Goal: Navigation & Orientation: Locate item on page

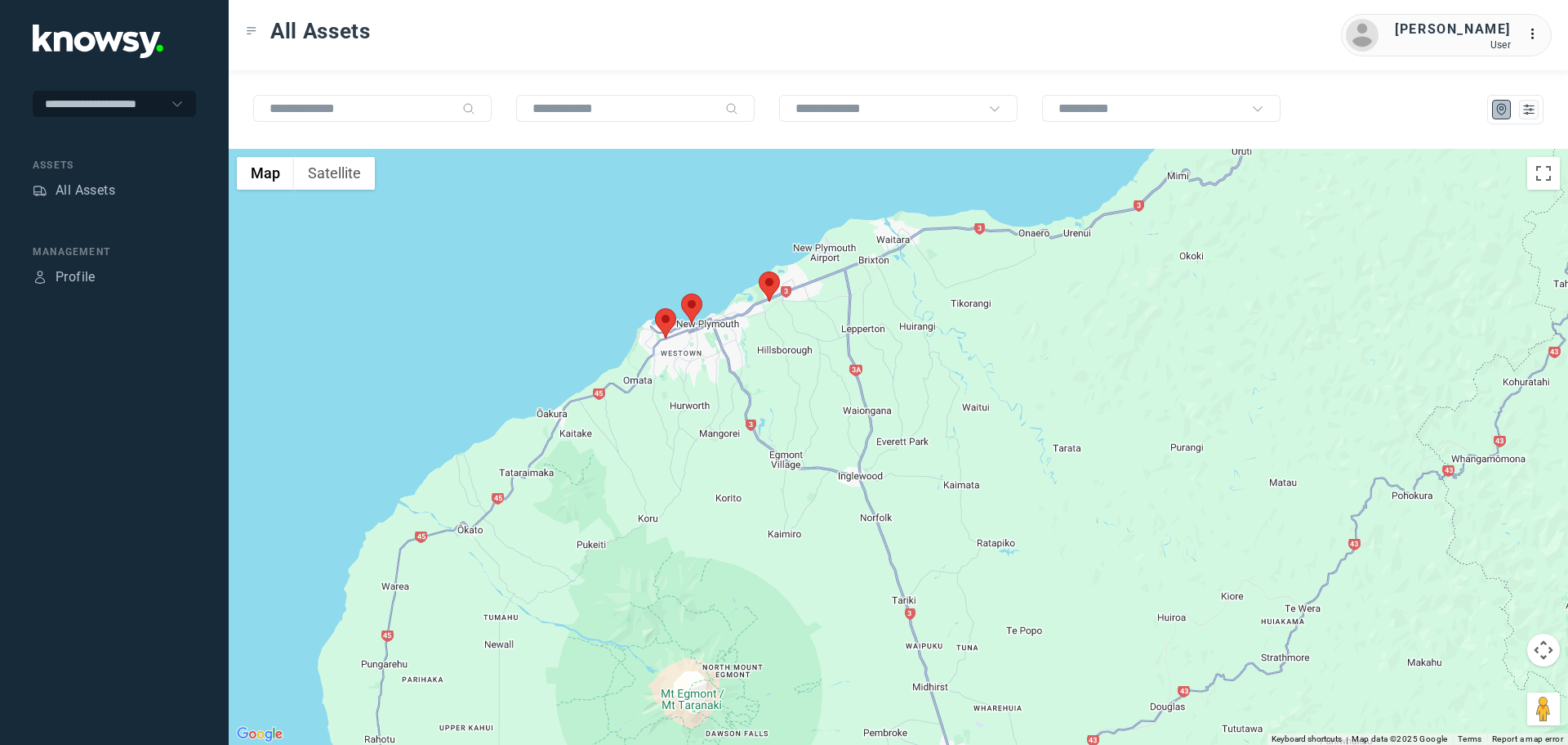
drag, startPoint x: 847, startPoint y: 534, endPoint x: 766, endPoint y: 377, distance: 176.7
click at [769, 405] on div at bounding box center [898, 446] width 1340 height 596
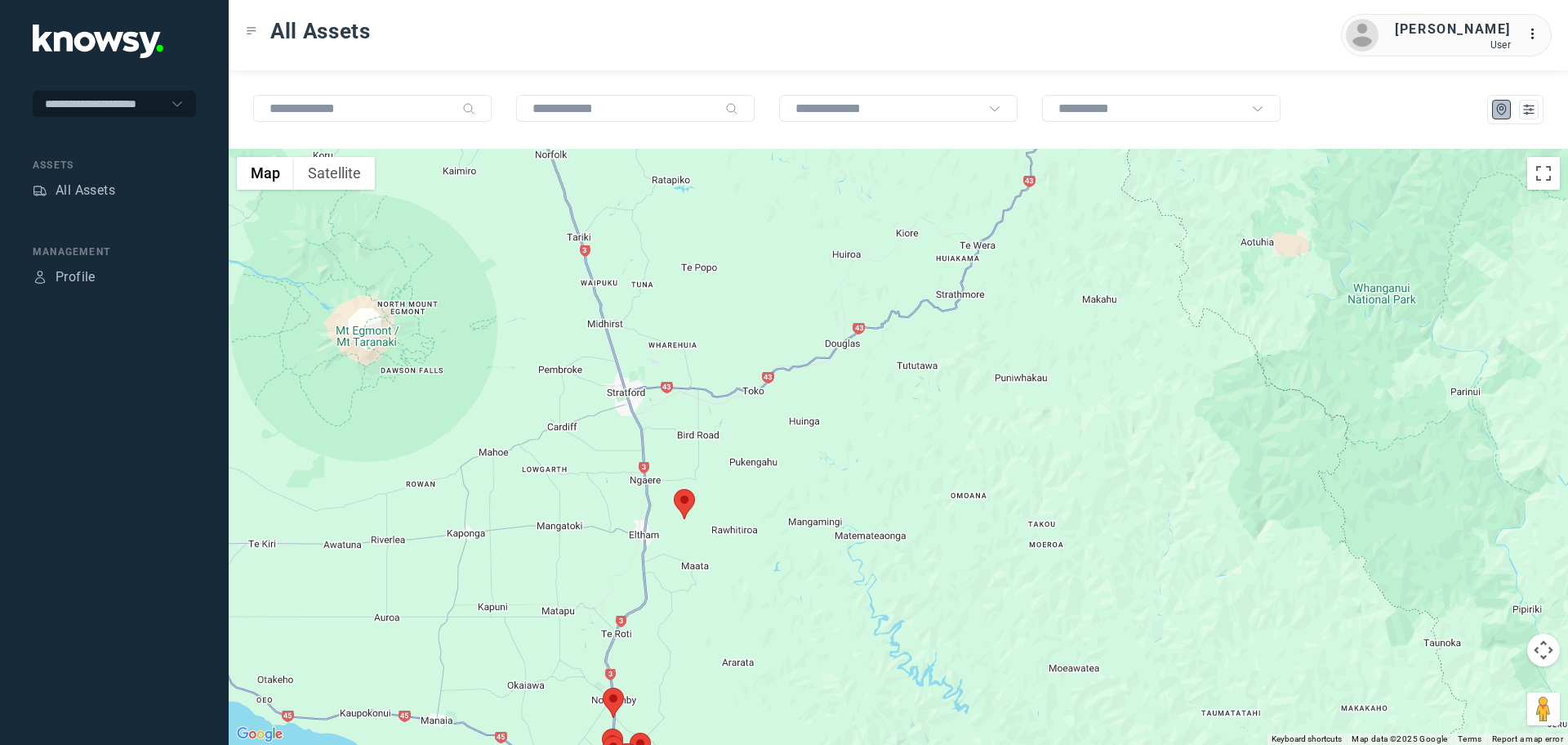
drag, startPoint x: 776, startPoint y: 526, endPoint x: 545, endPoint y: 304, distance: 320.4
click at [544, 306] on div at bounding box center [898, 446] width 1340 height 596
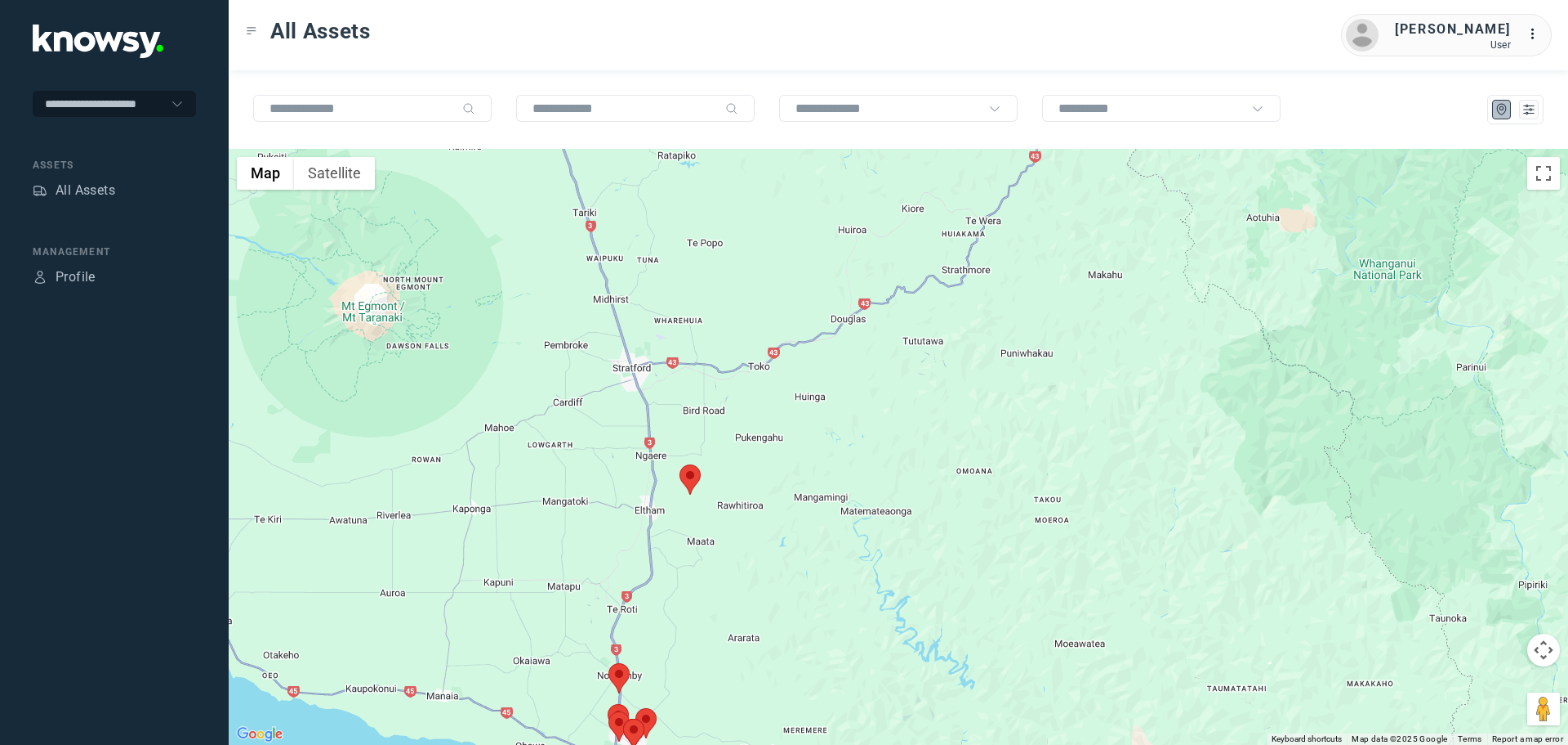
drag, startPoint x: 637, startPoint y: 508, endPoint x: 606, endPoint y: 382, distance: 129.8
click at [607, 396] on div at bounding box center [898, 446] width 1340 height 596
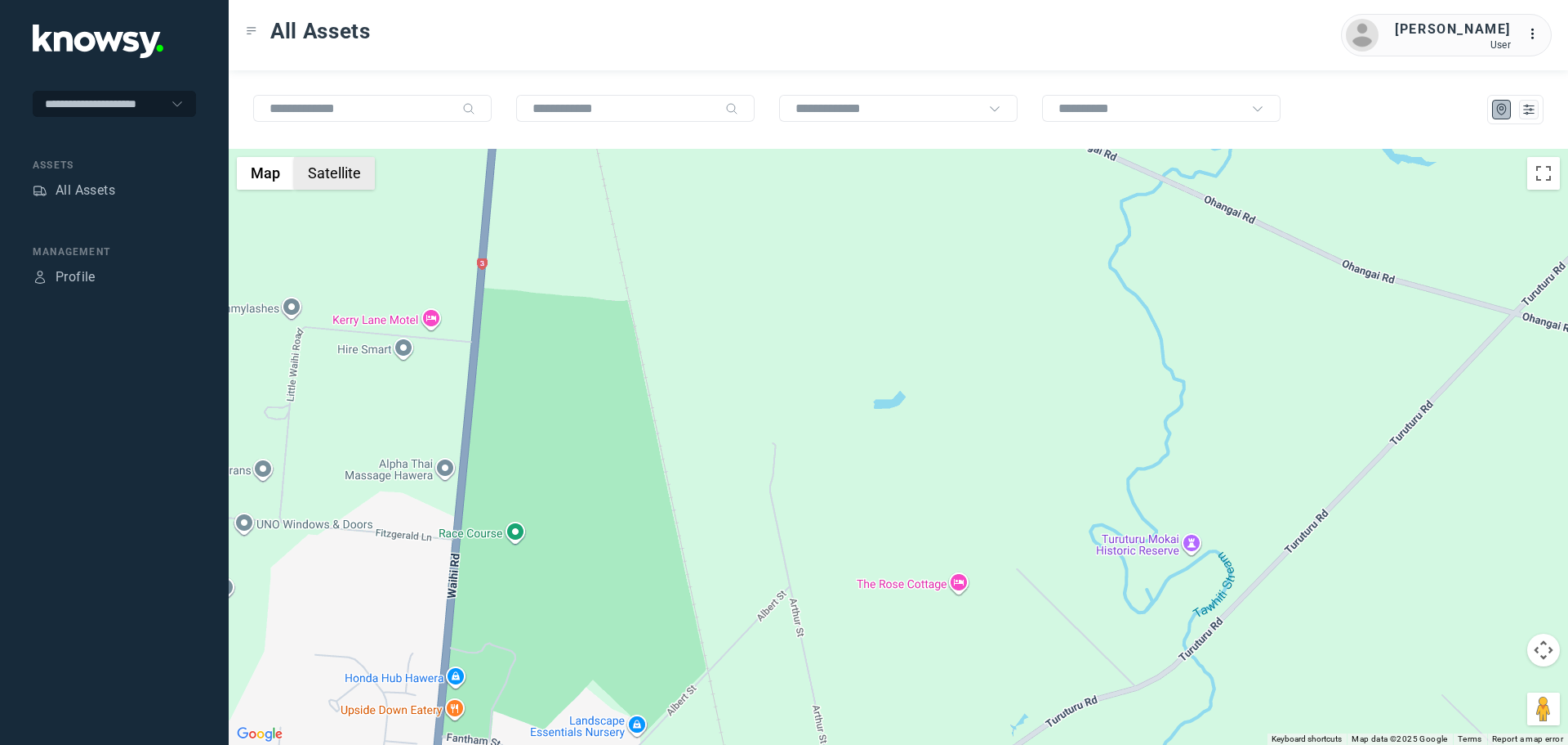
click at [359, 182] on button "Satellite" at bounding box center [334, 173] width 81 height 33
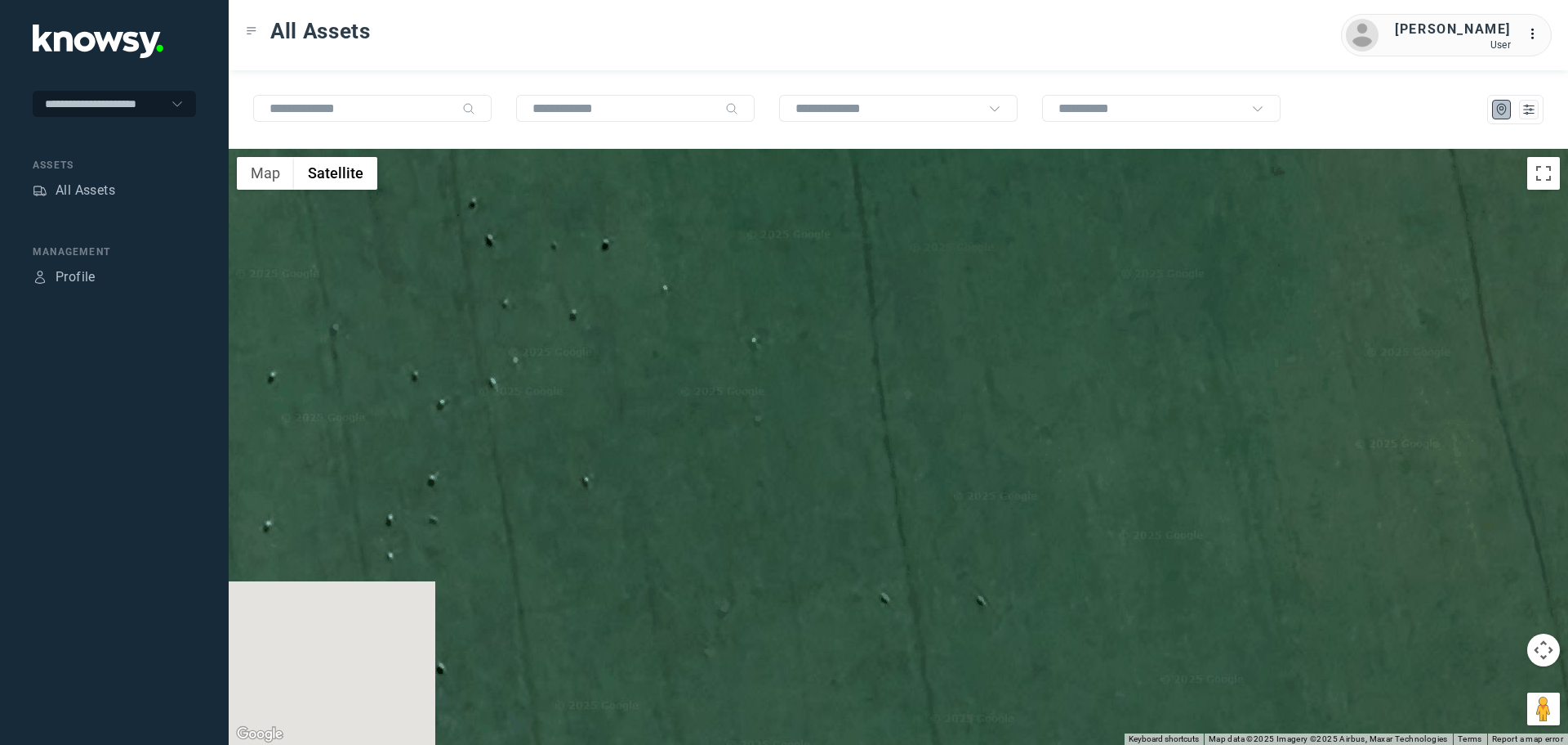
drag, startPoint x: 490, startPoint y: 462, endPoint x: 712, endPoint y: 466, distance: 222.0
click at [712, 466] on div at bounding box center [898, 446] width 1340 height 596
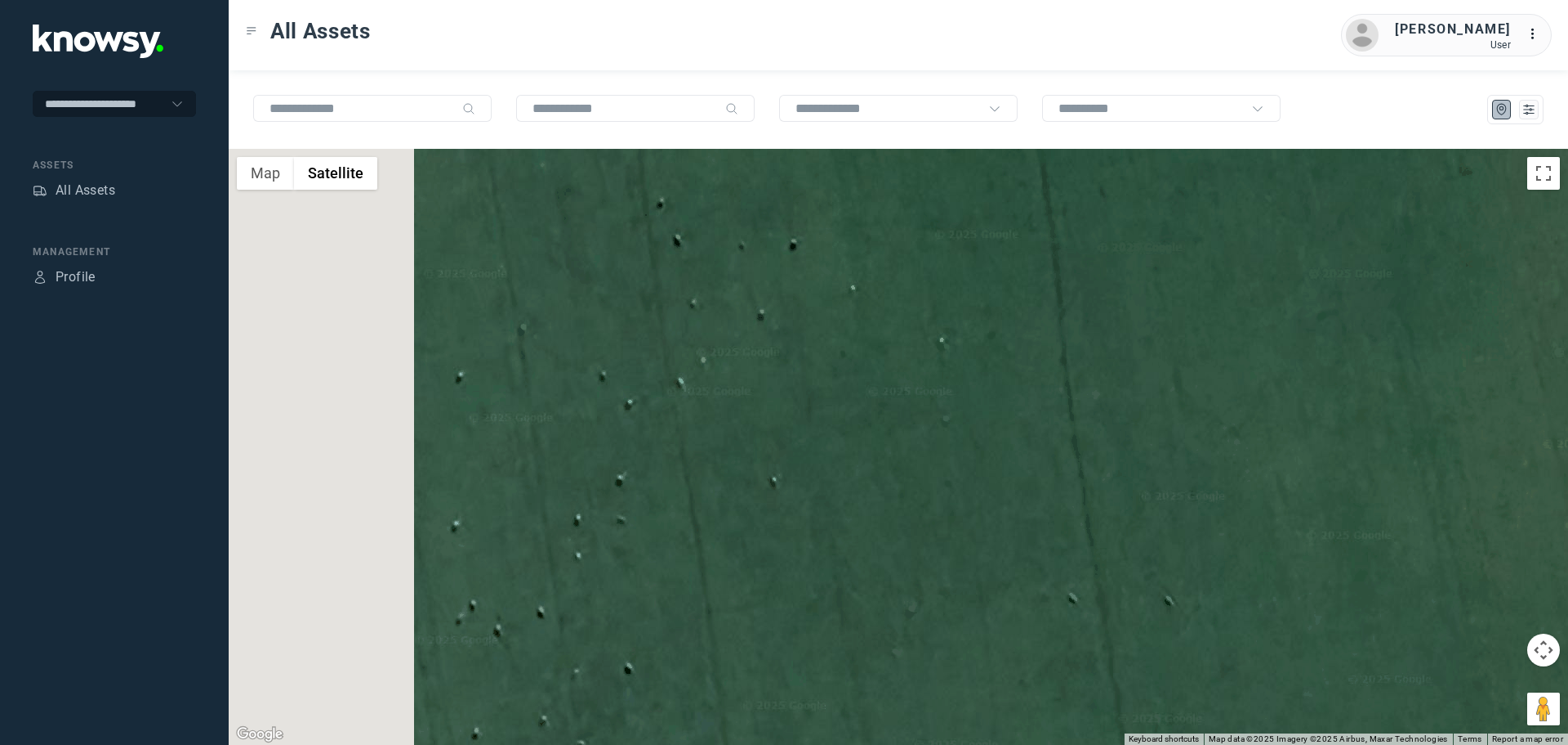
drag, startPoint x: 628, startPoint y: 439, endPoint x: 868, endPoint y: 434, distance: 240.1
click at [868, 434] on div at bounding box center [898, 446] width 1340 height 596
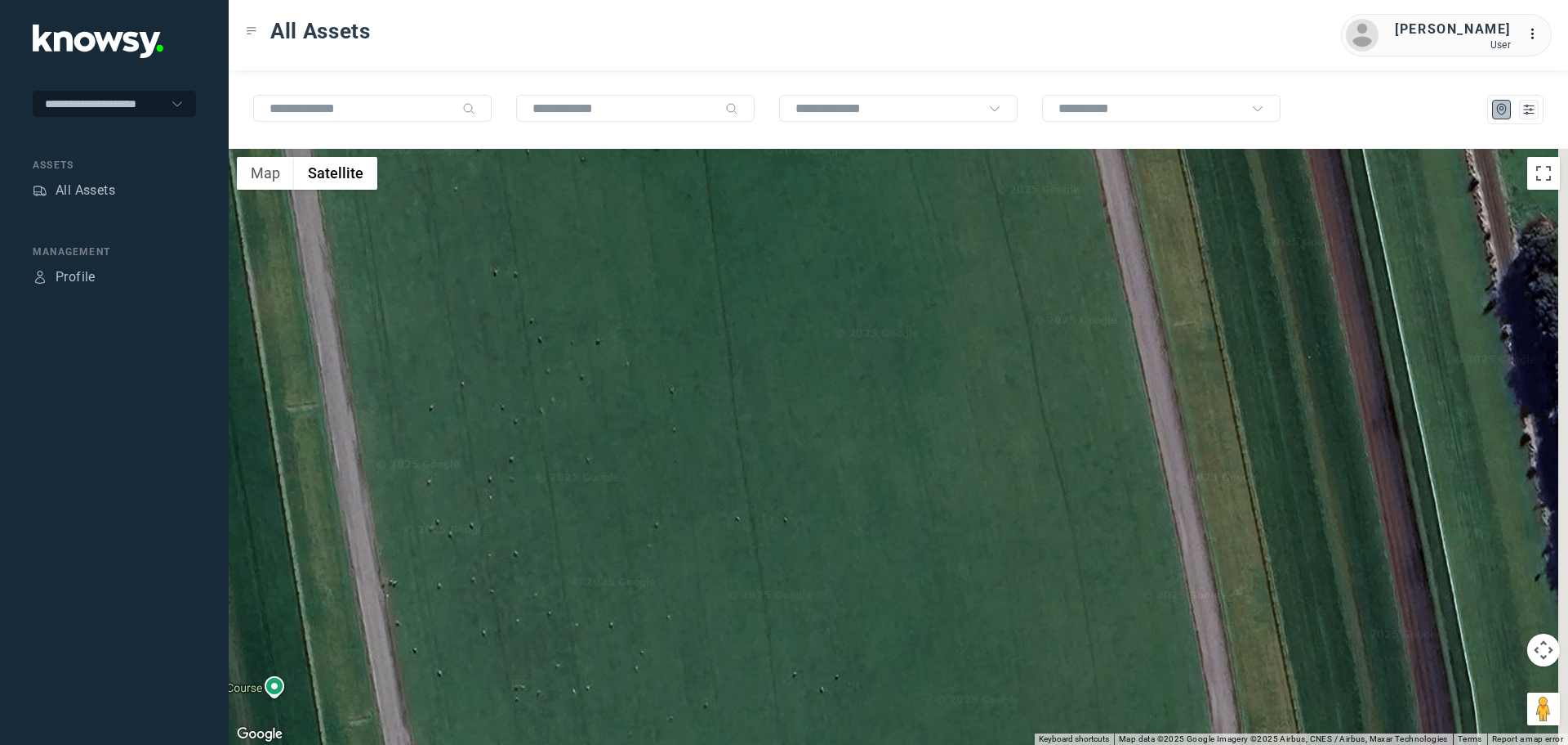
drag, startPoint x: 1039, startPoint y: 434, endPoint x: 689, endPoint y: 440, distance: 350.1
click at [692, 441] on div at bounding box center [898, 446] width 1340 height 596
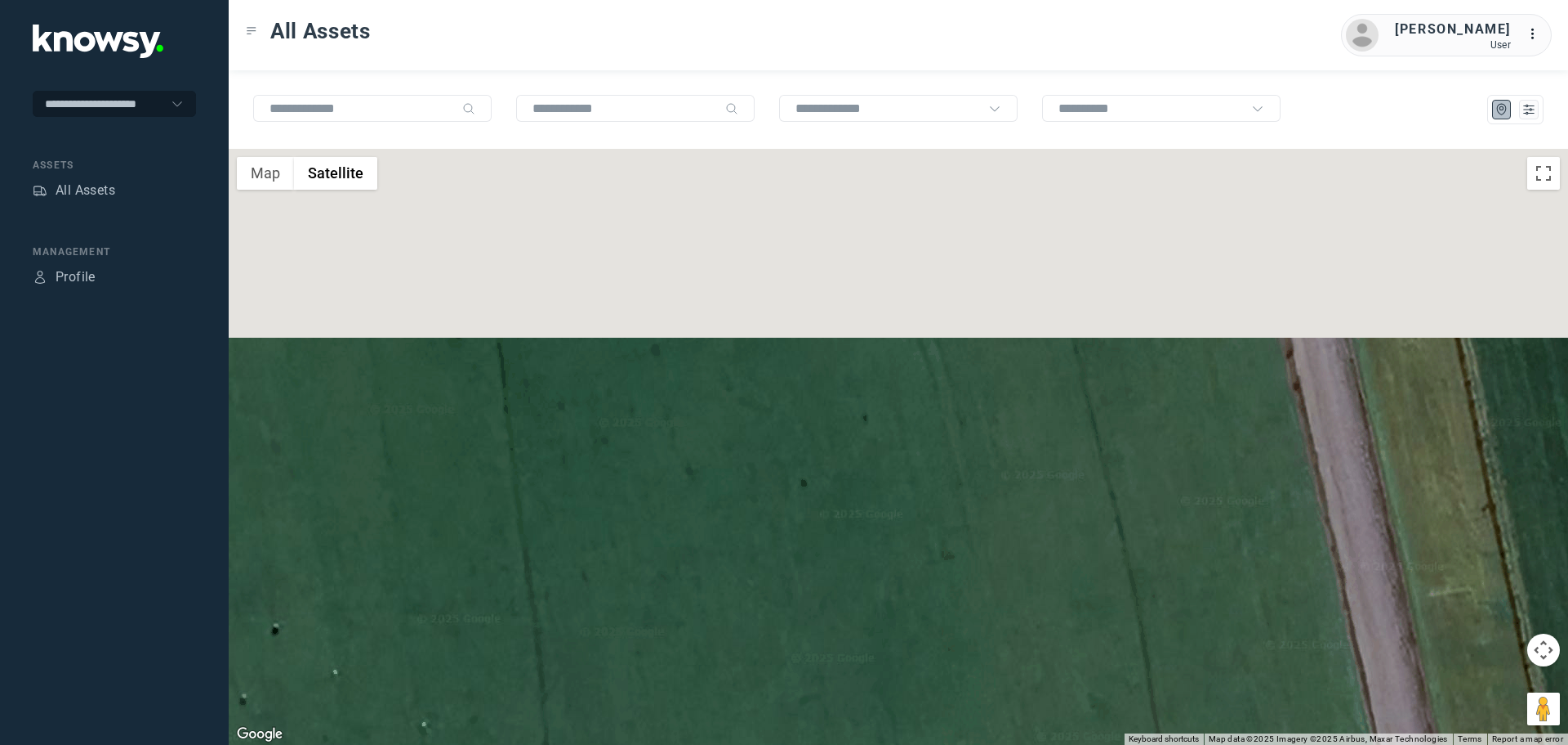
drag, startPoint x: 698, startPoint y: 364, endPoint x: 854, endPoint y: 741, distance: 408.0
click at [854, 741] on div at bounding box center [898, 446] width 1340 height 596
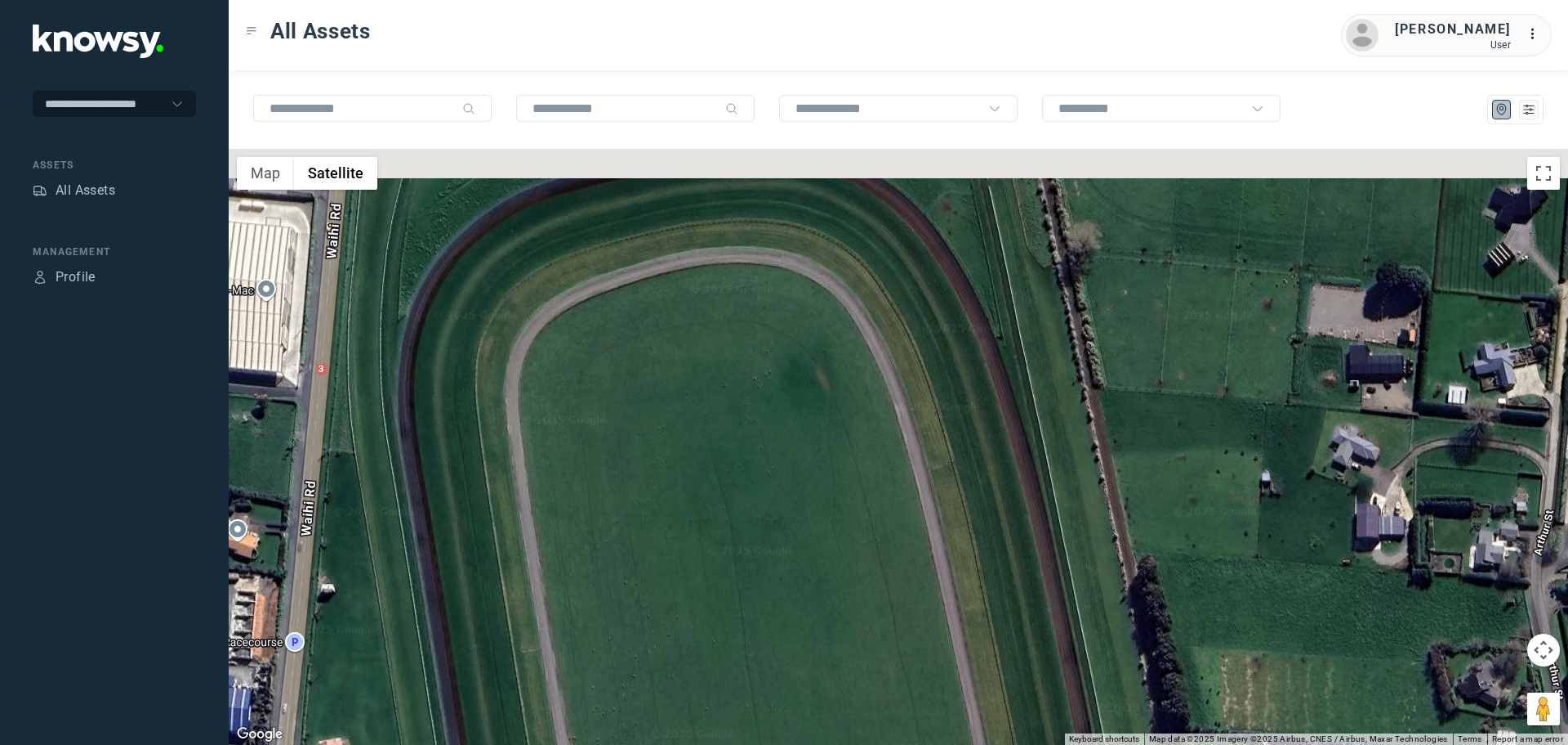
drag, startPoint x: 732, startPoint y: 426, endPoint x: 735, endPoint y: 516, distance: 90.0
click at [735, 516] on div at bounding box center [898, 446] width 1340 height 596
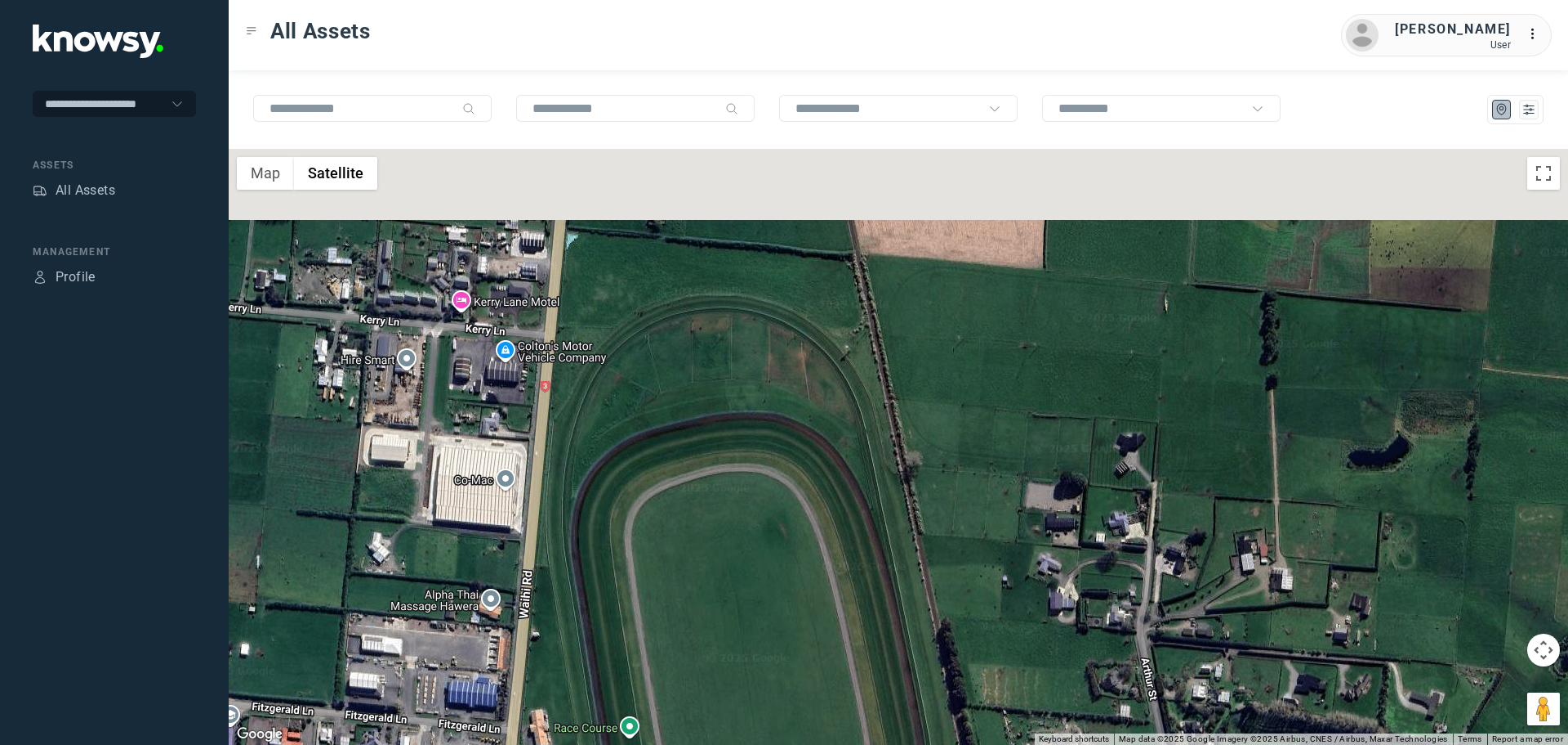
drag, startPoint x: 767, startPoint y: 450, endPoint x: 760, endPoint y: 544, distance: 94.3
click at [760, 544] on div at bounding box center [898, 446] width 1340 height 596
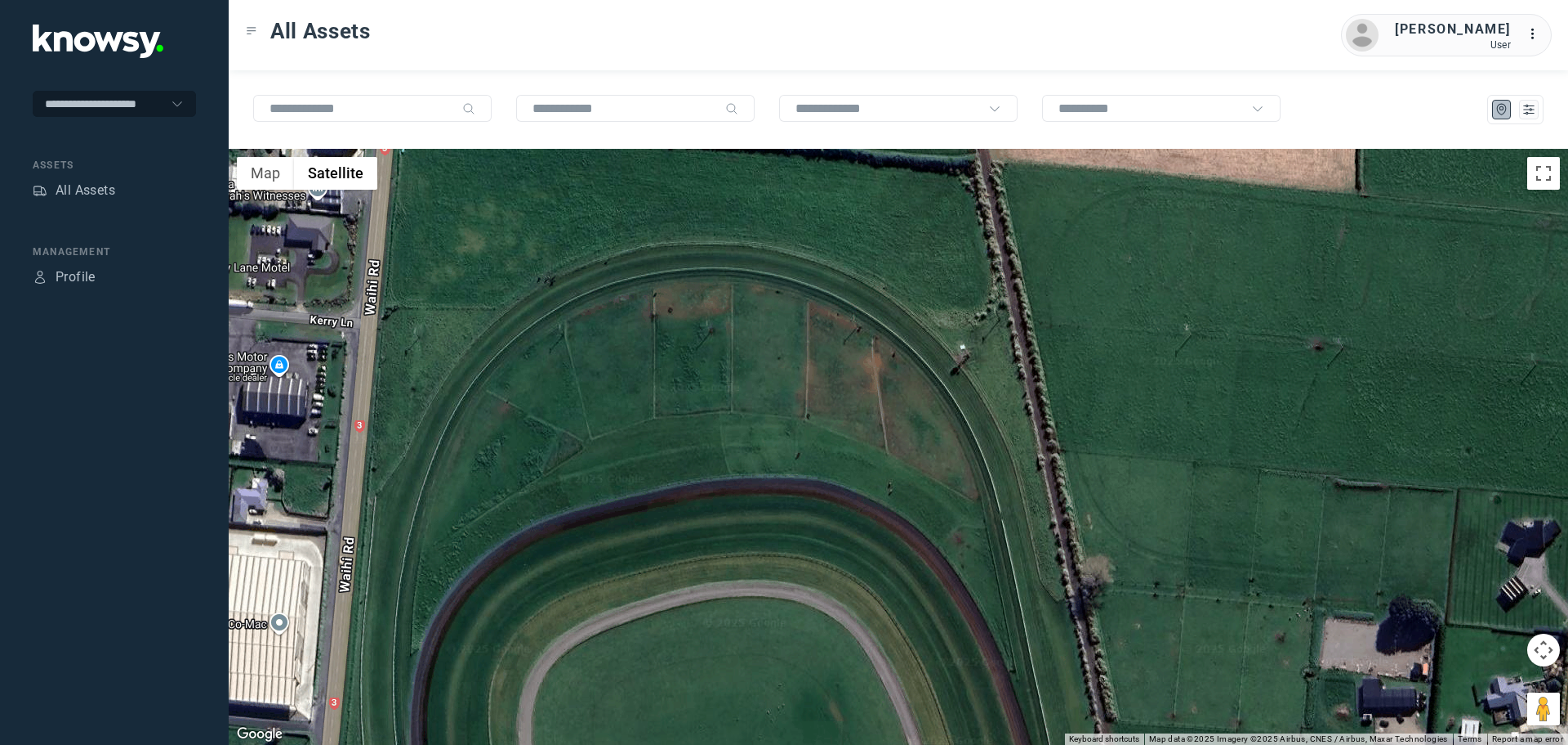
drag, startPoint x: 639, startPoint y: 361, endPoint x: 708, endPoint y: 526, distance: 178.8
click at [708, 526] on div at bounding box center [898, 446] width 1340 height 596
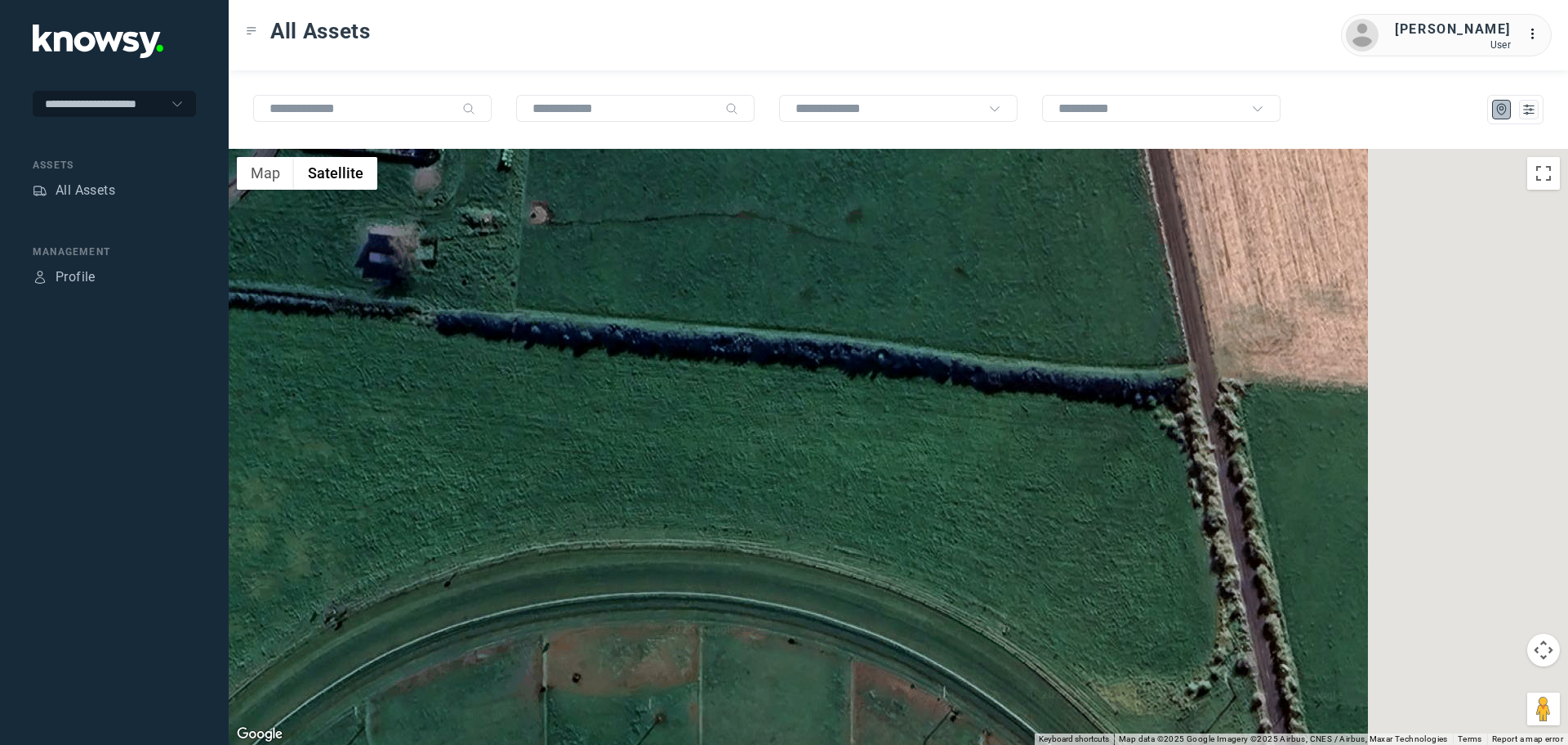
drag, startPoint x: 1193, startPoint y: 460, endPoint x: 891, endPoint y: 460, distance: 302.0
click at [892, 460] on div at bounding box center [898, 446] width 1340 height 596
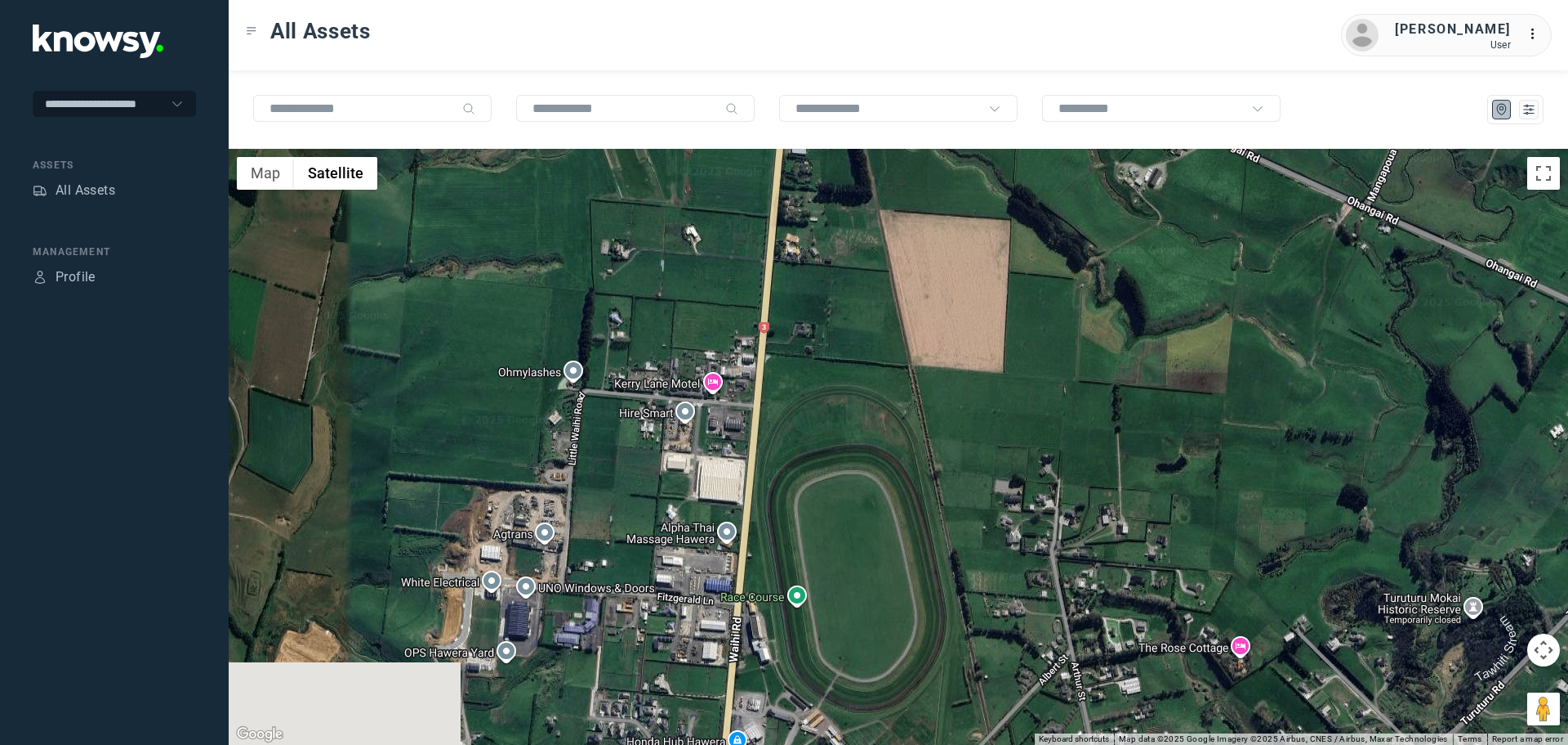
drag, startPoint x: 884, startPoint y: 477, endPoint x: 870, endPoint y: 353, distance: 124.8
click at [870, 353] on div at bounding box center [898, 446] width 1340 height 596
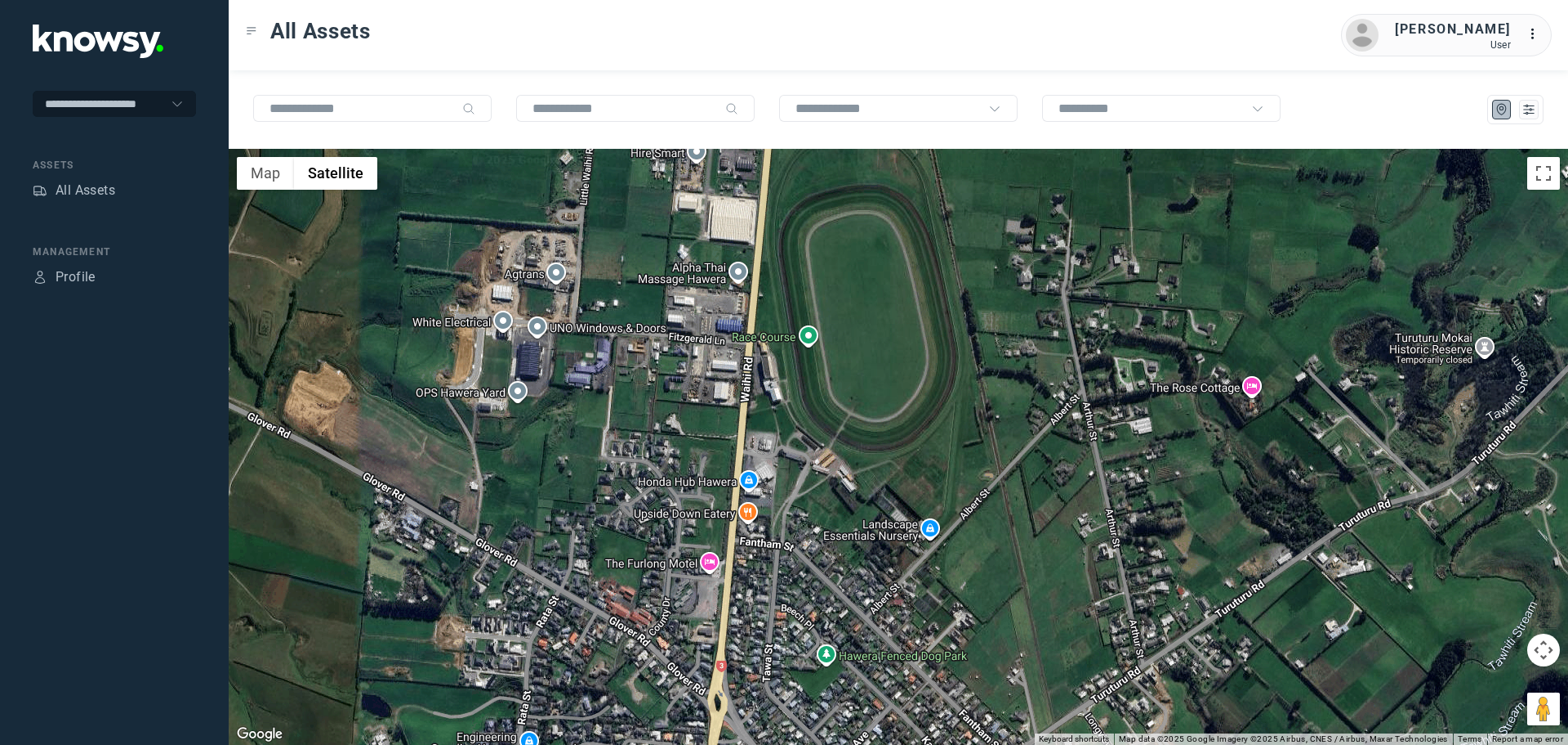
drag, startPoint x: 882, startPoint y: 434, endPoint x: 892, endPoint y: 222, distance: 212.2
click at [892, 222] on div at bounding box center [898, 446] width 1340 height 596
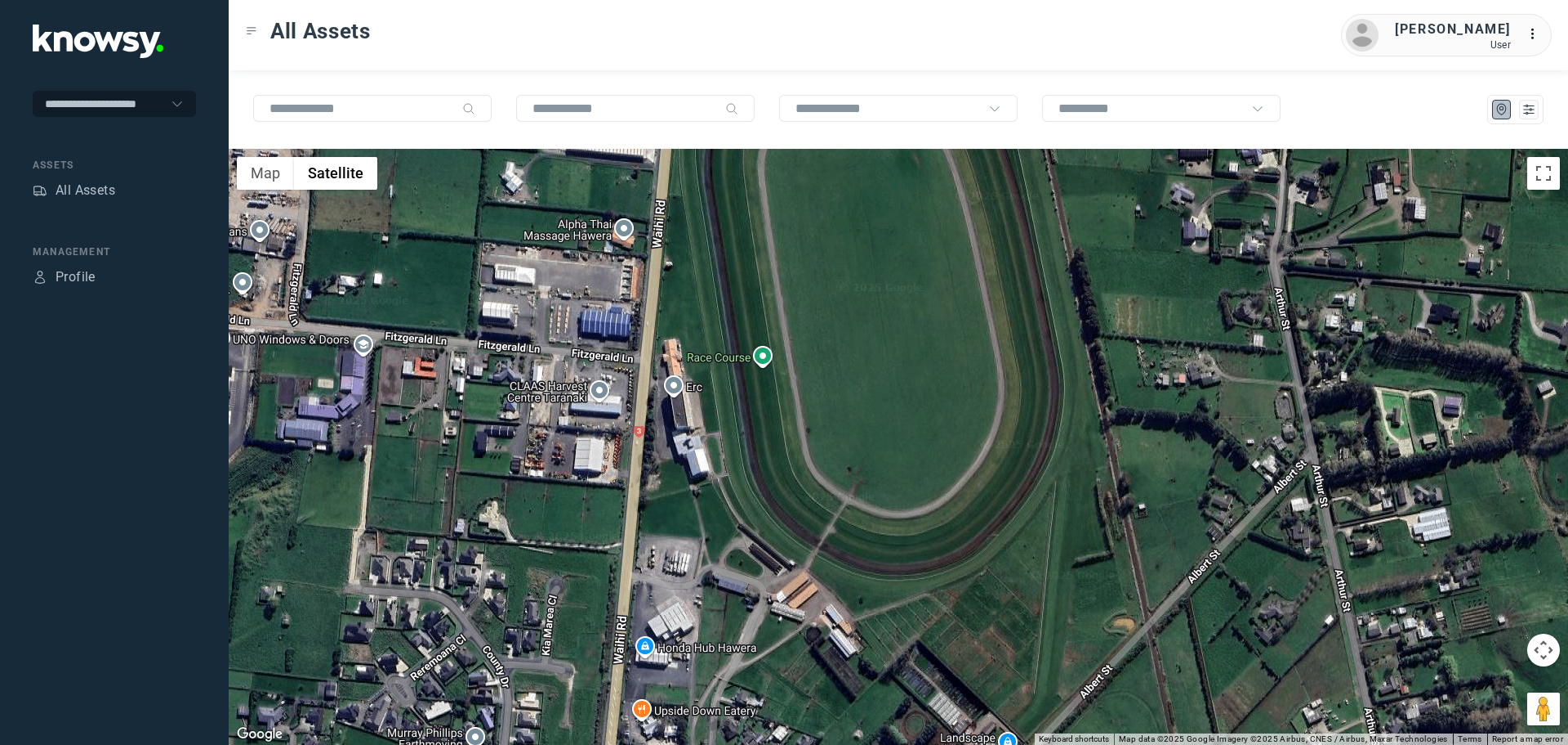
drag, startPoint x: 888, startPoint y: 333, endPoint x: 906, endPoint y: 478, distance: 146.1
click at [906, 477] on div at bounding box center [898, 446] width 1340 height 596
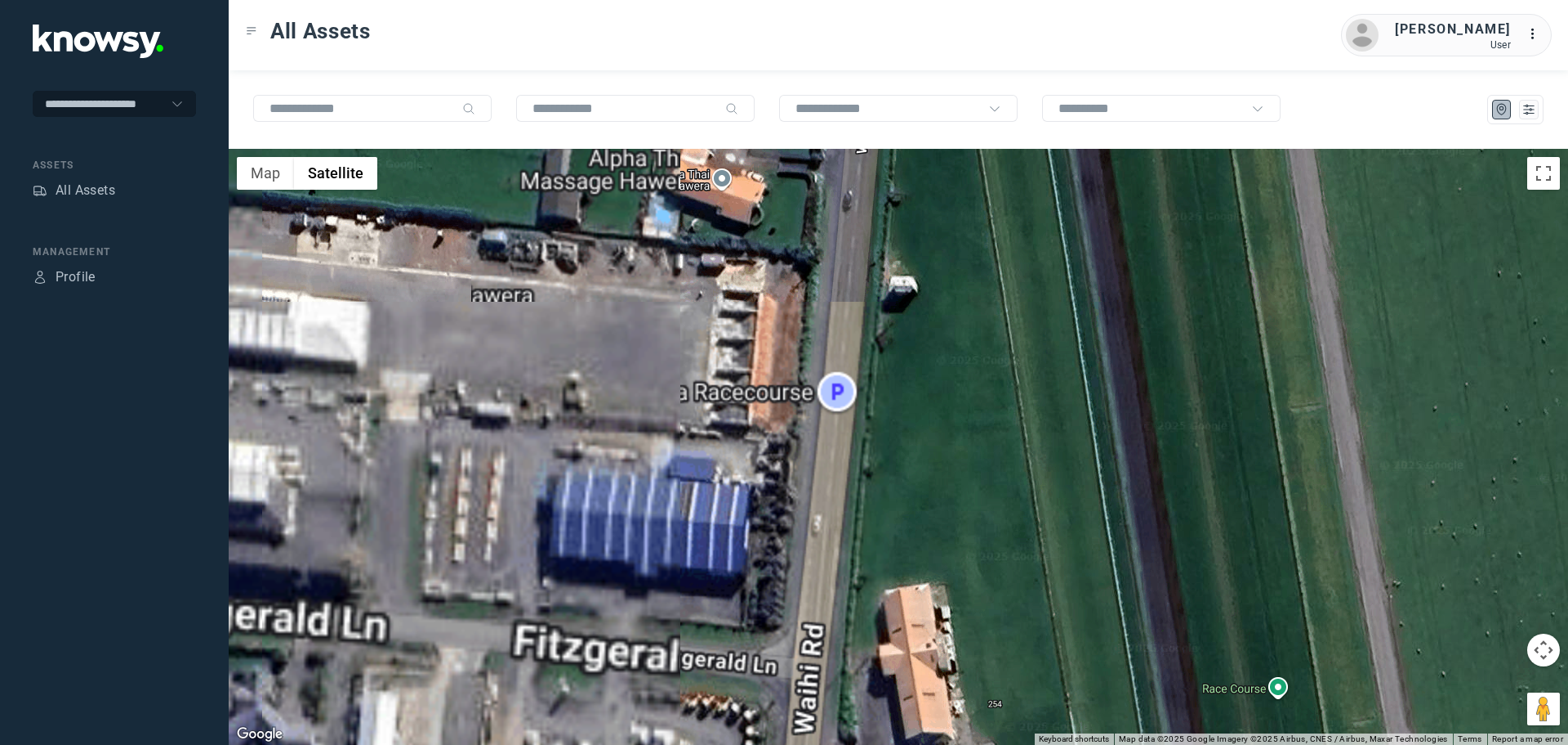
drag, startPoint x: 602, startPoint y: 245, endPoint x: 604, endPoint y: 378, distance: 133.0
click at [603, 385] on div at bounding box center [898, 446] width 1340 height 596
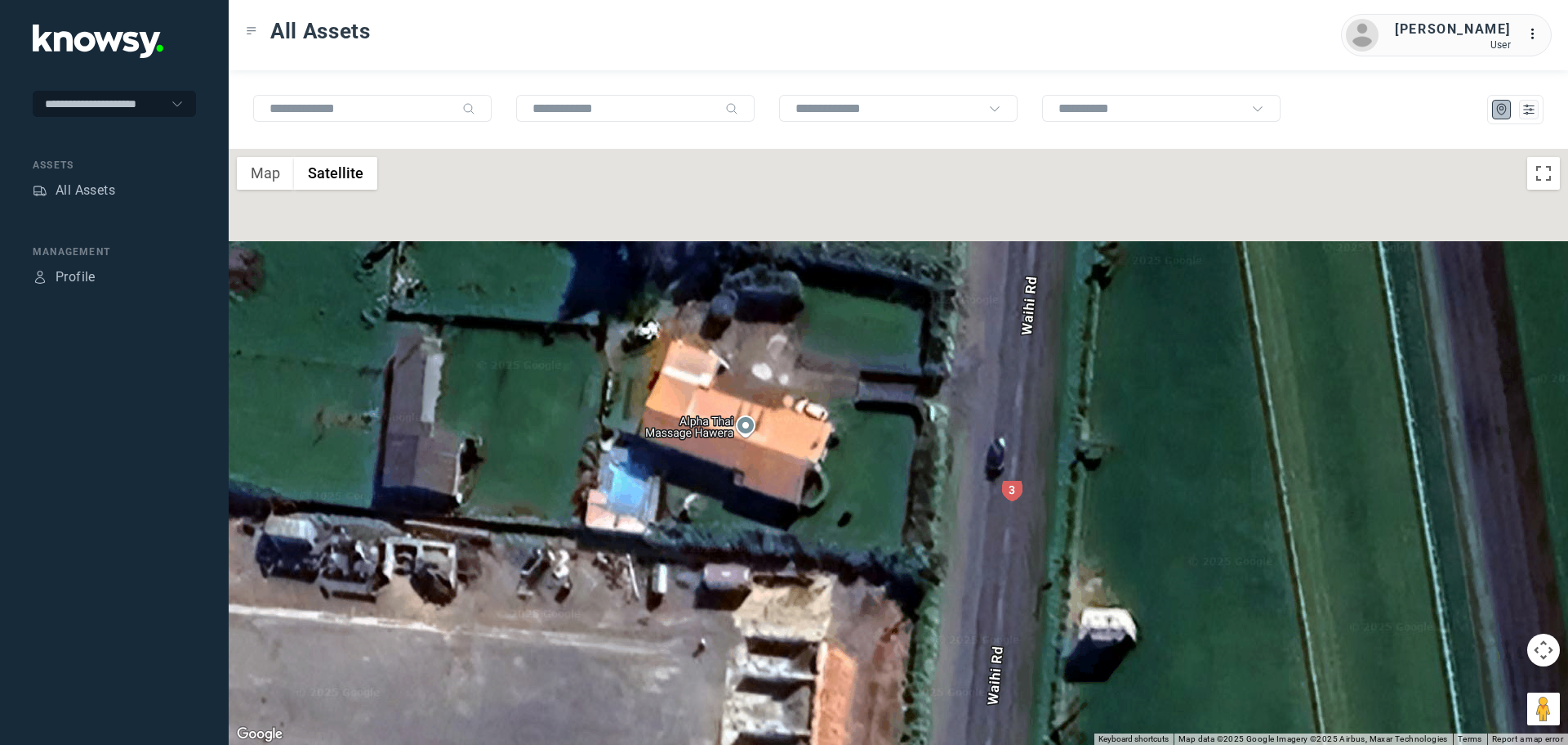
drag, startPoint x: 755, startPoint y: 294, endPoint x: 692, endPoint y: 398, distance: 121.6
click at [692, 398] on div at bounding box center [898, 446] width 1340 height 596
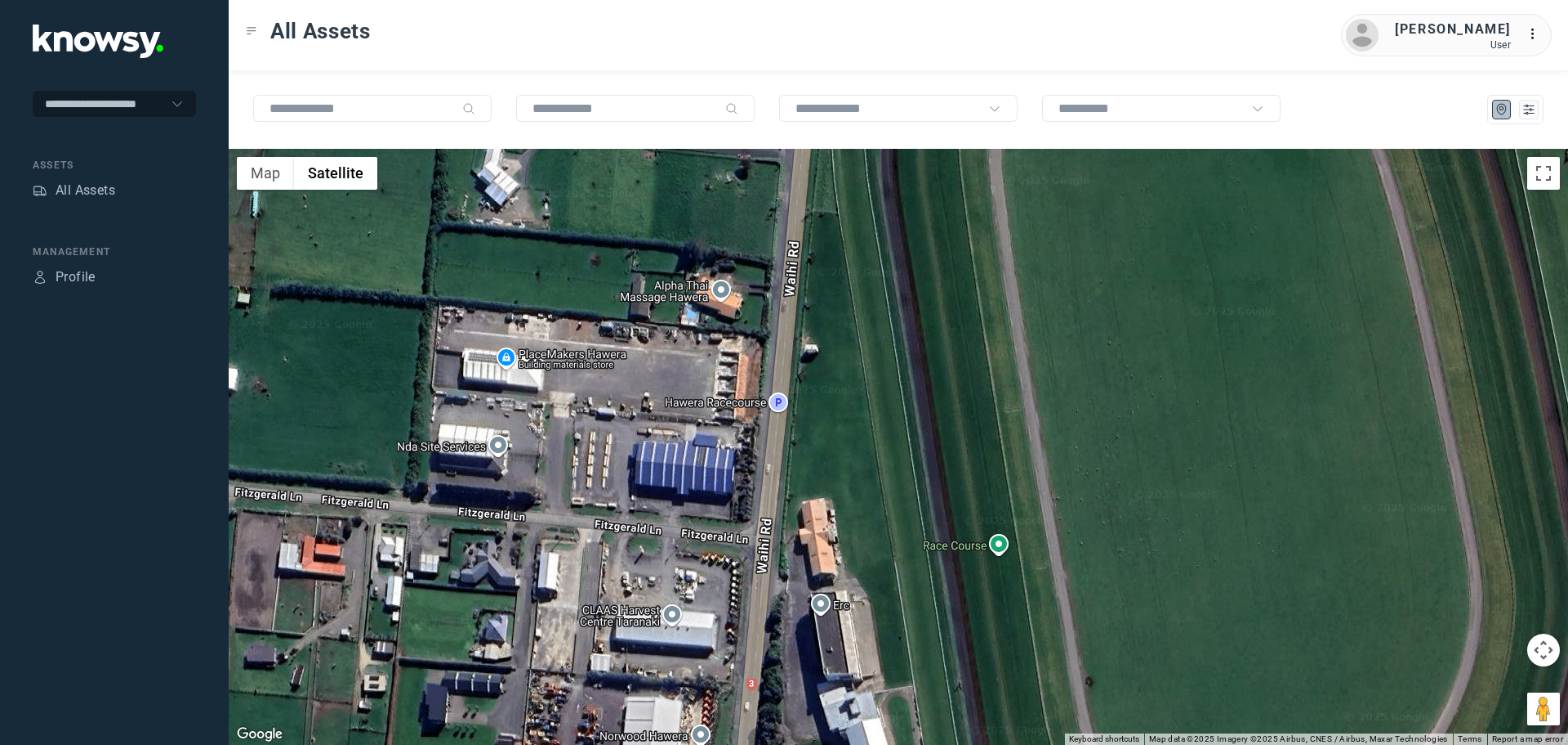
drag, startPoint x: 666, startPoint y: 435, endPoint x: 653, endPoint y: 367, distance: 69.2
click at [653, 367] on div at bounding box center [898, 446] width 1340 height 596
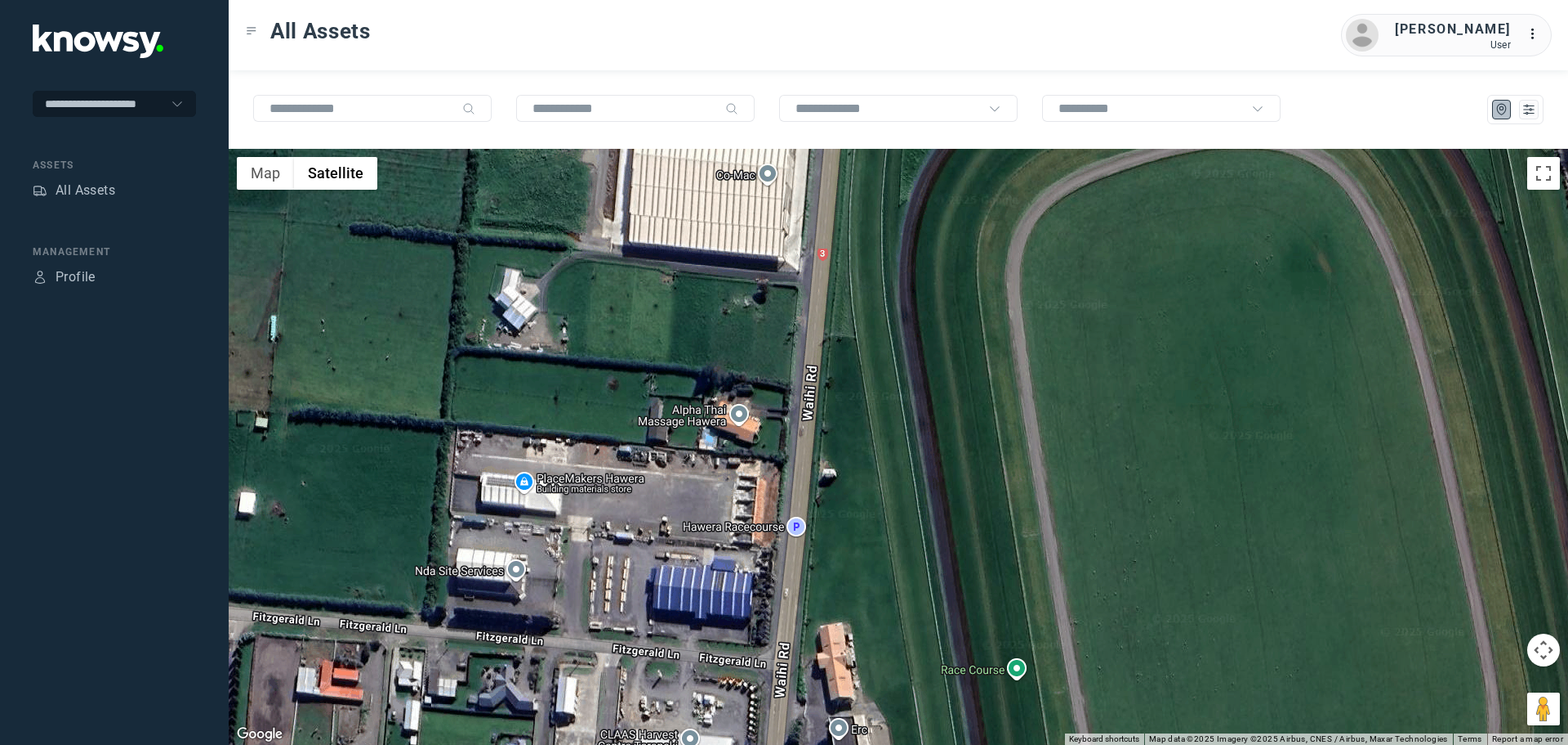
drag, startPoint x: 637, startPoint y: 278, endPoint x: 671, endPoint y: 451, distance: 176.3
click at [671, 451] on div at bounding box center [898, 446] width 1340 height 596
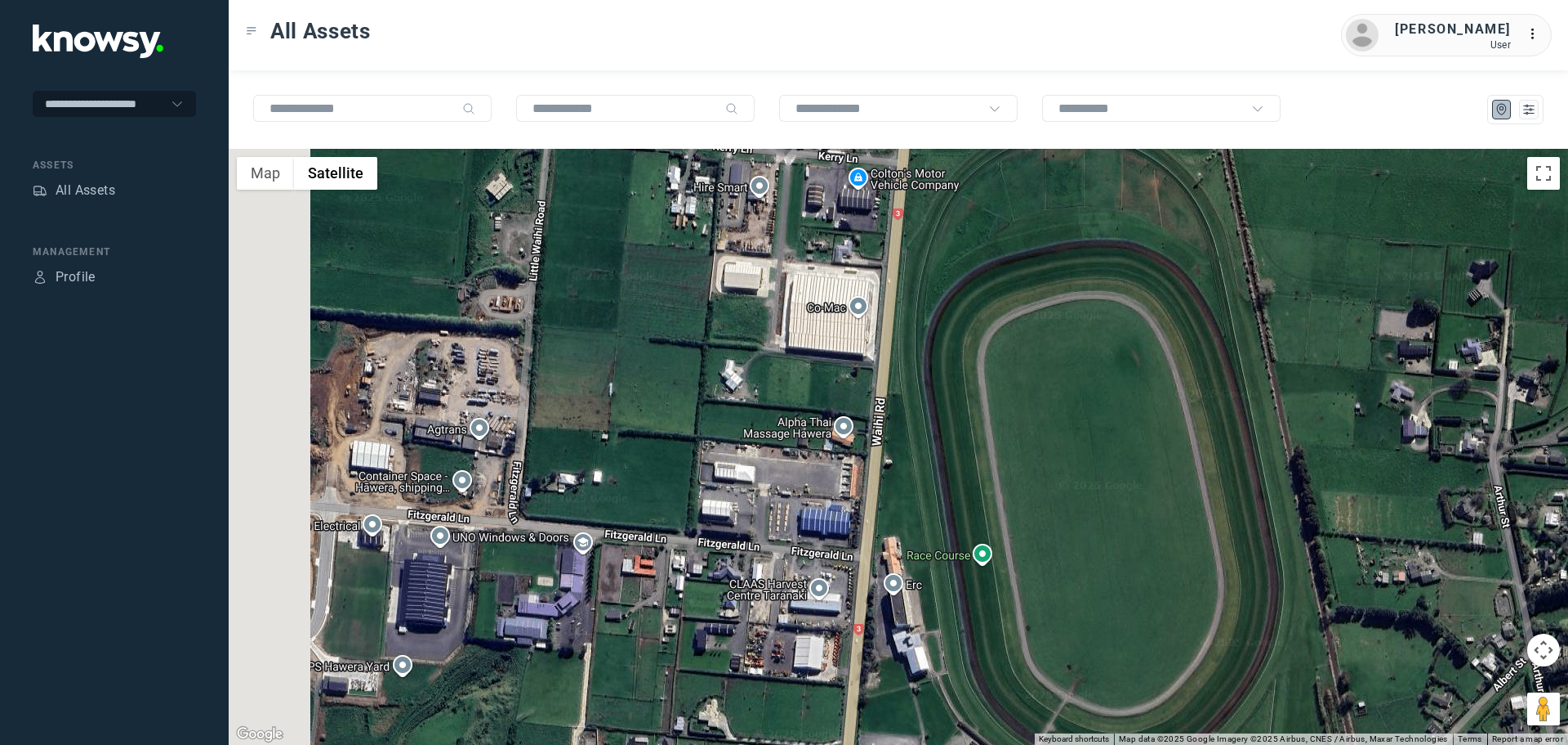
drag, startPoint x: 586, startPoint y: 395, endPoint x: 670, endPoint y: 395, distance: 84.0
click at [729, 408] on div at bounding box center [898, 446] width 1340 height 596
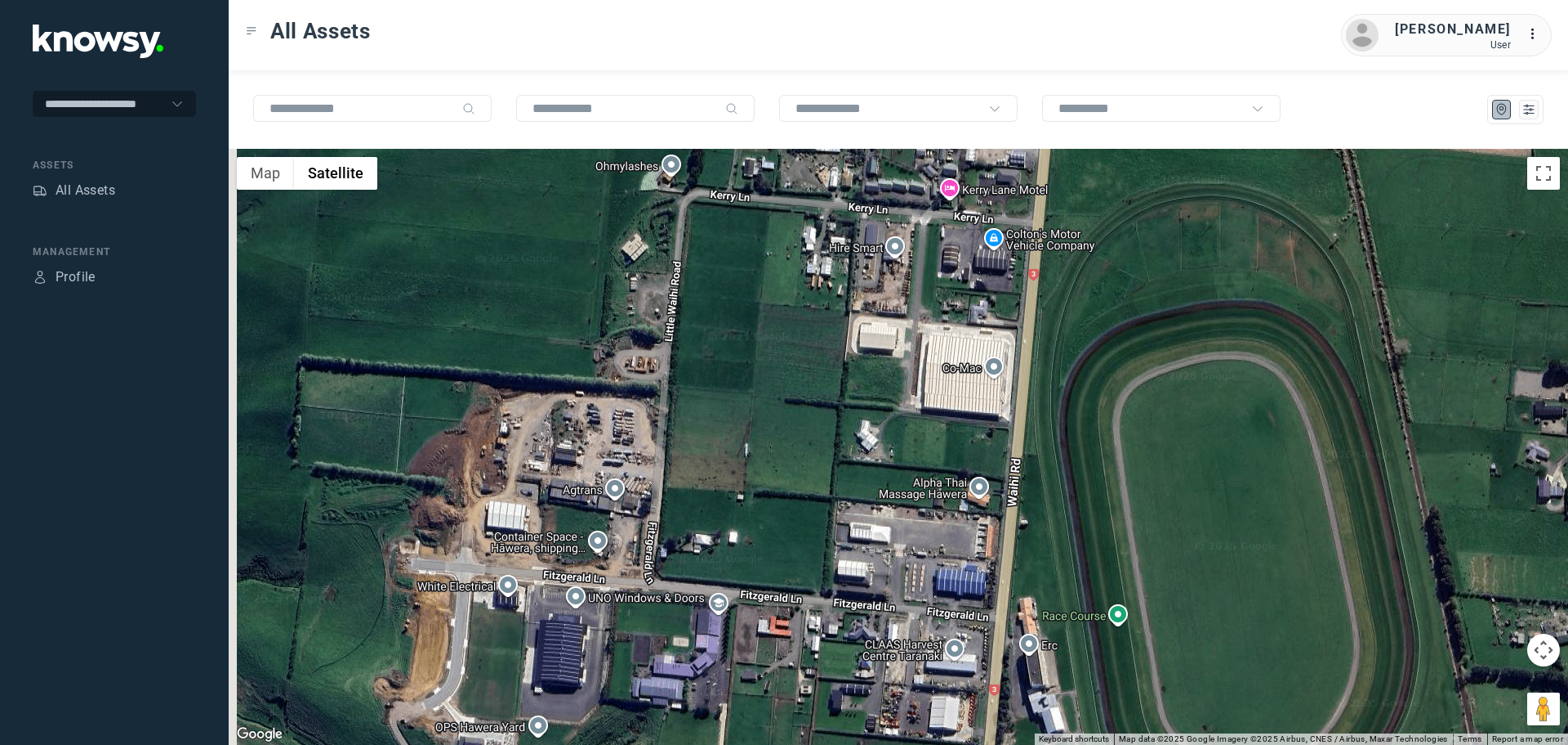
drag, startPoint x: 577, startPoint y: 317, endPoint x: 720, endPoint y: 377, distance: 155.1
click at [720, 377] on div at bounding box center [898, 446] width 1340 height 596
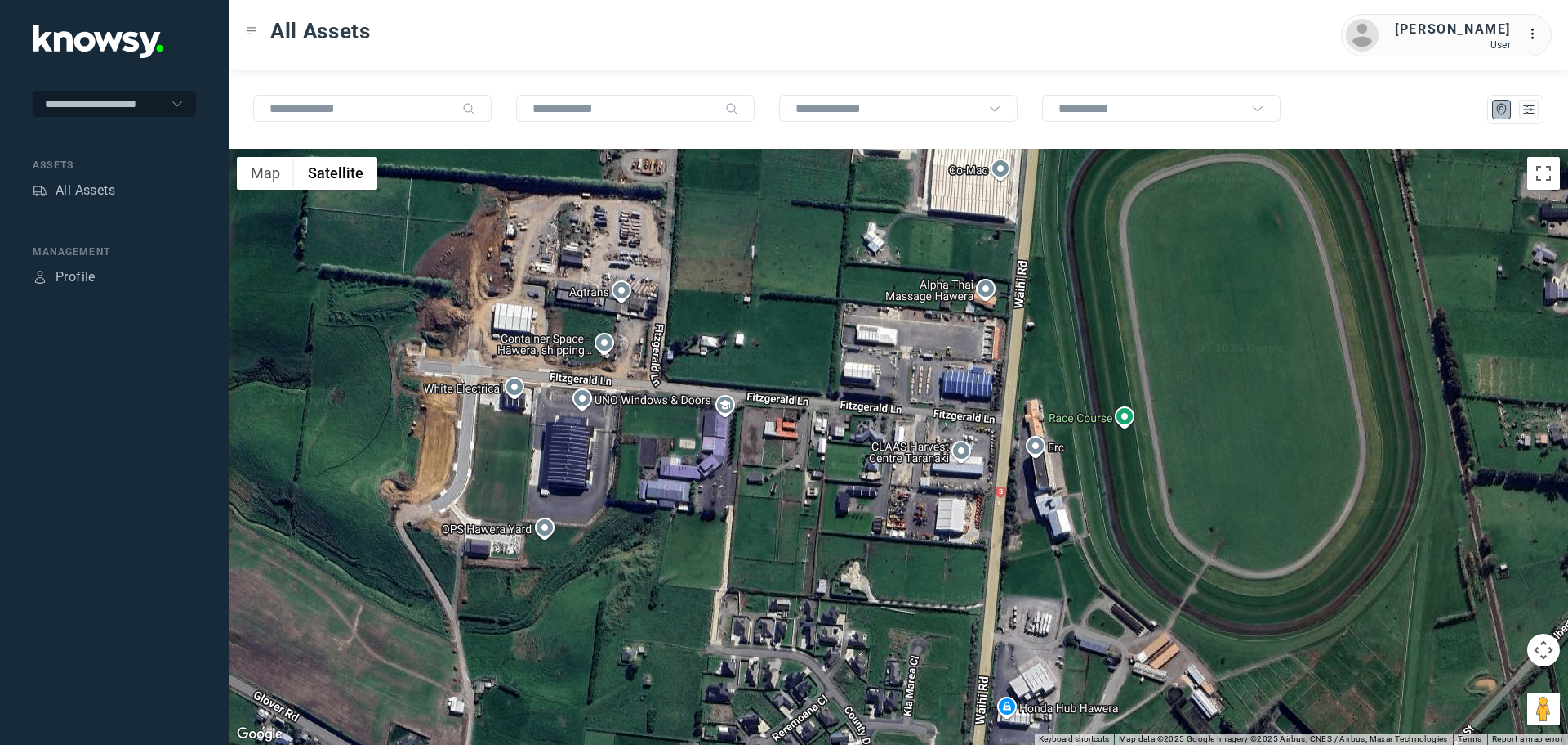
drag, startPoint x: 600, startPoint y: 410, endPoint x: 601, endPoint y: 332, distance: 78.0
click at [601, 332] on div at bounding box center [898, 446] width 1340 height 596
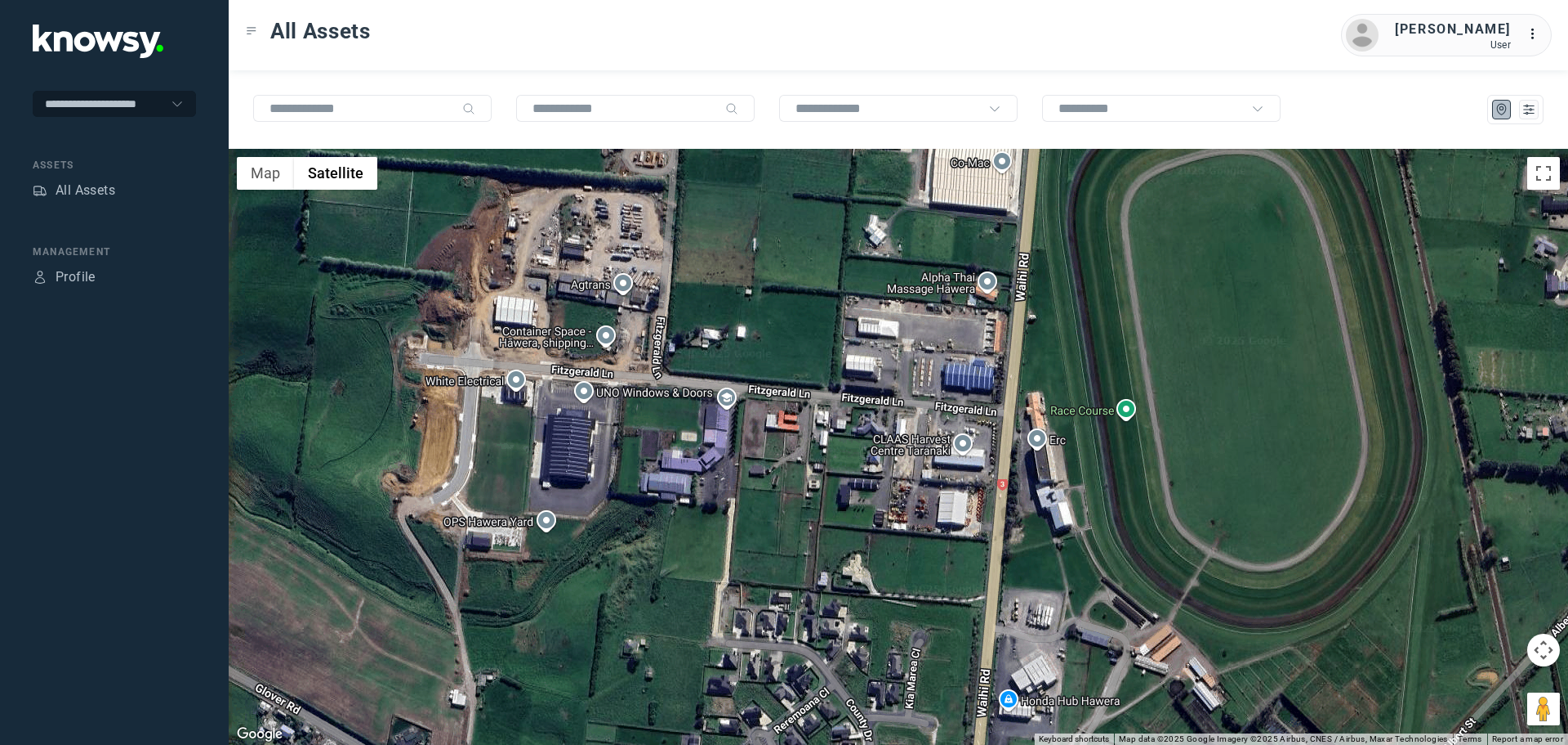
drag, startPoint x: 547, startPoint y: 348, endPoint x: 575, endPoint y: 226, distance: 125.2
click at [575, 226] on div at bounding box center [898, 446] width 1340 height 596
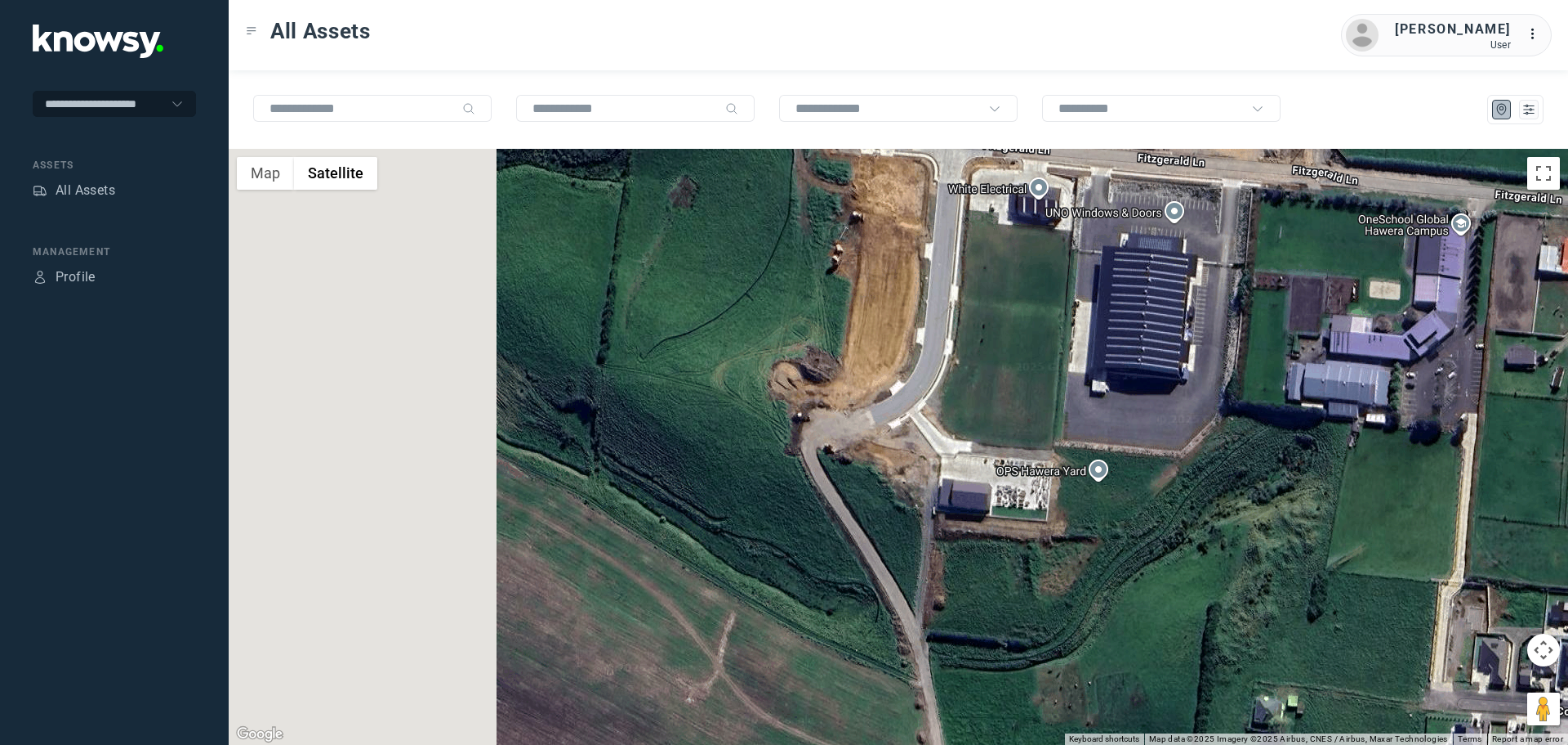
drag, startPoint x: 344, startPoint y: 435, endPoint x: 917, endPoint y: 369, distance: 576.8
click at [921, 377] on div at bounding box center [898, 446] width 1340 height 596
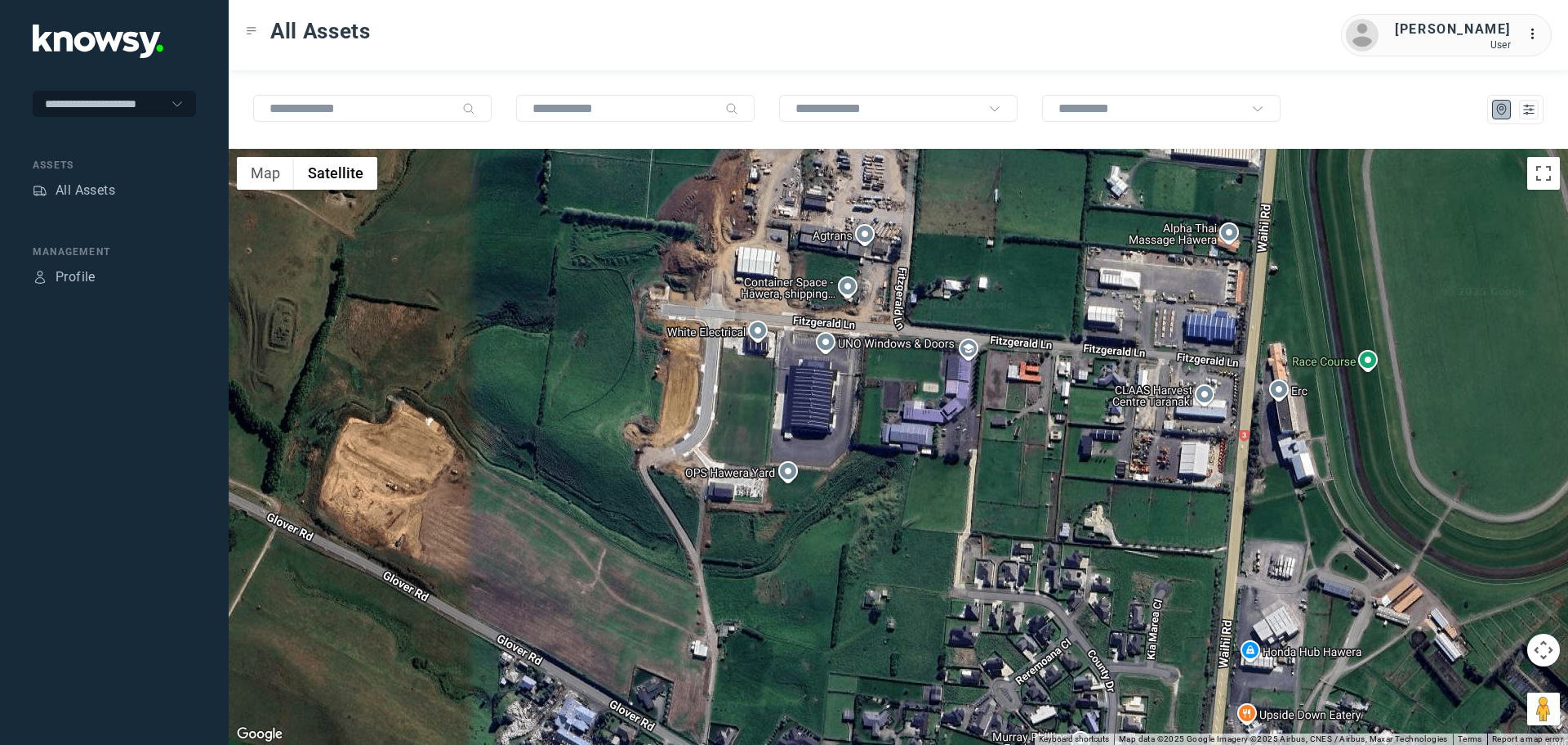
drag, startPoint x: 917, startPoint y: 387, endPoint x: 699, endPoint y: 439, distance: 224.1
click at [704, 439] on div at bounding box center [898, 446] width 1340 height 596
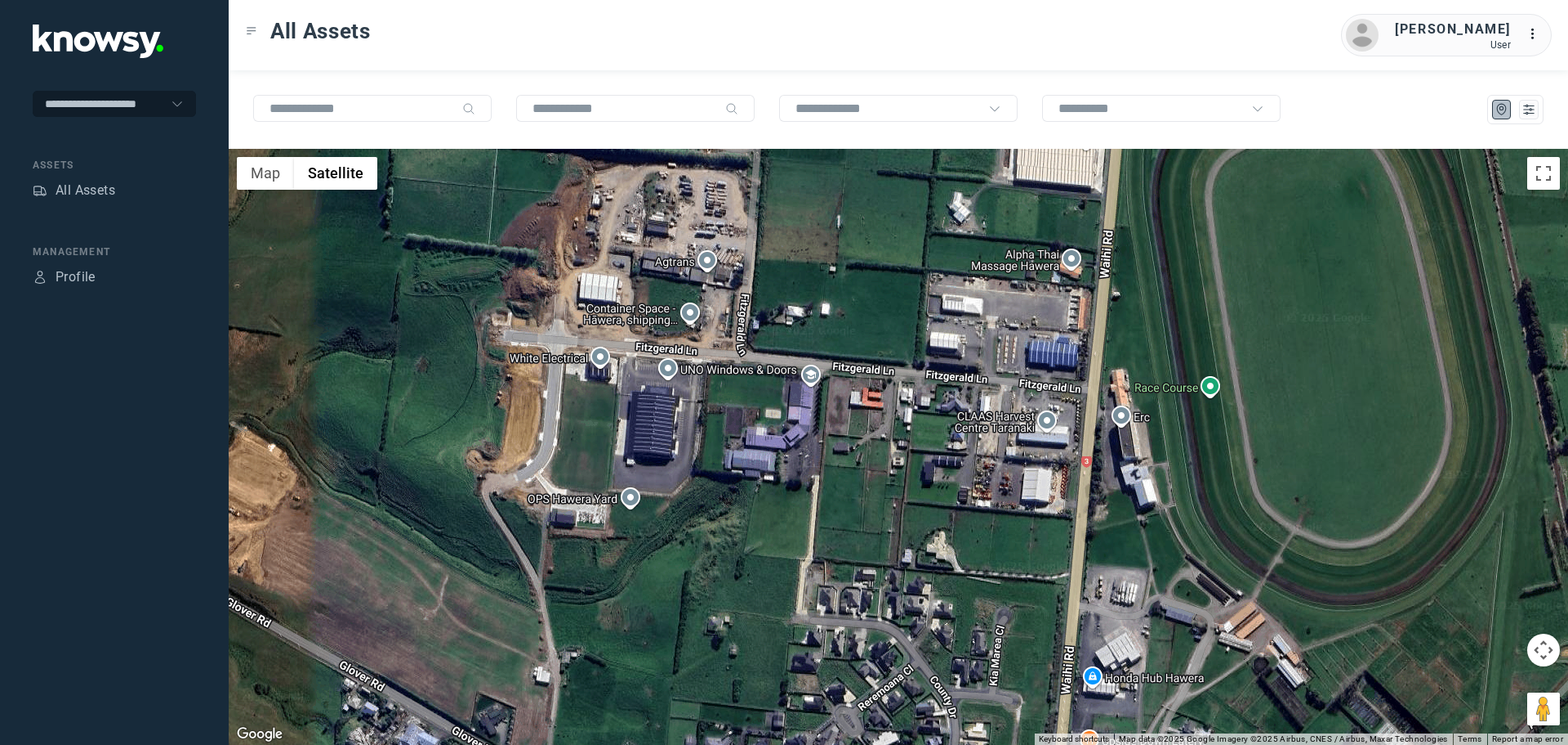
drag, startPoint x: 636, startPoint y: 392, endPoint x: 571, endPoint y: 405, distance: 66.3
click at [571, 405] on div at bounding box center [898, 446] width 1340 height 596
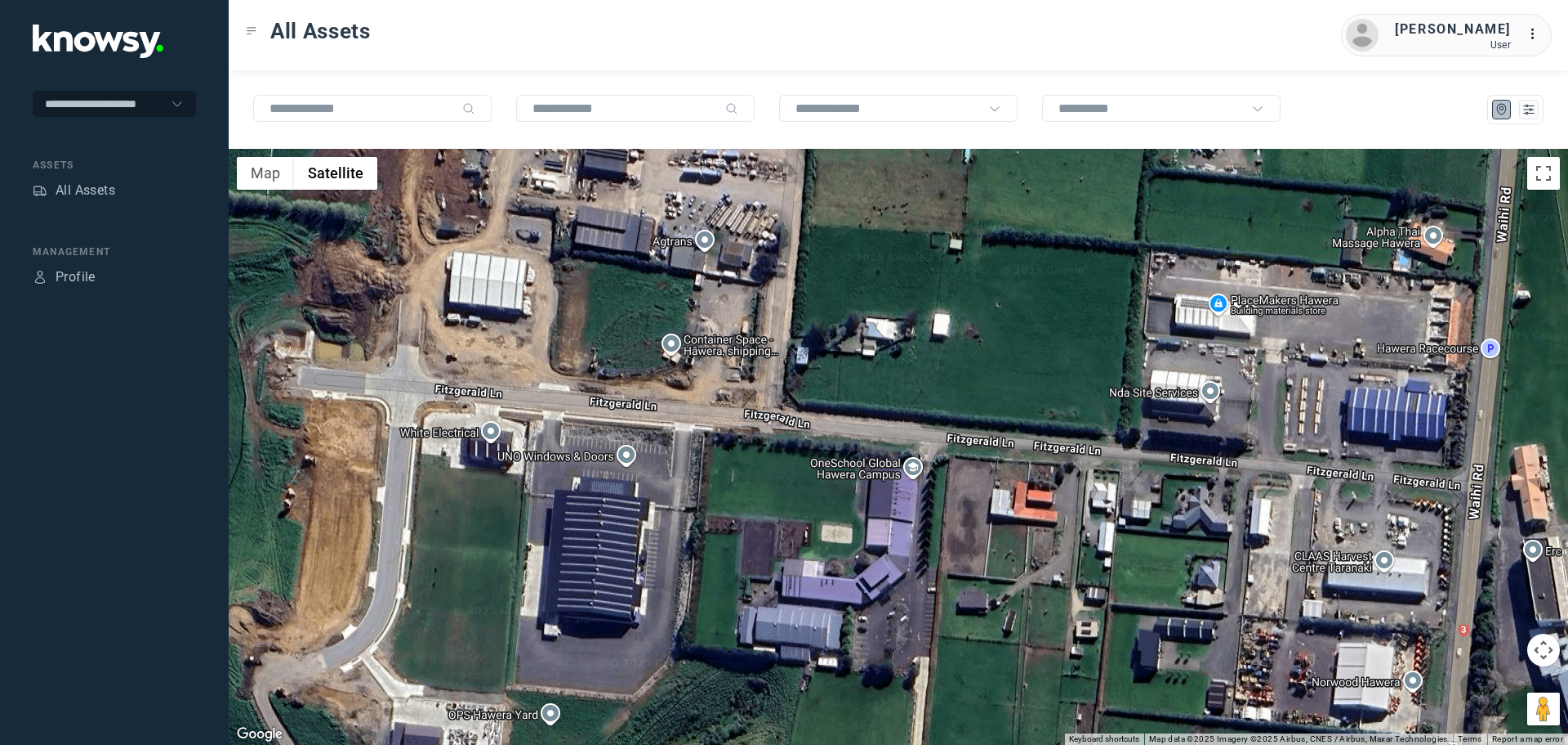
drag, startPoint x: 474, startPoint y: 386, endPoint x: 491, endPoint y: 485, distance: 100.4
click at [491, 485] on div at bounding box center [898, 446] width 1340 height 596
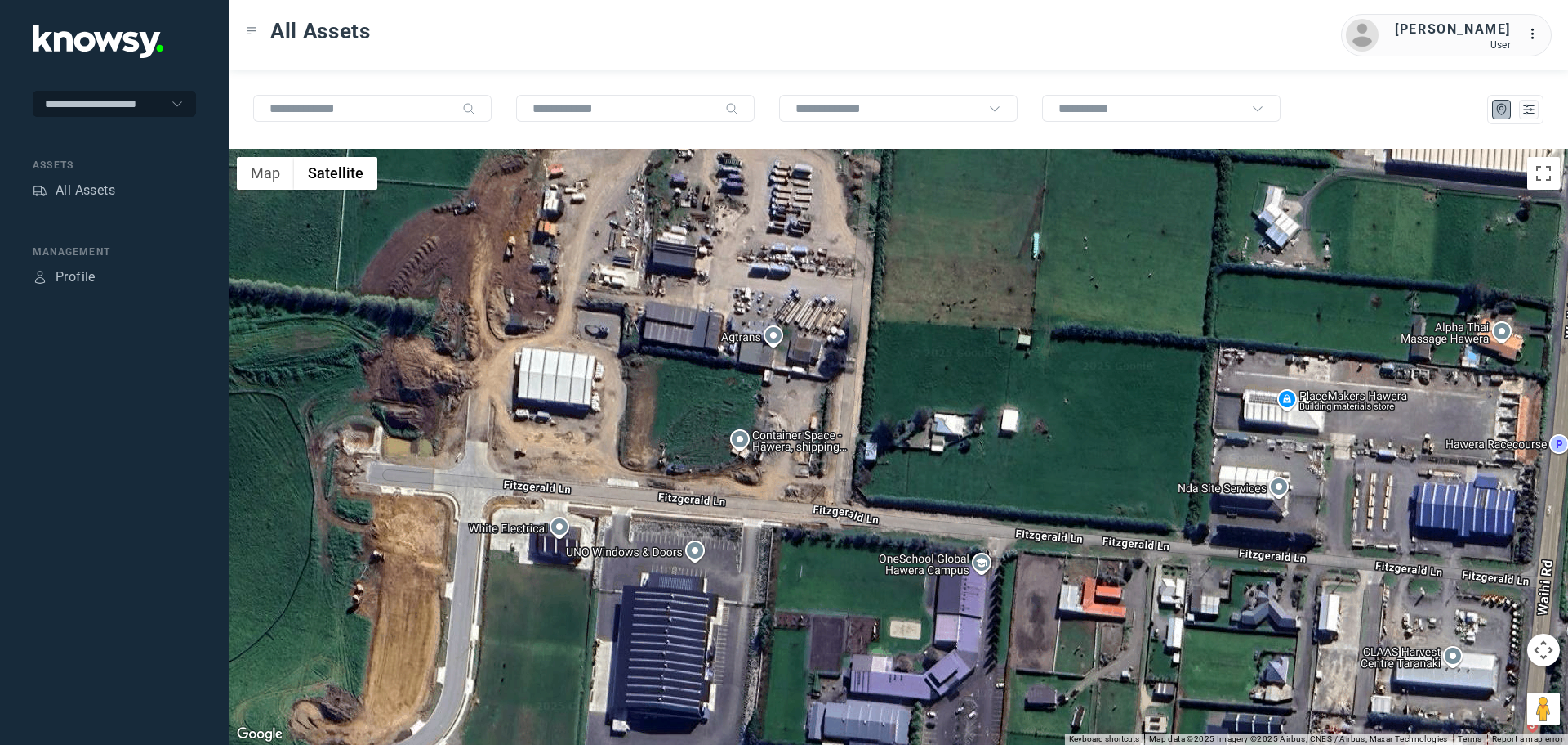
drag, startPoint x: 481, startPoint y: 408, endPoint x: 560, endPoint y: 504, distance: 124.3
click at [559, 504] on div at bounding box center [898, 446] width 1340 height 596
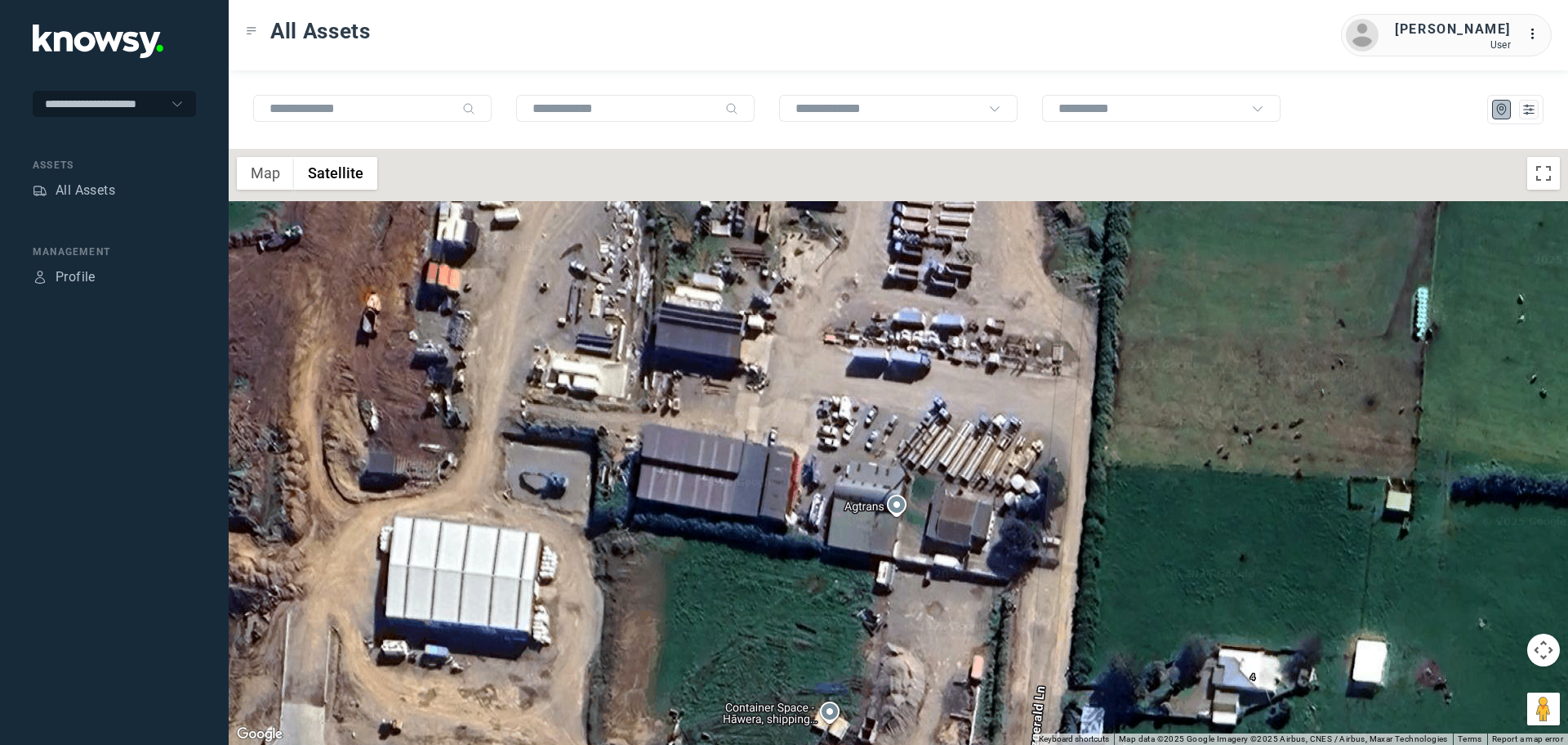
drag, startPoint x: 747, startPoint y: 333, endPoint x: 705, endPoint y: 504, distance: 176.1
click at [693, 514] on div at bounding box center [898, 446] width 1340 height 596
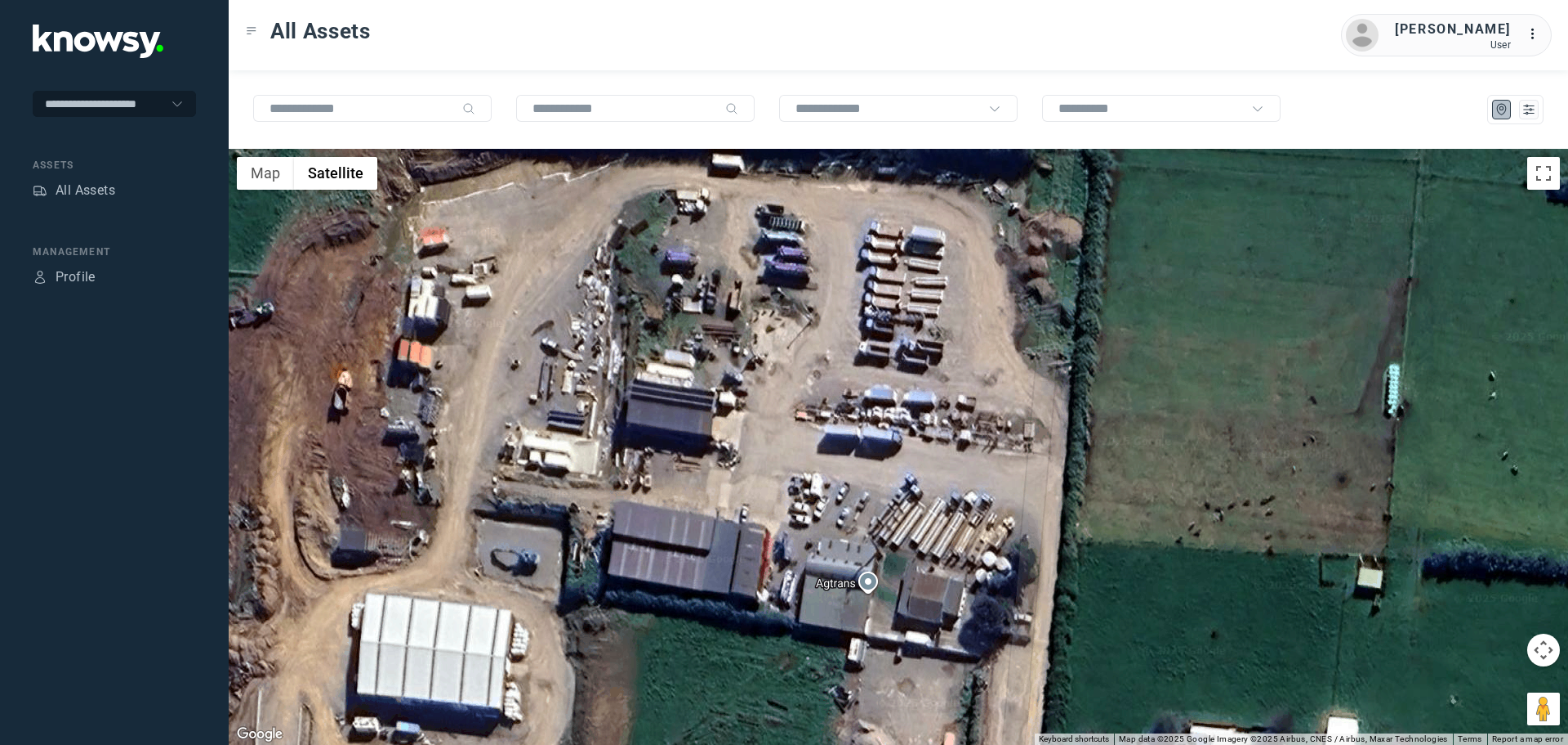
drag, startPoint x: 782, startPoint y: 429, endPoint x: 761, endPoint y: 508, distance: 81.7
click at [761, 507] on div at bounding box center [898, 446] width 1340 height 596
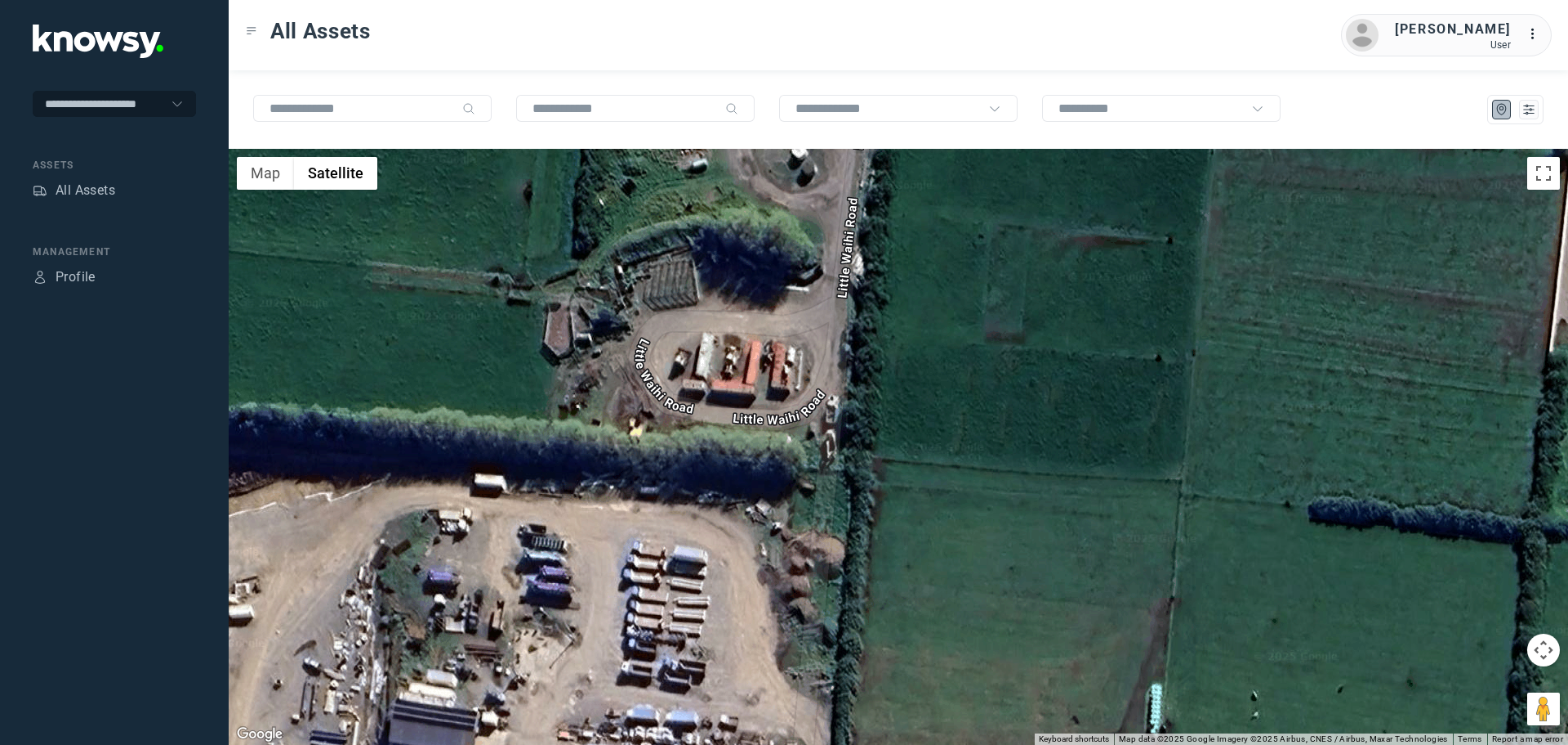
drag, startPoint x: 859, startPoint y: 405, endPoint x: 660, endPoint y: 597, distance: 276.5
click at [660, 597] on div at bounding box center [898, 446] width 1340 height 596
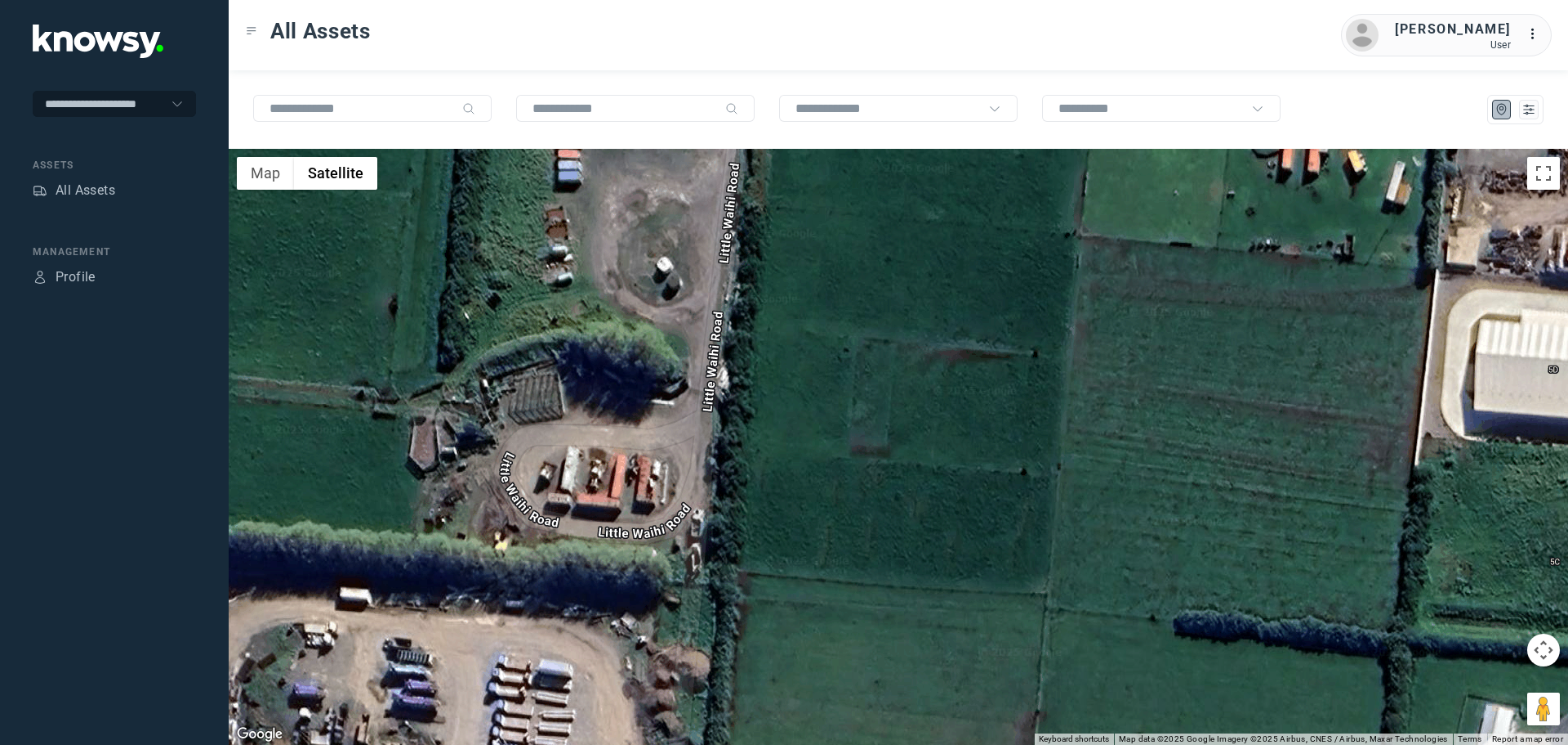
drag, startPoint x: 769, startPoint y: 416, endPoint x: 633, endPoint y: 532, distance: 178.8
click at [633, 532] on div at bounding box center [898, 446] width 1340 height 596
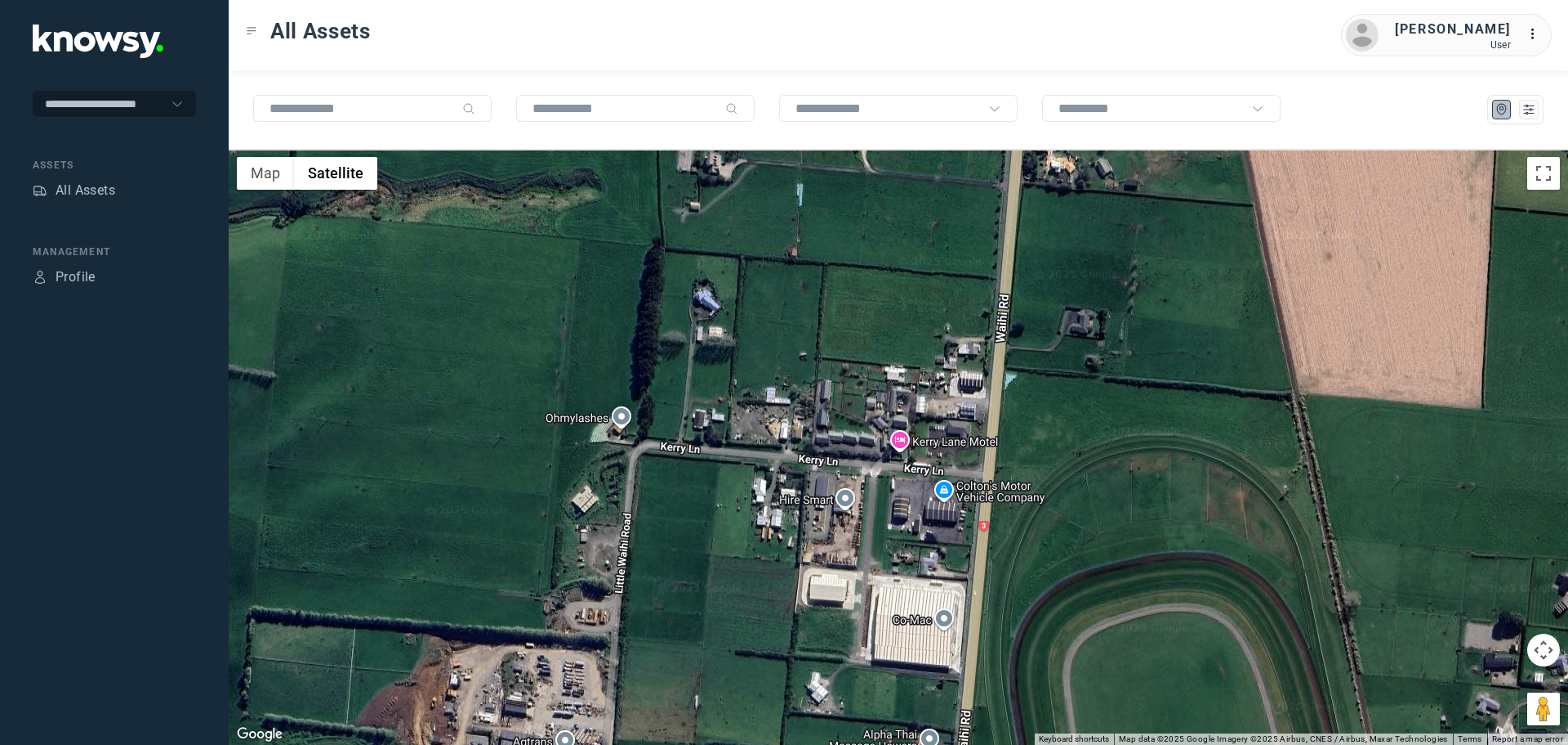
drag, startPoint x: 662, startPoint y: 299, endPoint x: 598, endPoint y: 462, distance: 175.1
click at [632, 481] on div at bounding box center [898, 446] width 1340 height 596
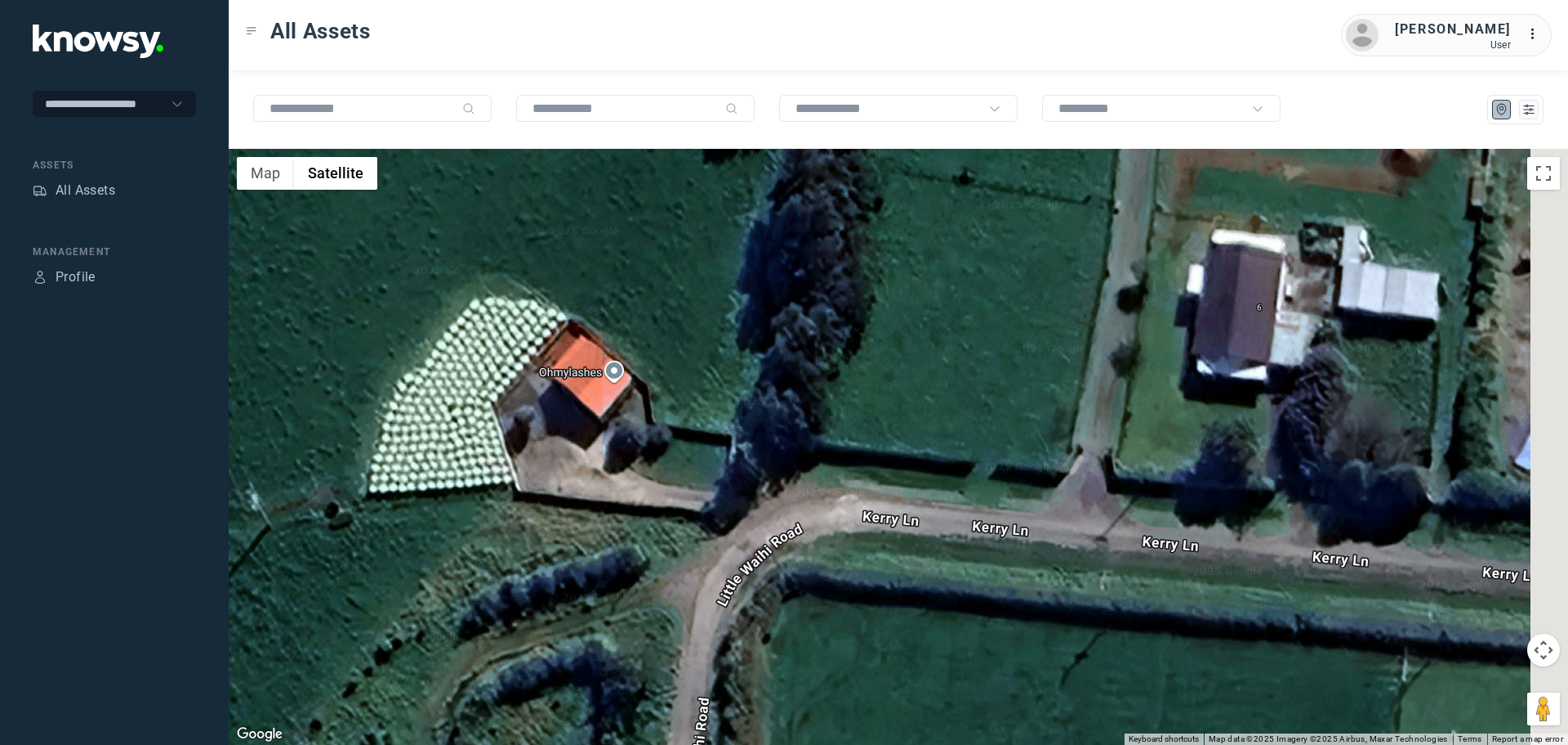
drag, startPoint x: 815, startPoint y: 392, endPoint x: 592, endPoint y: 446, distance: 229.4
click at [592, 446] on div at bounding box center [898, 446] width 1340 height 596
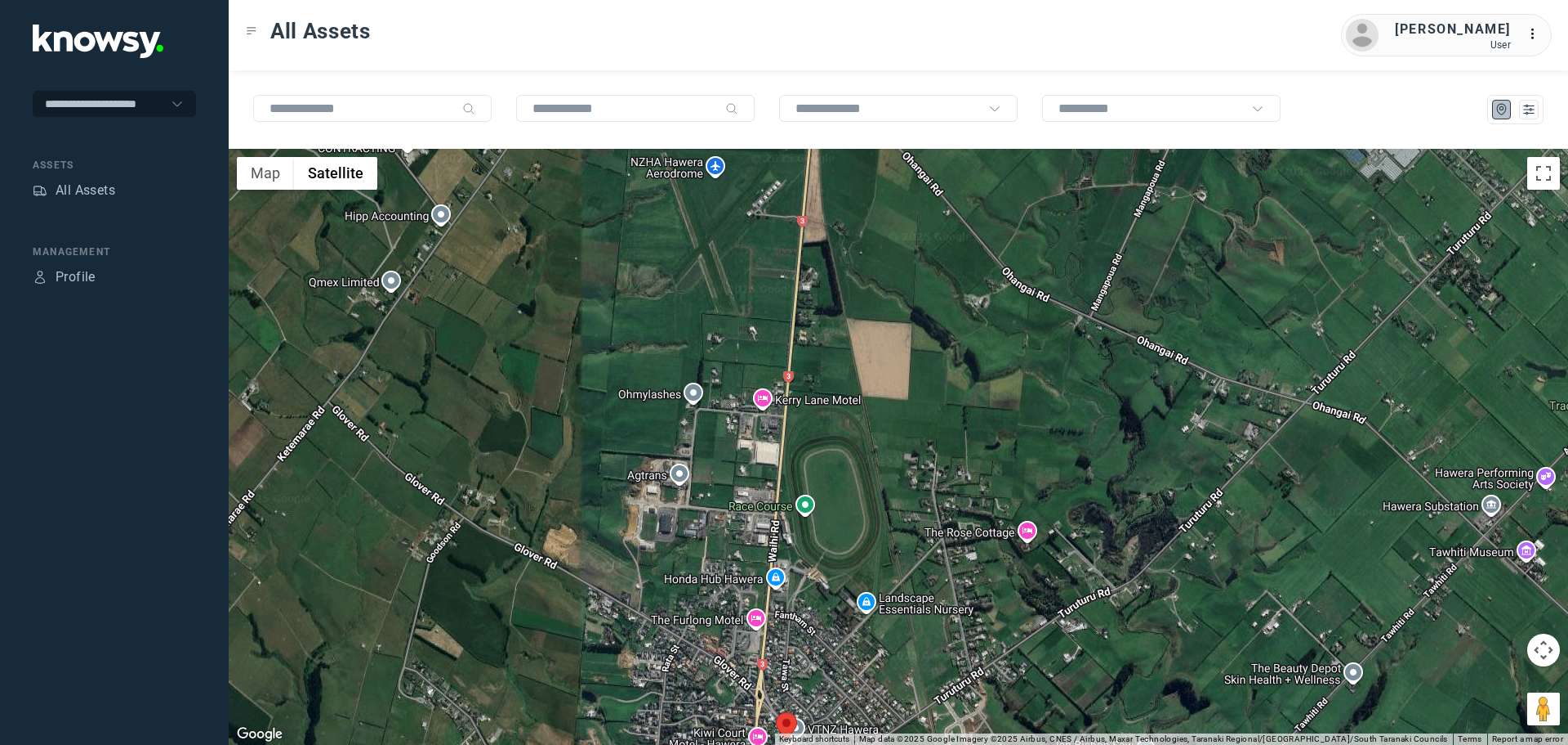
drag, startPoint x: 422, startPoint y: 353, endPoint x: 421, endPoint y: 291, distance: 62.0
click at [420, 294] on div at bounding box center [898, 446] width 1340 height 596
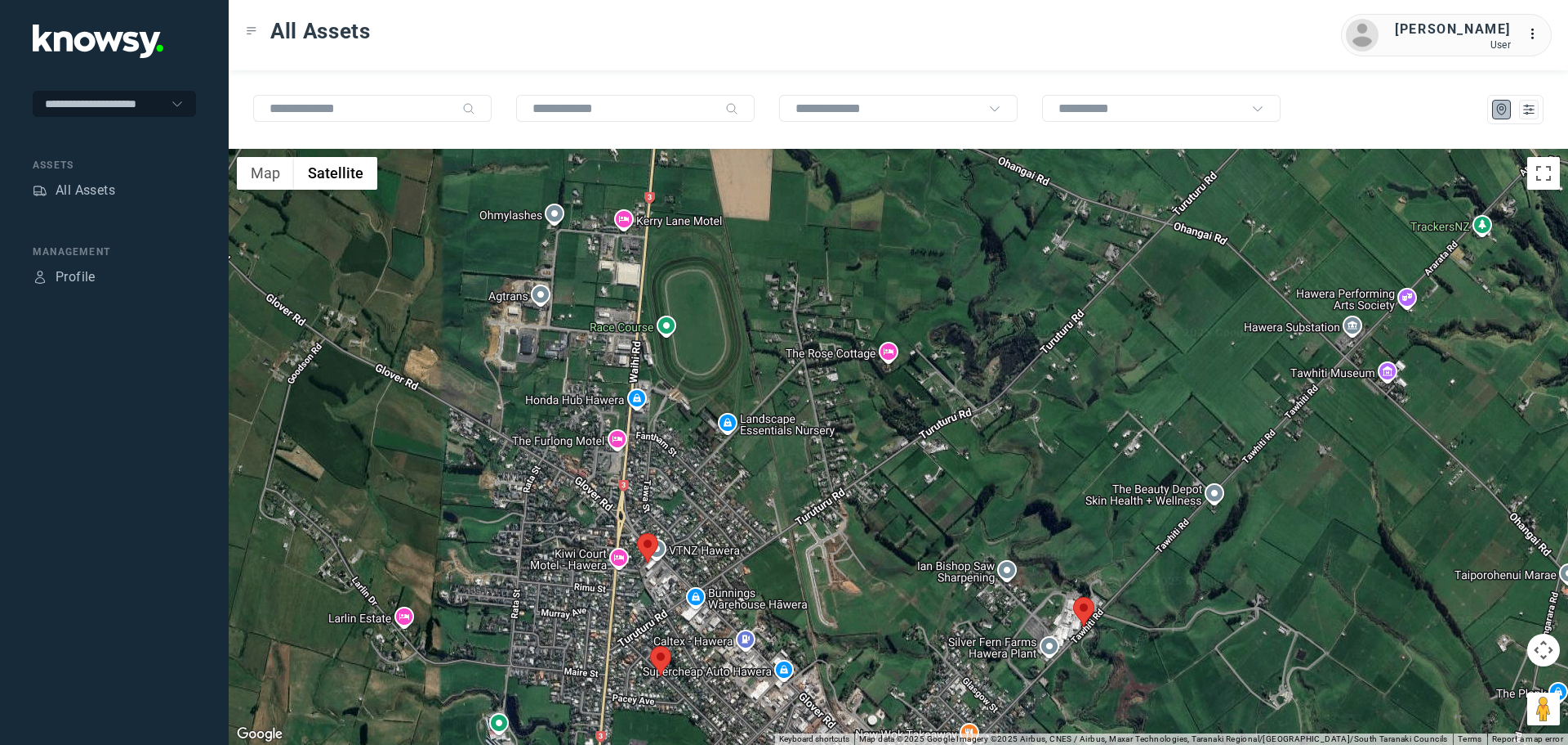
drag, startPoint x: 698, startPoint y: 509, endPoint x: 557, endPoint y: 333, distance: 225.5
click at [557, 333] on div at bounding box center [898, 446] width 1340 height 596
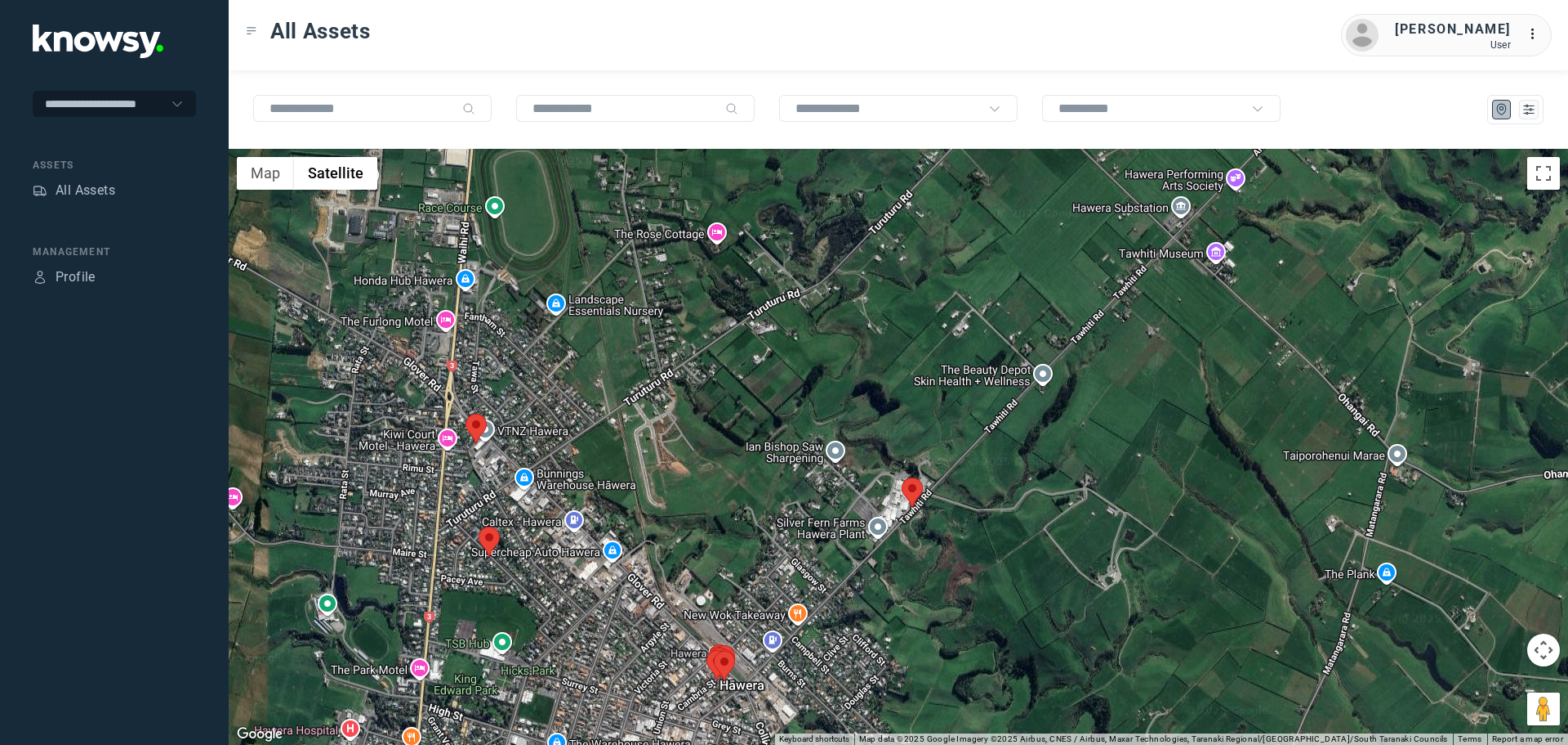
drag, startPoint x: 855, startPoint y: 462, endPoint x: 684, endPoint y: 339, distance: 210.6
click at [684, 339] on div at bounding box center [898, 446] width 1340 height 596
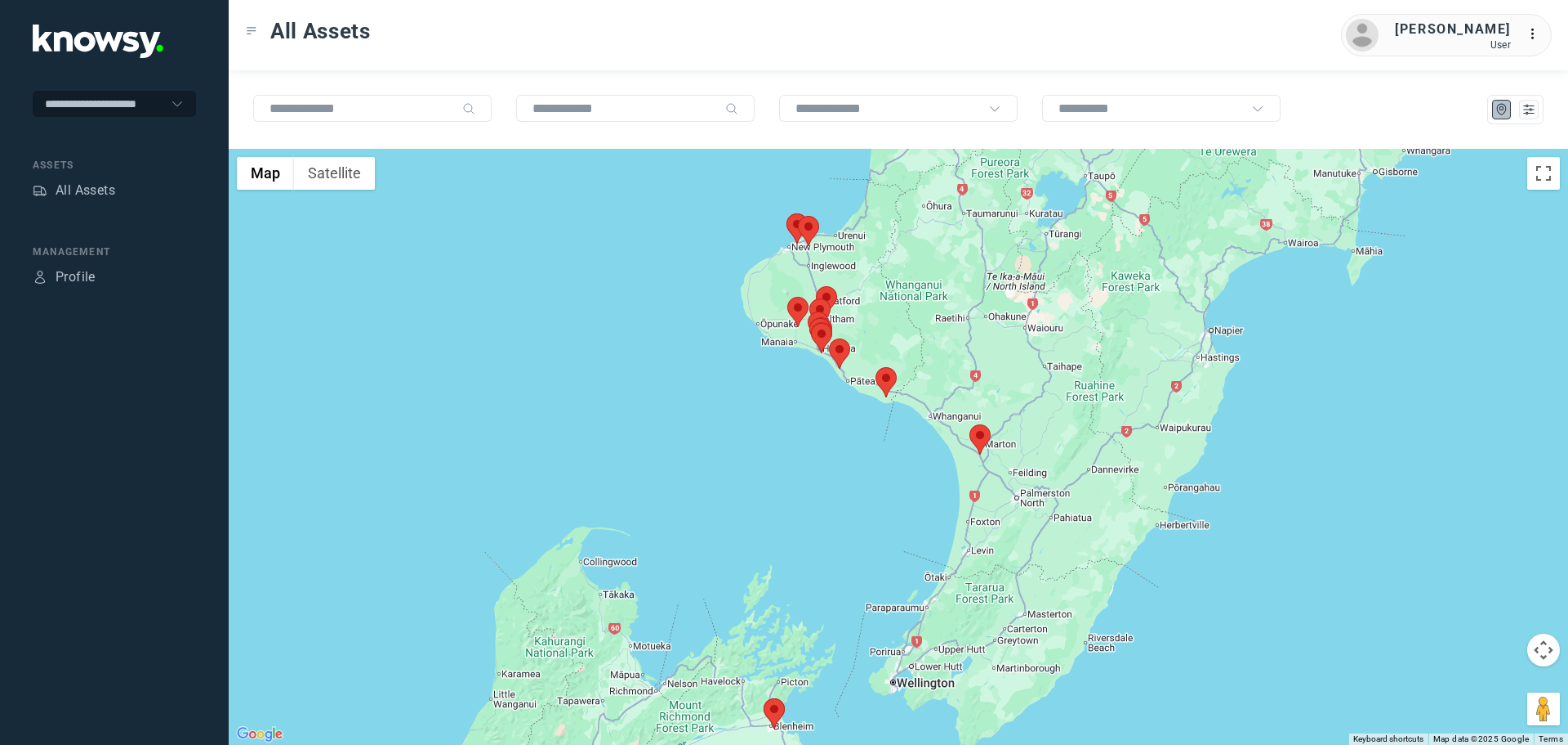
click at [859, 385] on div at bounding box center [898, 446] width 1340 height 596
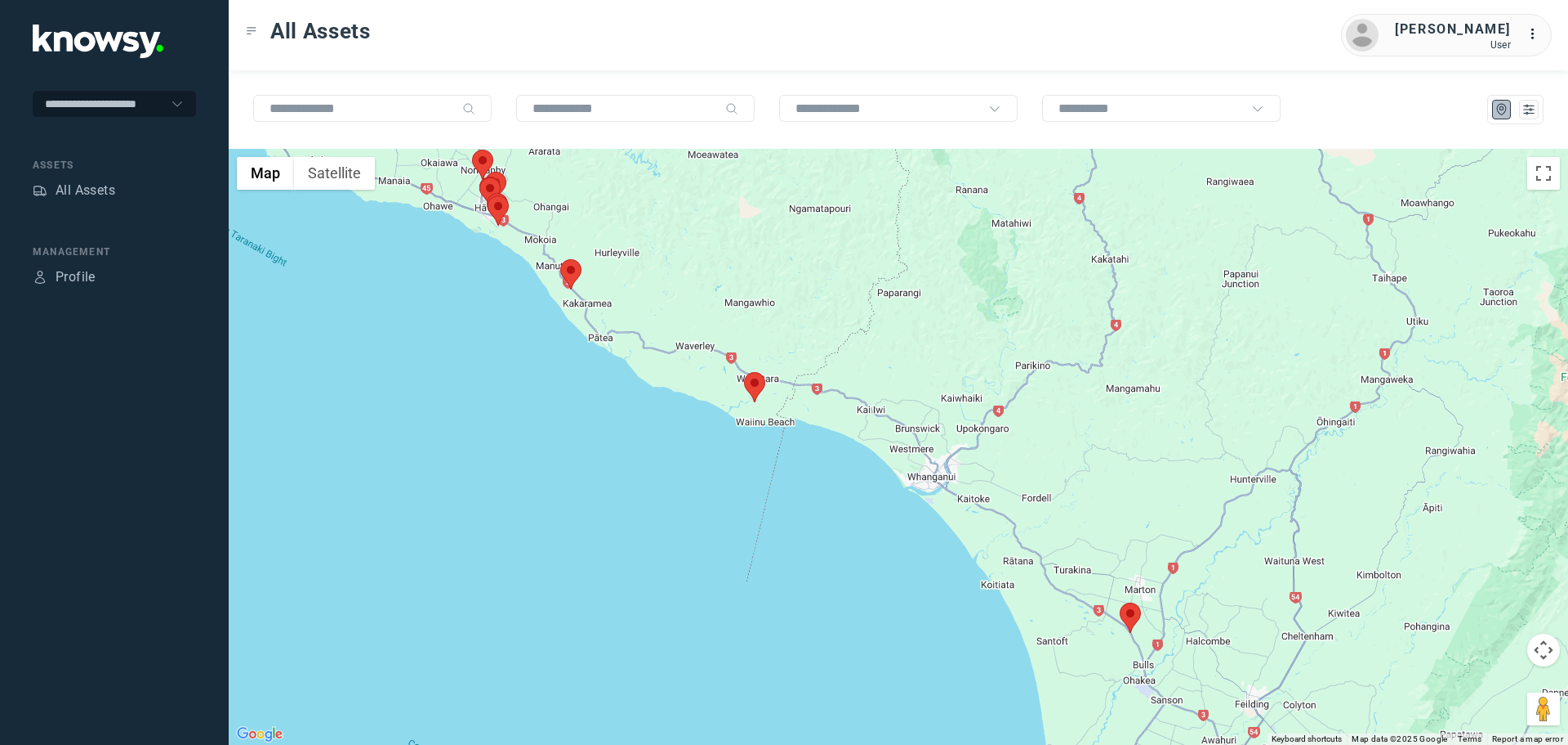
drag, startPoint x: 436, startPoint y: 259, endPoint x: 676, endPoint y: 454, distance: 309.2
click at [676, 454] on div at bounding box center [898, 446] width 1340 height 596
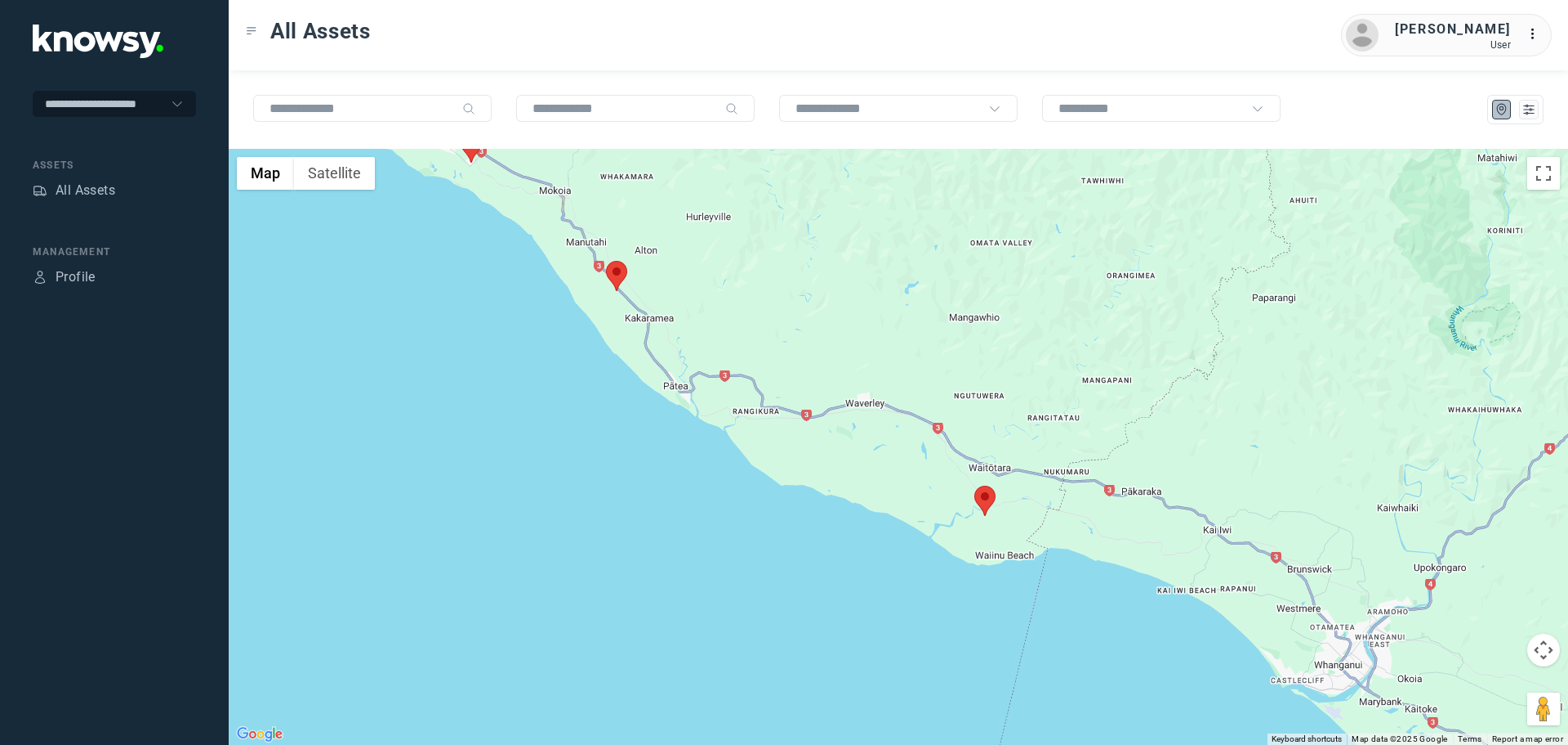
drag, startPoint x: 614, startPoint y: 260, endPoint x: 652, endPoint y: 392, distance: 137.4
click at [652, 392] on div at bounding box center [898, 446] width 1340 height 596
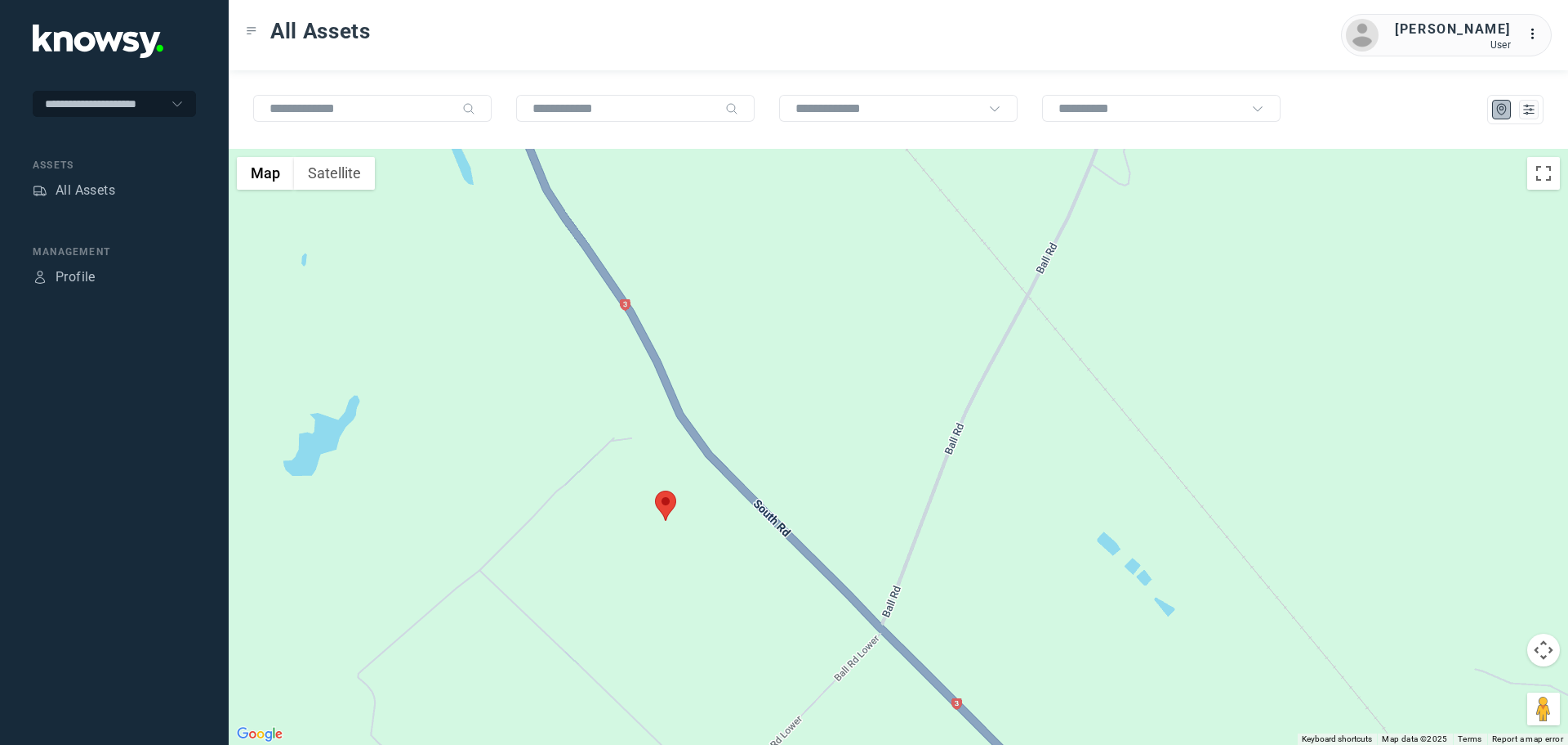
click at [655, 491] on area at bounding box center [655, 491] width 0 height 0
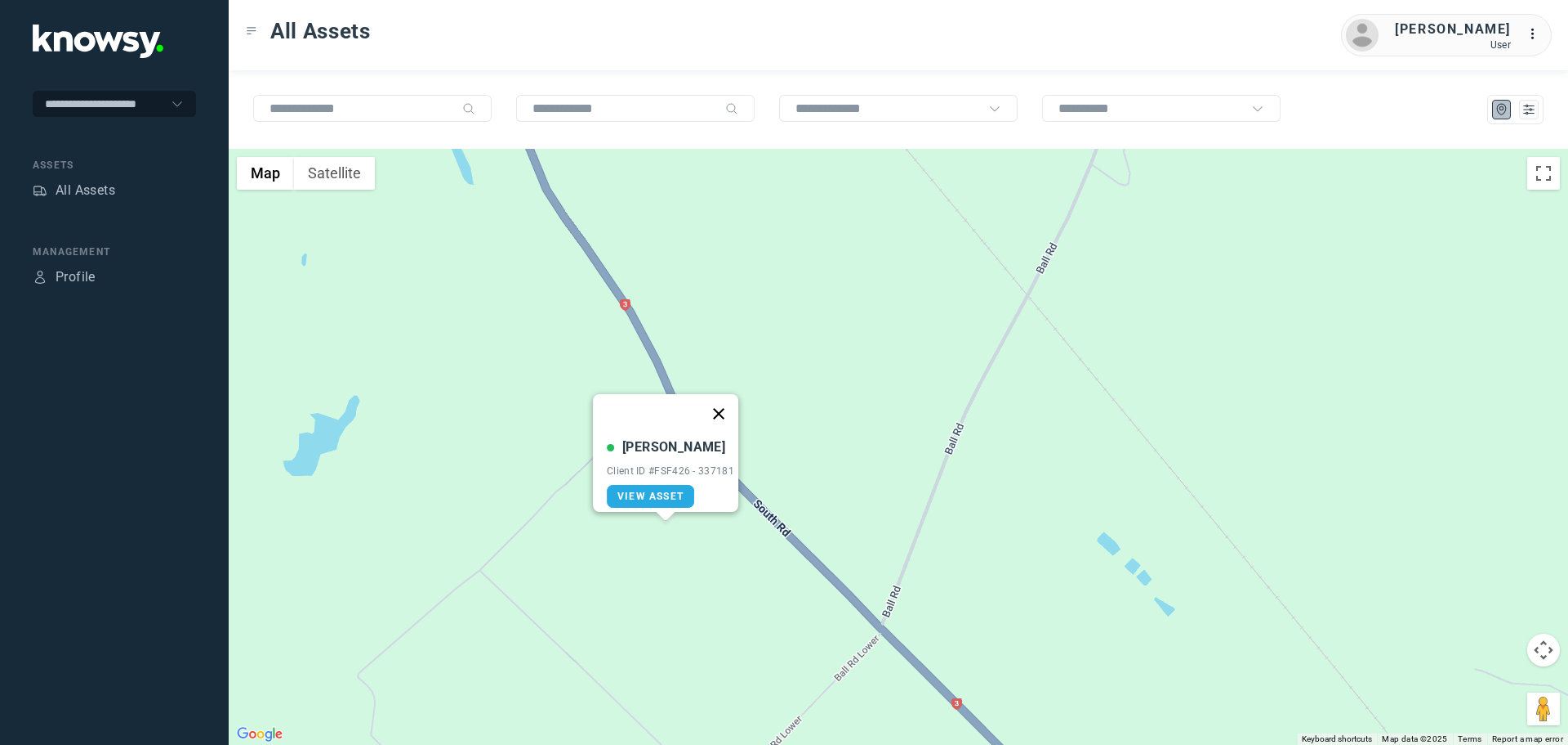
click at [725, 400] on button "Close" at bounding box center [719, 414] width 39 height 39
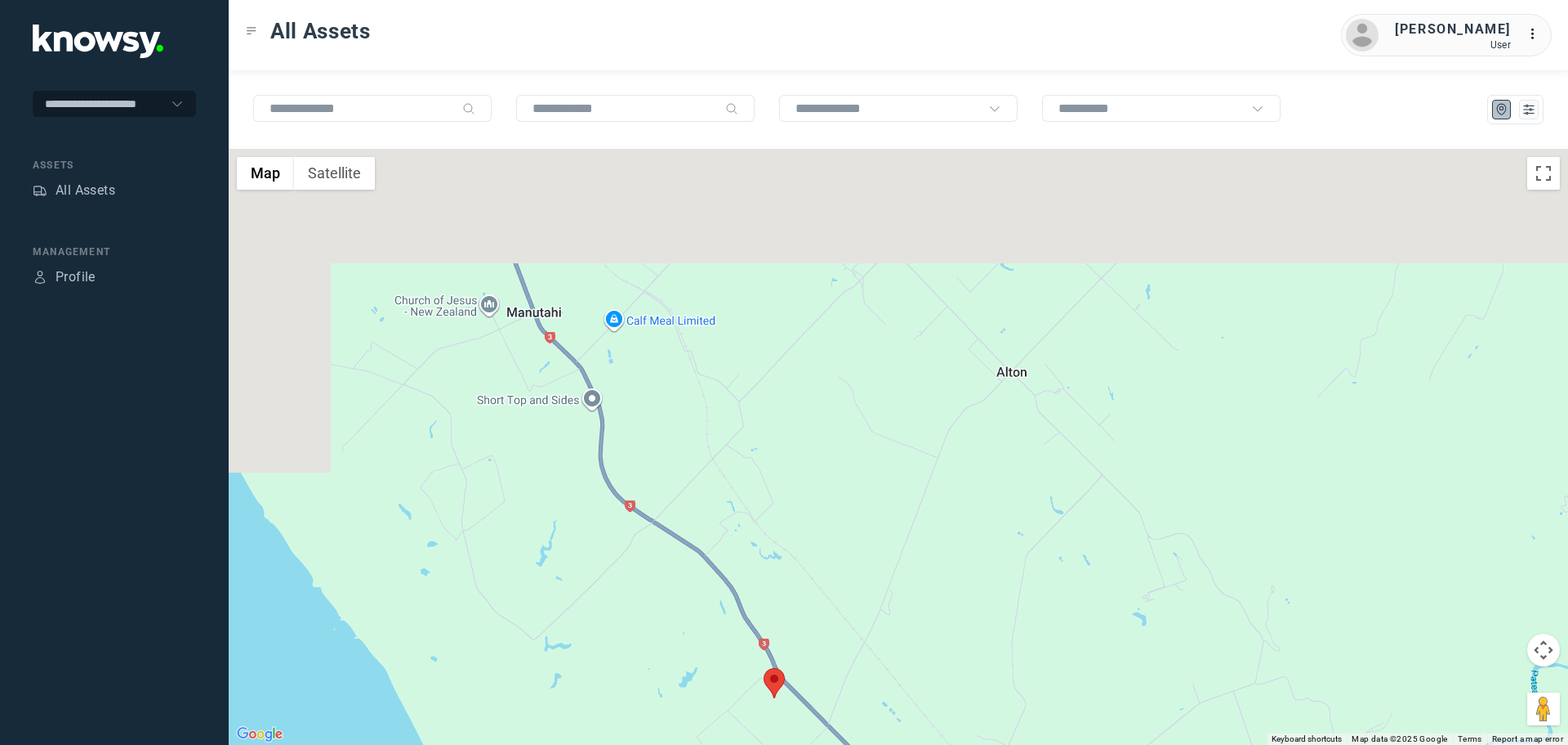
drag, startPoint x: 604, startPoint y: 479, endPoint x: 643, endPoint y: 511, distance: 50.4
click at [642, 519] on div at bounding box center [898, 446] width 1340 height 596
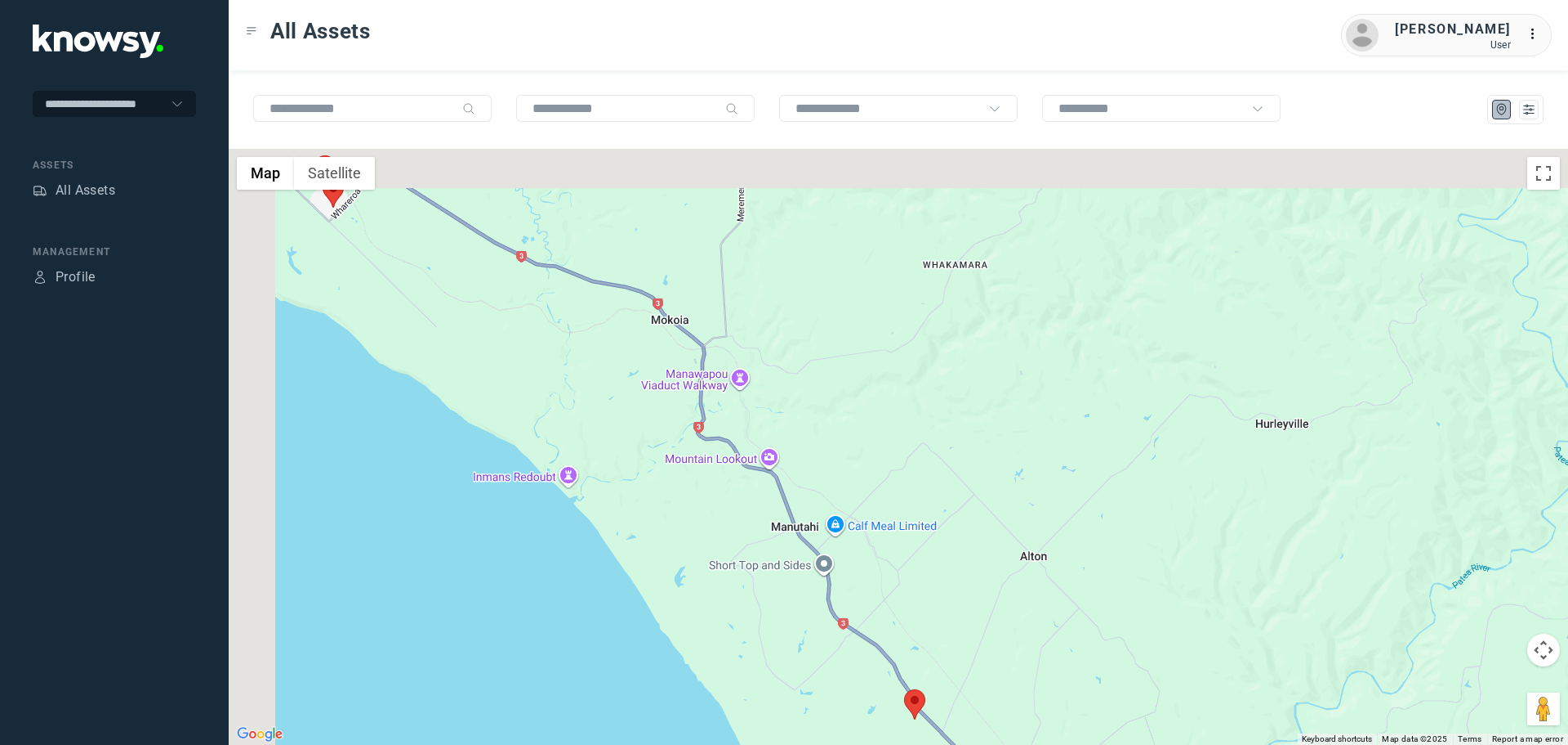
drag, startPoint x: 387, startPoint y: 303, endPoint x: 658, endPoint y: 463, distance: 314.7
click at [658, 463] on div at bounding box center [898, 446] width 1340 height 596
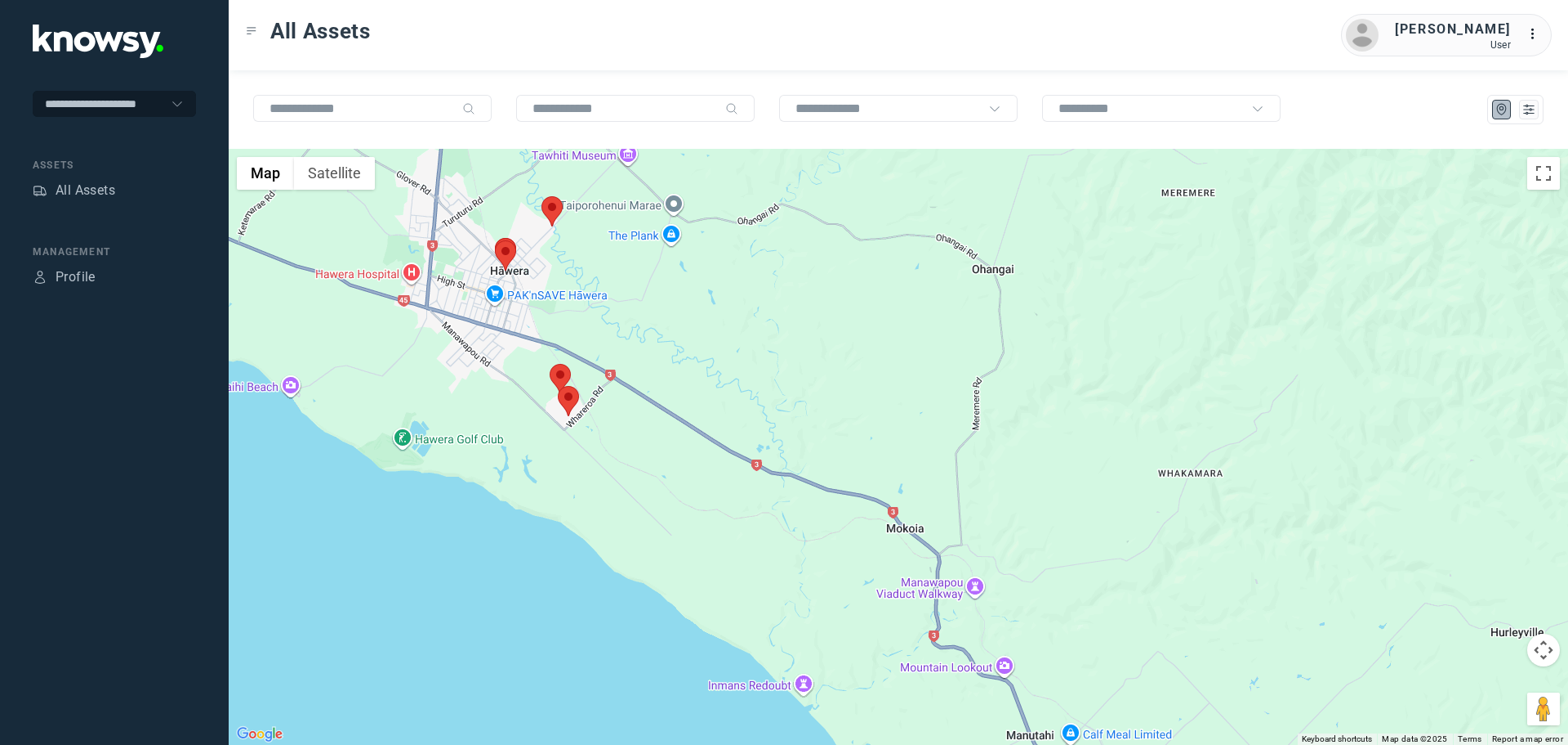
drag, startPoint x: 606, startPoint y: 371, endPoint x: 710, endPoint y: 433, distance: 121.1
click at [701, 431] on div at bounding box center [898, 446] width 1340 height 596
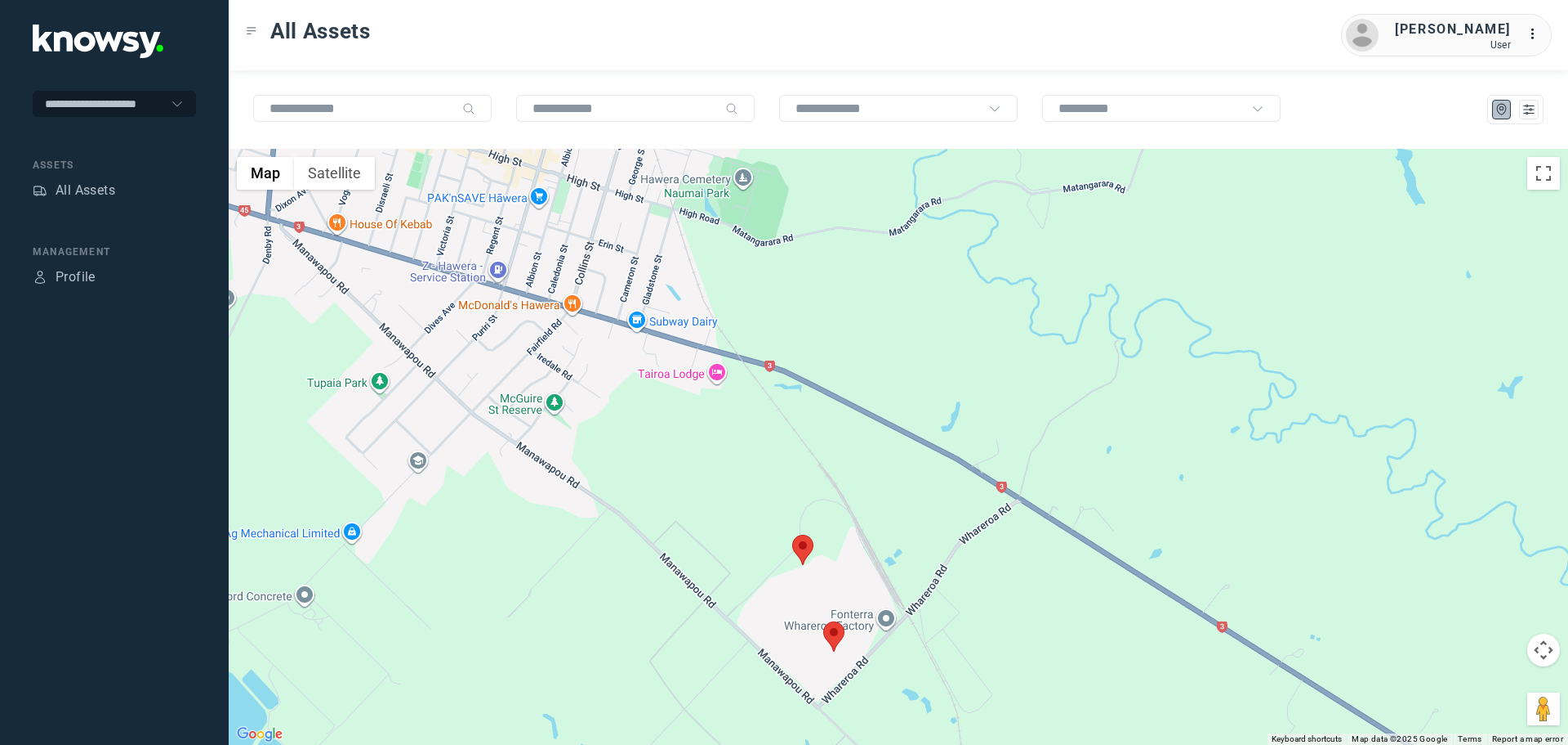
click at [792, 534] on area at bounding box center [792, 534] width 0 height 0
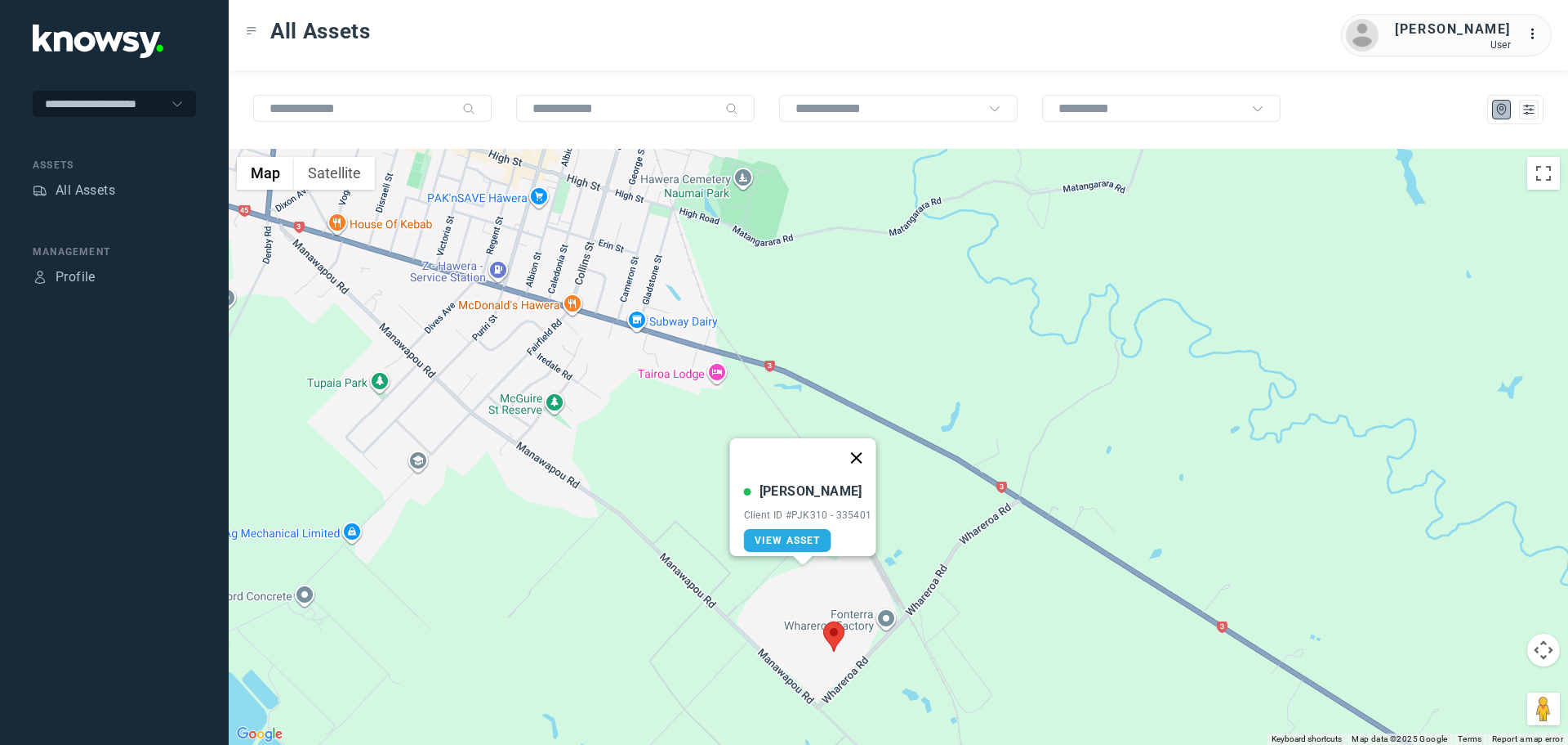
click at [861, 446] on button "Close" at bounding box center [856, 458] width 39 height 39
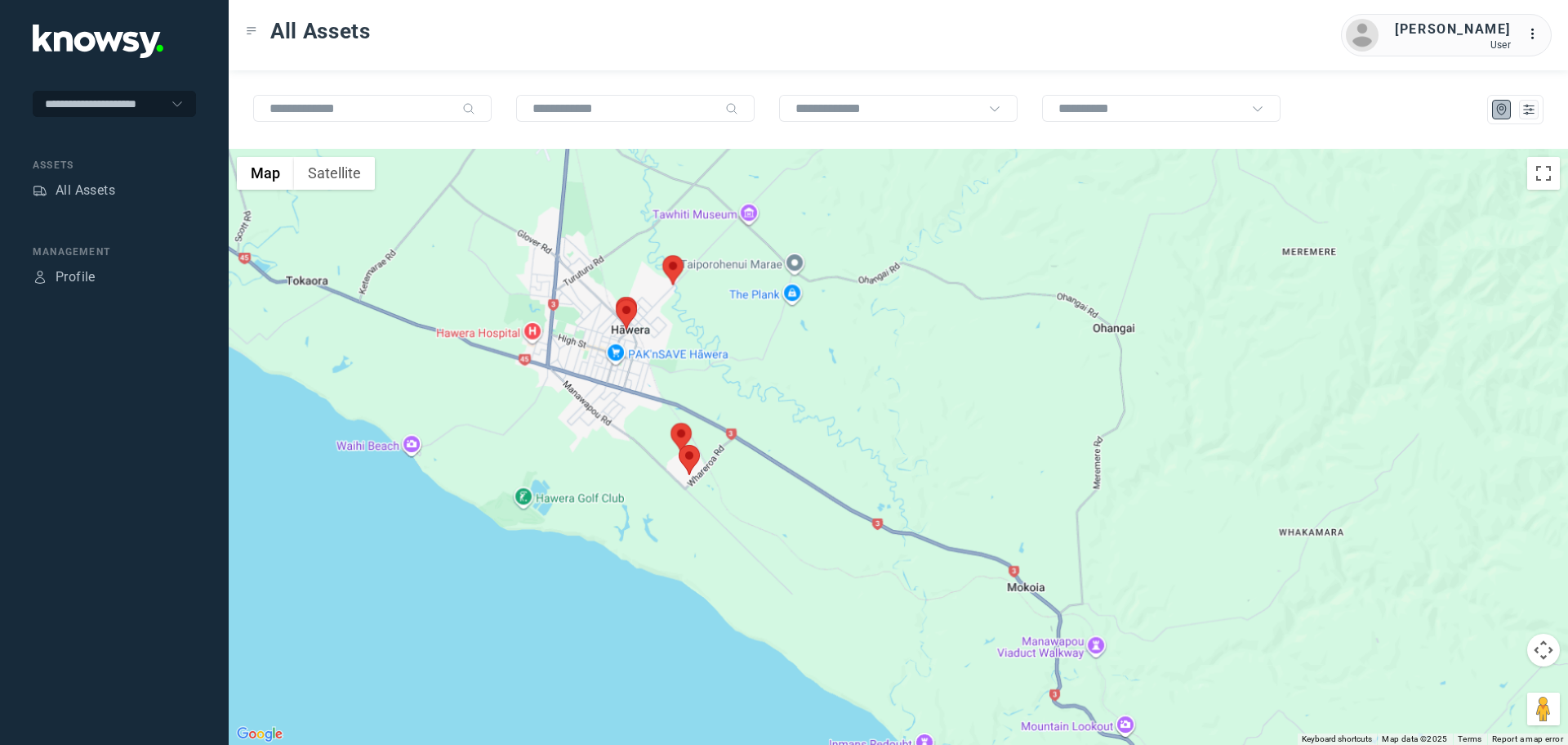
drag, startPoint x: 641, startPoint y: 319, endPoint x: 786, endPoint y: 521, distance: 248.7
click at [786, 521] on div "To navigate, press the arrow keys." at bounding box center [898, 446] width 1340 height 596
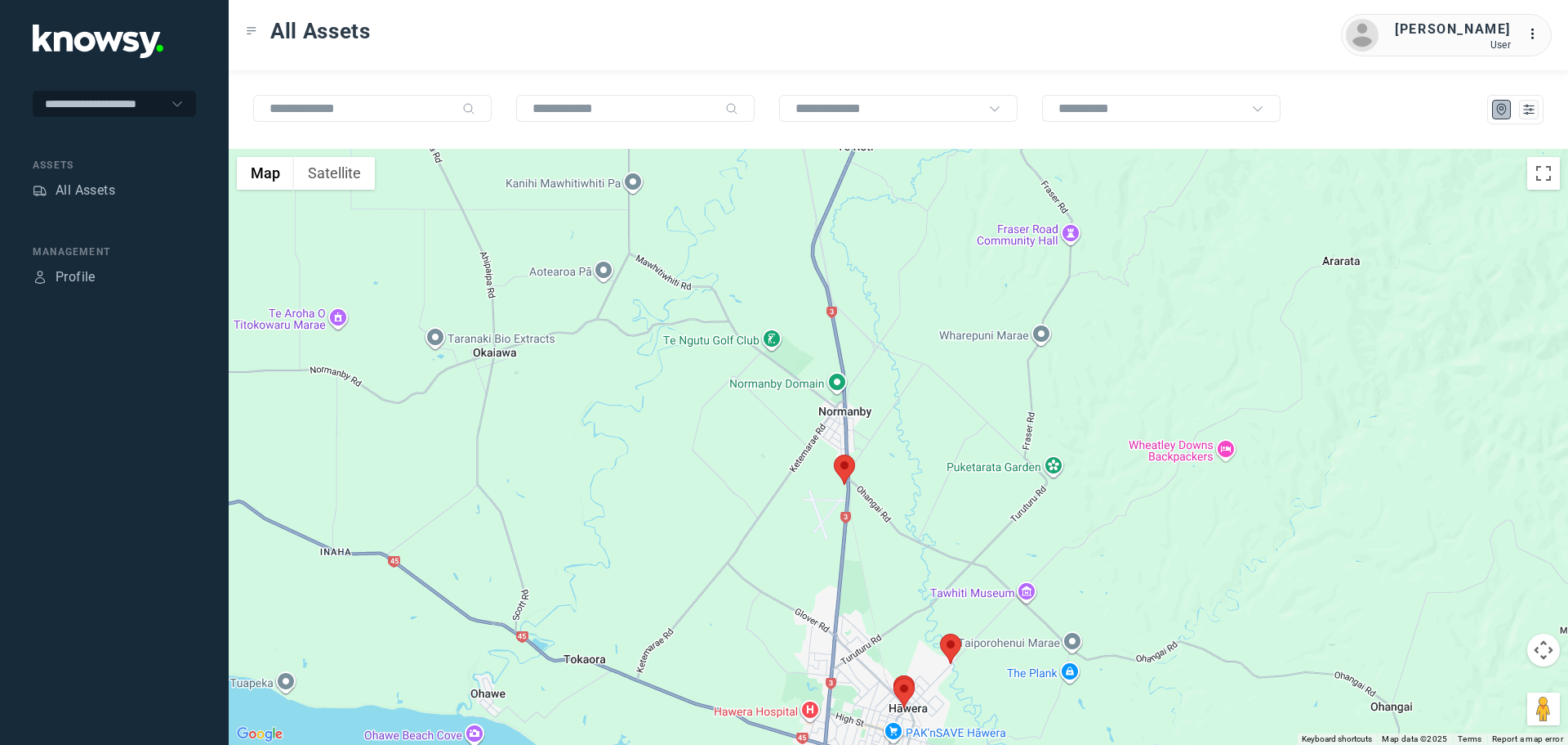
drag, startPoint x: 812, startPoint y: 346, endPoint x: 828, endPoint y: 446, distance: 101.3
click at [828, 446] on div at bounding box center [898, 446] width 1340 height 596
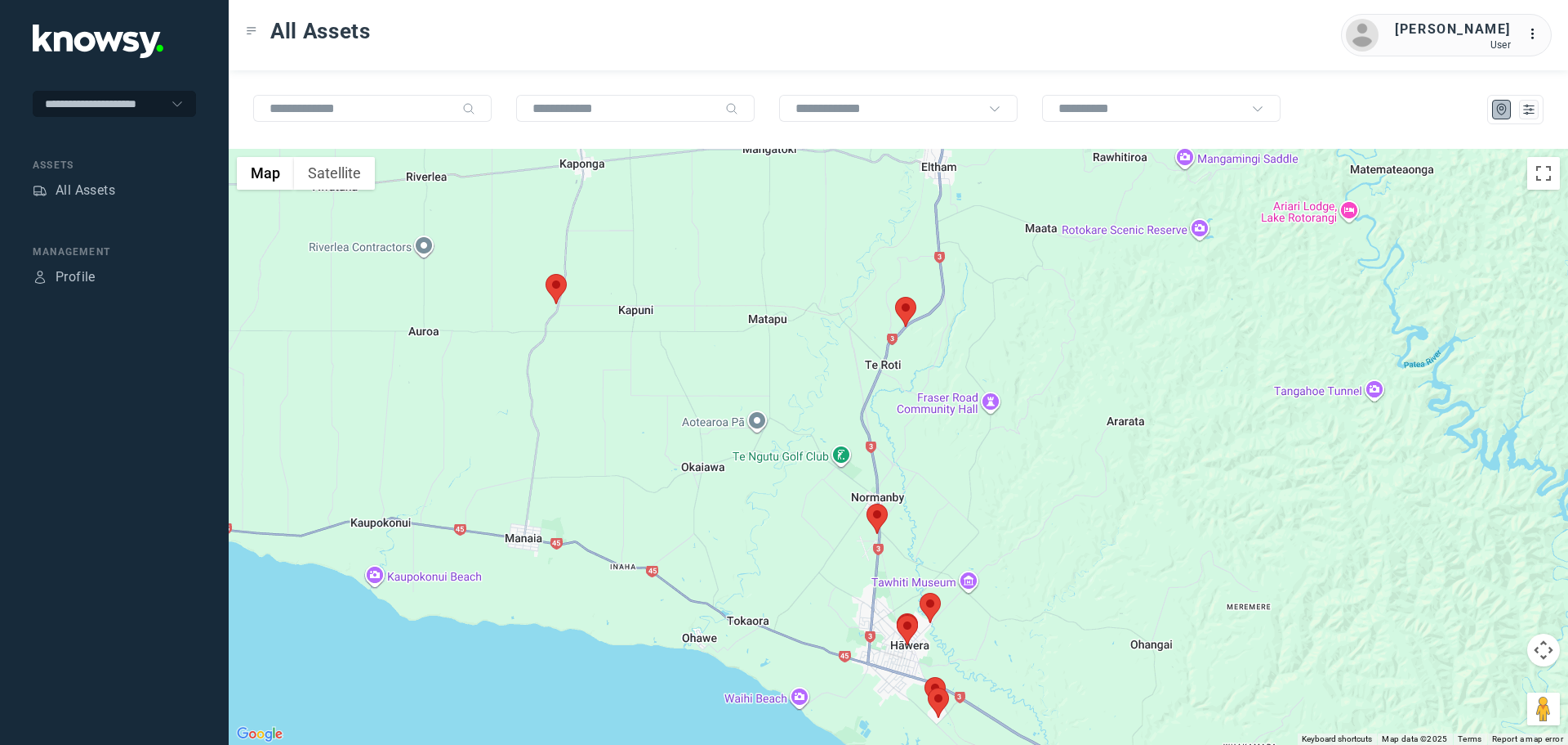
click at [895, 297] on area at bounding box center [895, 297] width 0 height 0
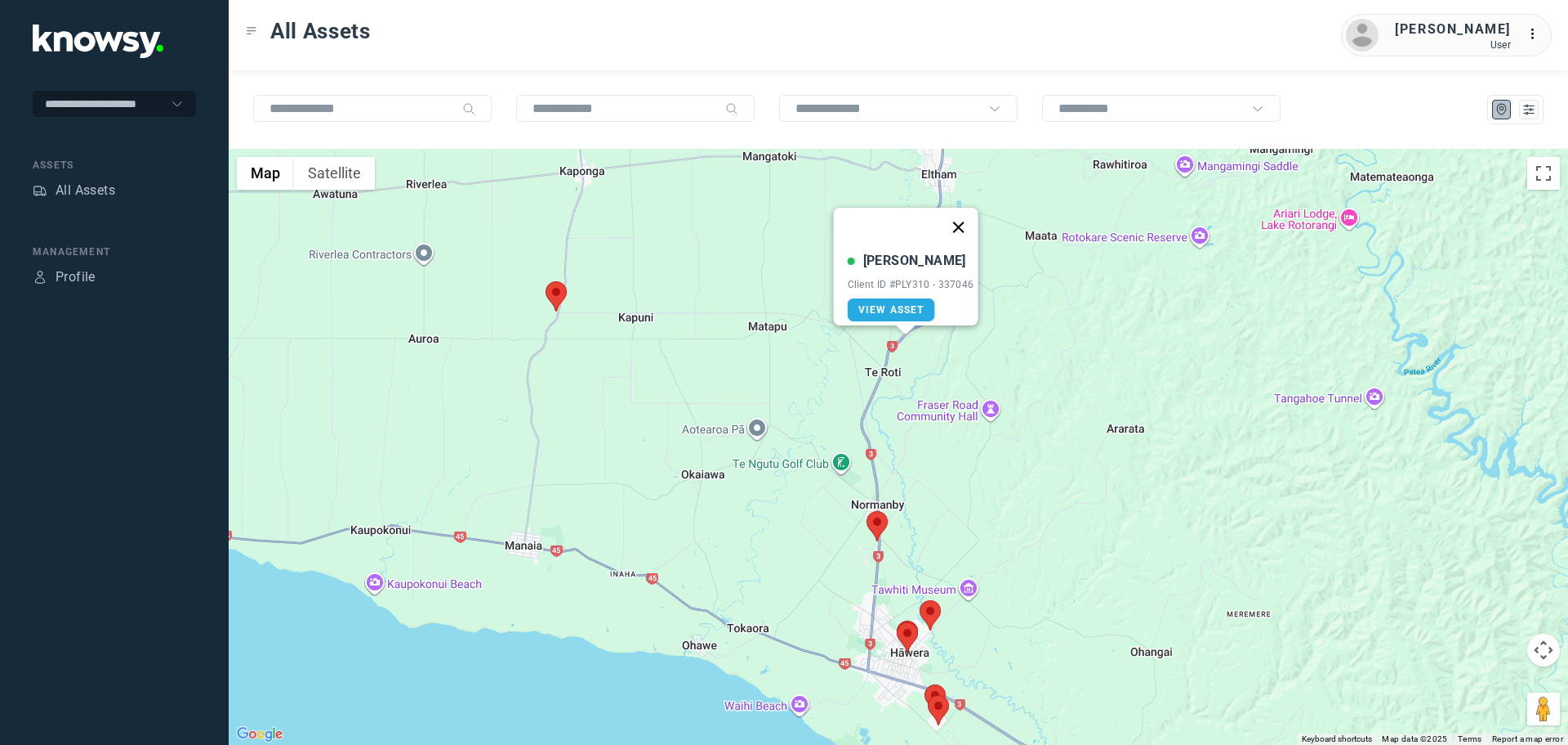
click at [970, 216] on button "Close" at bounding box center [958, 227] width 39 height 39
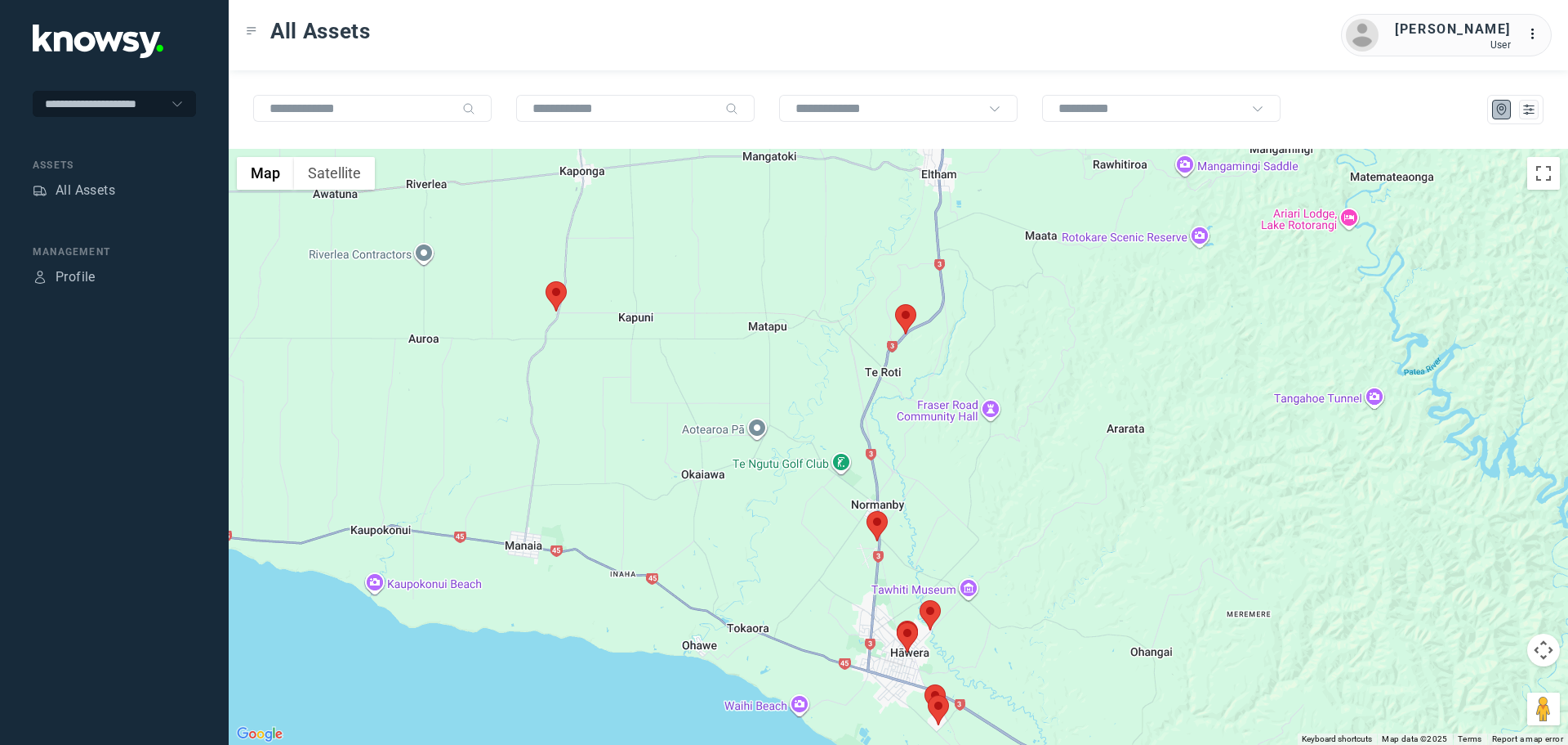
click at [867, 511] on area at bounding box center [867, 511] width 0 height 0
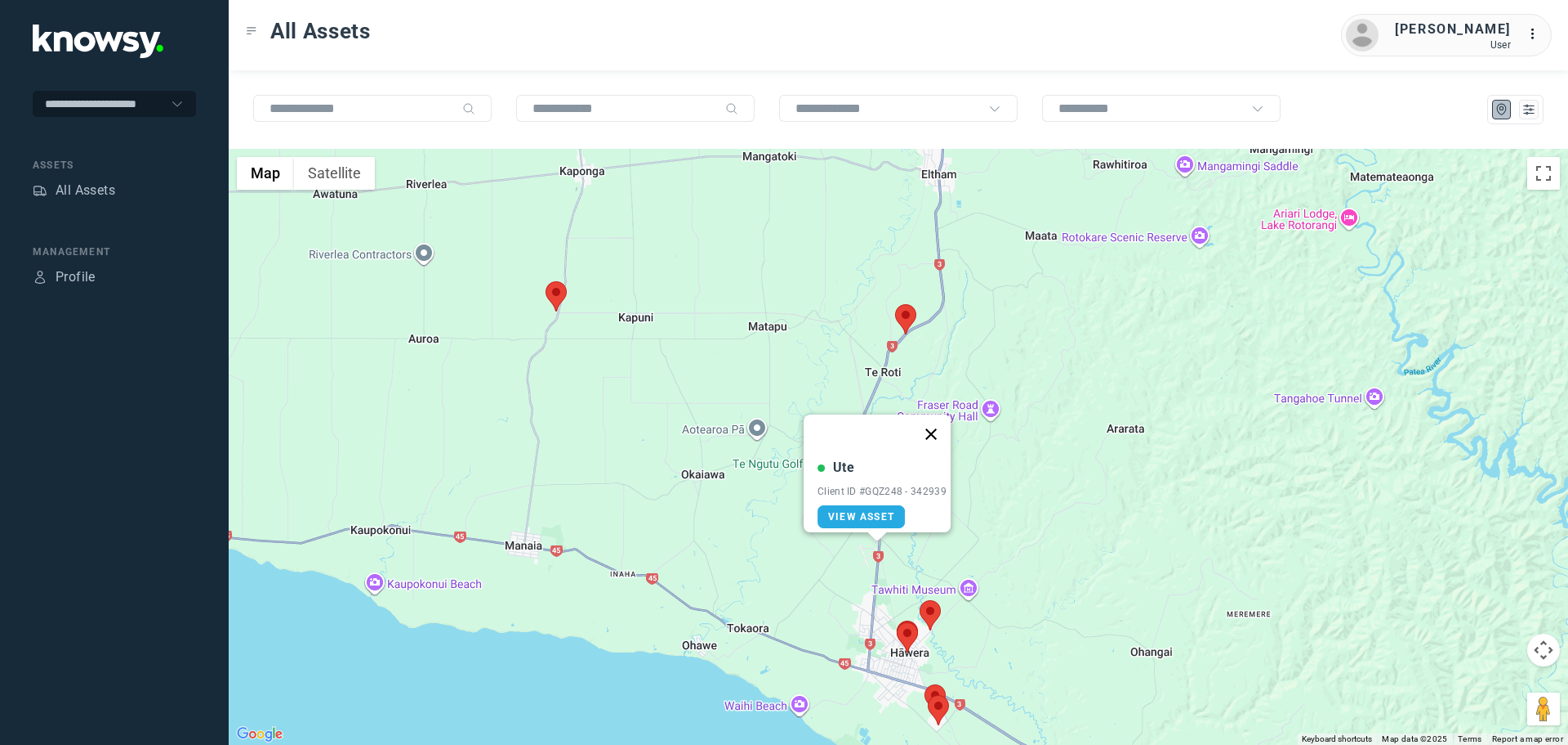
click at [939, 421] on button "Close" at bounding box center [931, 434] width 39 height 39
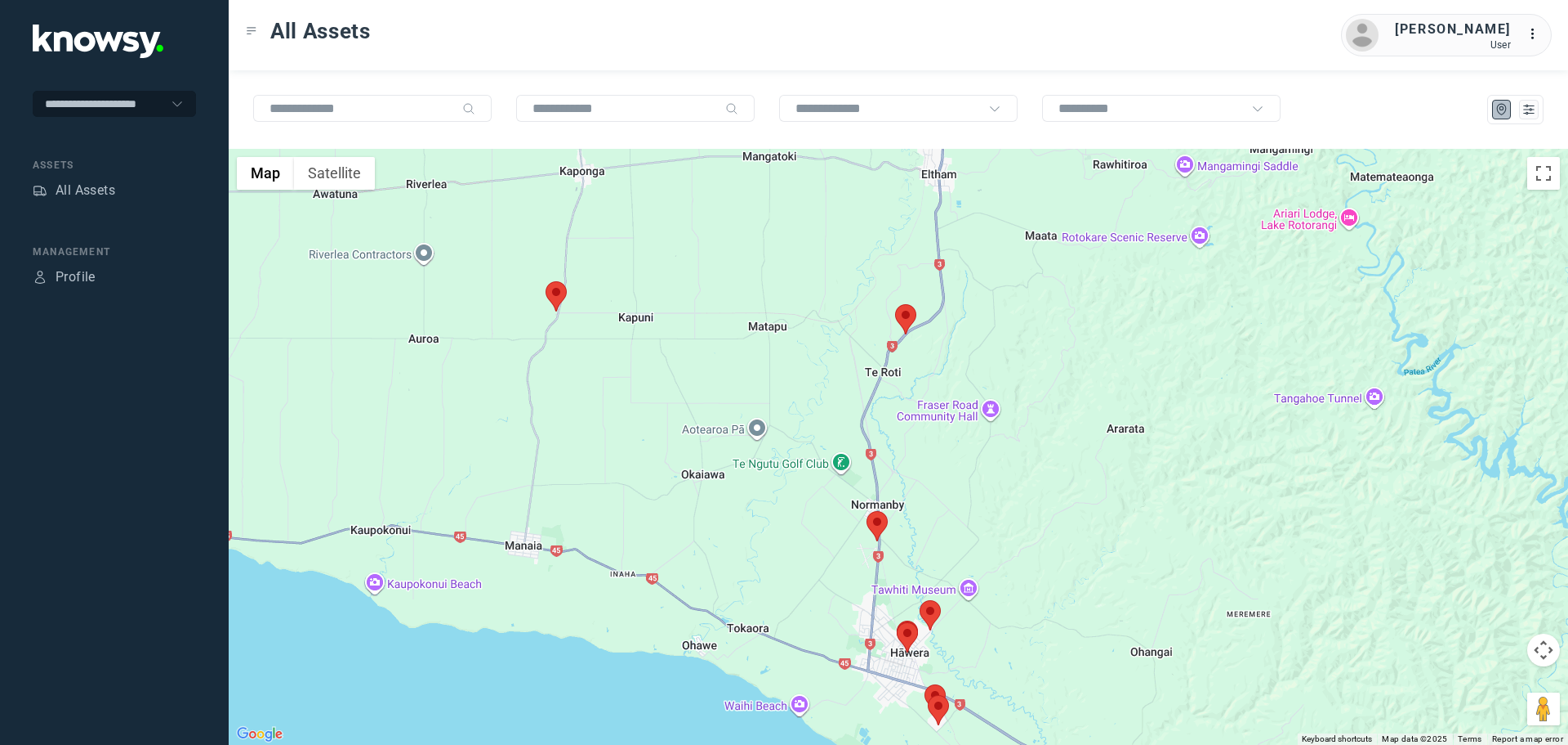
click at [545, 281] on area at bounding box center [545, 281] width 0 height 0
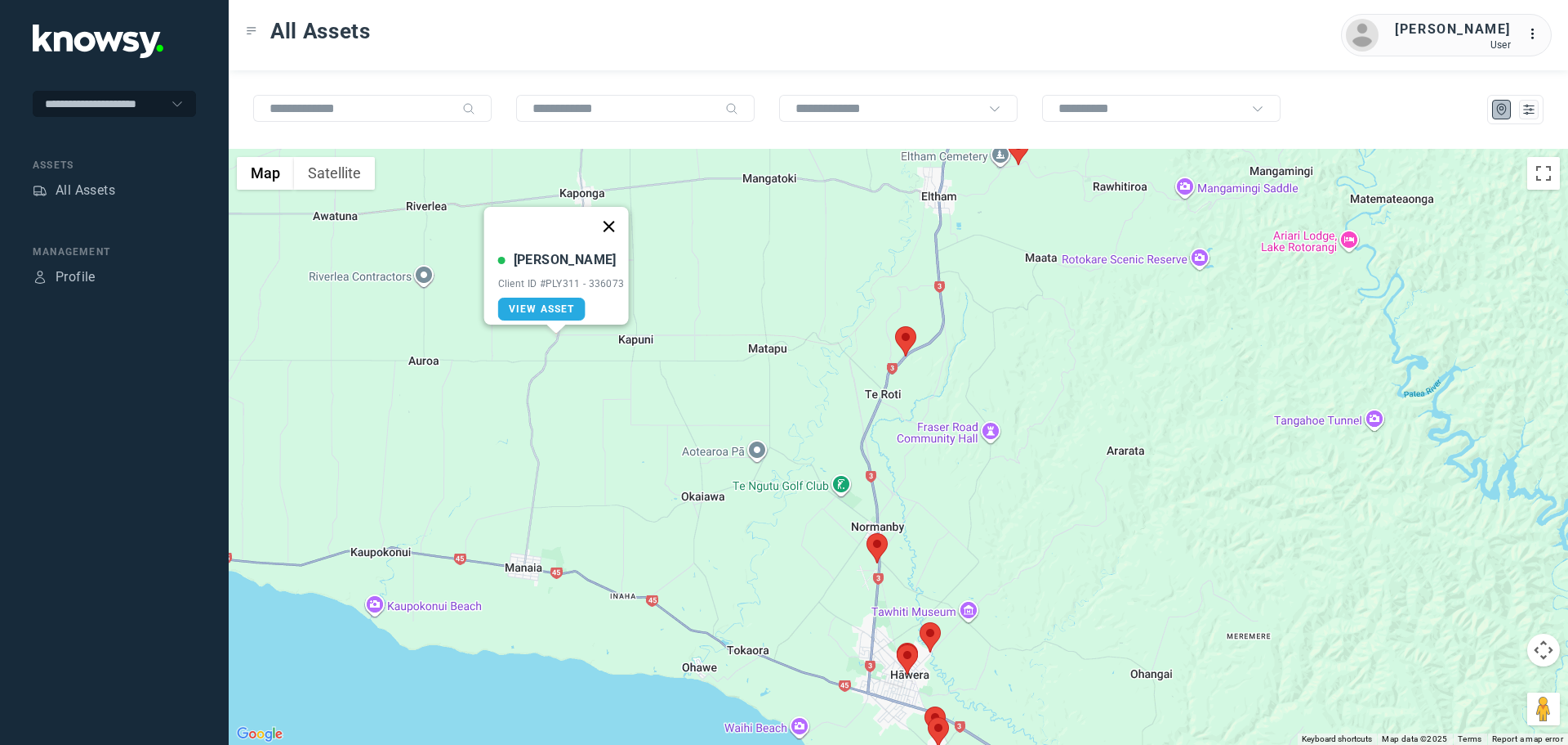
click at [625, 211] on button "Close" at bounding box center [608, 226] width 39 height 39
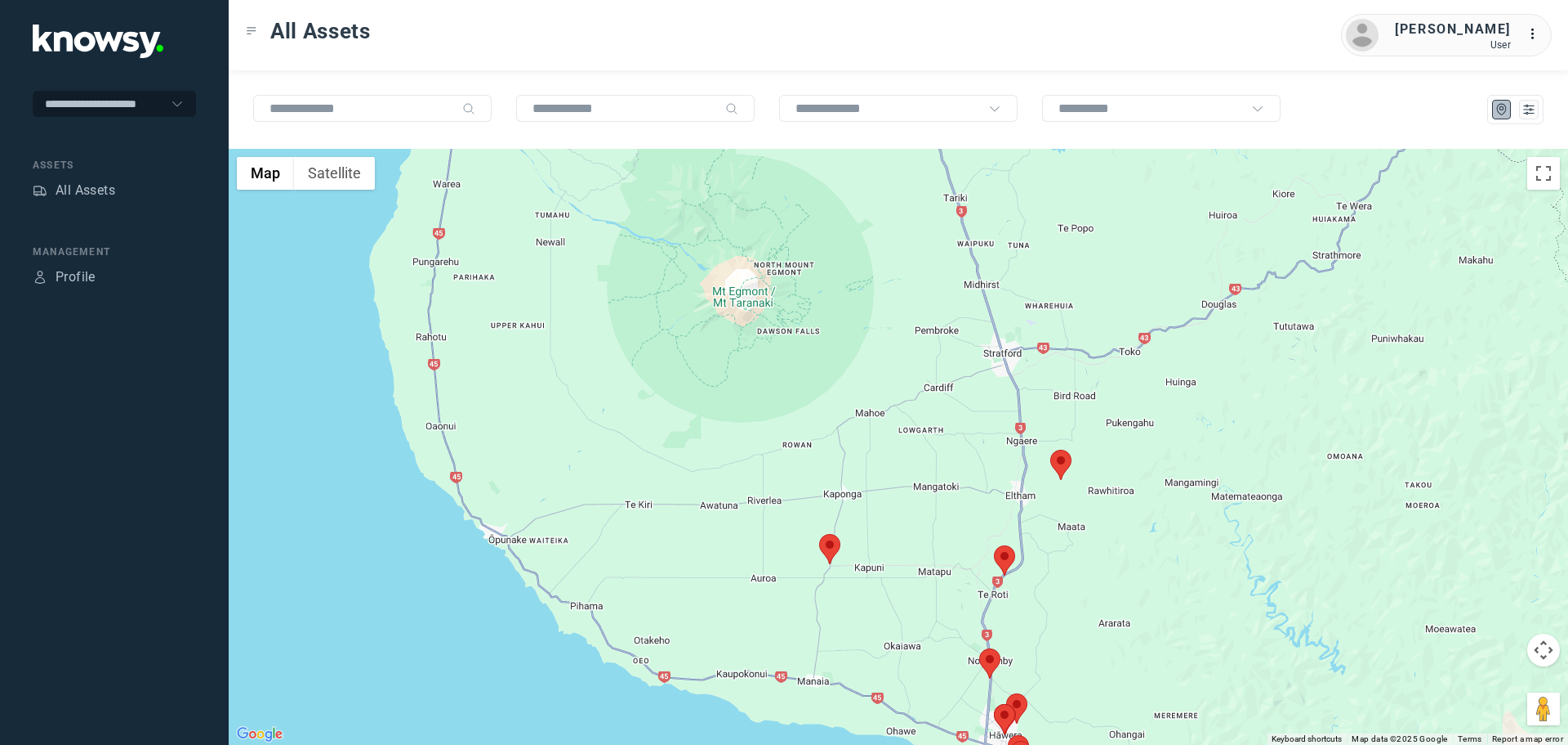
drag, startPoint x: 1235, startPoint y: 427, endPoint x: 1137, endPoint y: 524, distance: 137.9
click at [1137, 524] on div at bounding box center [898, 446] width 1340 height 596
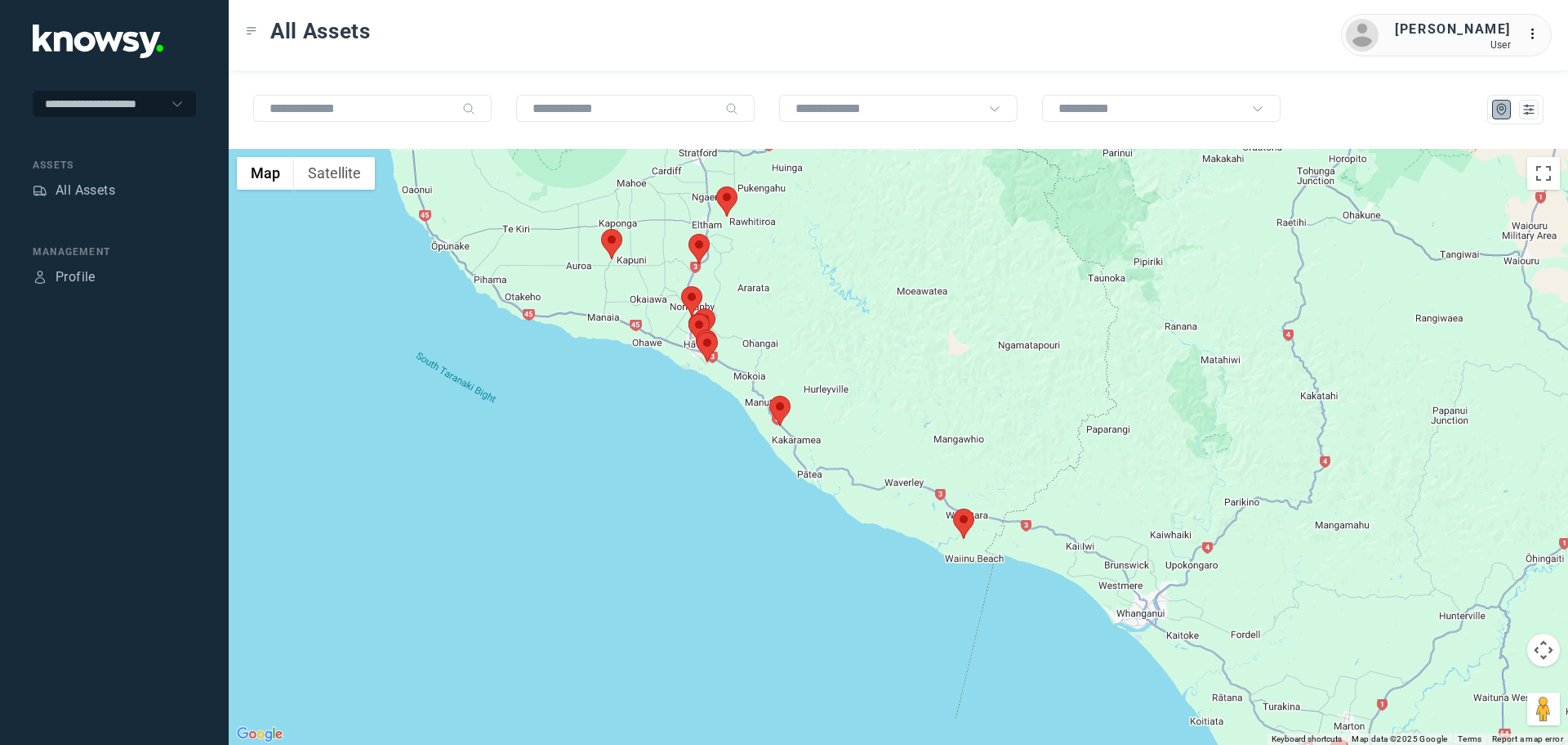
drag, startPoint x: 1061, startPoint y: 470, endPoint x: 785, endPoint y: 238, distance: 360.6
click at [785, 237] on div at bounding box center [898, 446] width 1340 height 596
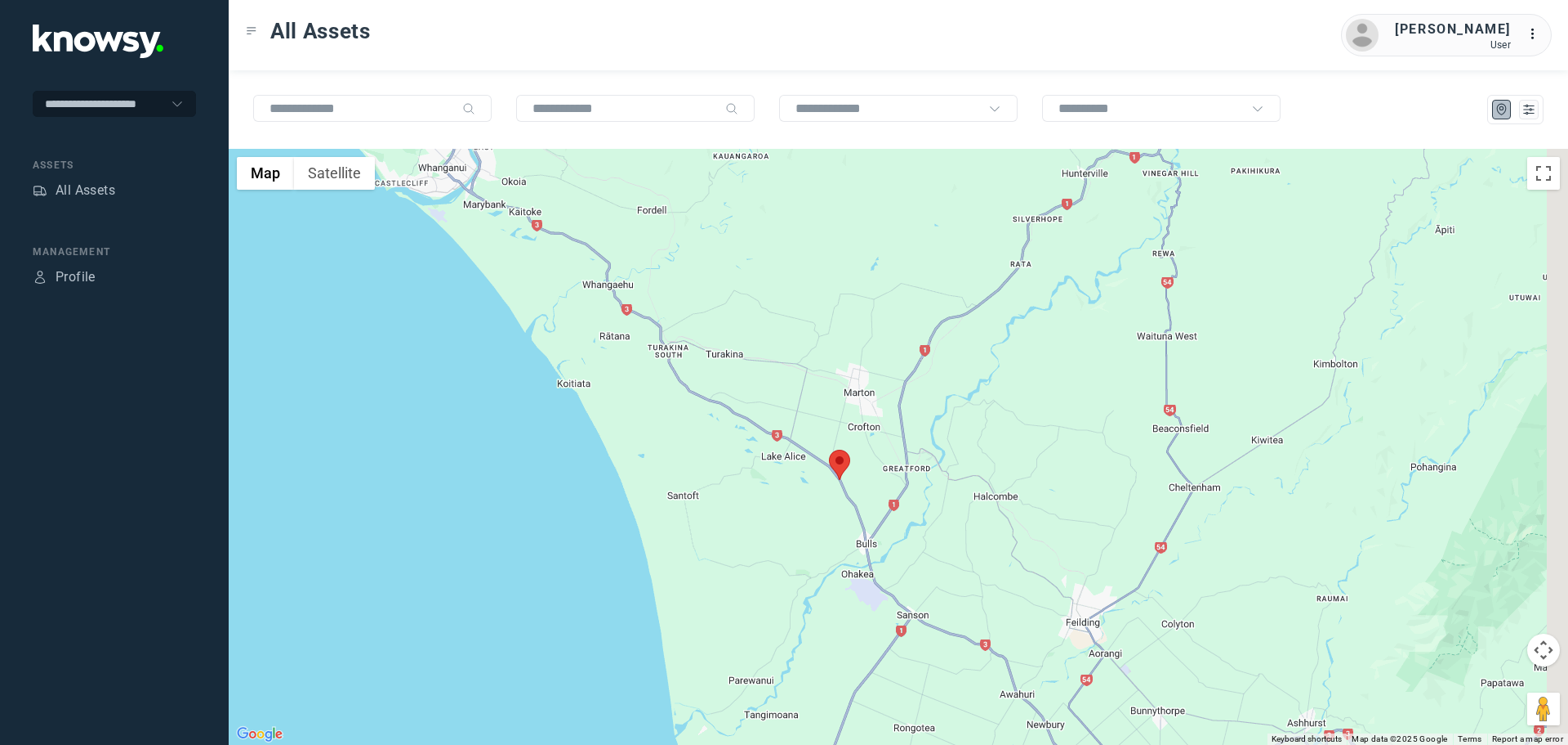
drag, startPoint x: 1115, startPoint y: 479, endPoint x: 754, endPoint y: 407, distance: 368.1
click at [769, 412] on div at bounding box center [898, 446] width 1340 height 596
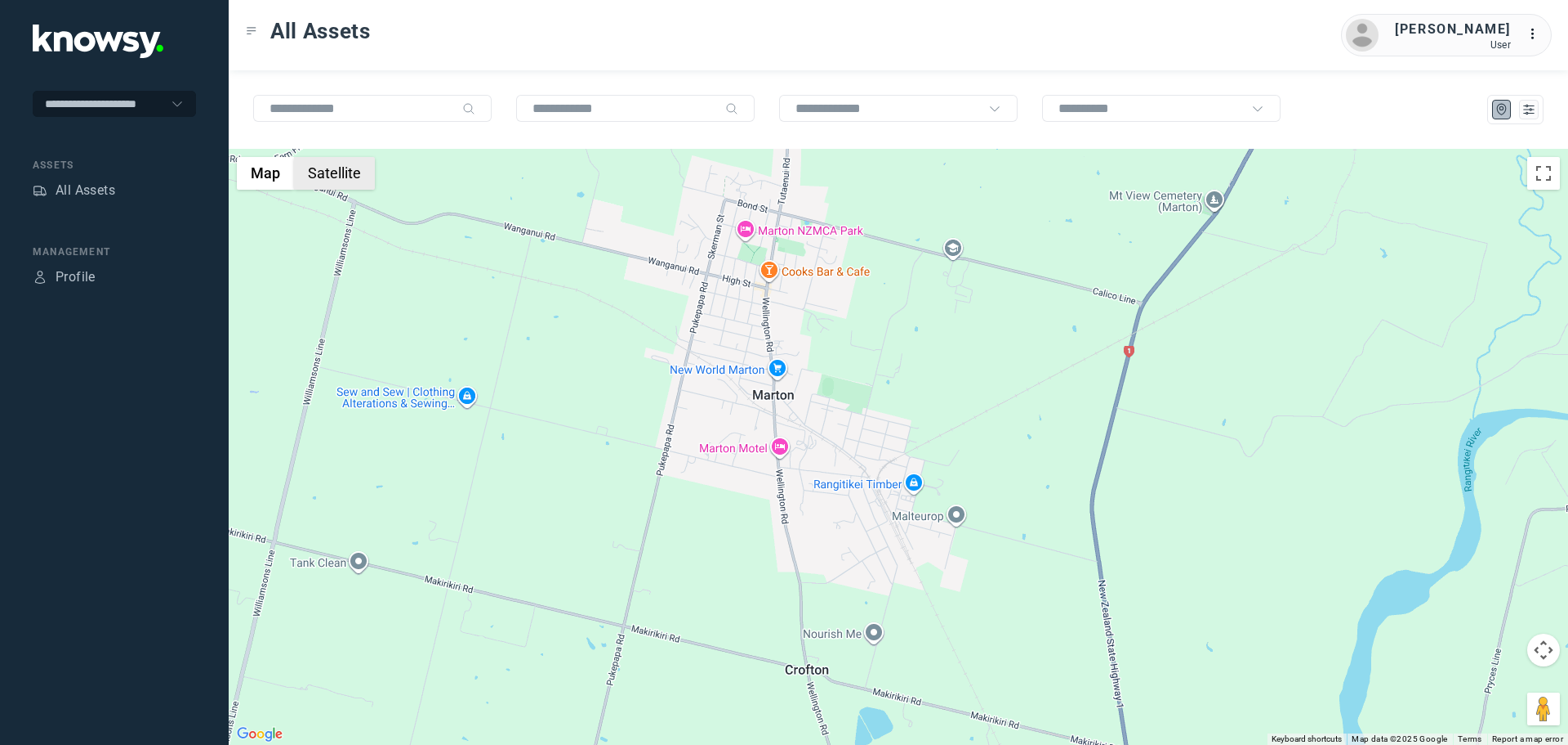
click at [326, 167] on button "Satellite" at bounding box center [334, 173] width 81 height 33
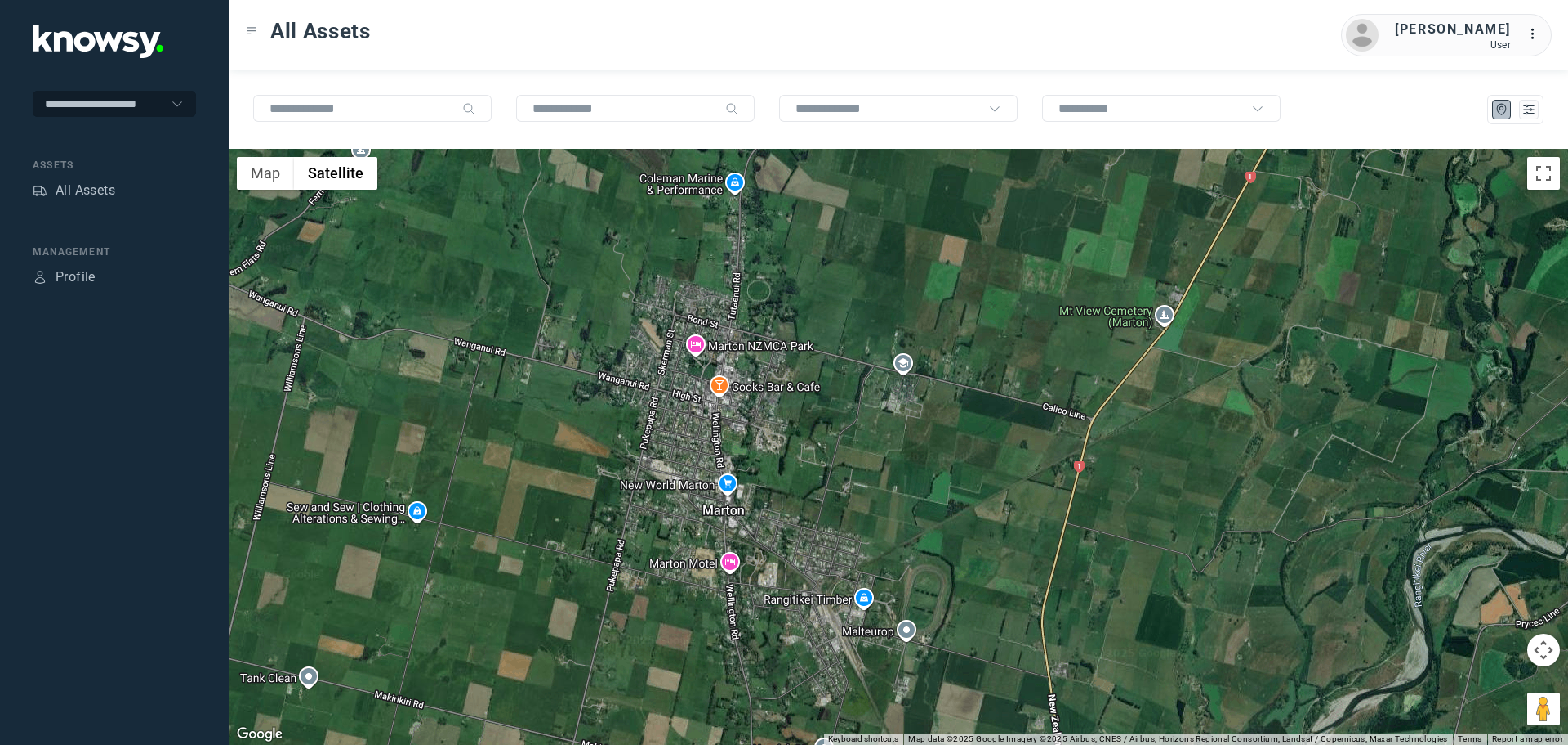
drag, startPoint x: 784, startPoint y: 326, endPoint x: 733, endPoint y: 443, distance: 127.6
click at [733, 443] on div at bounding box center [898, 446] width 1340 height 596
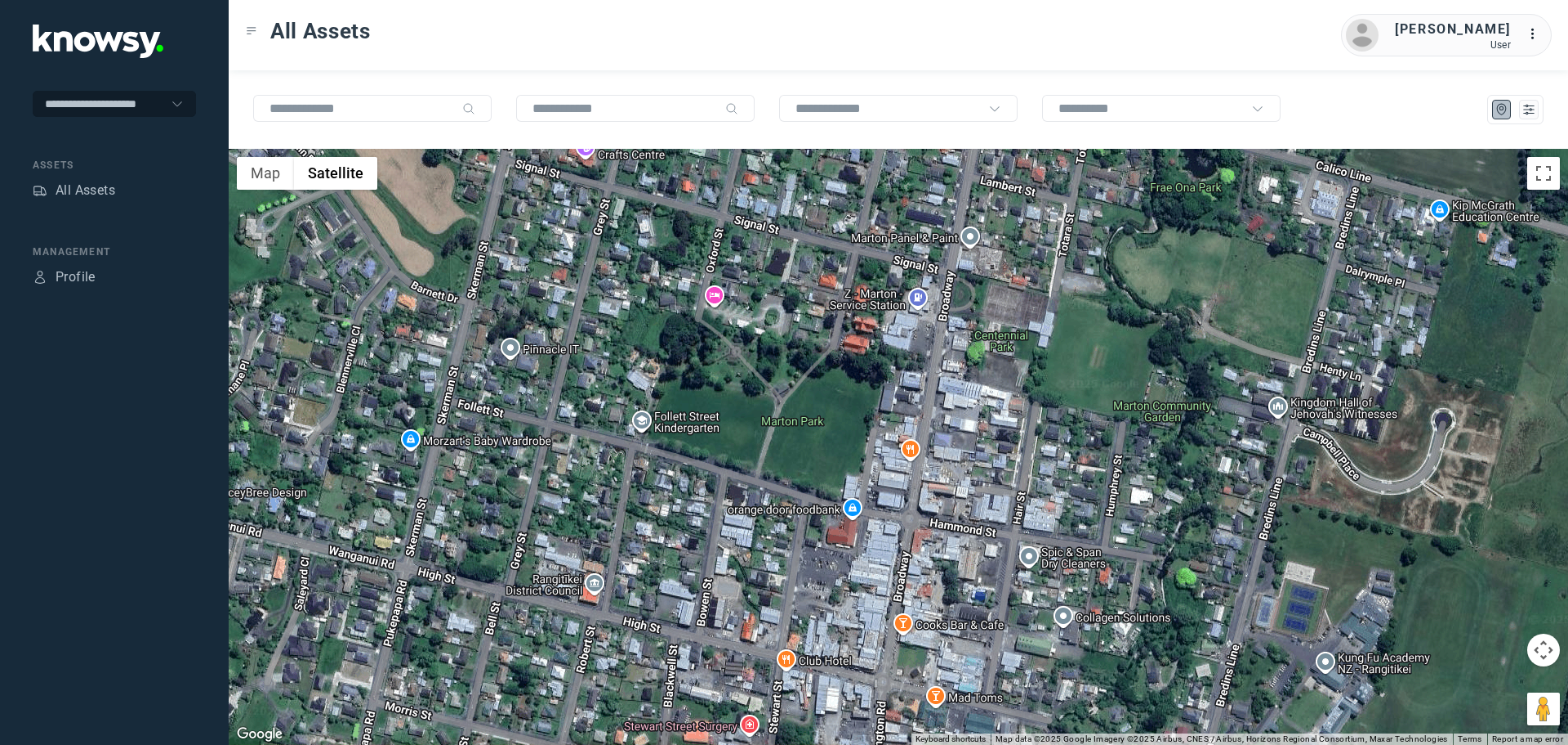
drag, startPoint x: 660, startPoint y: 386, endPoint x: 575, endPoint y: 485, distance: 130.5
click at [575, 485] on div at bounding box center [898, 446] width 1340 height 596
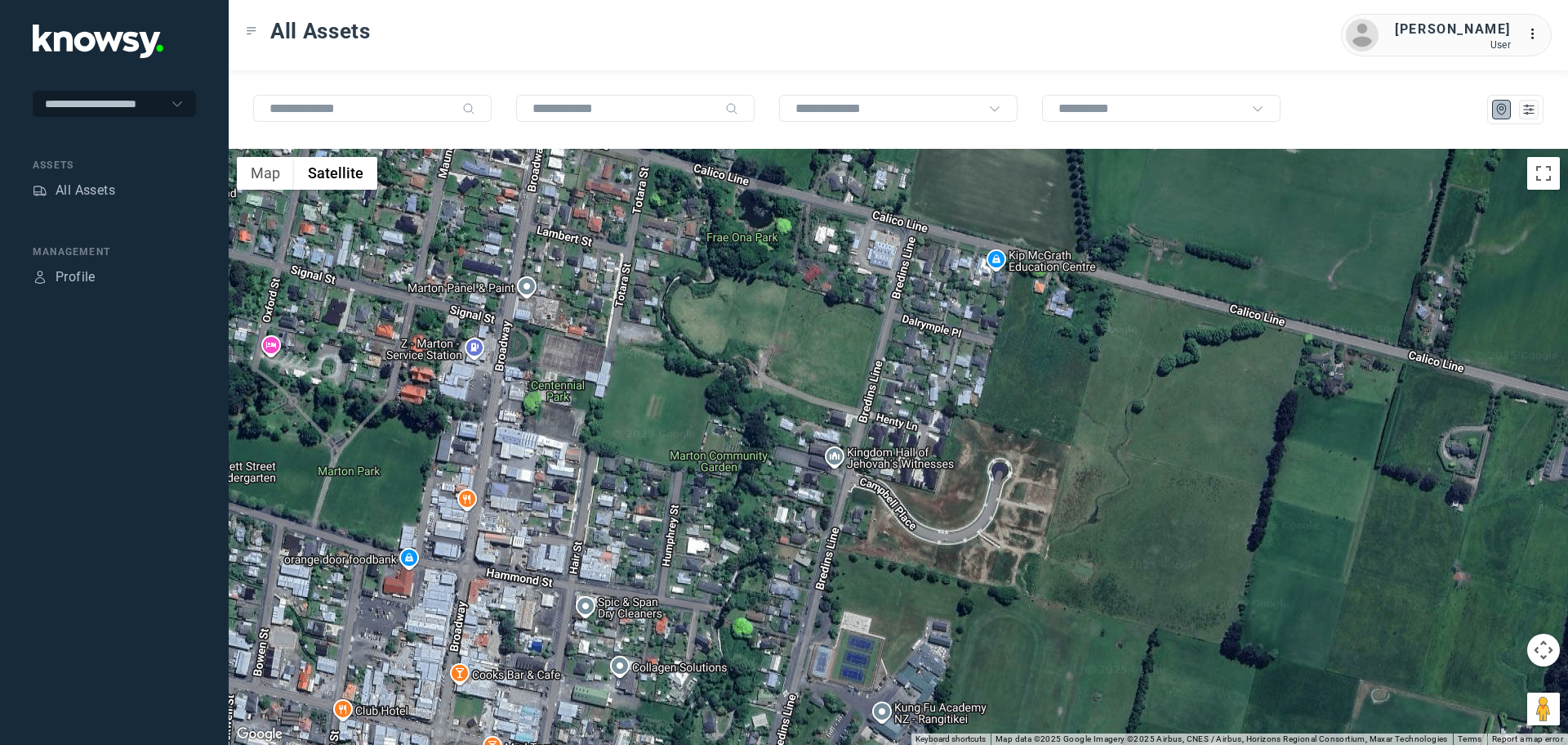
drag, startPoint x: 1046, startPoint y: 416, endPoint x: 600, endPoint y: 467, distance: 448.9
click at [600, 467] on div at bounding box center [898, 446] width 1340 height 596
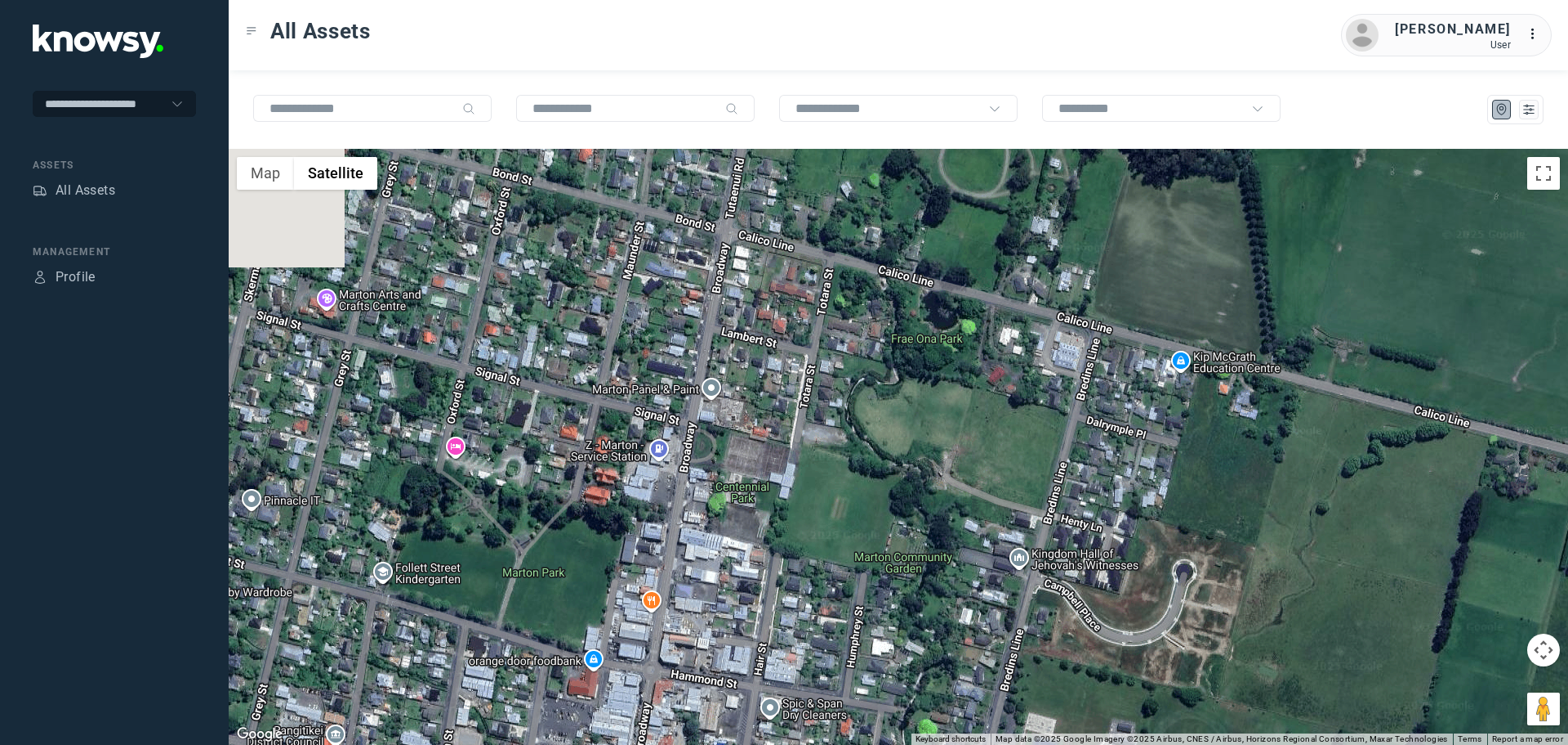
drag, startPoint x: 683, startPoint y: 327, endPoint x: 869, endPoint y: 434, distance: 214.6
click at [869, 434] on div at bounding box center [898, 446] width 1340 height 596
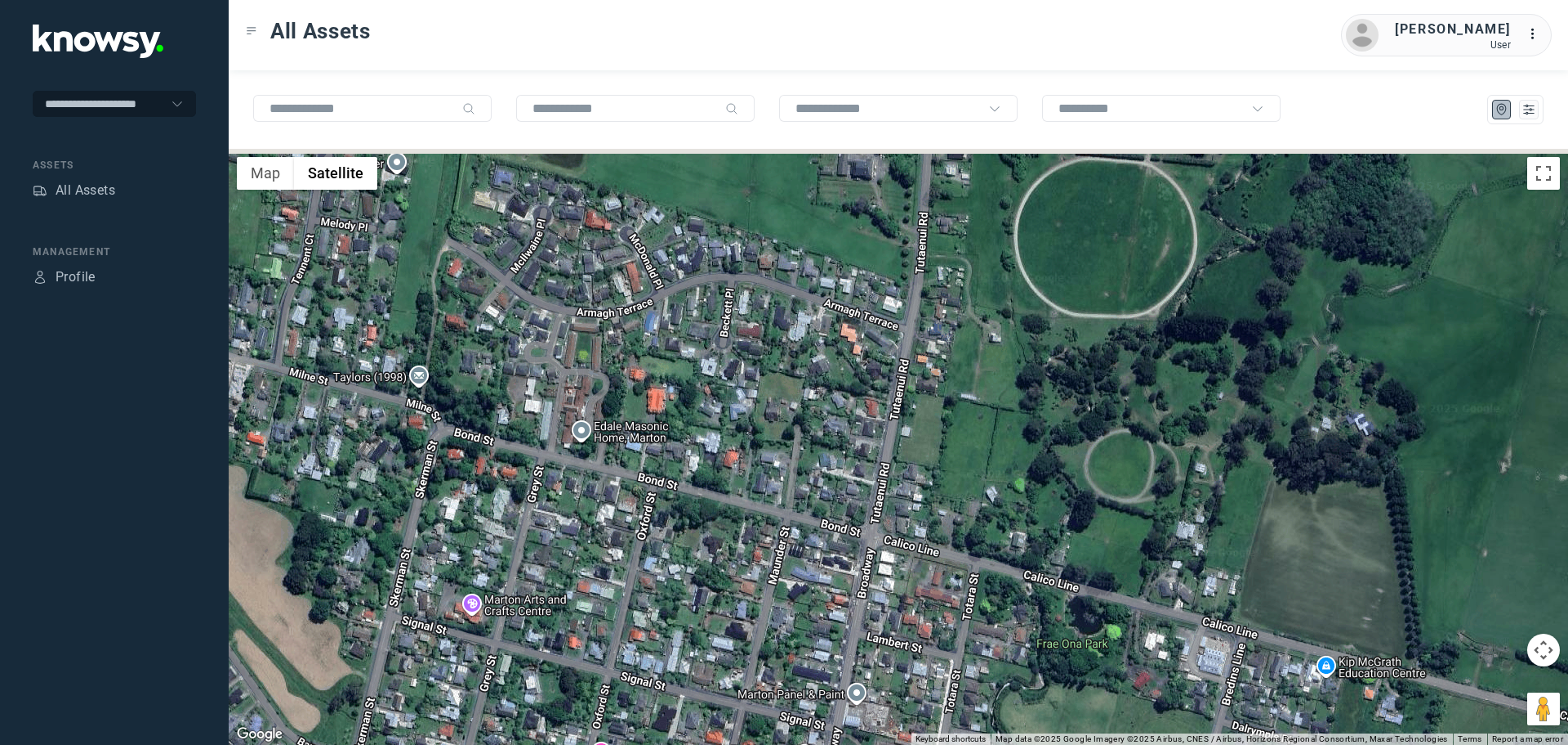
drag, startPoint x: 643, startPoint y: 320, endPoint x: 792, endPoint y: 617, distance: 332.3
click at [787, 628] on div at bounding box center [898, 446] width 1340 height 596
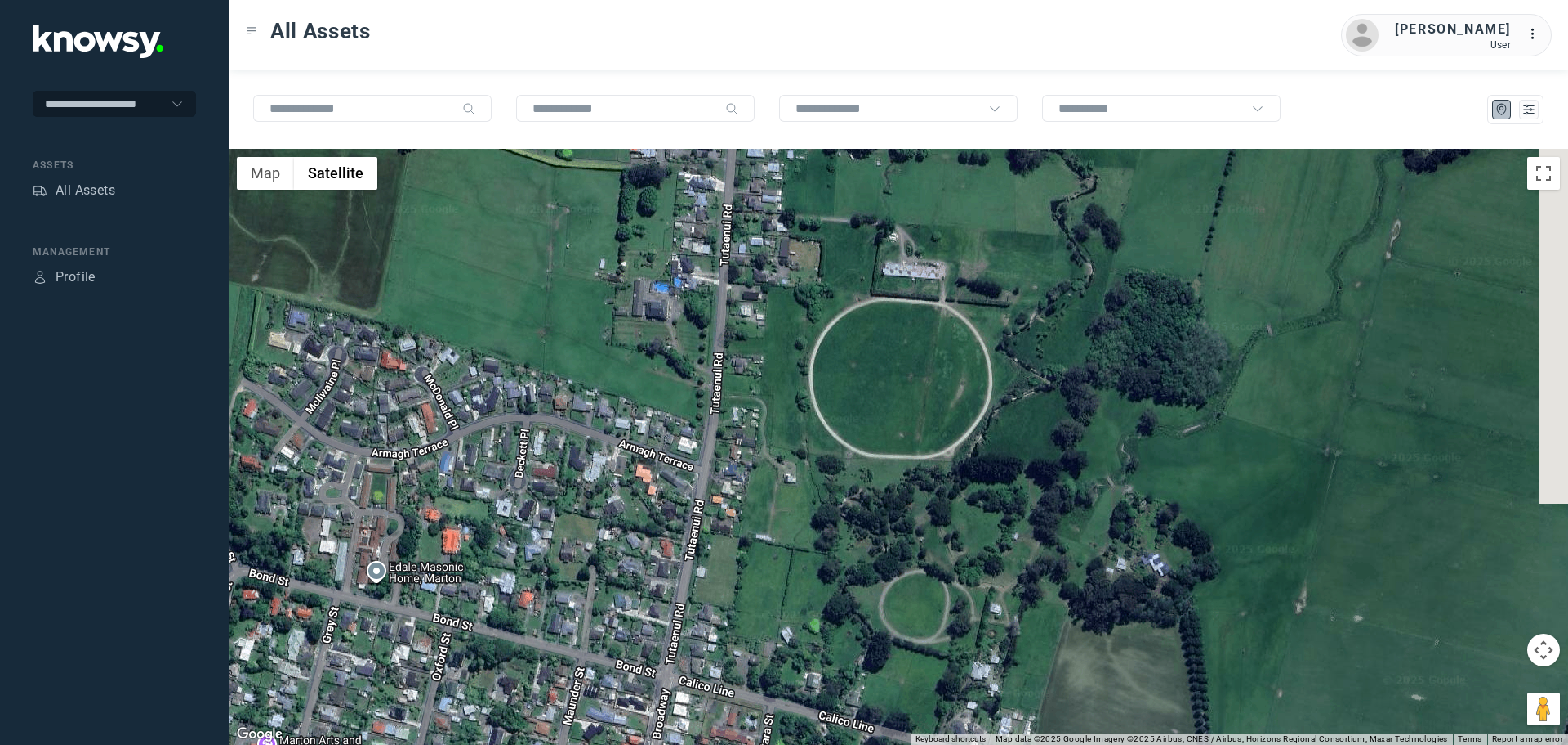
drag, startPoint x: 985, startPoint y: 369, endPoint x: 778, endPoint y: 489, distance: 239.3
click at [774, 512] on div at bounding box center [898, 446] width 1340 height 596
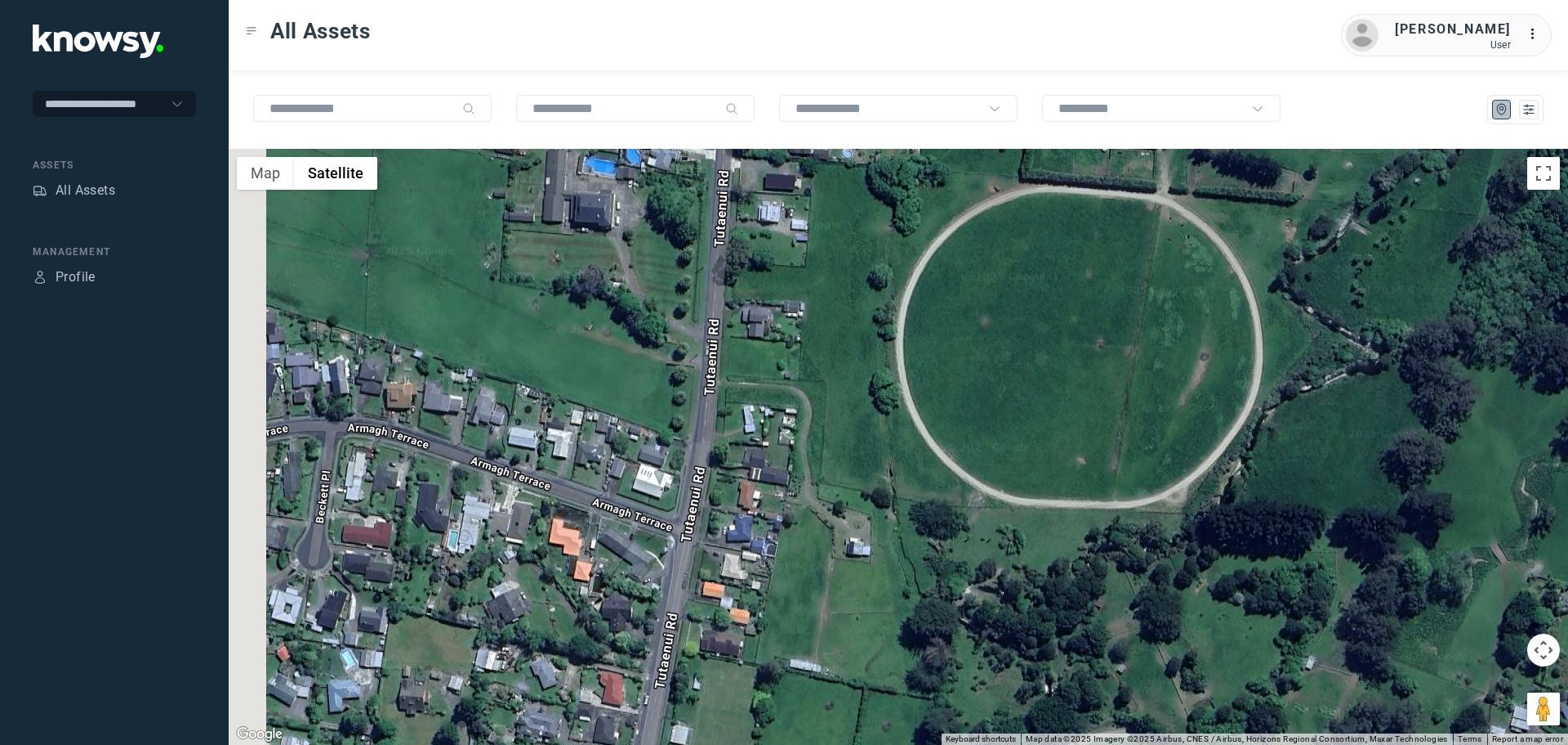
drag, startPoint x: 649, startPoint y: 424, endPoint x: 868, endPoint y: 431, distance: 219.1
click at [868, 431] on div at bounding box center [898, 446] width 1340 height 596
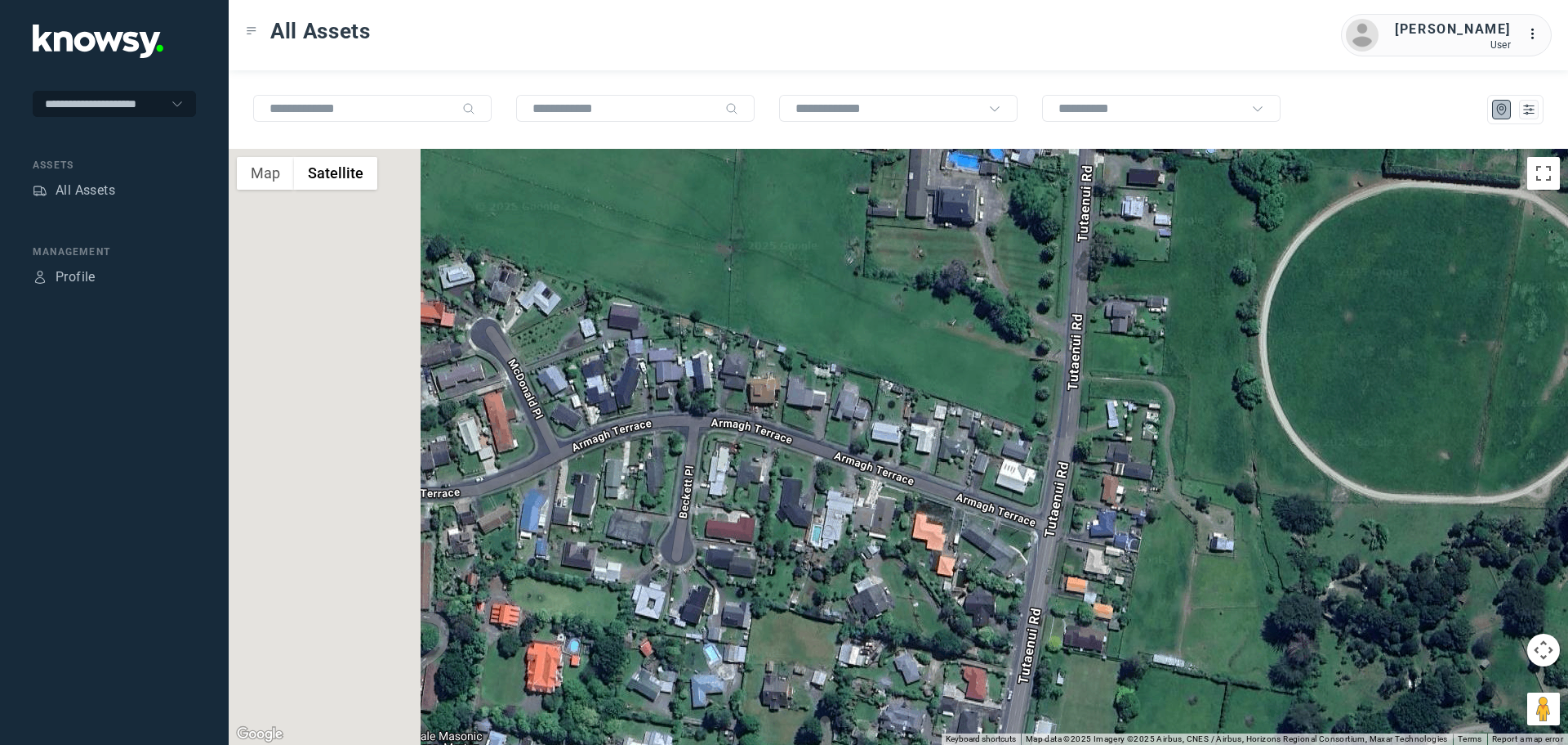
drag, startPoint x: 484, startPoint y: 449, endPoint x: 750, endPoint y: 445, distance: 266.0
click at [750, 445] on div at bounding box center [898, 446] width 1340 height 596
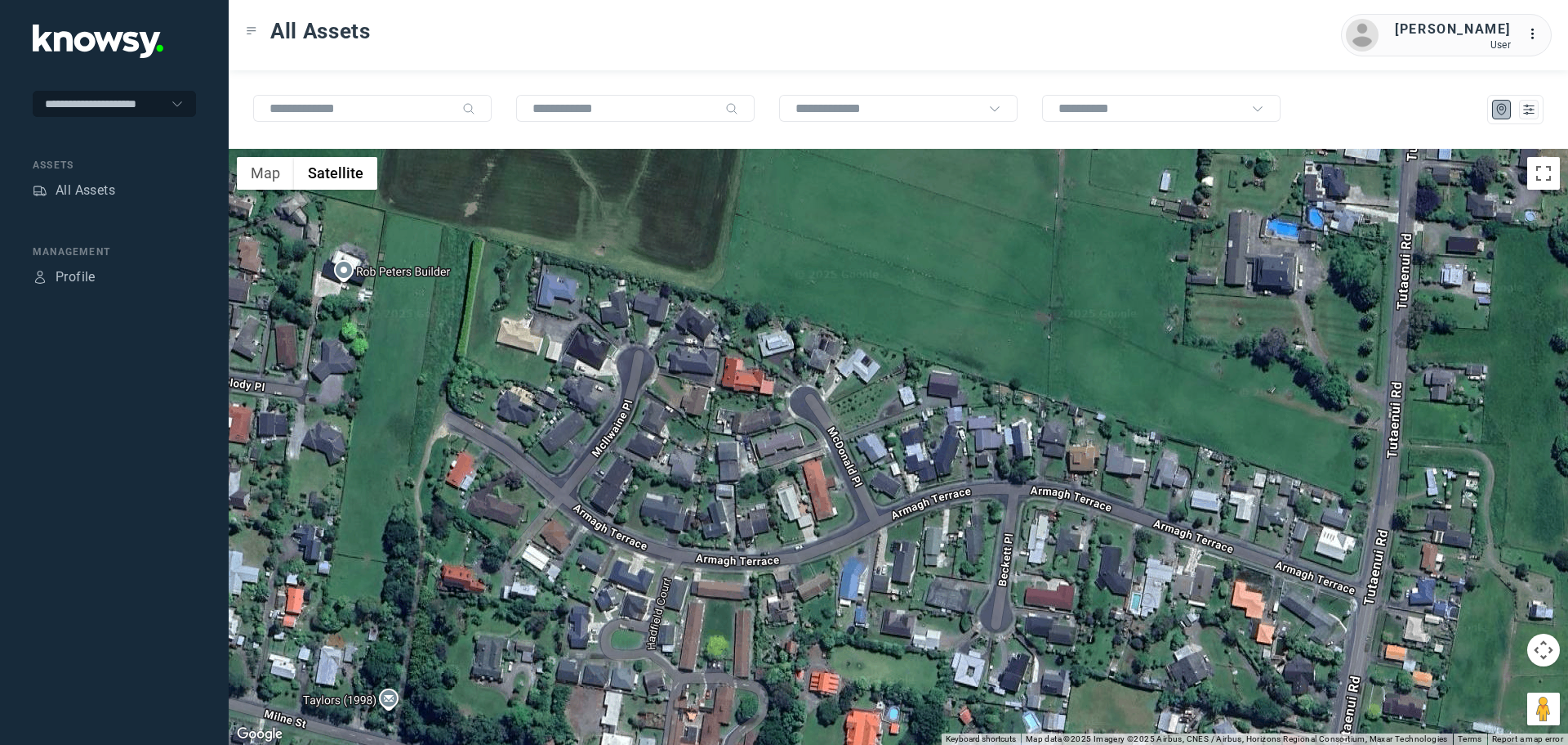
drag, startPoint x: 567, startPoint y: 431, endPoint x: 786, endPoint y: 507, distance: 231.8
click at [786, 507] on div at bounding box center [898, 446] width 1340 height 596
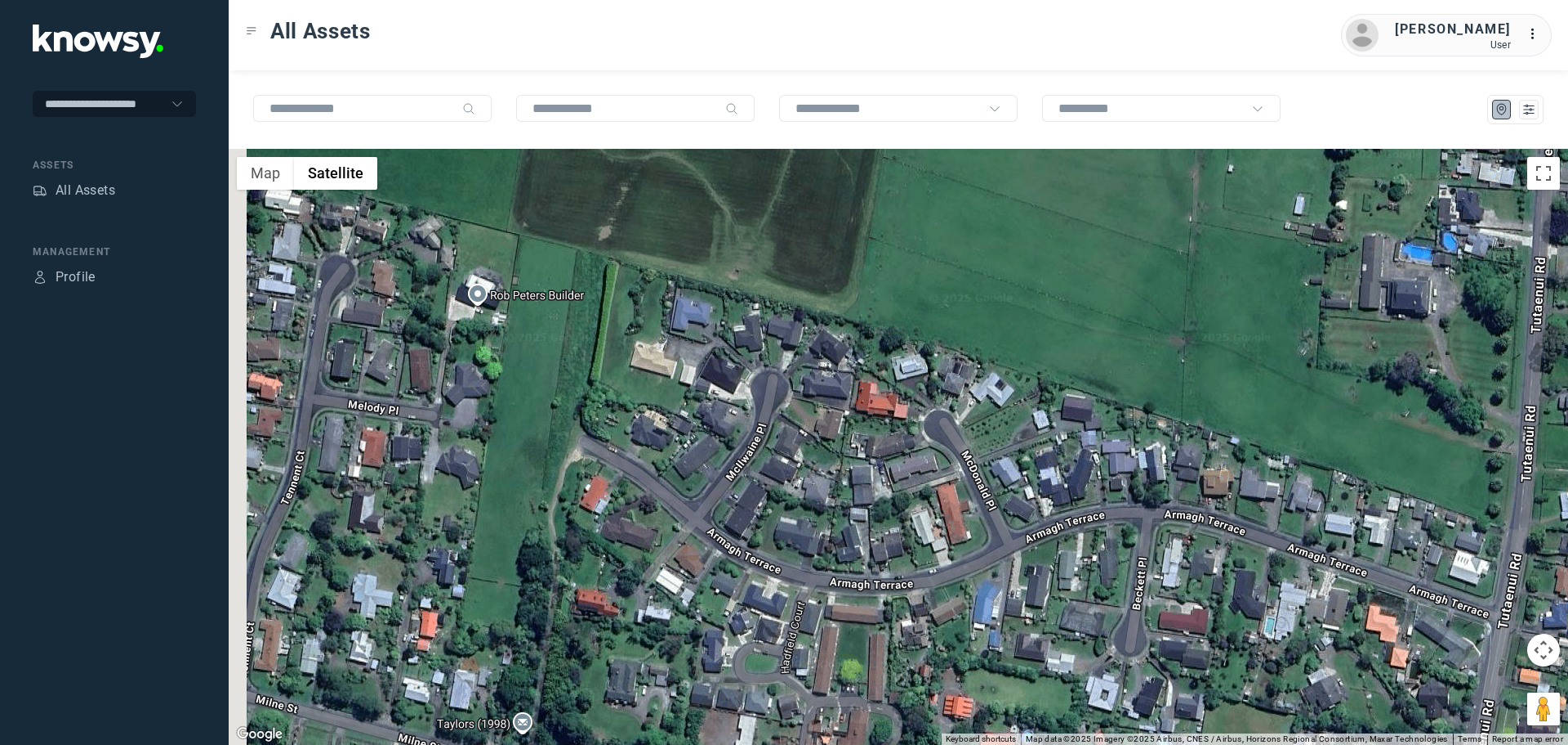
drag, startPoint x: 569, startPoint y: 380, endPoint x: 844, endPoint y: 383, distance: 275.0
click at [841, 384] on div at bounding box center [898, 446] width 1340 height 596
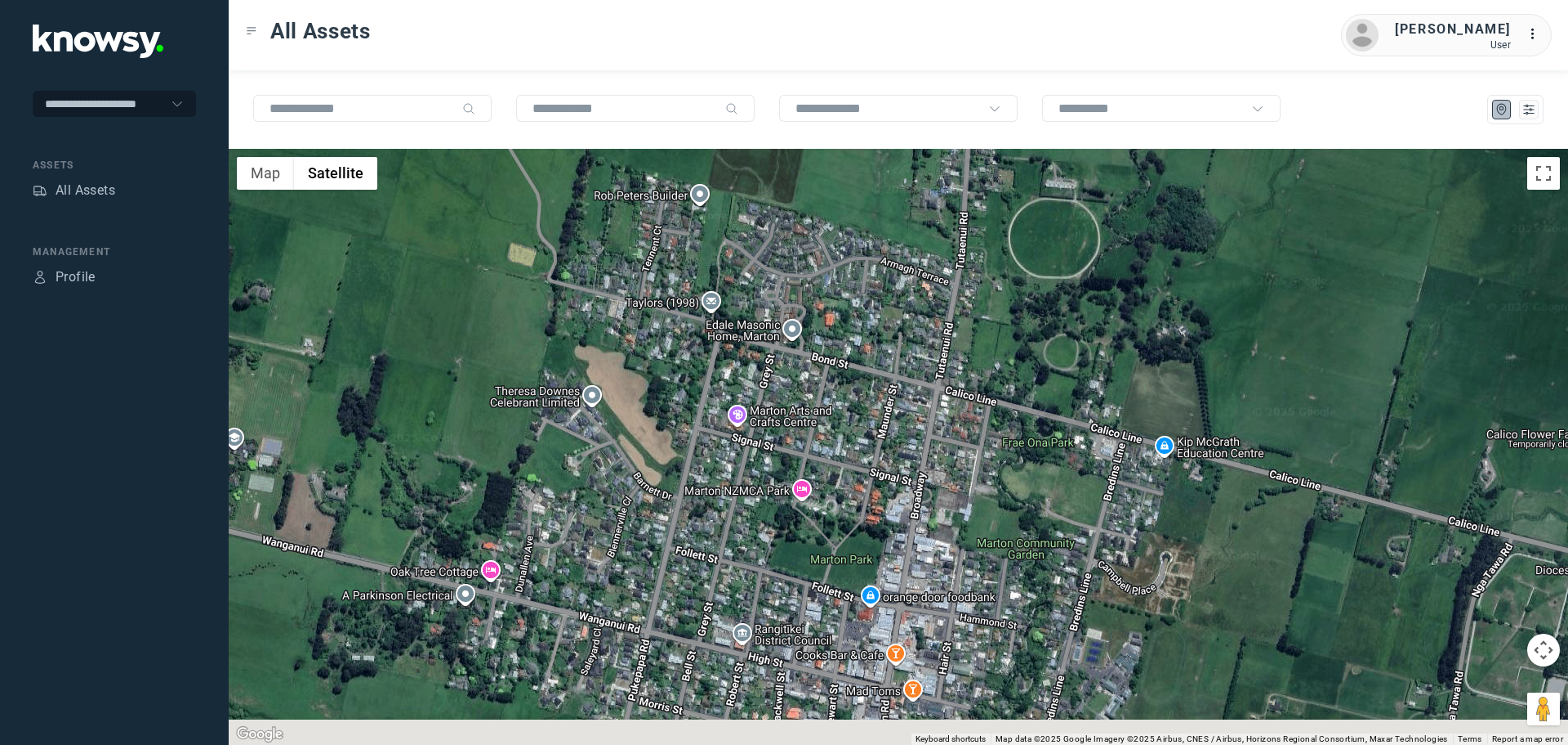
drag, startPoint x: 899, startPoint y: 469, endPoint x: 755, endPoint y: 280, distance: 237.6
click at [756, 283] on div at bounding box center [898, 446] width 1340 height 596
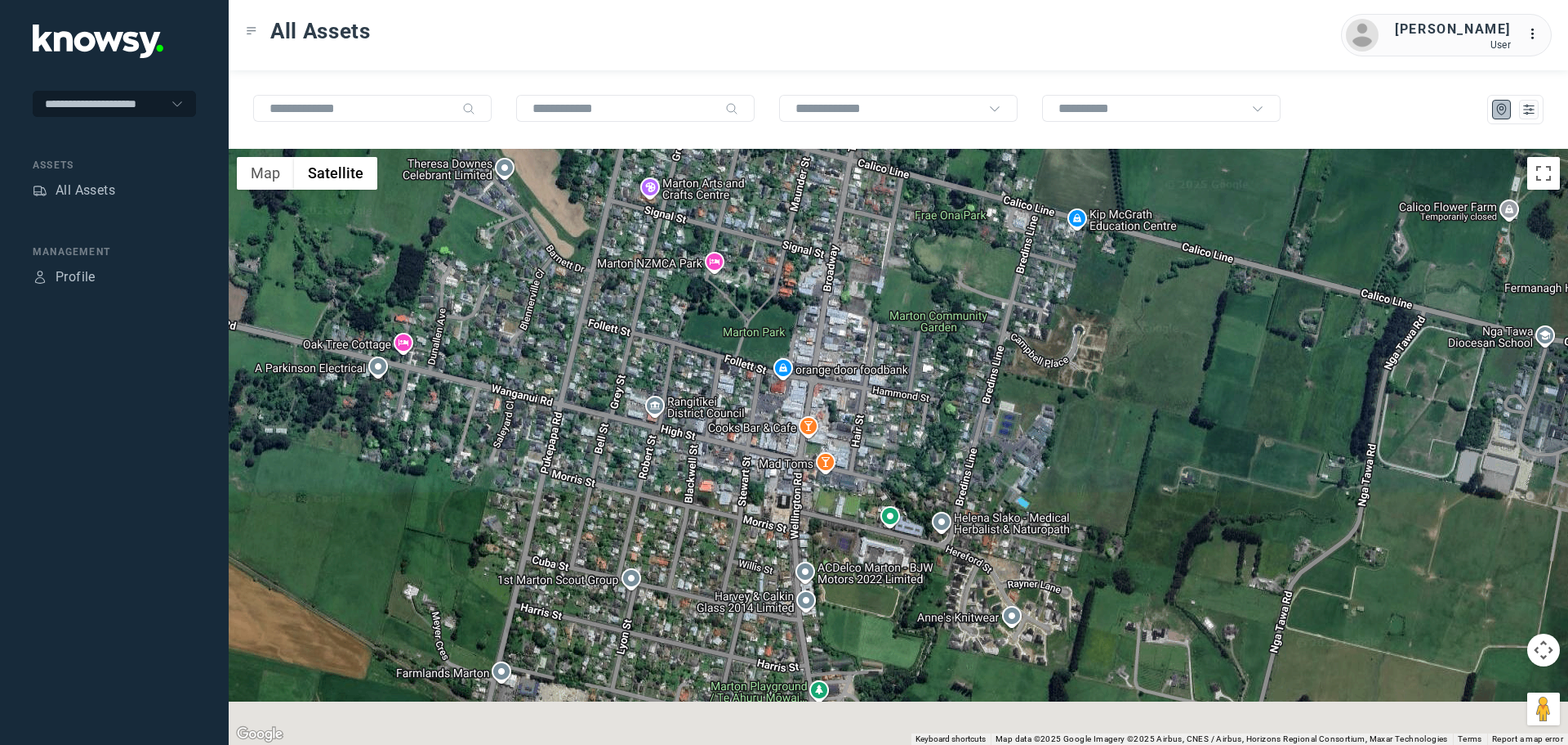
drag, startPoint x: 735, startPoint y: 502, endPoint x: 704, endPoint y: 351, distance: 154.1
click at [706, 353] on div at bounding box center [898, 446] width 1340 height 596
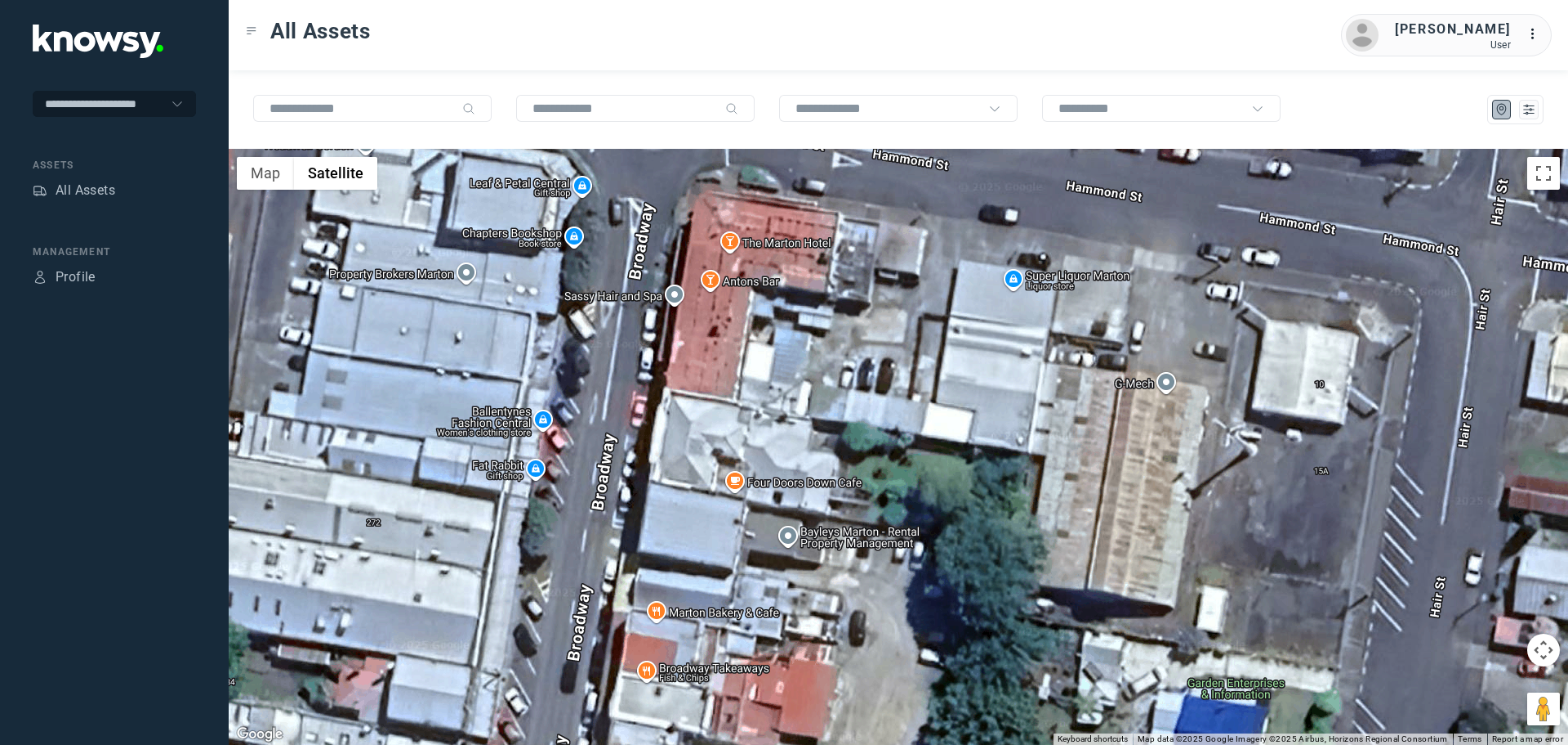
drag, startPoint x: 645, startPoint y: 403, endPoint x: 624, endPoint y: 226, distance: 178.2
click at [624, 226] on div at bounding box center [898, 446] width 1340 height 596
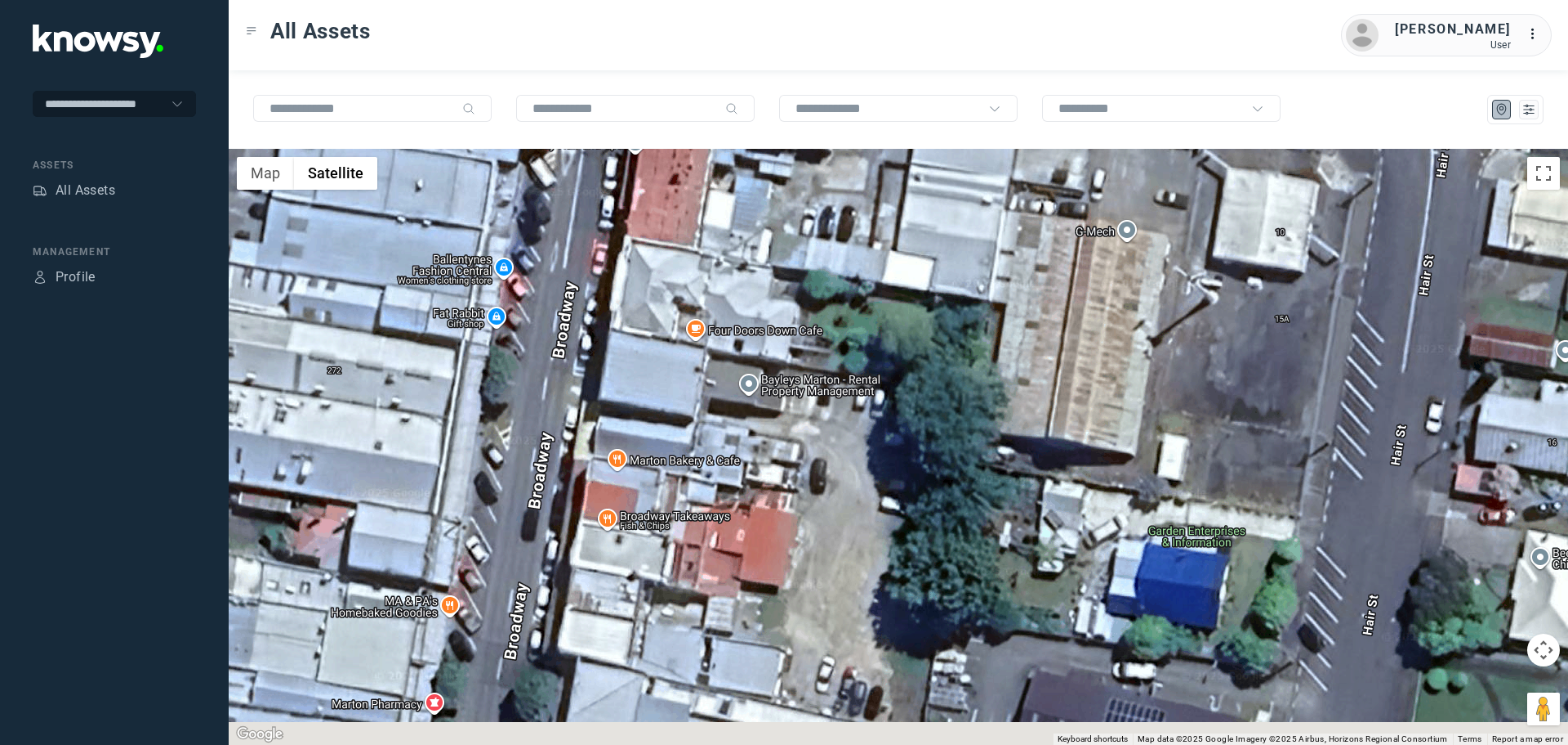
drag, startPoint x: 823, startPoint y: 533, endPoint x: 774, endPoint y: 362, distance: 177.9
click at [775, 362] on div at bounding box center [898, 446] width 1340 height 596
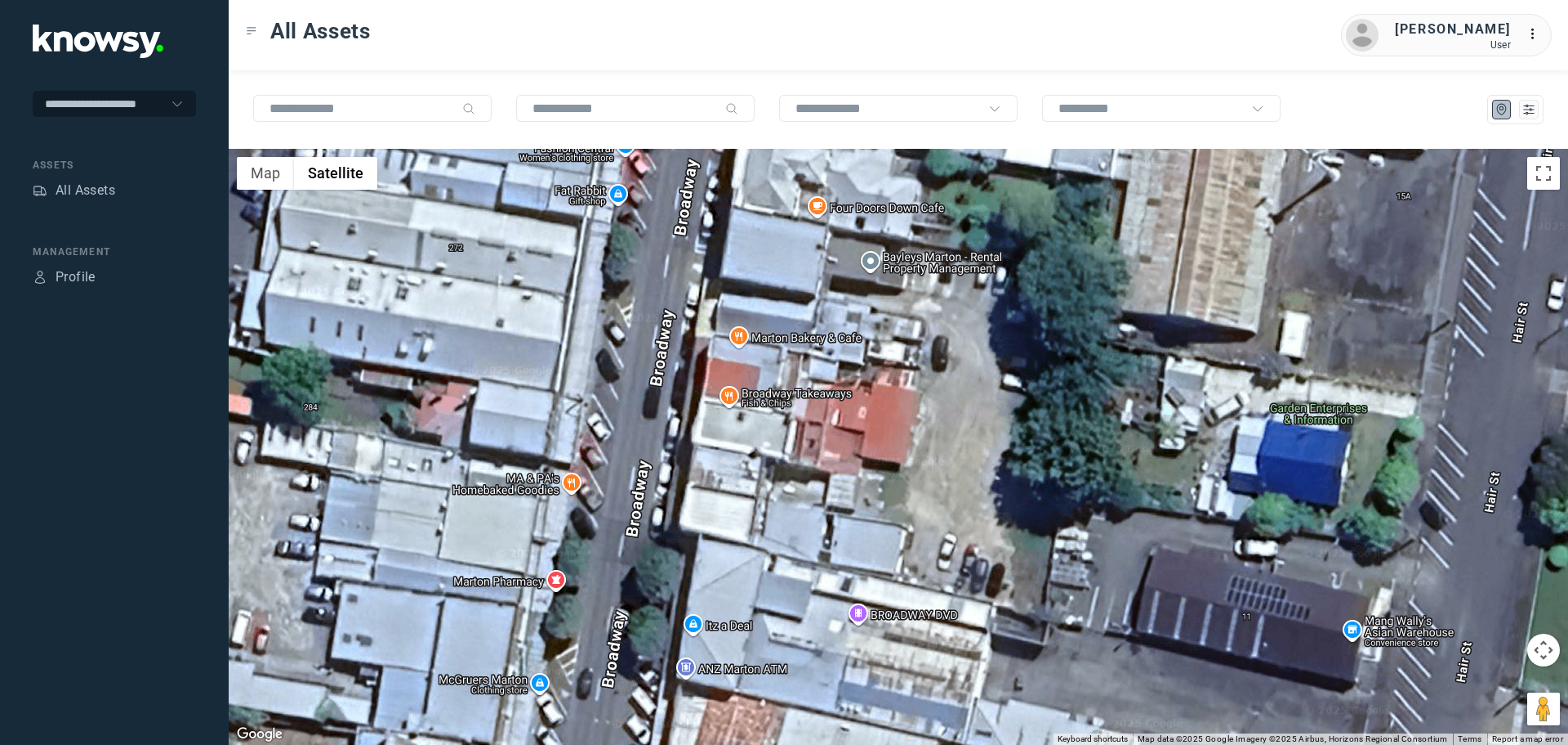
drag, startPoint x: 565, startPoint y: 483, endPoint x: 741, endPoint y: 359, distance: 215.3
click at [740, 361] on div at bounding box center [898, 446] width 1340 height 596
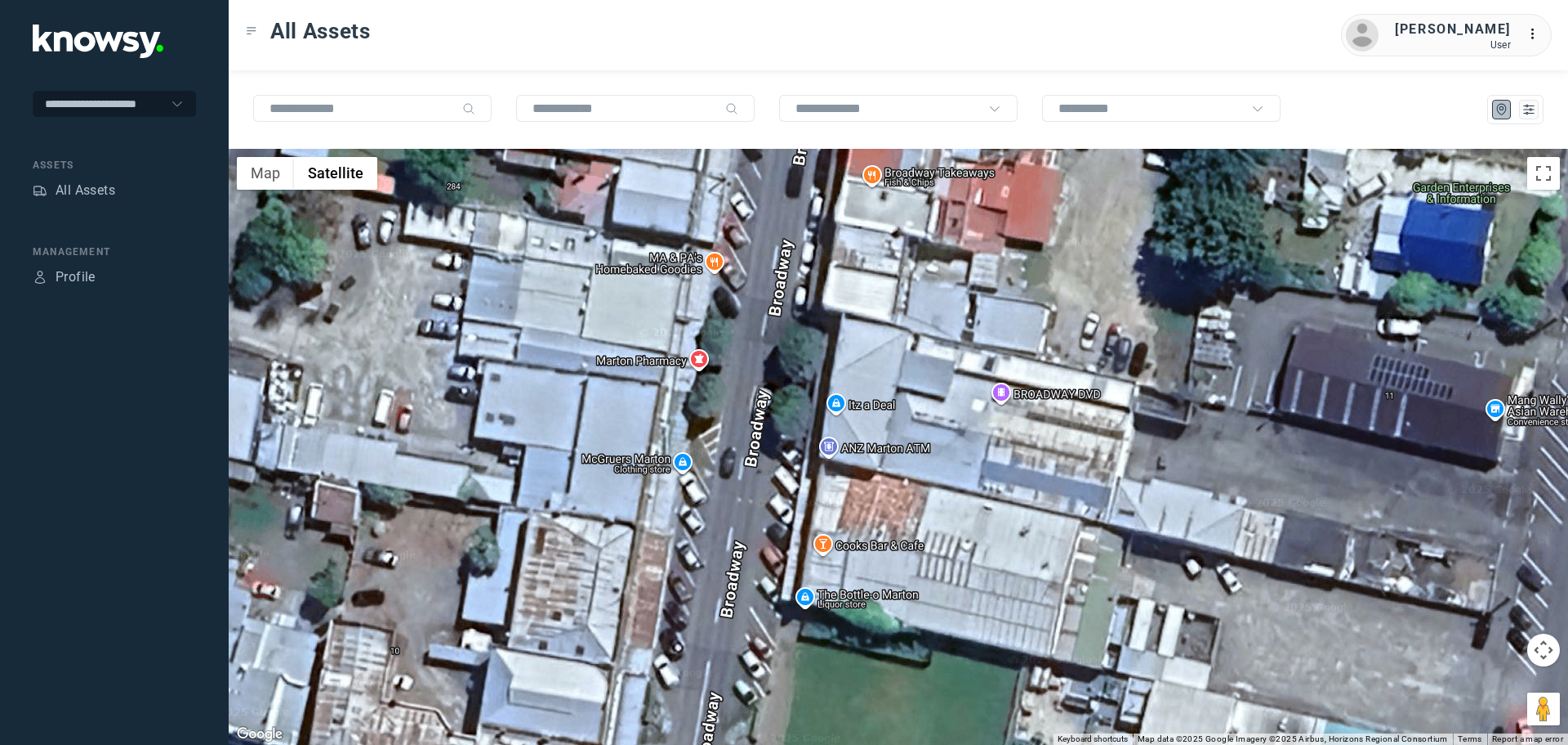
drag, startPoint x: 668, startPoint y: 525, endPoint x: 741, endPoint y: 354, distance: 185.9
click at [741, 354] on div at bounding box center [898, 446] width 1340 height 596
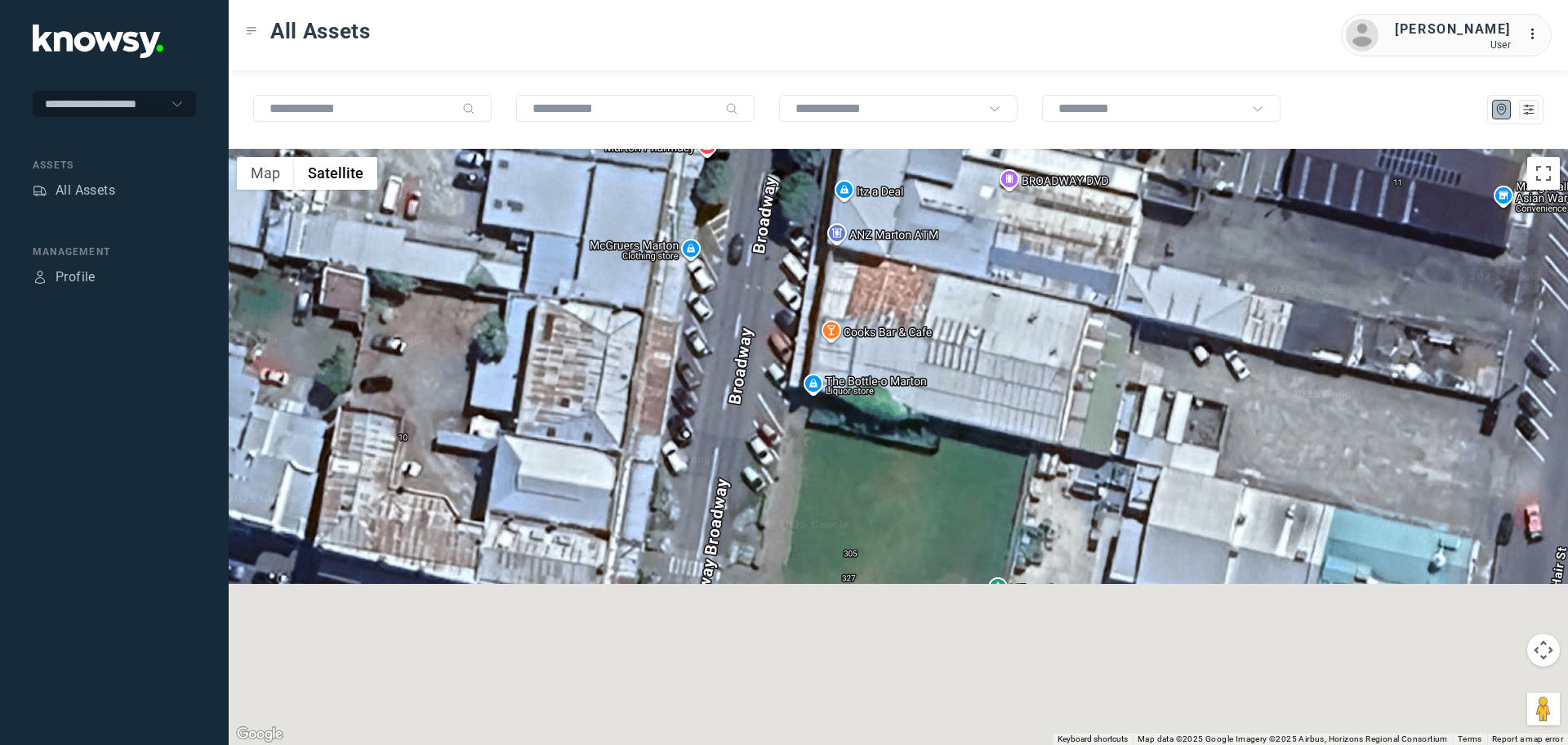
drag, startPoint x: 726, startPoint y: 560, endPoint x: 729, endPoint y: 313, distance: 247.0
click at [729, 313] on div at bounding box center [898, 446] width 1340 height 596
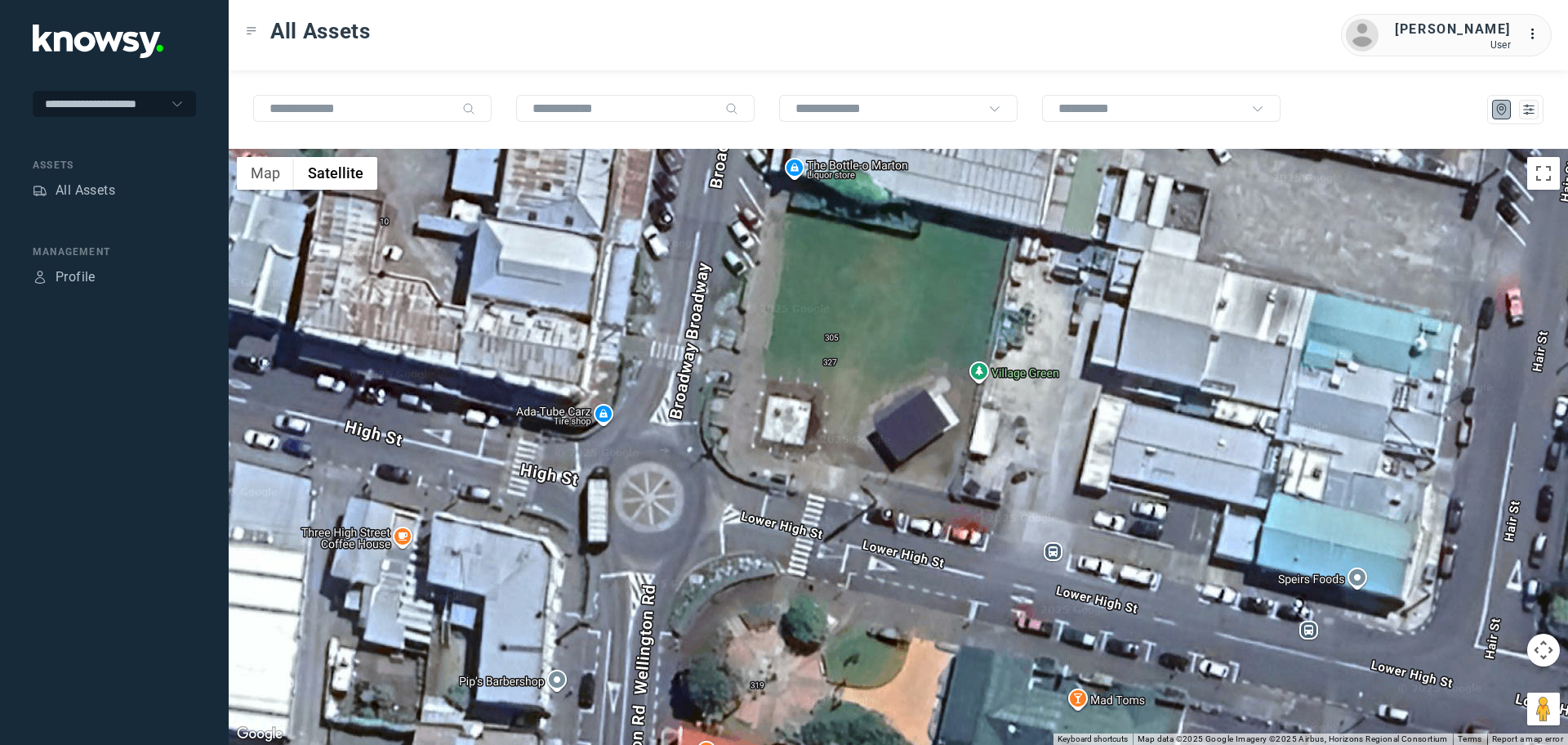
drag, startPoint x: 691, startPoint y: 529, endPoint x: 674, endPoint y: 374, distance: 155.9
click at [674, 374] on div at bounding box center [898, 446] width 1340 height 596
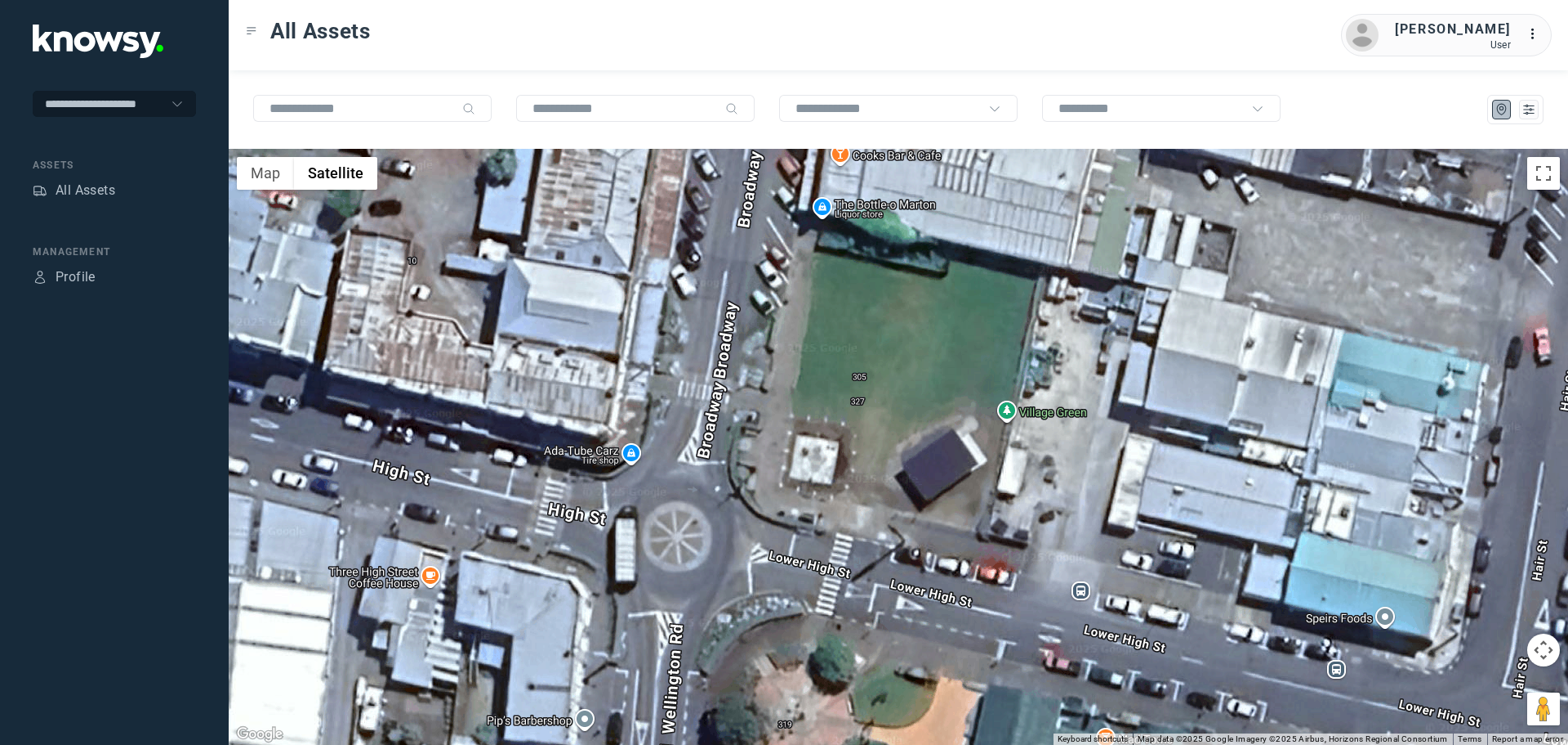
drag, startPoint x: 693, startPoint y: 265, endPoint x: 713, endPoint y: 443, distance: 179.1
click at [713, 443] on div at bounding box center [898, 446] width 1340 height 596
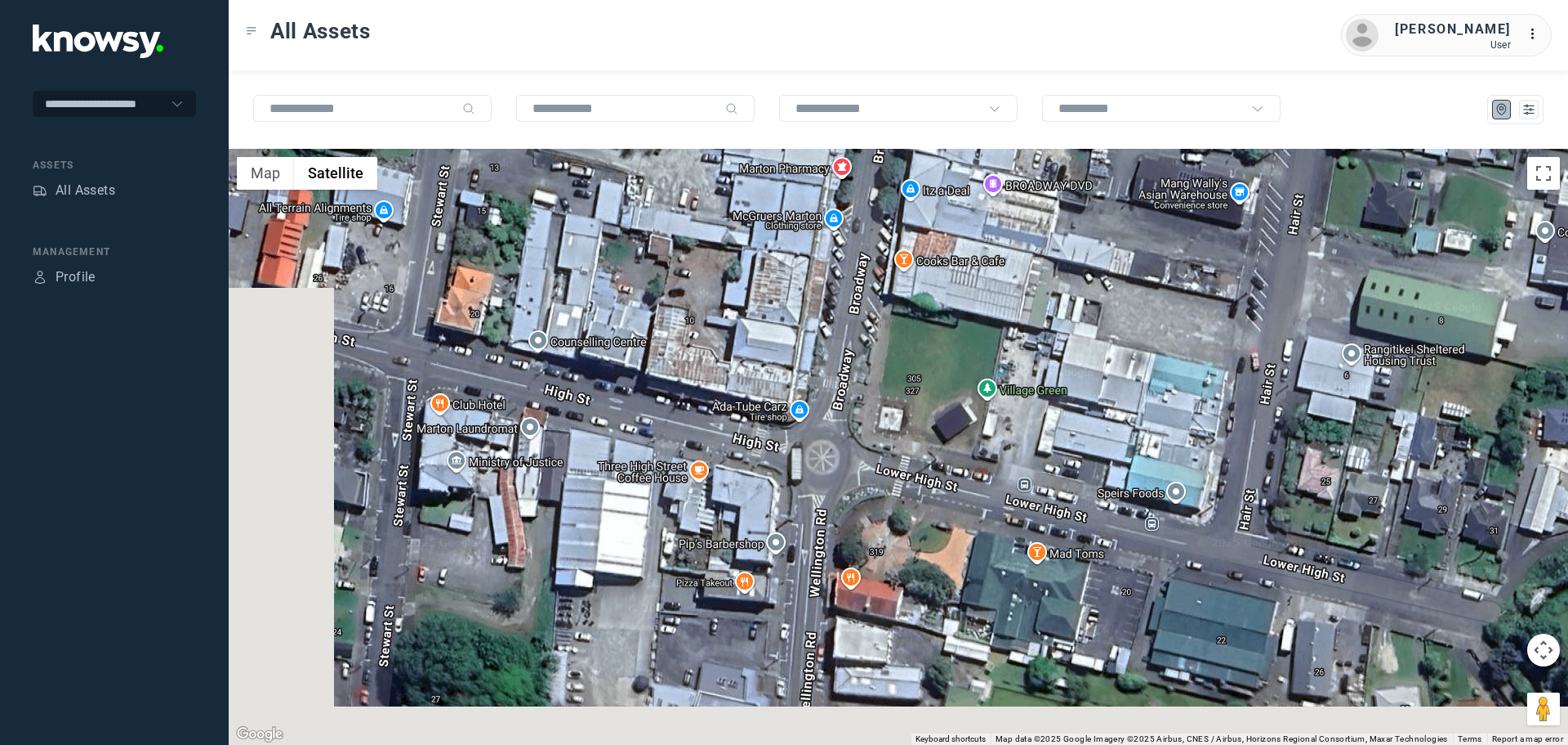
drag, startPoint x: 469, startPoint y: 481, endPoint x: 605, endPoint y: 396, distance: 160.4
click at [605, 396] on div at bounding box center [898, 446] width 1340 height 596
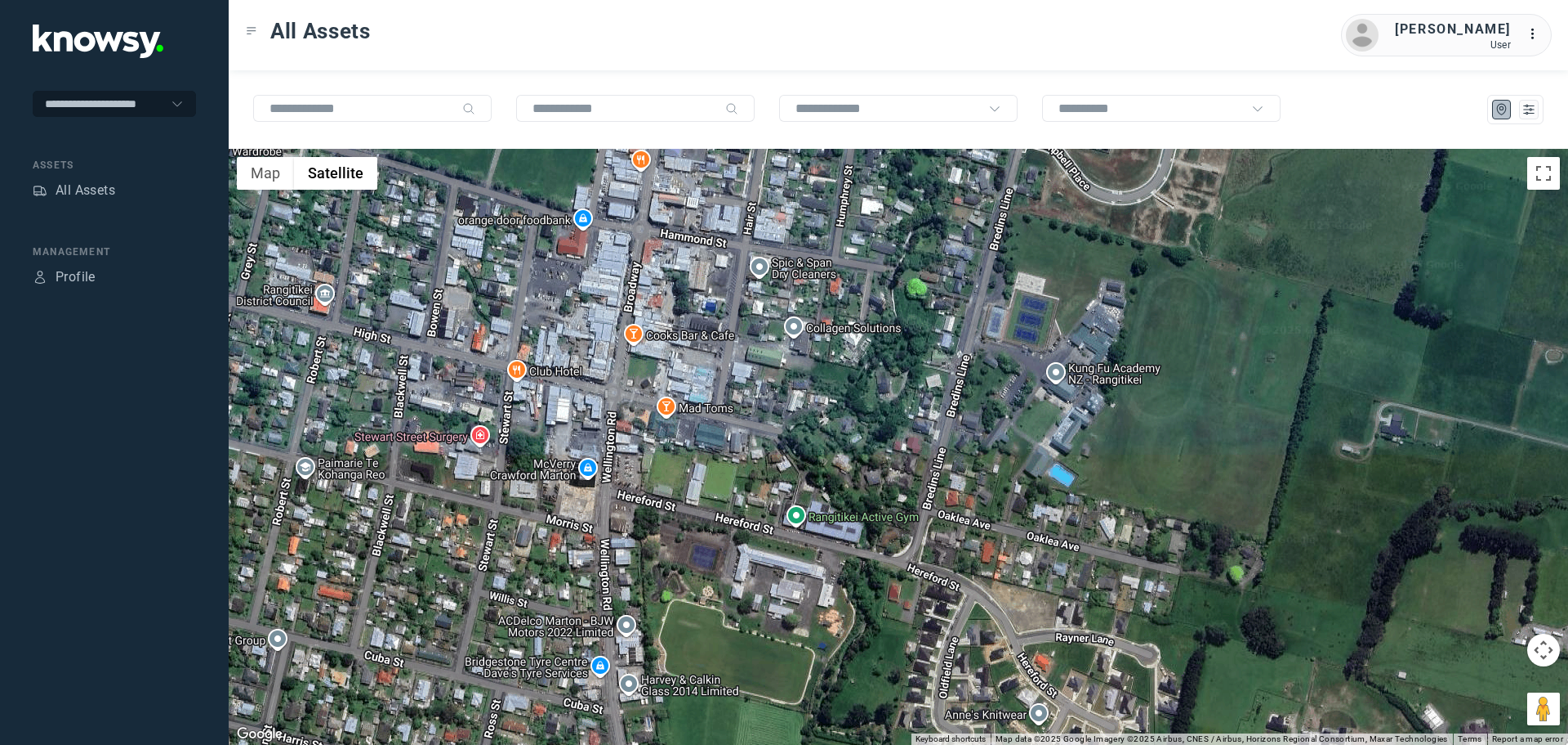
drag, startPoint x: 1167, startPoint y: 399, endPoint x: 844, endPoint y: 376, distance: 323.8
click at [845, 376] on div at bounding box center [898, 446] width 1340 height 596
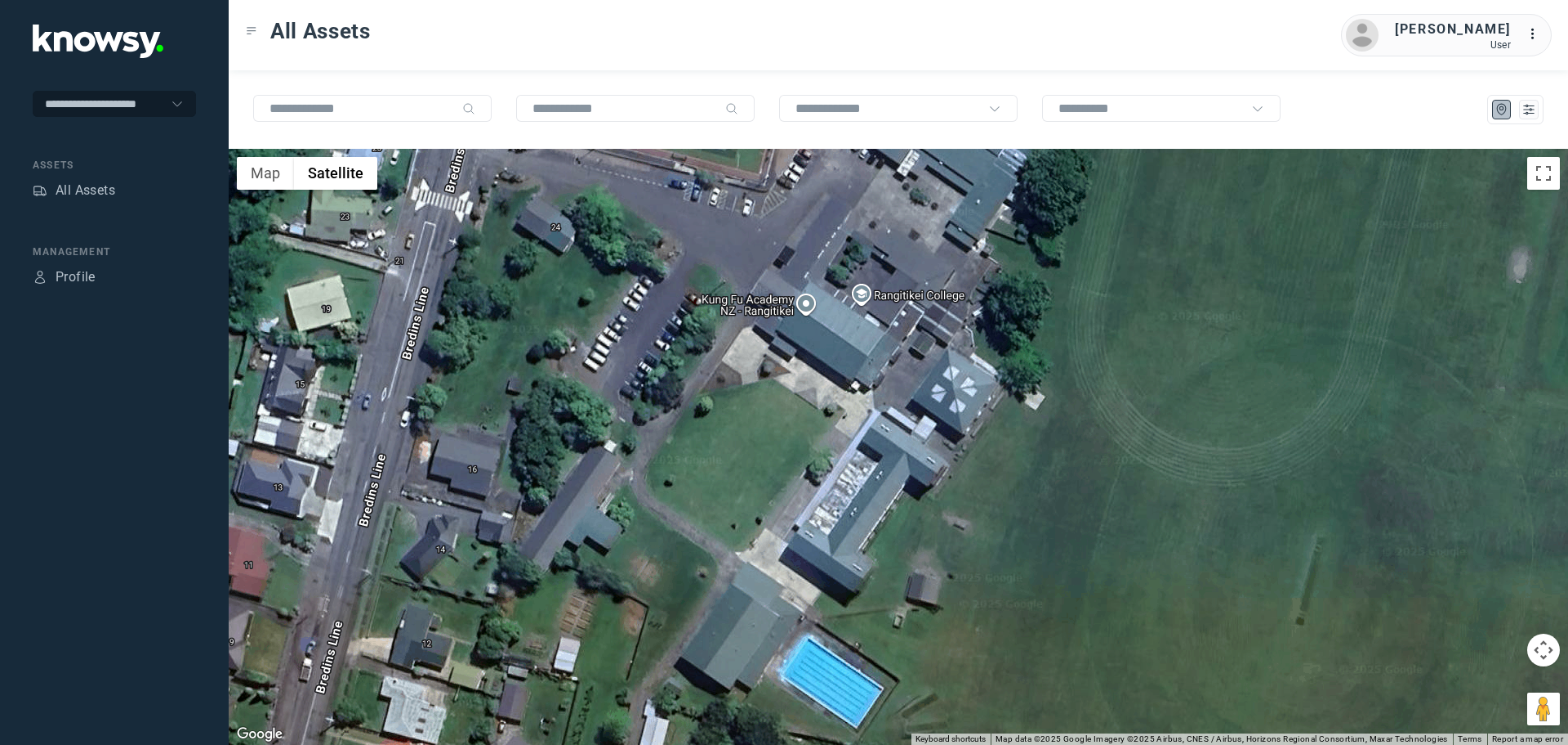
drag, startPoint x: 861, startPoint y: 320, endPoint x: 872, endPoint y: 358, distance: 39.6
click at [872, 358] on div at bounding box center [898, 446] width 1340 height 596
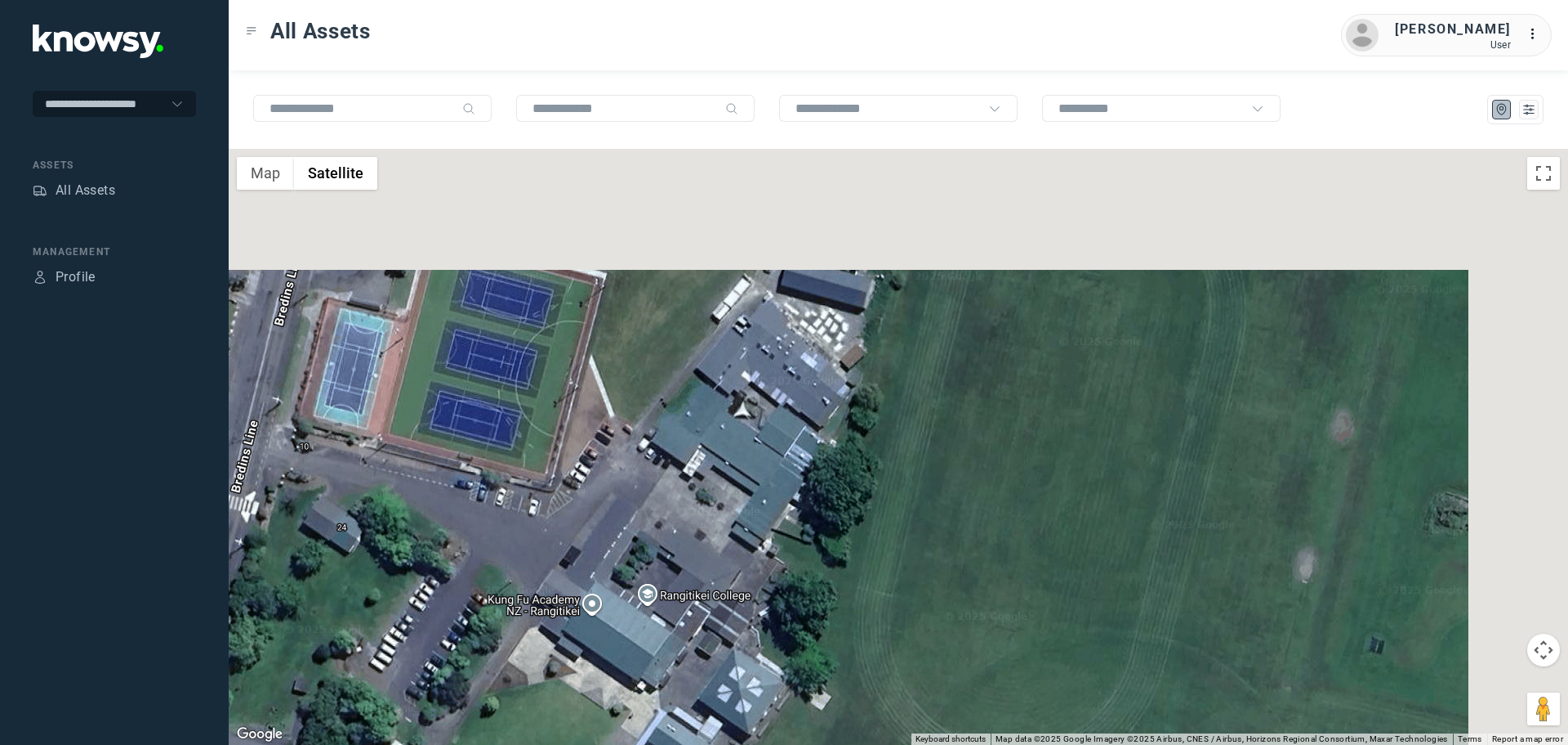
drag, startPoint x: 1210, startPoint y: 423, endPoint x: 1030, endPoint y: 566, distance: 229.9
click at [1030, 566] on div at bounding box center [898, 446] width 1340 height 596
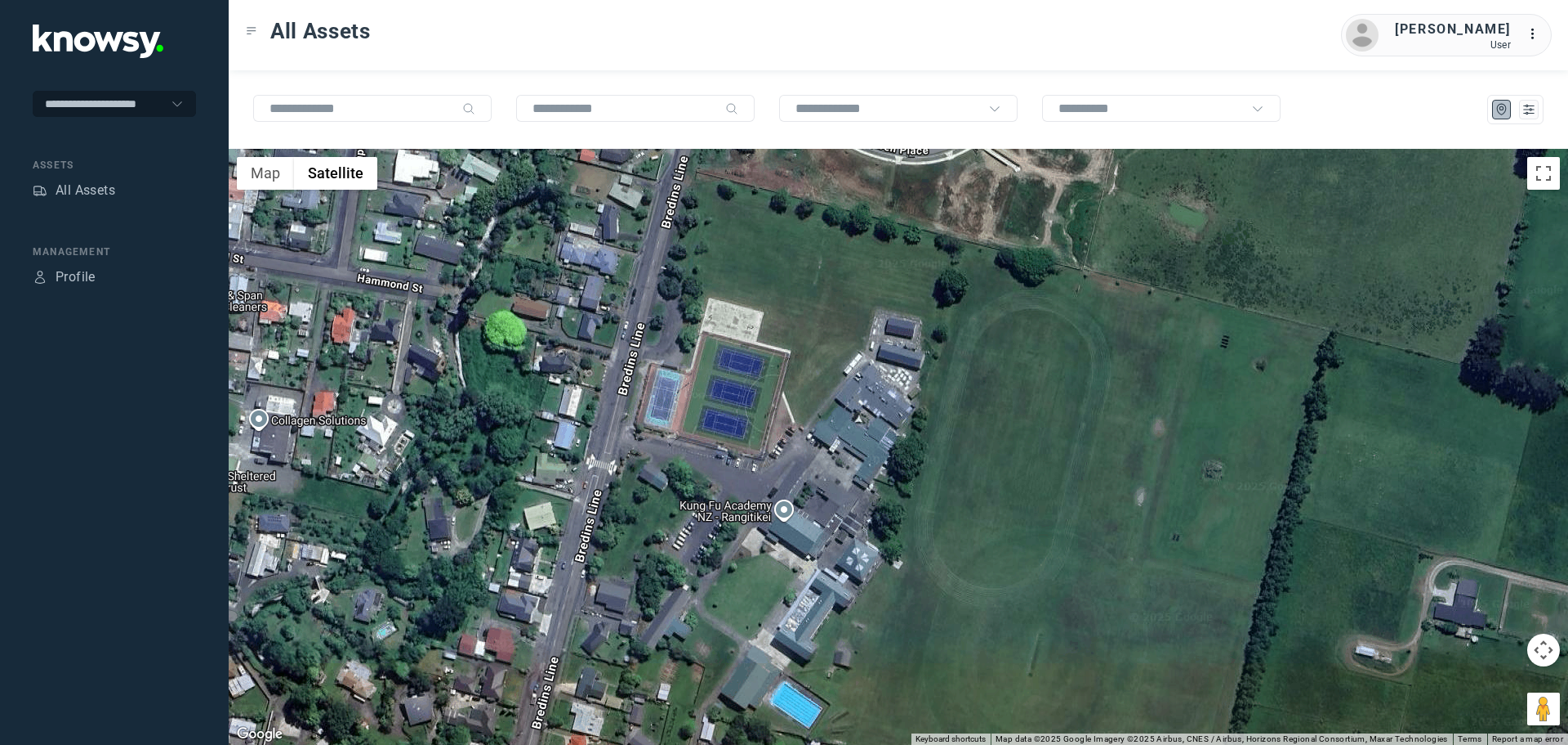
drag, startPoint x: 758, startPoint y: 428, endPoint x: 848, endPoint y: 374, distance: 105.0
click at [834, 384] on div at bounding box center [898, 446] width 1340 height 596
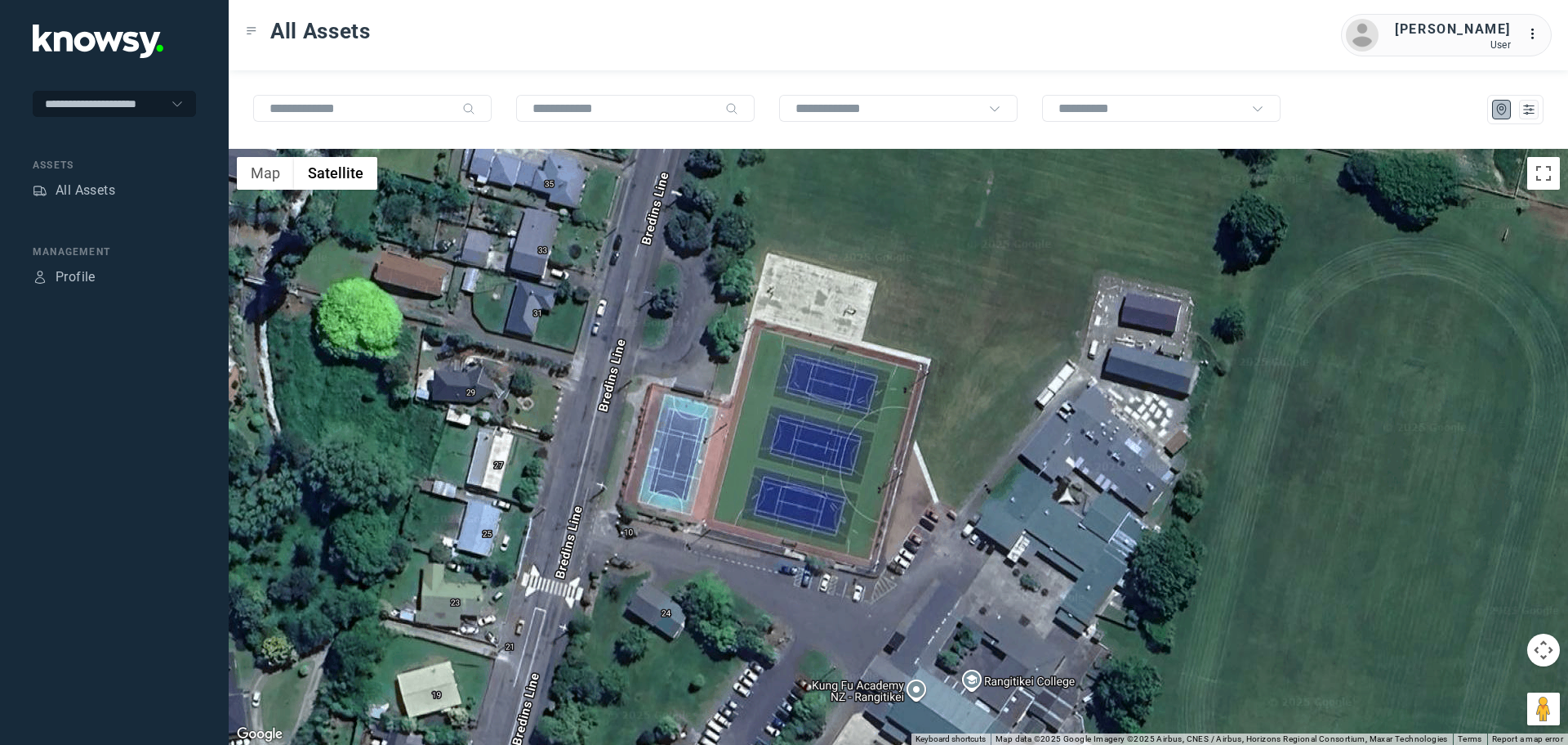
drag, startPoint x: 993, startPoint y: 286, endPoint x: 957, endPoint y: 451, distance: 168.9
click at [957, 451] on div at bounding box center [898, 446] width 1340 height 596
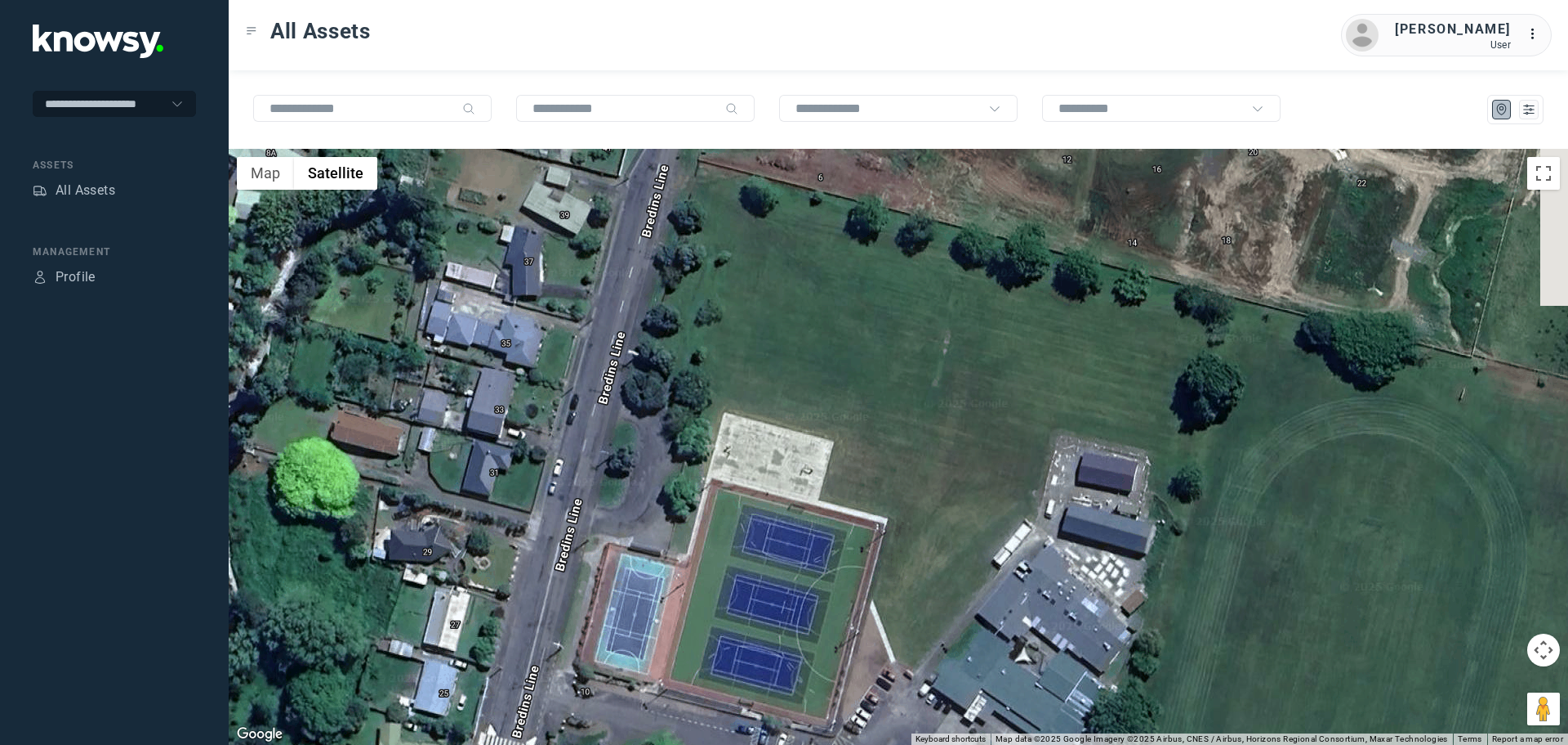
drag, startPoint x: 1004, startPoint y: 389, endPoint x: 969, endPoint y: 529, distance: 144.3
click at [969, 529] on div at bounding box center [898, 446] width 1340 height 596
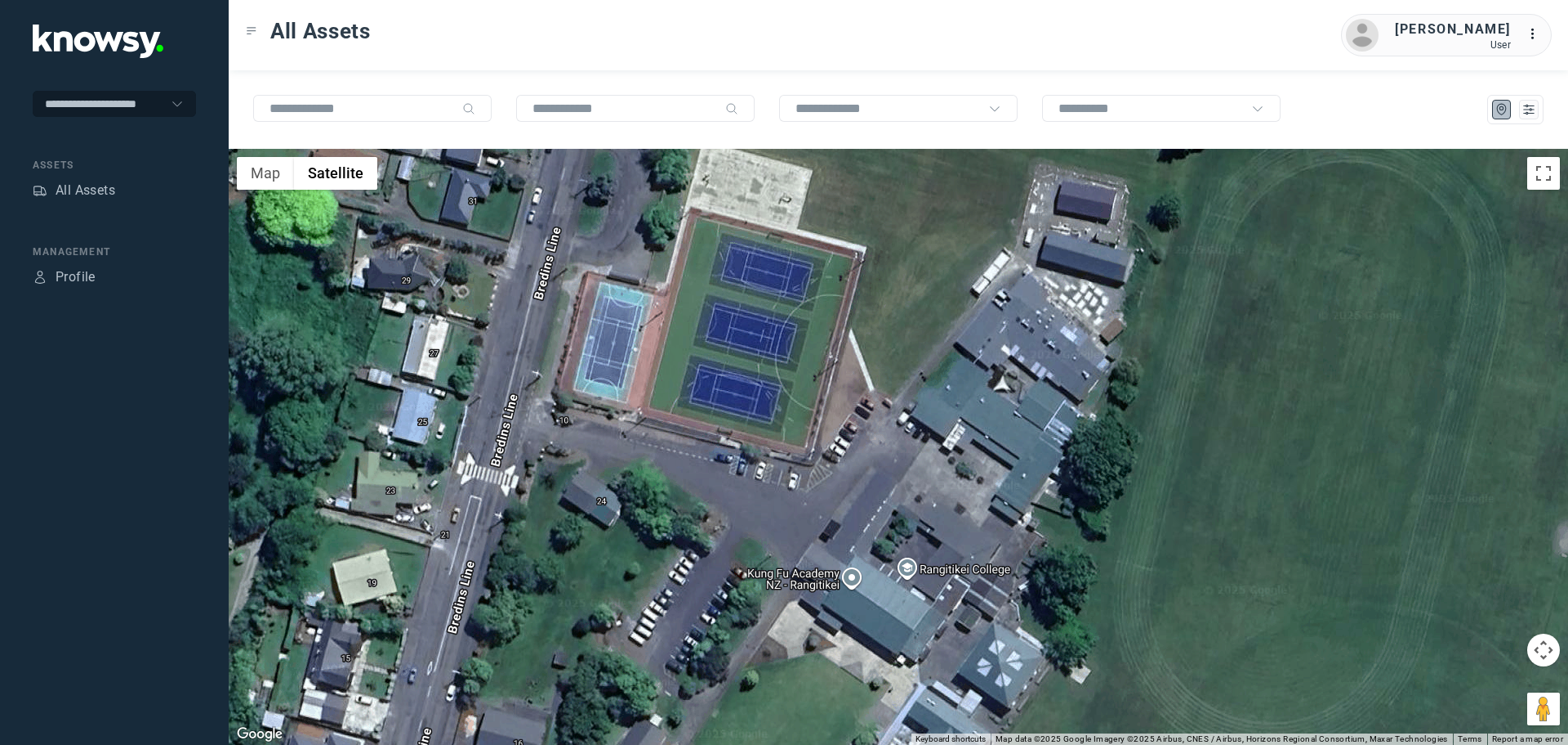
drag, startPoint x: 919, startPoint y: 555, endPoint x: 898, endPoint y: 275, distance: 280.8
click at [898, 275] on div at bounding box center [898, 446] width 1340 height 596
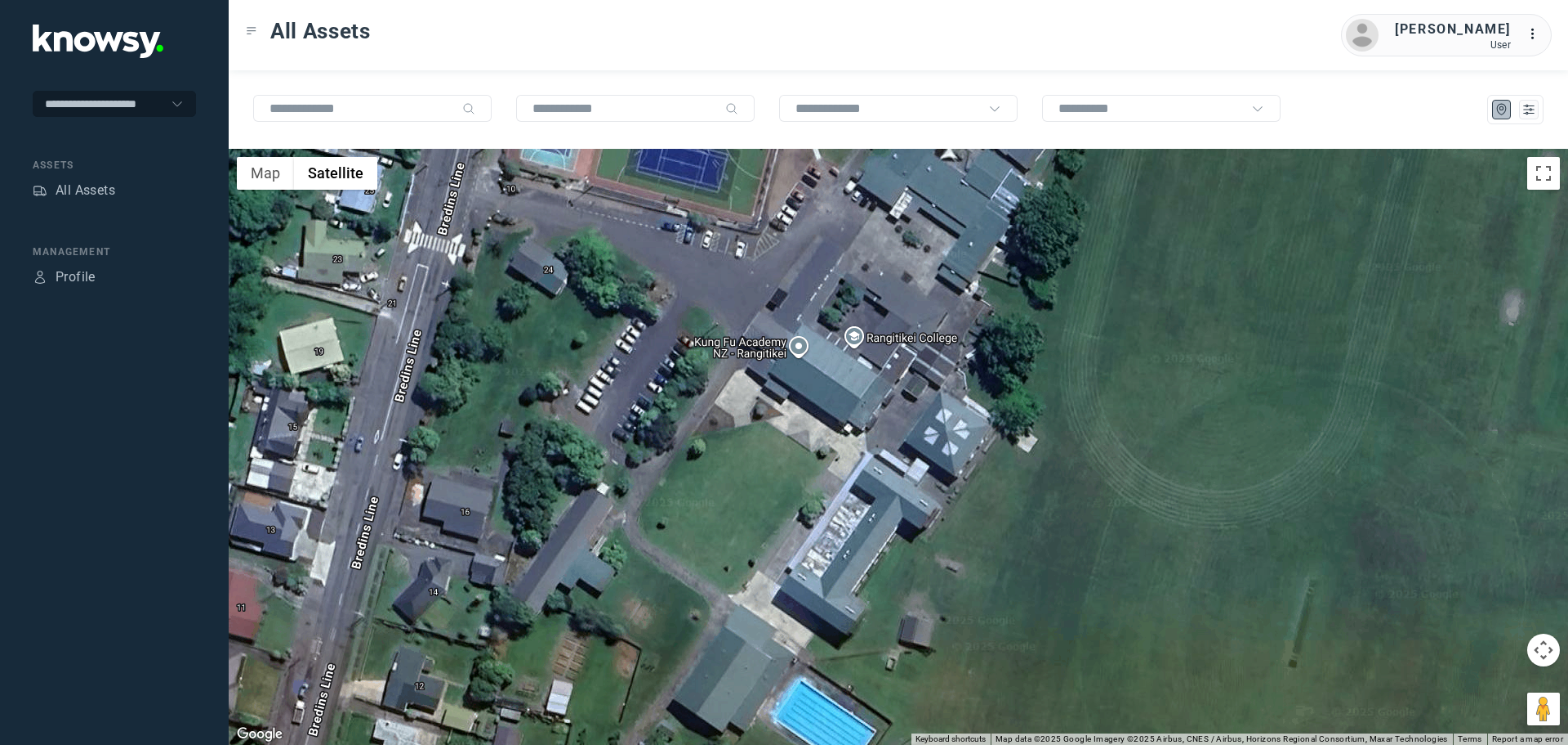
drag, startPoint x: 961, startPoint y: 449, endPoint x: 901, endPoint y: 182, distance: 273.7
click at [903, 186] on div at bounding box center [898, 446] width 1340 height 596
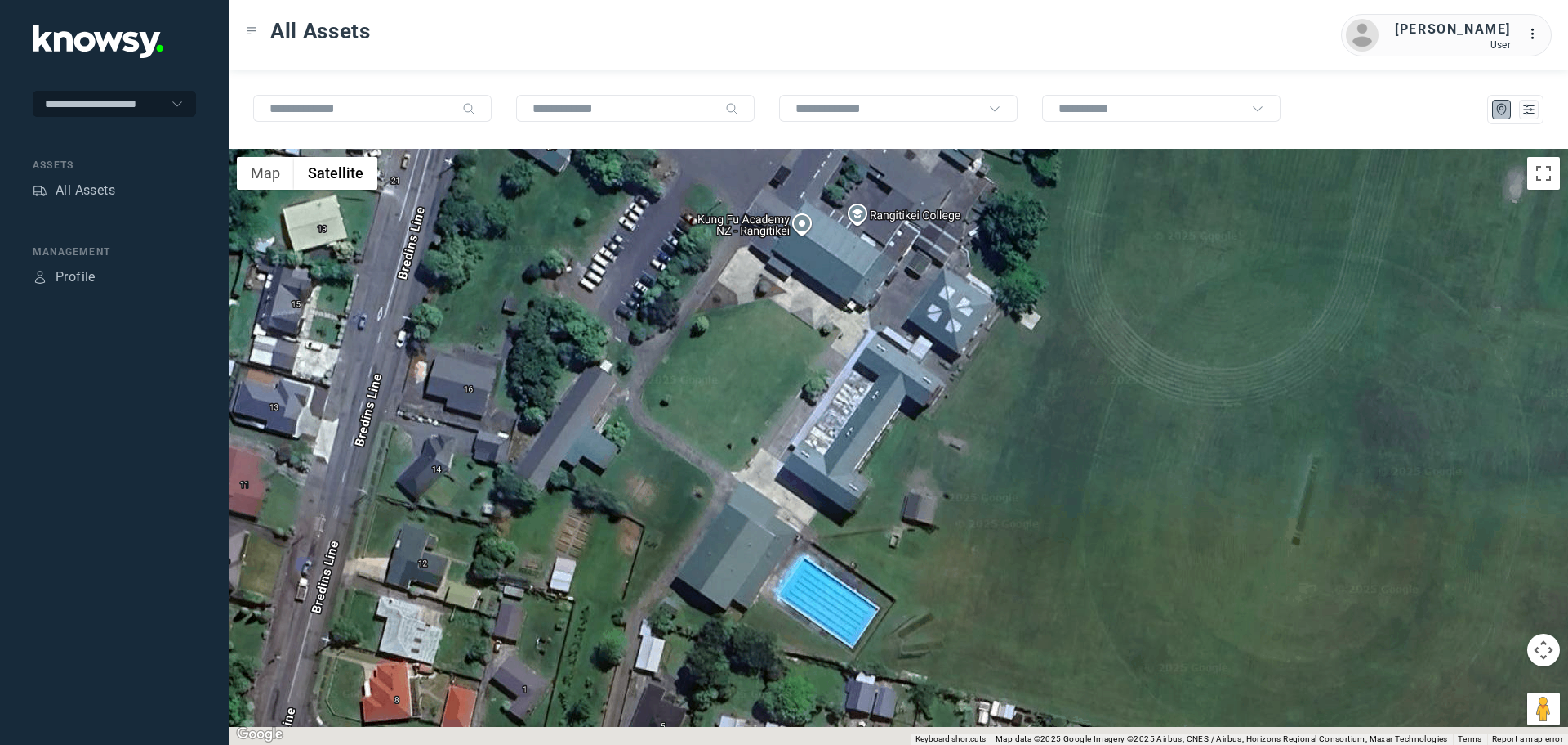
drag, startPoint x: 781, startPoint y: 388, endPoint x: 794, endPoint y: 359, distance: 31.8
click at [794, 359] on div at bounding box center [898, 446] width 1340 height 596
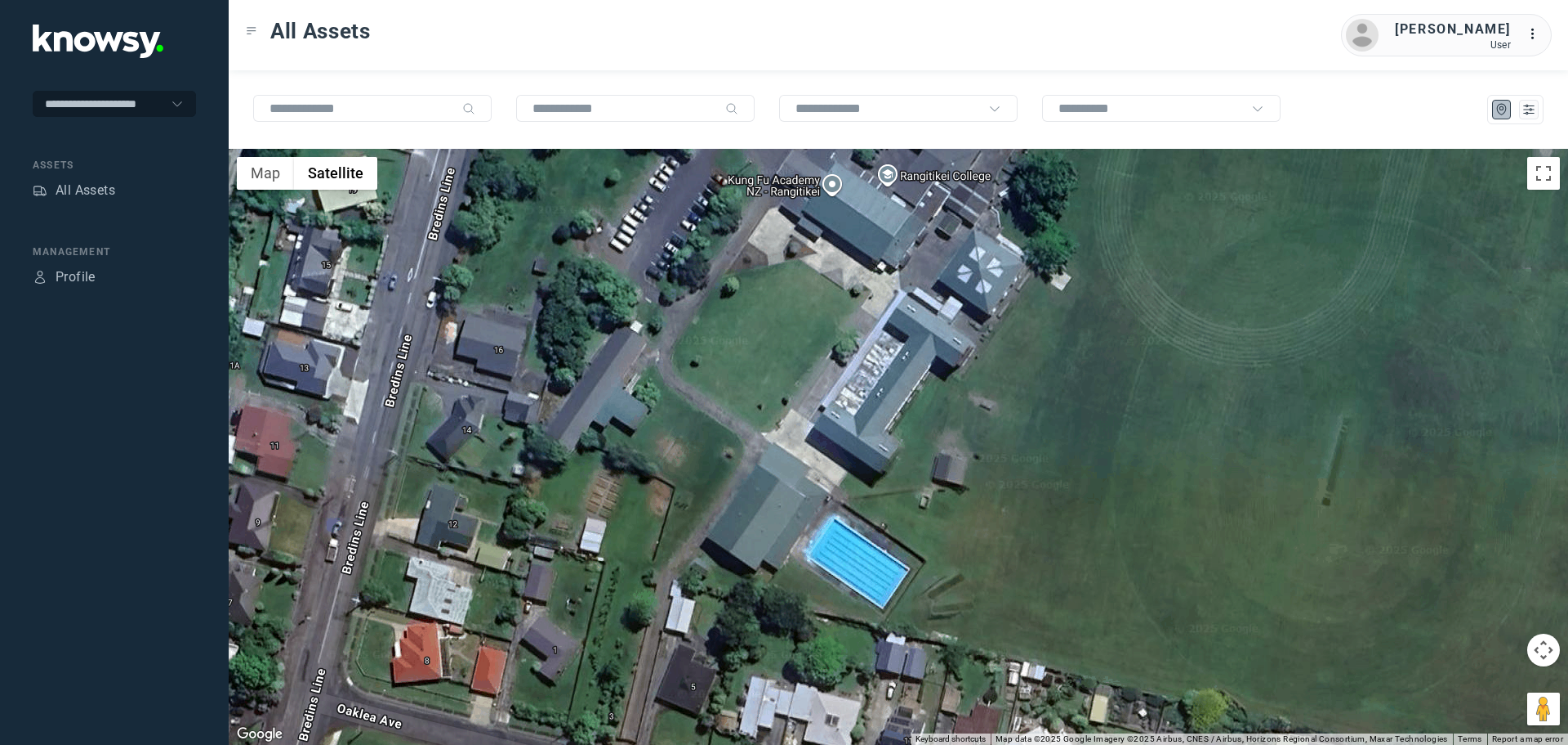
drag, startPoint x: 846, startPoint y: 467, endPoint x: 865, endPoint y: 268, distance: 199.9
click at [866, 269] on div at bounding box center [898, 446] width 1340 height 596
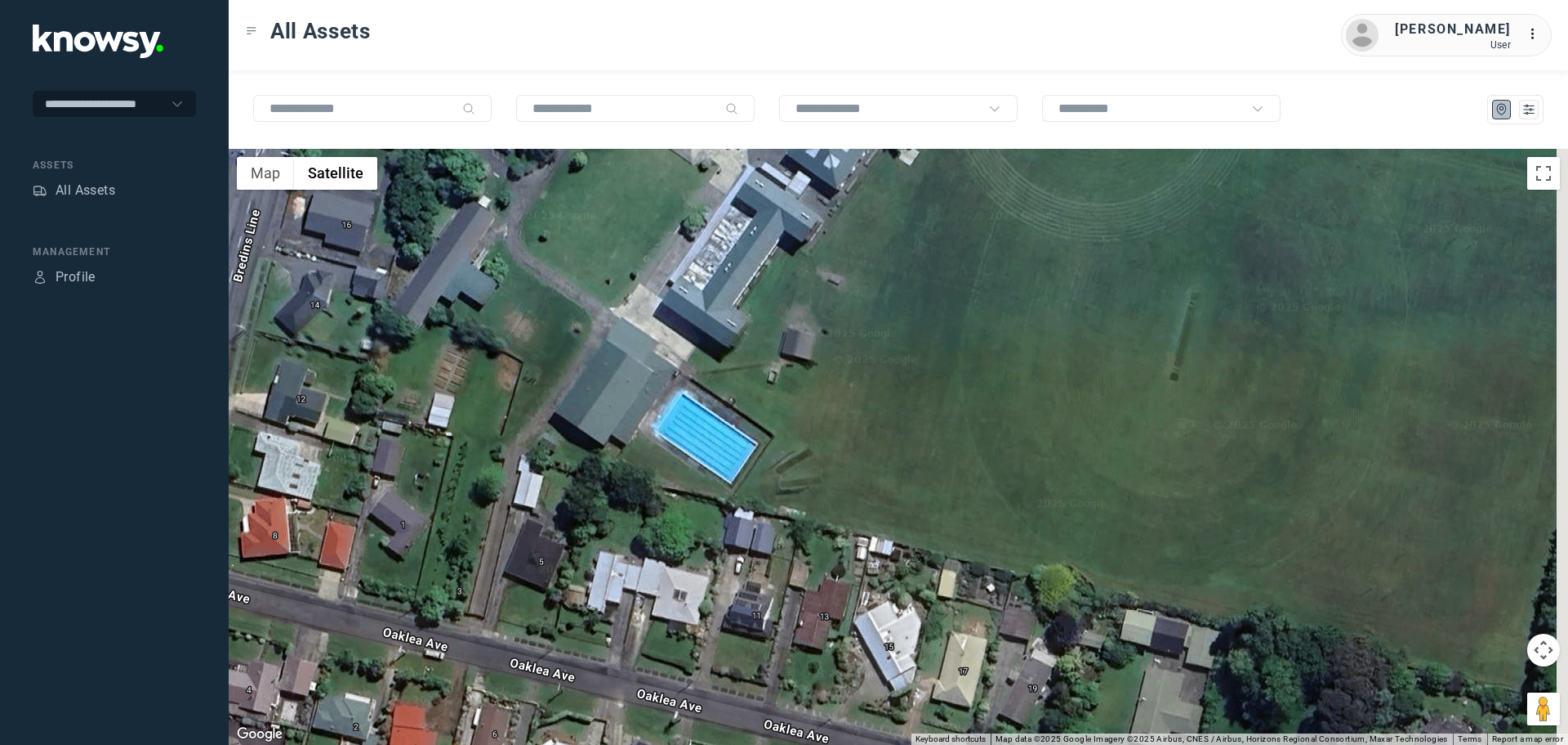
drag, startPoint x: 1121, startPoint y: 295, endPoint x: 877, endPoint y: 449, distance: 288.5
click at [883, 444] on div at bounding box center [898, 446] width 1340 height 596
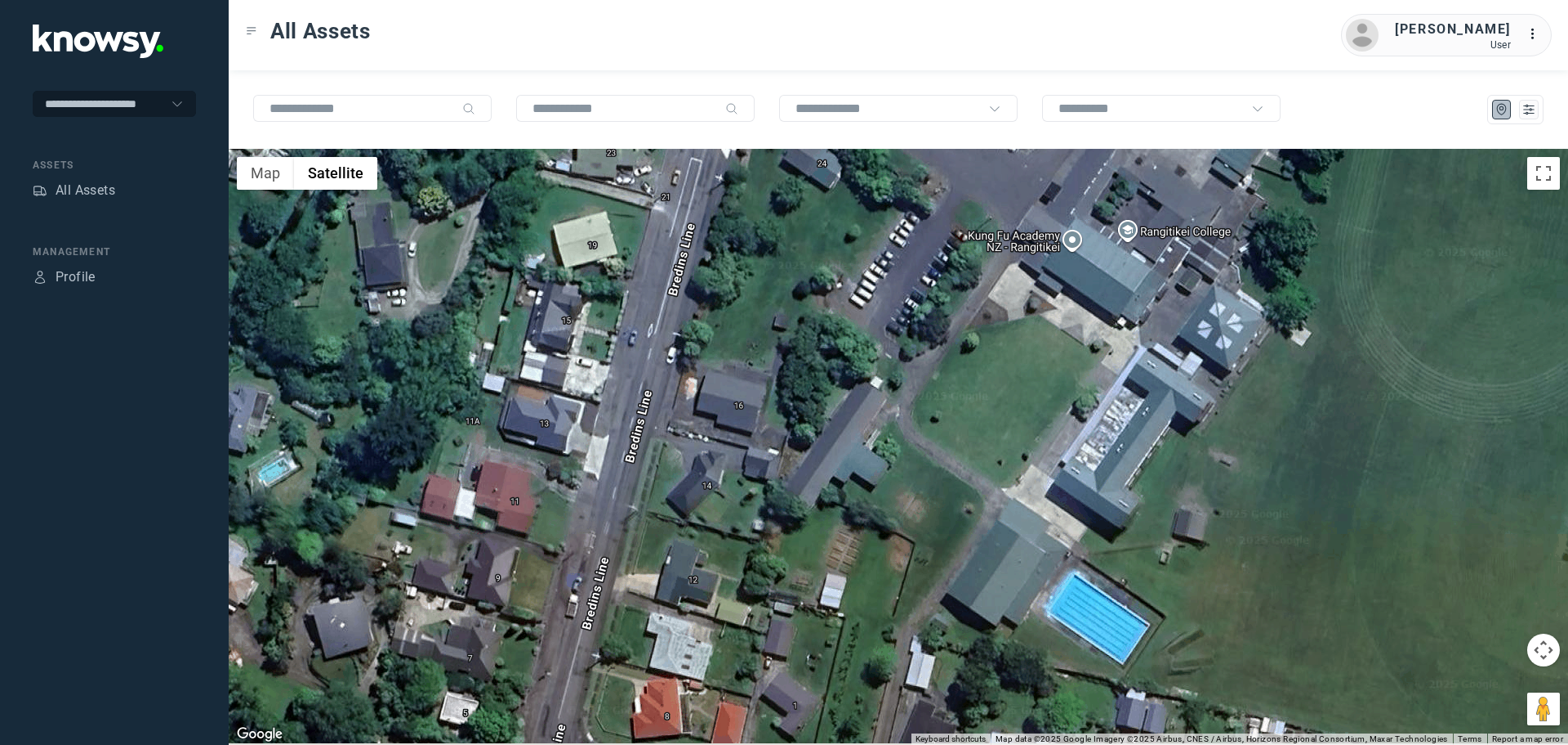
drag, startPoint x: 686, startPoint y: 450, endPoint x: 763, endPoint y: 325, distance: 146.8
click at [760, 331] on div at bounding box center [898, 446] width 1340 height 596
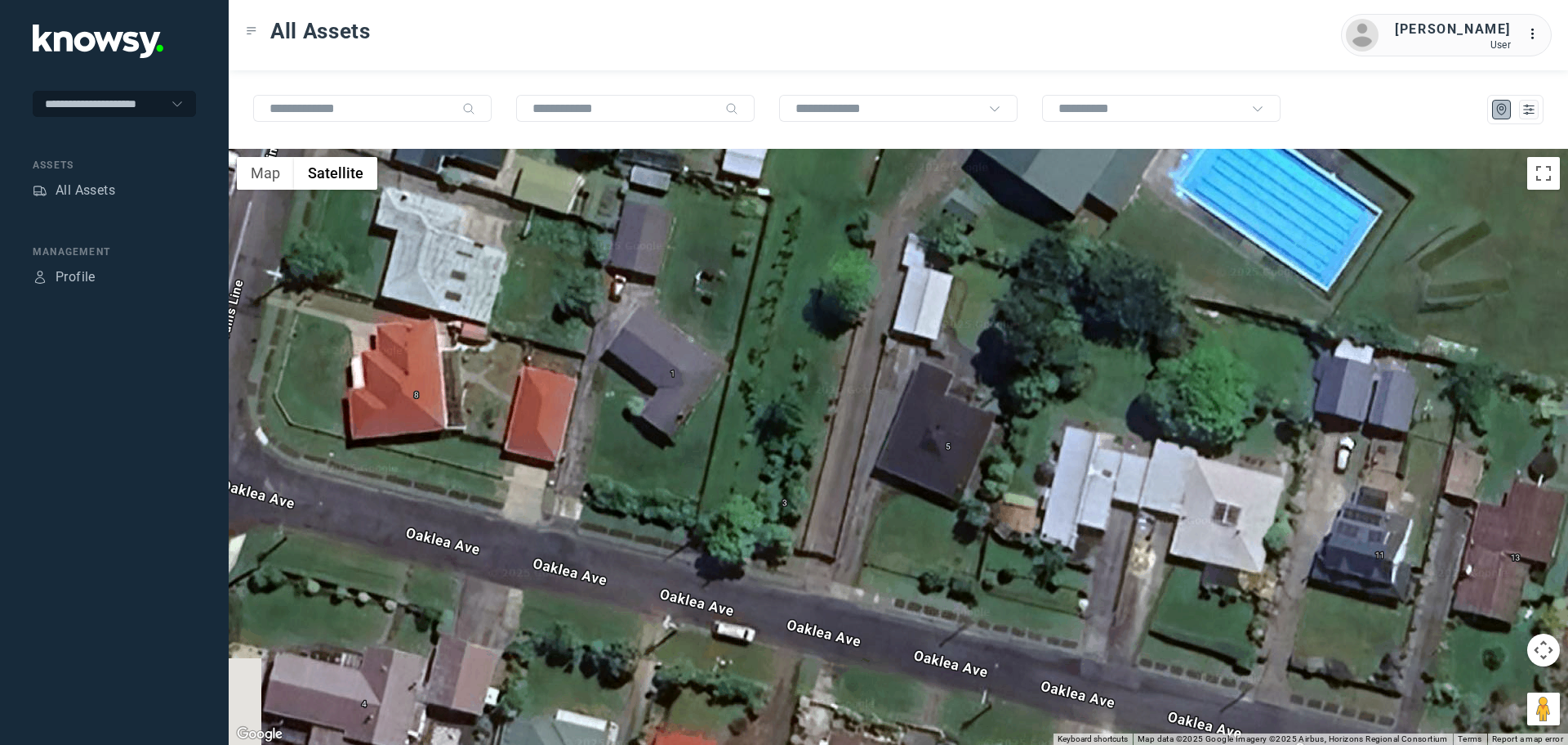
drag, startPoint x: 874, startPoint y: 554, endPoint x: 861, endPoint y: 472, distance: 83.0
click at [861, 472] on div at bounding box center [898, 446] width 1340 height 596
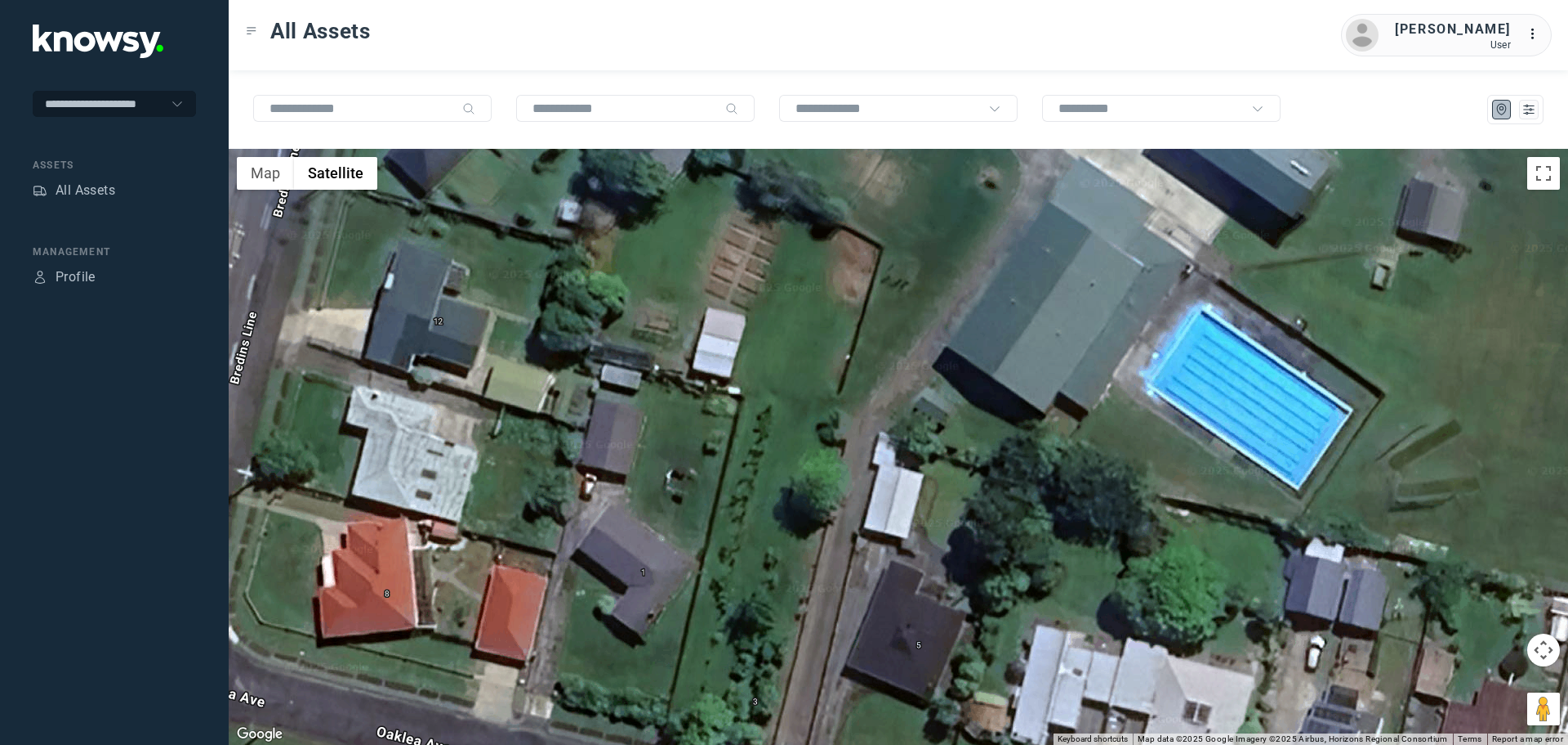
drag, startPoint x: 892, startPoint y: 322, endPoint x: 860, endPoint y: 551, distance: 231.2
click at [860, 551] on div at bounding box center [898, 446] width 1340 height 596
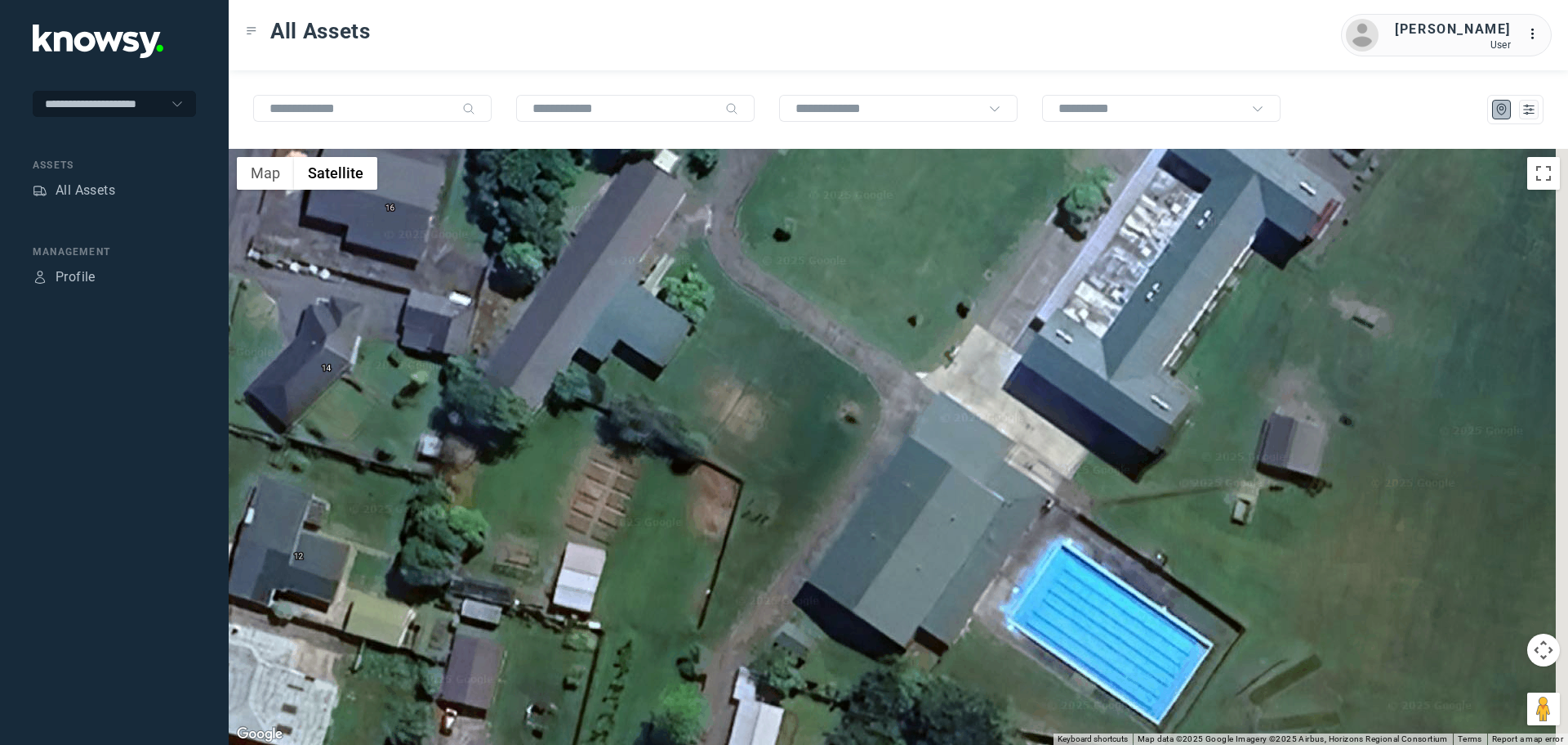
drag, startPoint x: 957, startPoint y: 322, endPoint x: 796, endPoint y: 555, distance: 283.2
click at [796, 555] on div at bounding box center [898, 446] width 1340 height 596
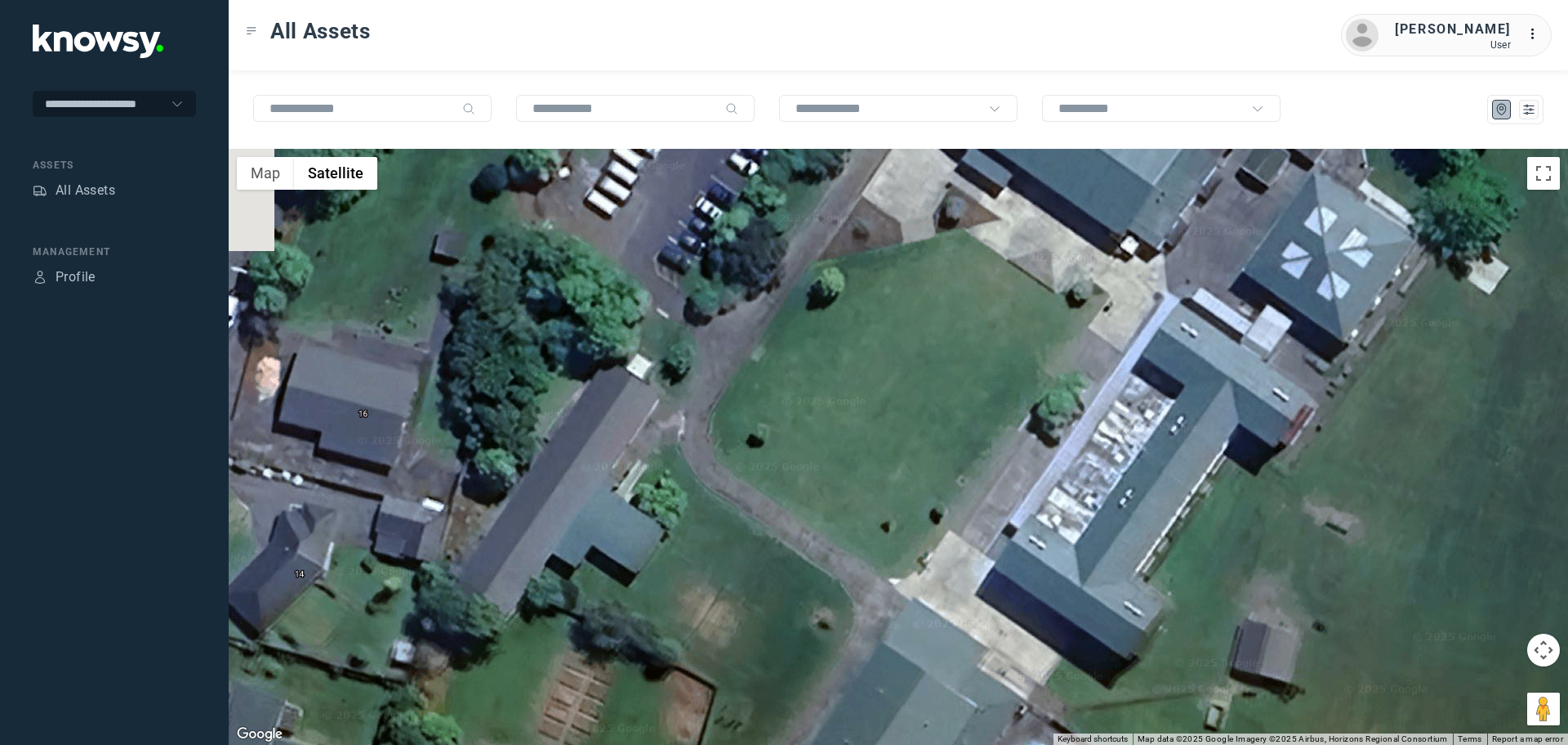
drag, startPoint x: 894, startPoint y: 410, endPoint x: 906, endPoint y: 620, distance: 210.3
click at [906, 620] on div at bounding box center [898, 446] width 1340 height 596
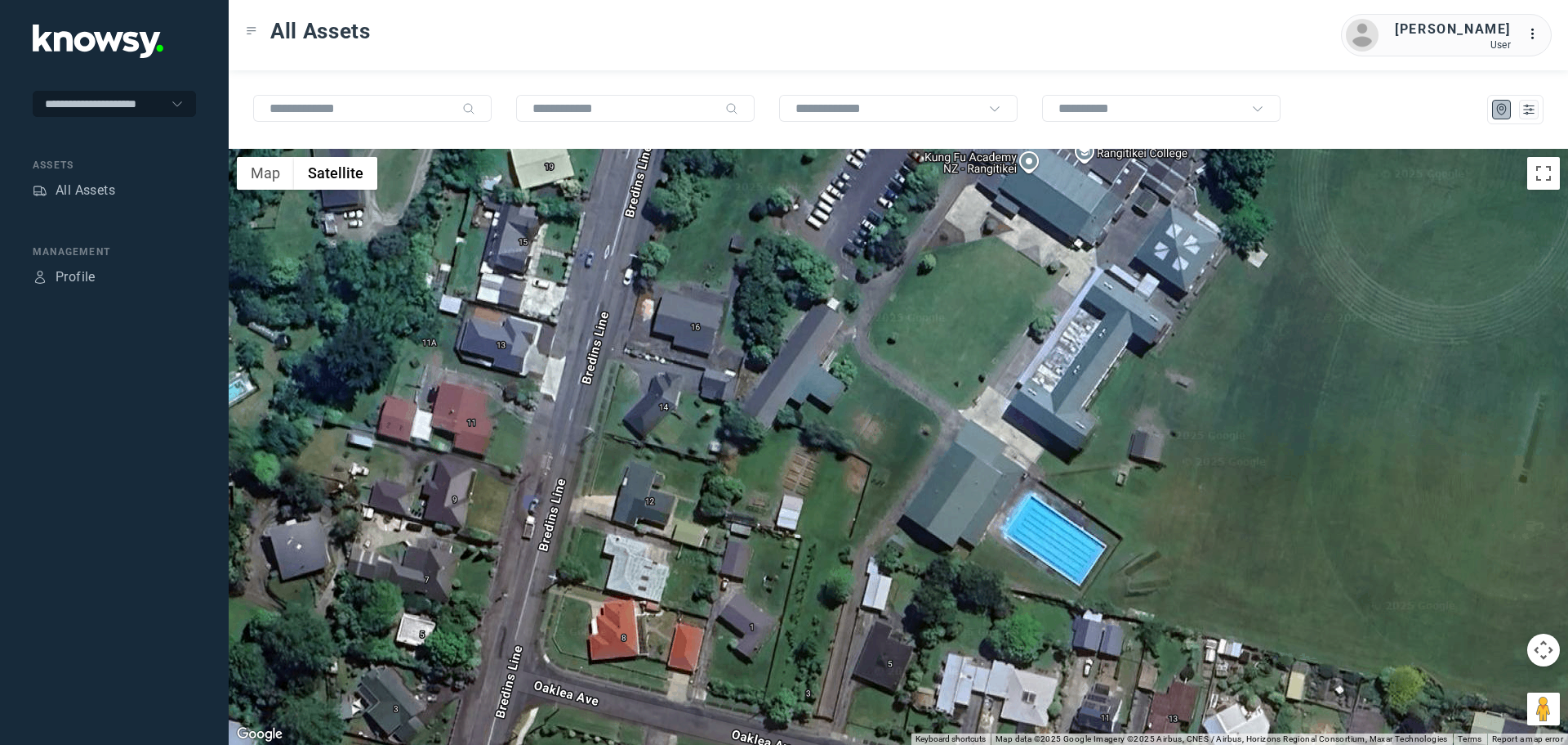
drag, startPoint x: 989, startPoint y: 613, endPoint x: 977, endPoint y: 461, distance: 152.5
click at [977, 462] on div at bounding box center [898, 446] width 1340 height 596
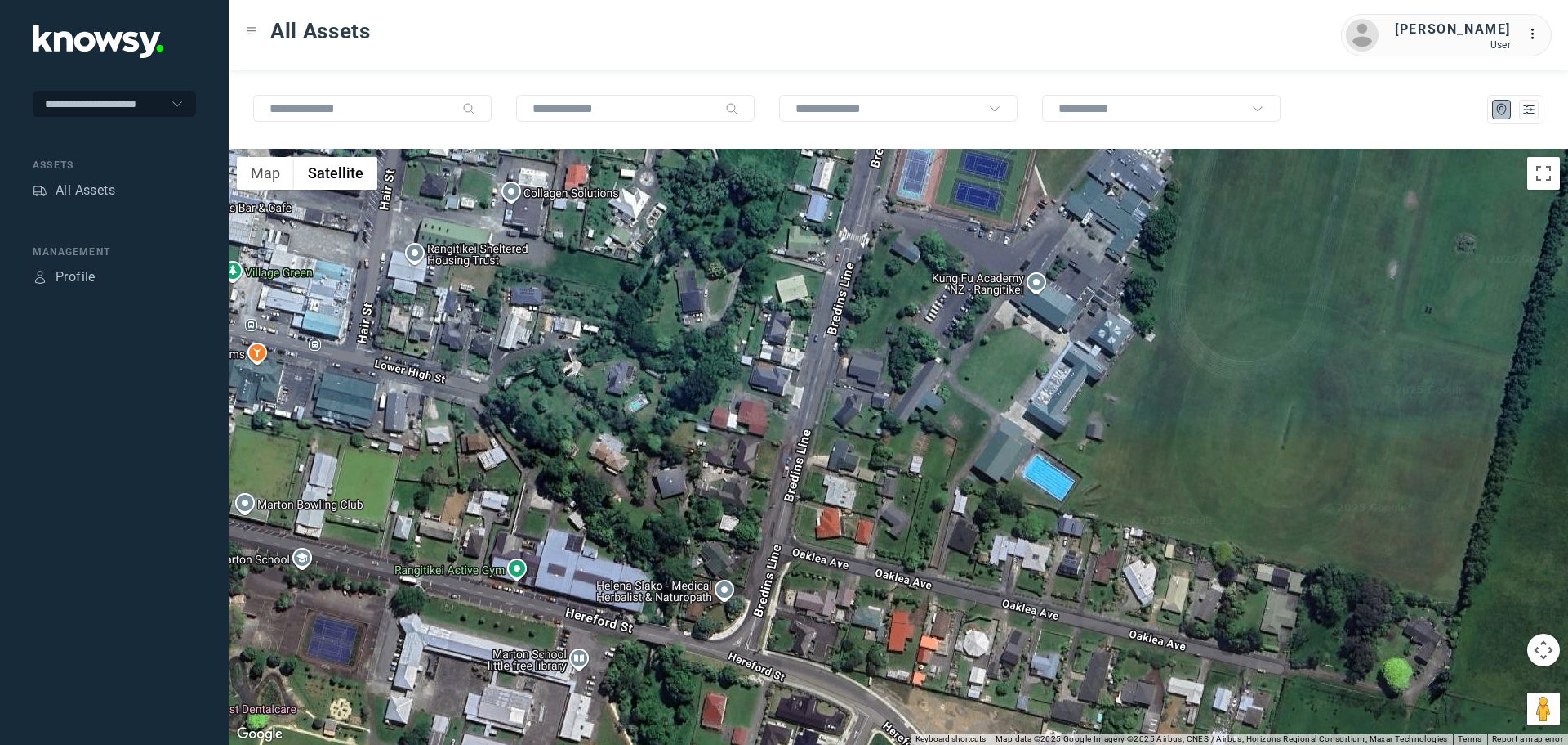
drag, startPoint x: 602, startPoint y: 407, endPoint x: 757, endPoint y: 403, distance: 155.1
click at [745, 405] on div at bounding box center [898, 446] width 1340 height 596
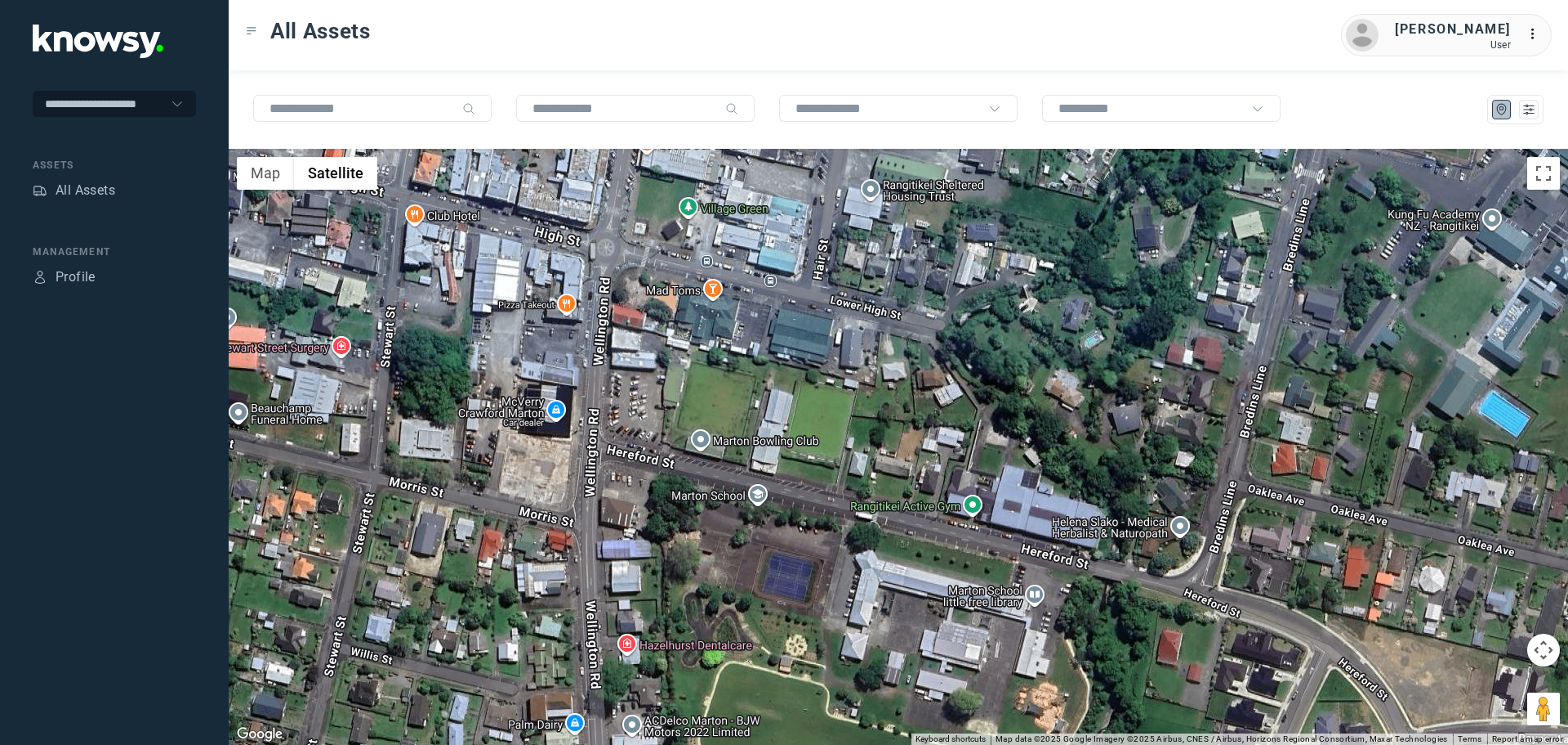
drag, startPoint x: 491, startPoint y: 441, endPoint x: 622, endPoint y: 394, distance: 139.2
click at [622, 394] on div at bounding box center [898, 446] width 1340 height 596
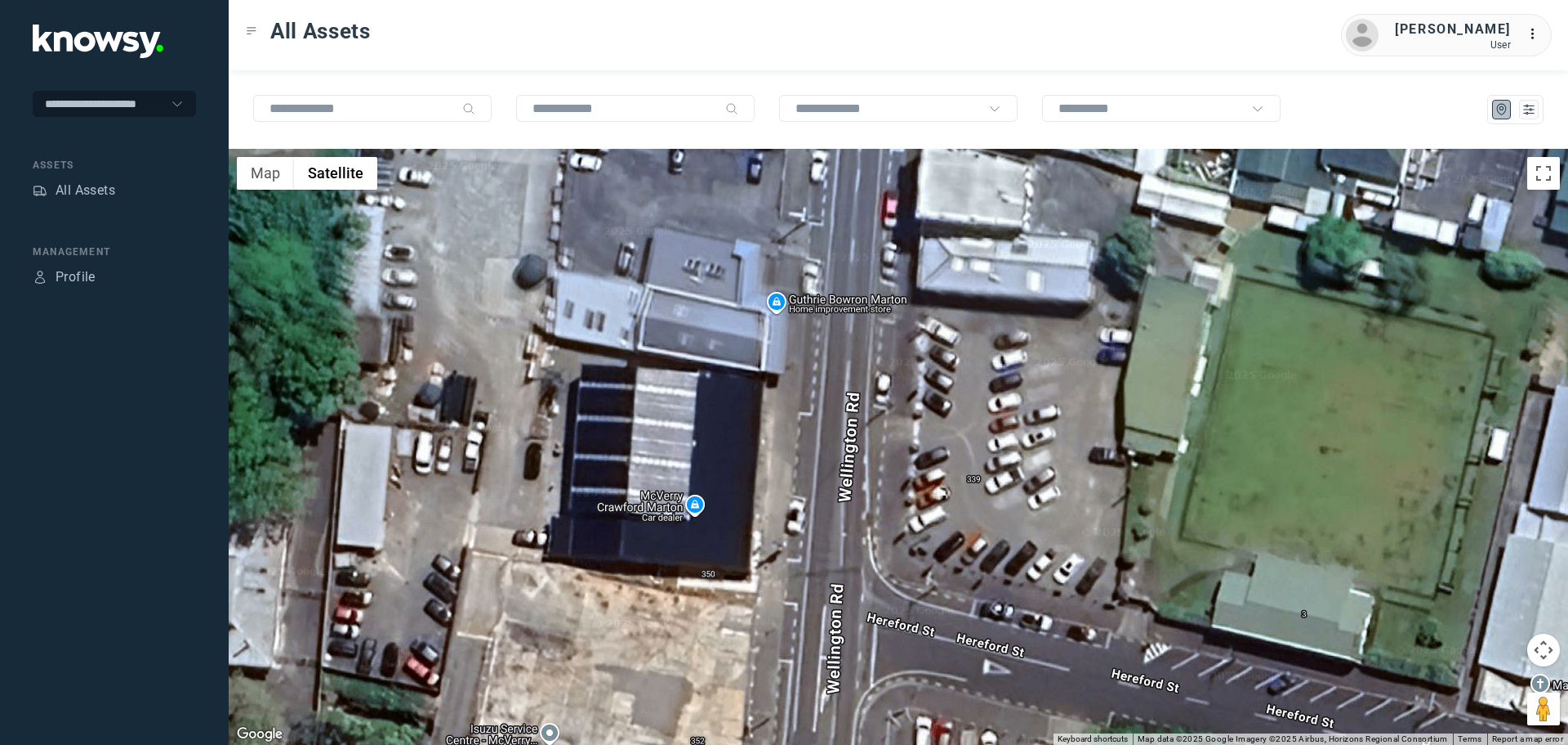
drag, startPoint x: 539, startPoint y: 439, endPoint x: 665, endPoint y: 436, distance: 126.0
click at [665, 436] on div at bounding box center [898, 446] width 1340 height 596
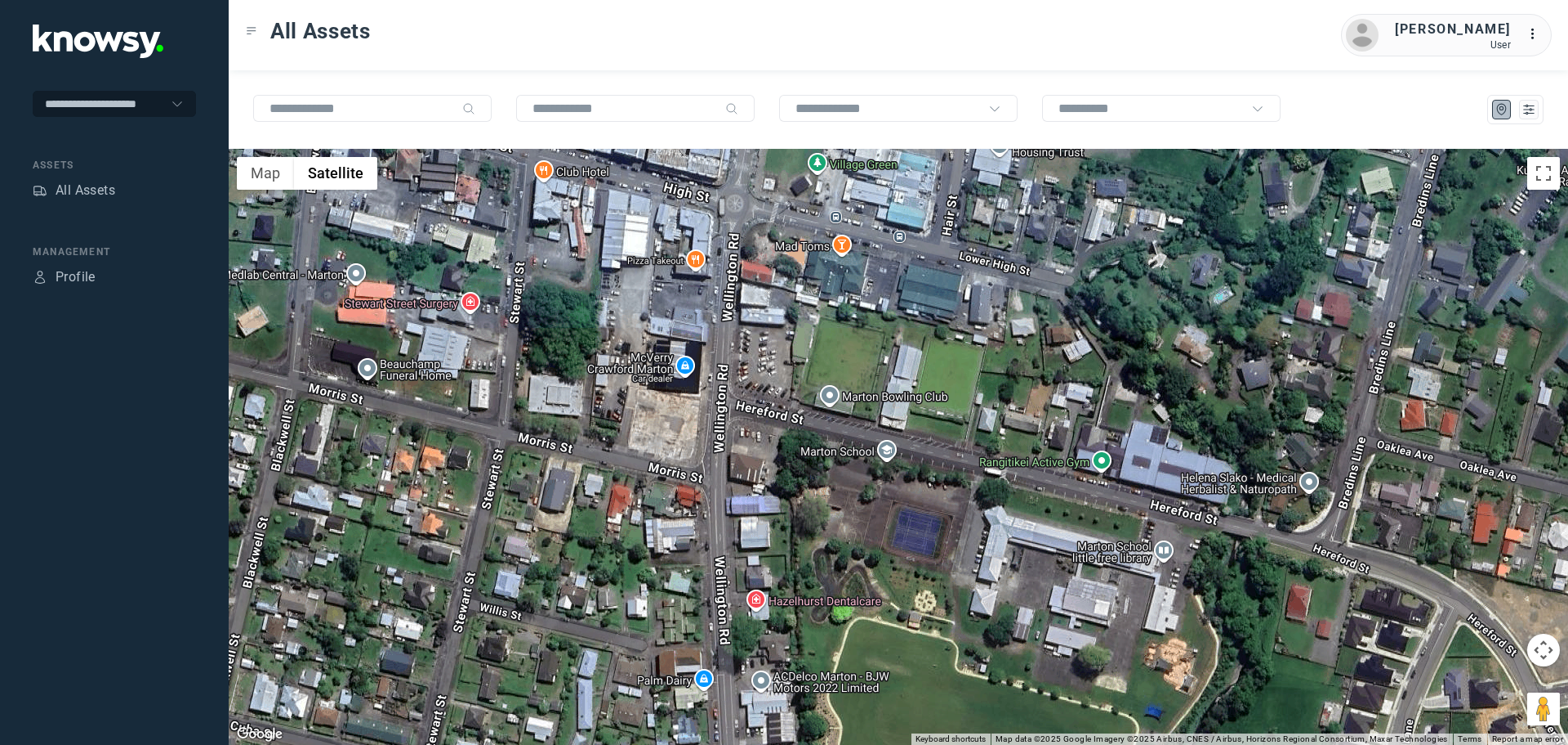
drag, startPoint x: 596, startPoint y: 523, endPoint x: 604, endPoint y: 372, distance: 151.2
click at [598, 377] on div at bounding box center [898, 446] width 1340 height 596
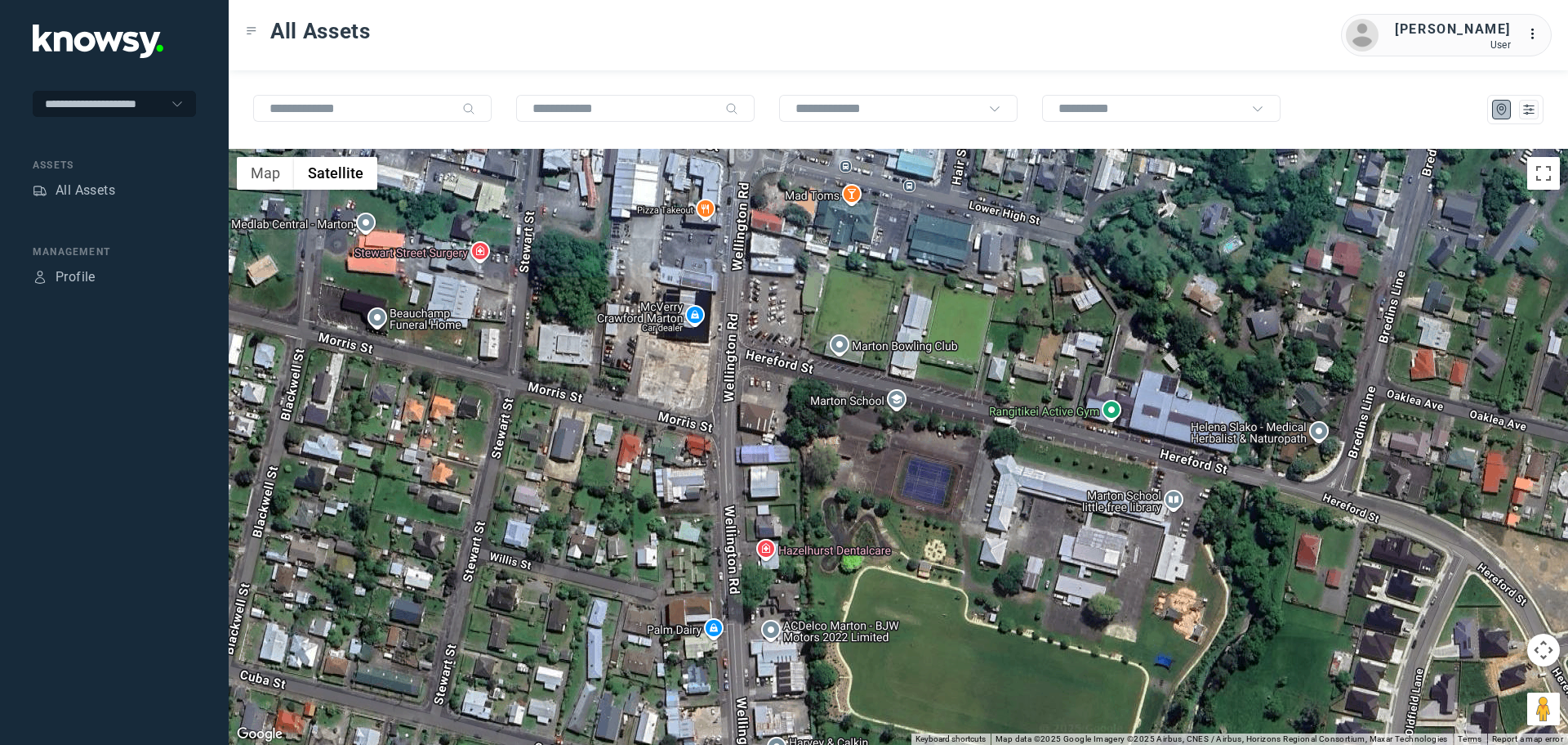
drag, startPoint x: 792, startPoint y: 508, endPoint x: 631, endPoint y: 379, distance: 206.3
click at [646, 388] on div at bounding box center [898, 446] width 1340 height 596
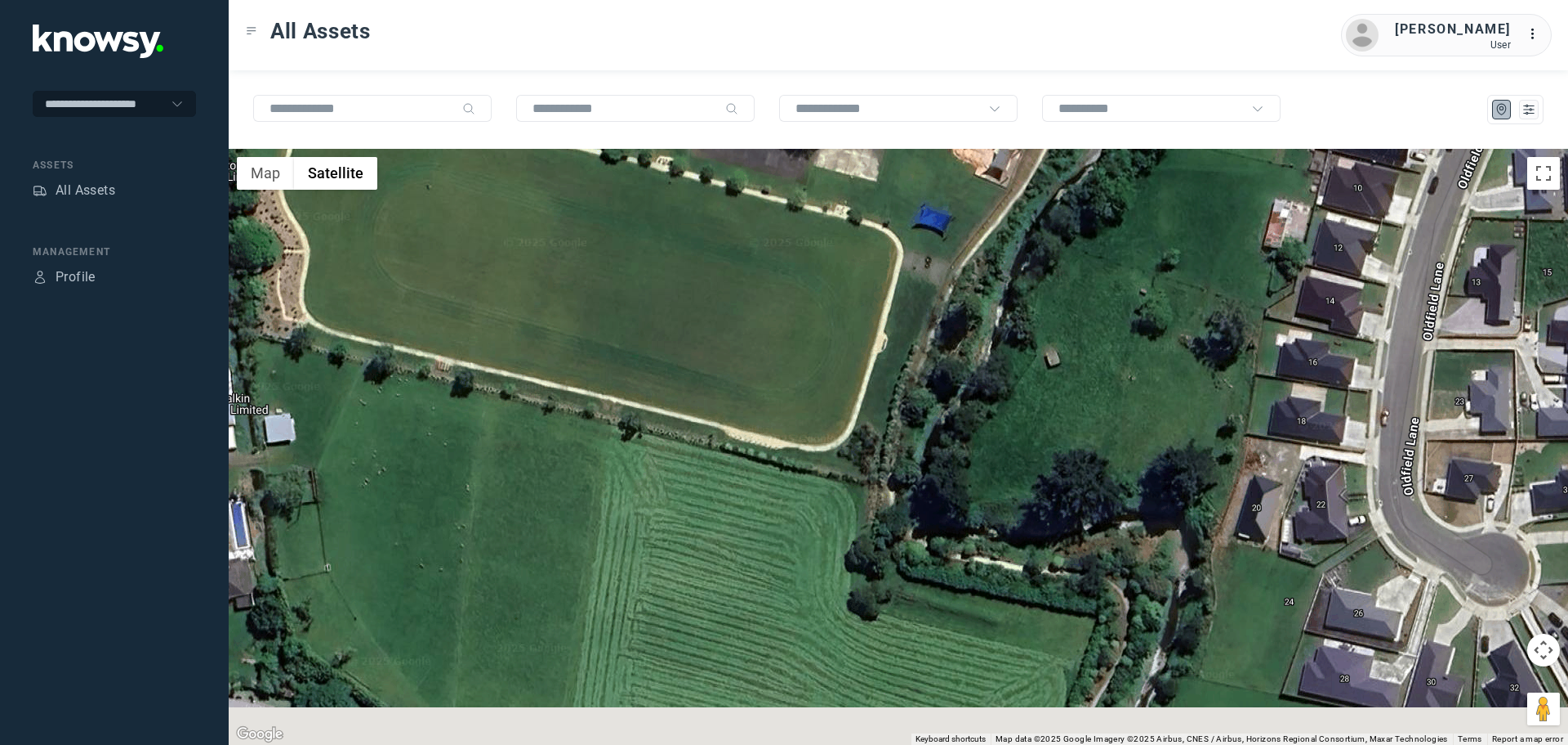
drag, startPoint x: 850, startPoint y: 499, endPoint x: 636, endPoint y: 232, distance: 342.2
click at [633, 237] on div at bounding box center [898, 446] width 1340 height 596
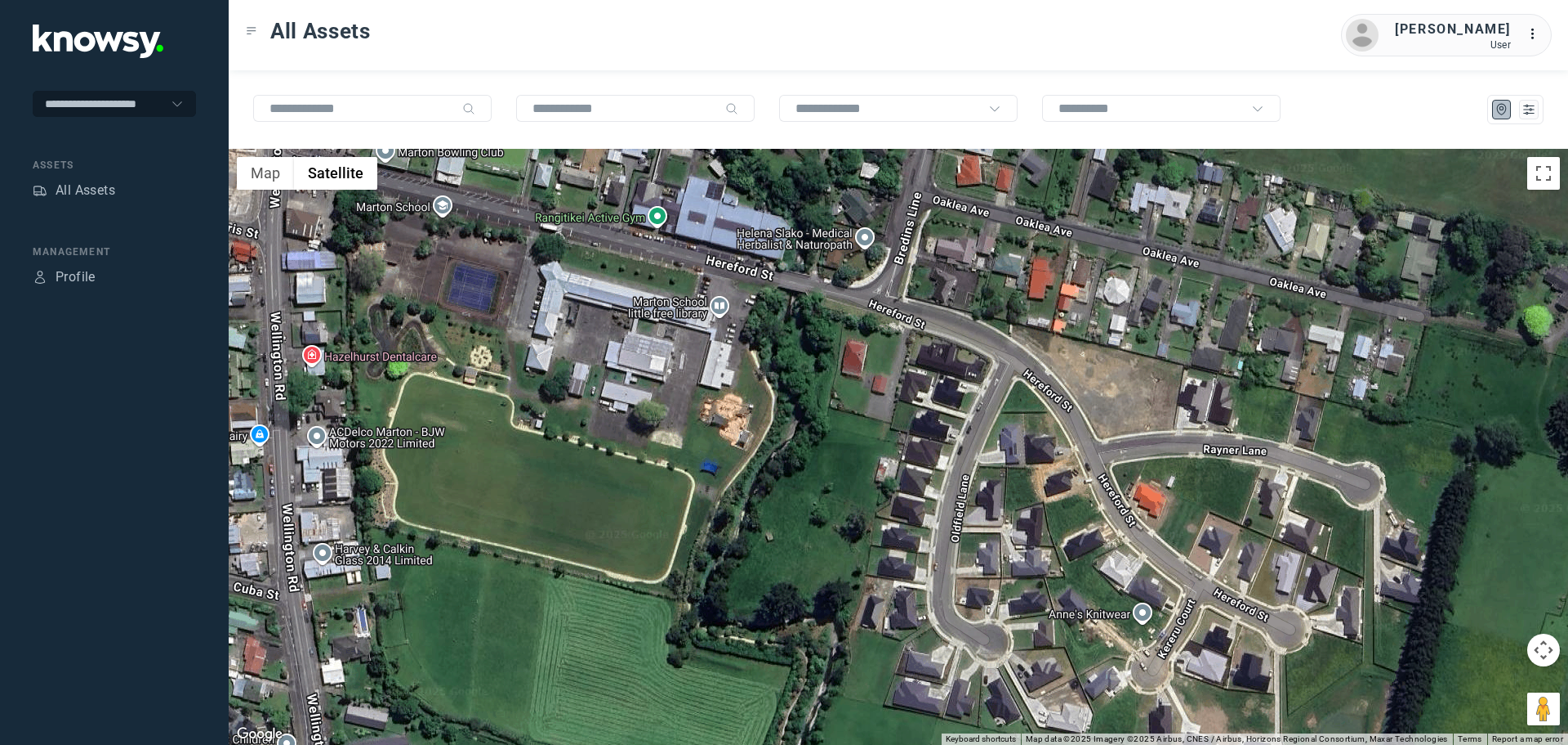
drag, startPoint x: 664, startPoint y: 307, endPoint x: 573, endPoint y: 482, distance: 197.2
click at [573, 482] on div at bounding box center [898, 446] width 1340 height 596
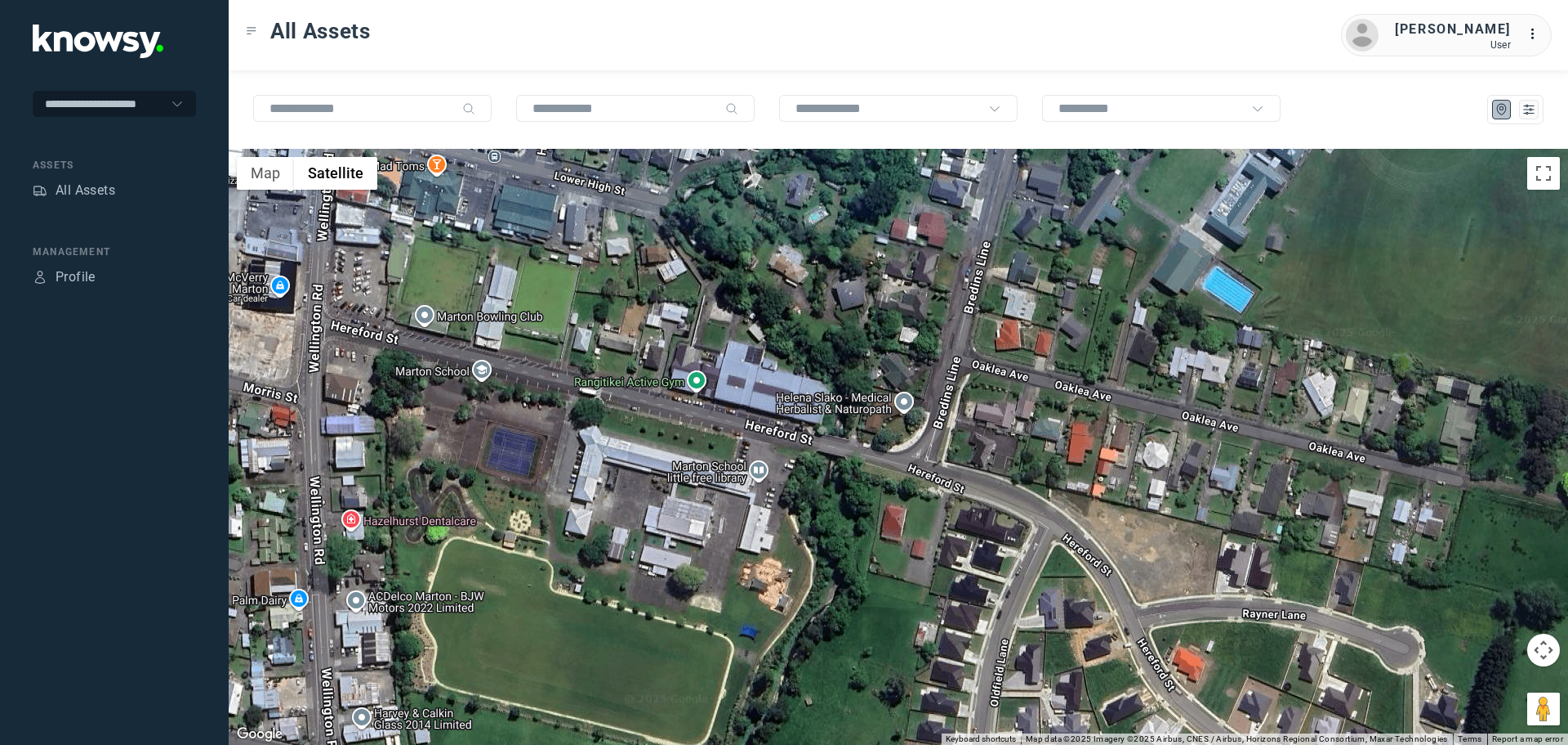
drag, startPoint x: 622, startPoint y: 419, endPoint x: 659, endPoint y: 576, distance: 161.3
click at [659, 576] on div at bounding box center [898, 446] width 1340 height 596
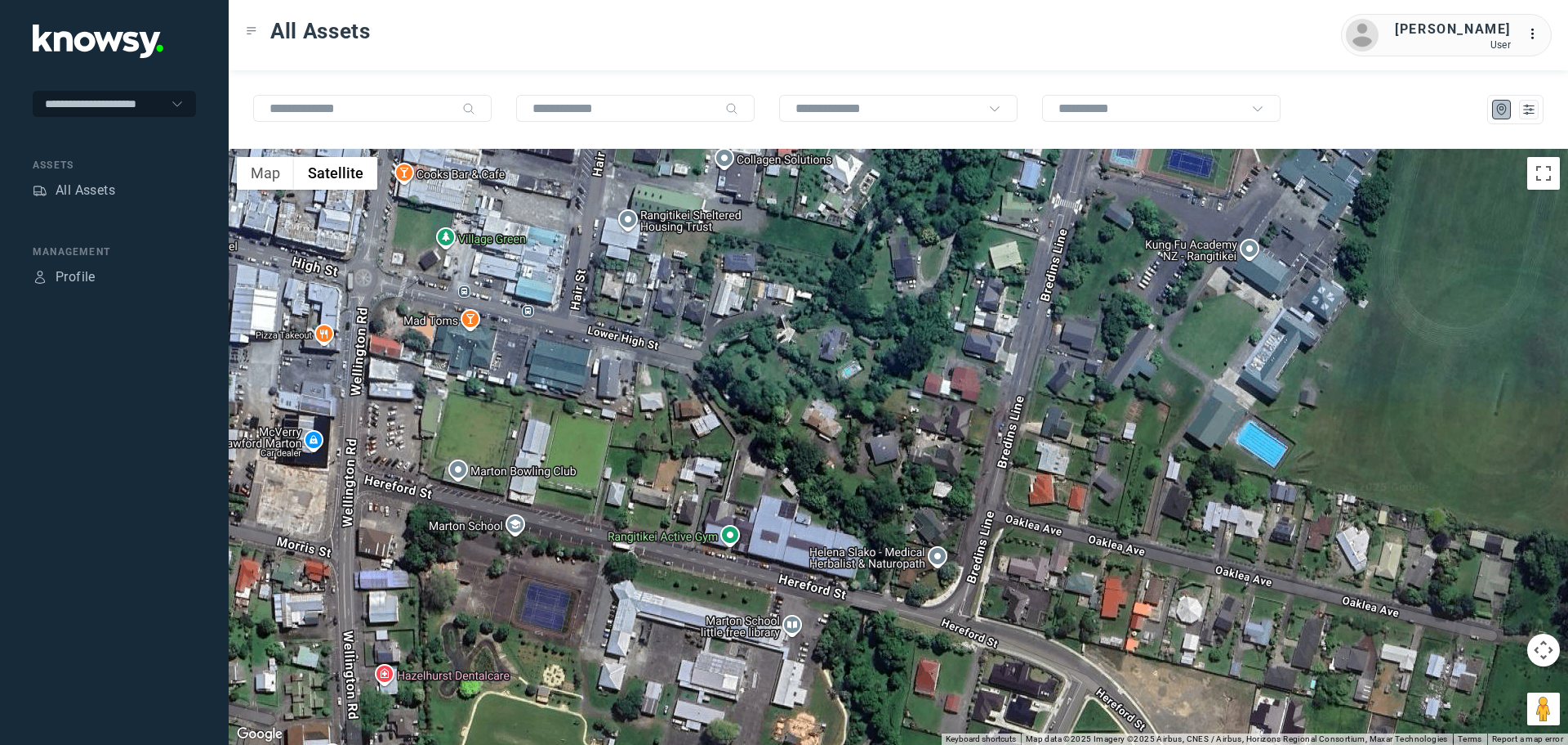
drag, startPoint x: 573, startPoint y: 407, endPoint x: 605, endPoint y: 566, distance: 162.2
click at [605, 566] on div at bounding box center [898, 446] width 1340 height 596
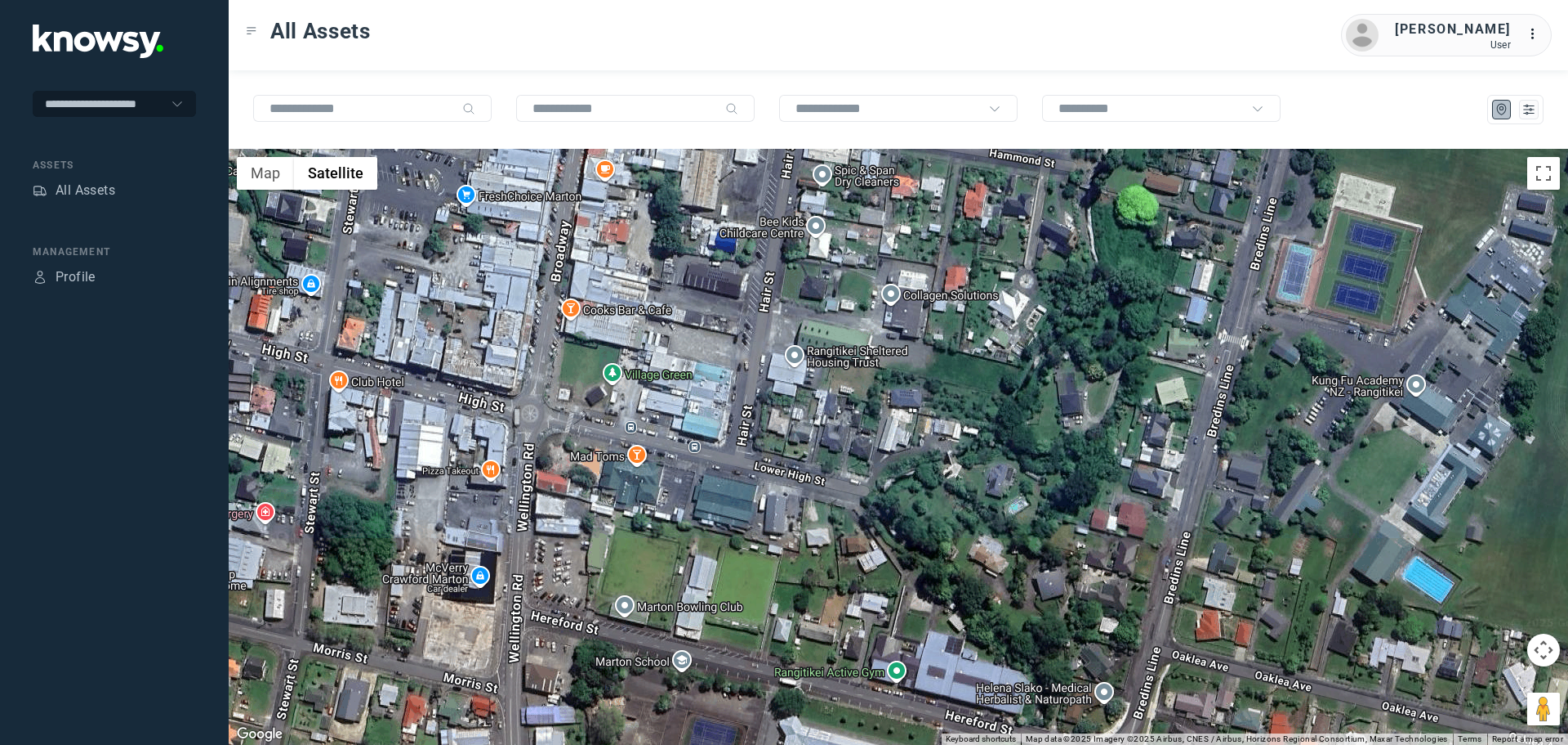
drag, startPoint x: 554, startPoint y: 442, endPoint x: 744, endPoint y: 557, distance: 222.1
click at [742, 558] on div at bounding box center [898, 446] width 1340 height 596
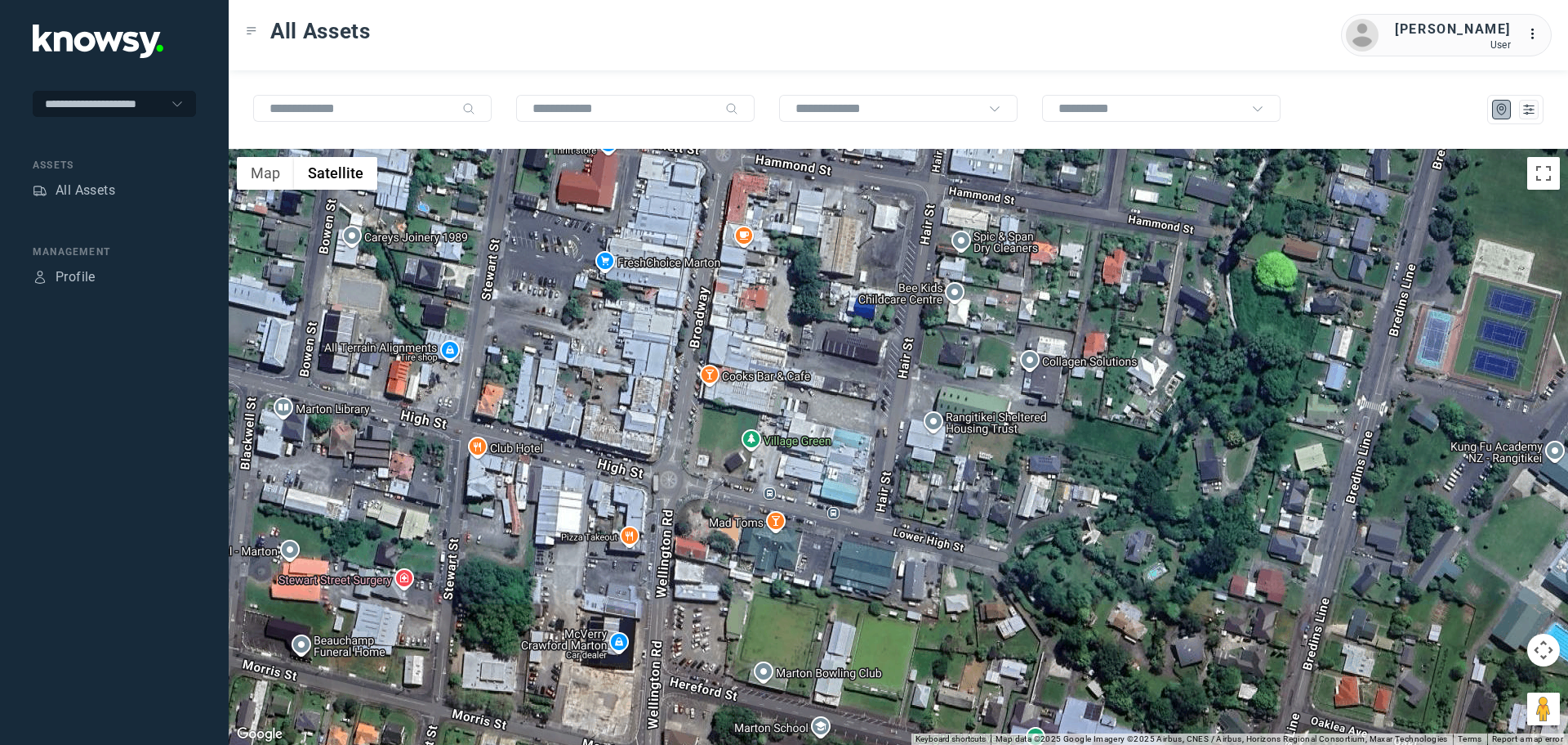
drag, startPoint x: 713, startPoint y: 335, endPoint x: 875, endPoint y: 431, distance: 188.3
click at [875, 431] on div at bounding box center [898, 446] width 1340 height 596
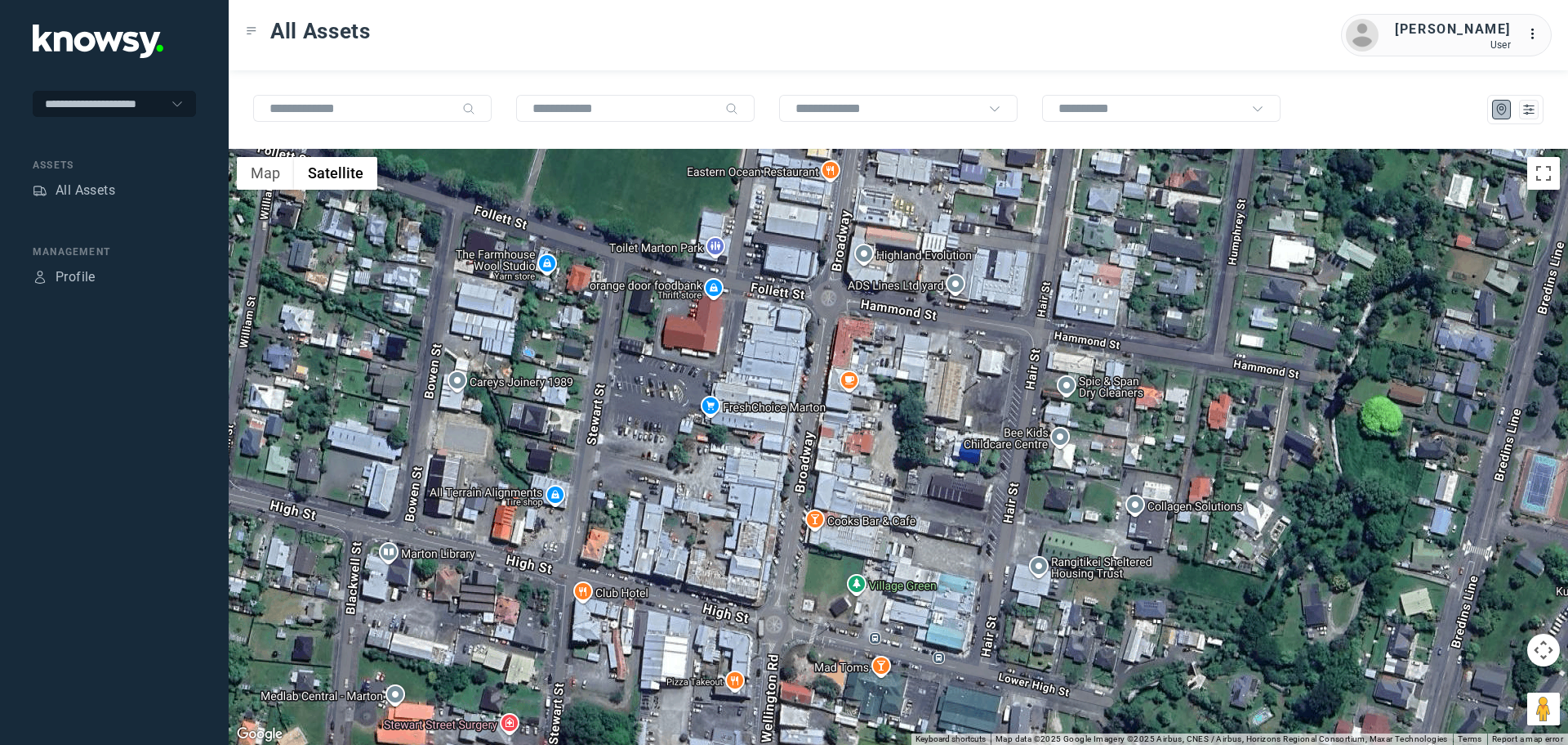
drag, startPoint x: 707, startPoint y: 299, endPoint x: 841, endPoint y: 470, distance: 217.2
click at [841, 470] on div at bounding box center [898, 446] width 1340 height 596
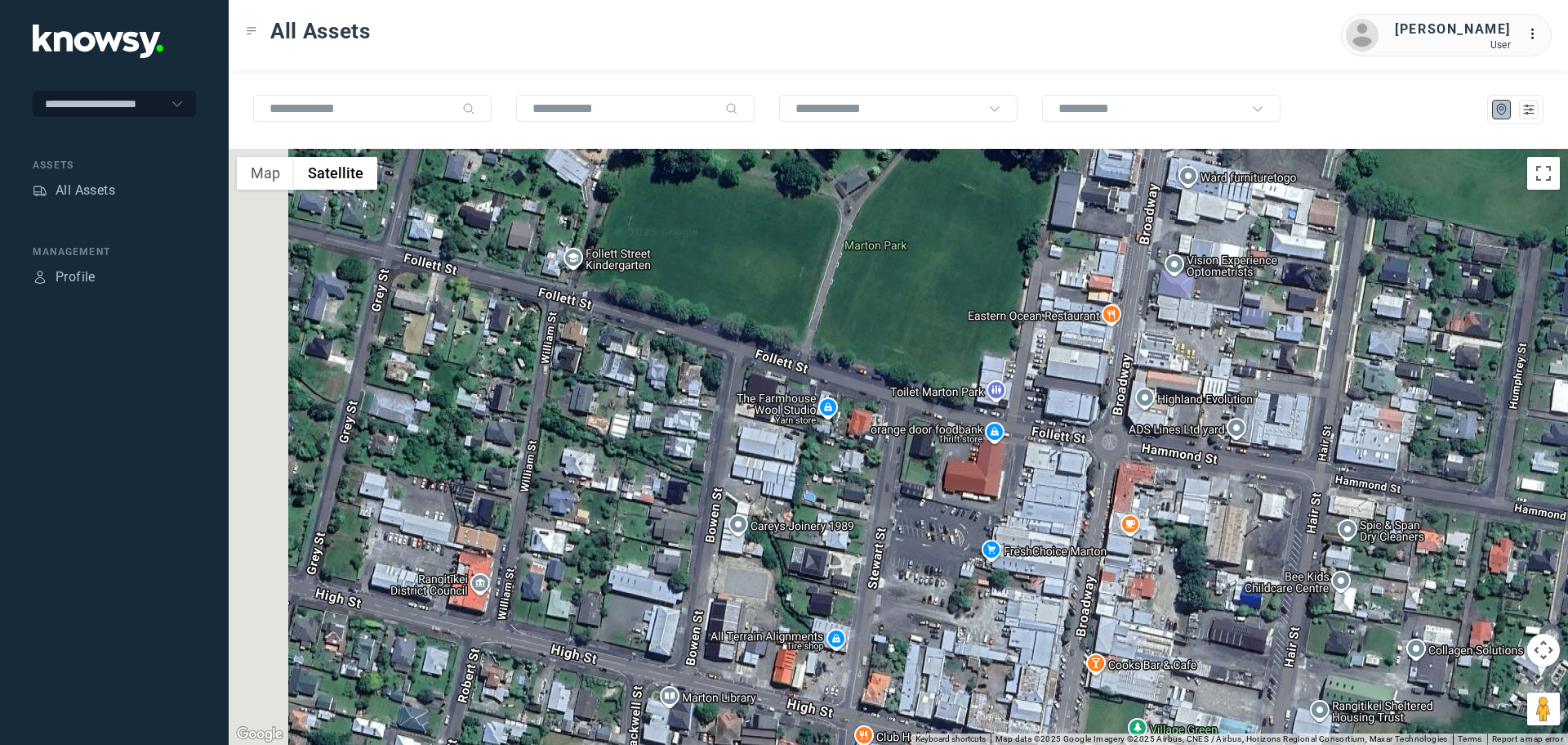
drag, startPoint x: 565, startPoint y: 369, endPoint x: 784, endPoint y: 456, distance: 235.6
click at [779, 456] on div at bounding box center [898, 446] width 1340 height 596
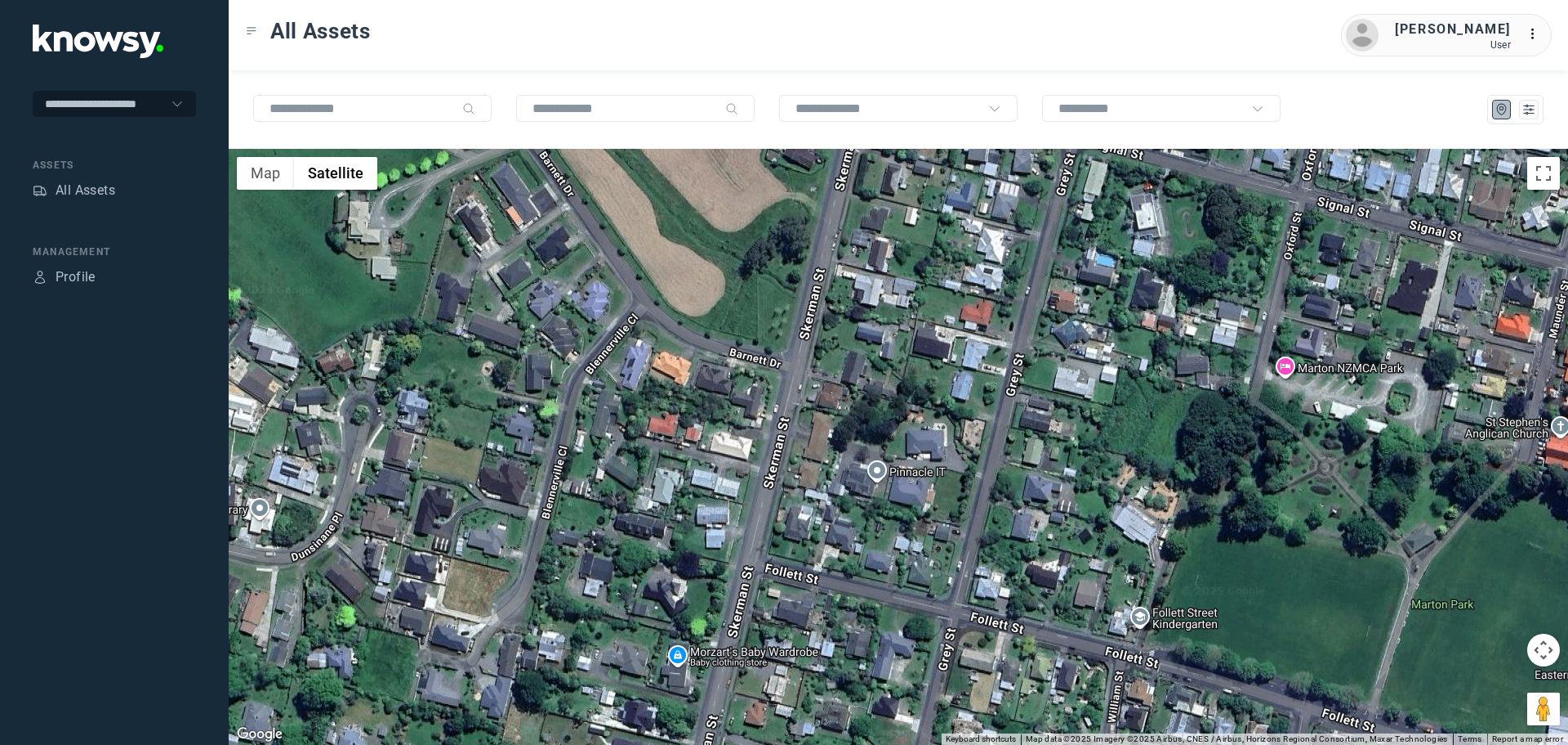
drag, startPoint x: 601, startPoint y: 347, endPoint x: 1019, endPoint y: 681, distance: 535.1
click at [1019, 681] on div at bounding box center [898, 446] width 1340 height 596
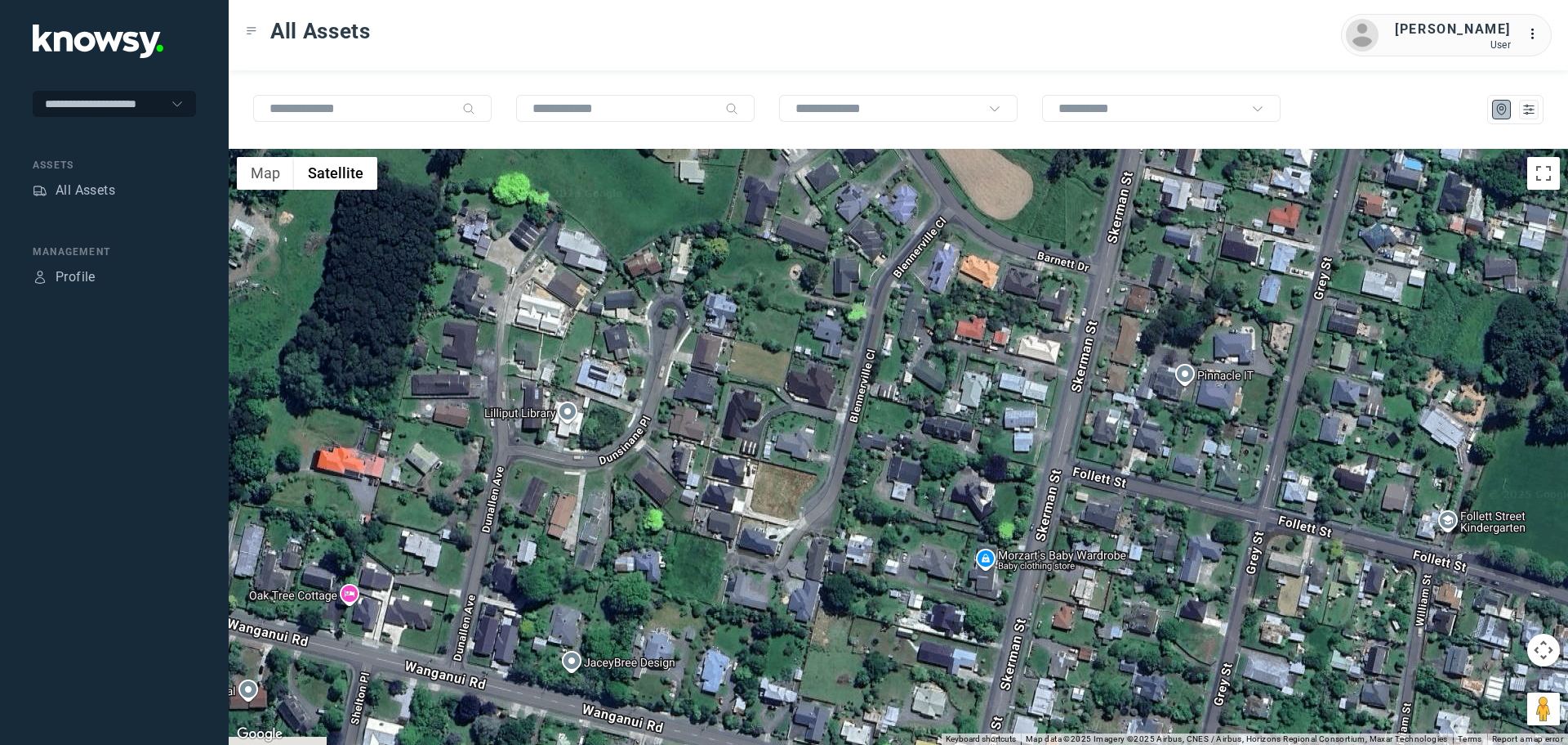
drag, startPoint x: 525, startPoint y: 288, endPoint x: 815, endPoint y: 177, distance: 310.5
click at [838, 156] on div at bounding box center [898, 446] width 1340 height 596
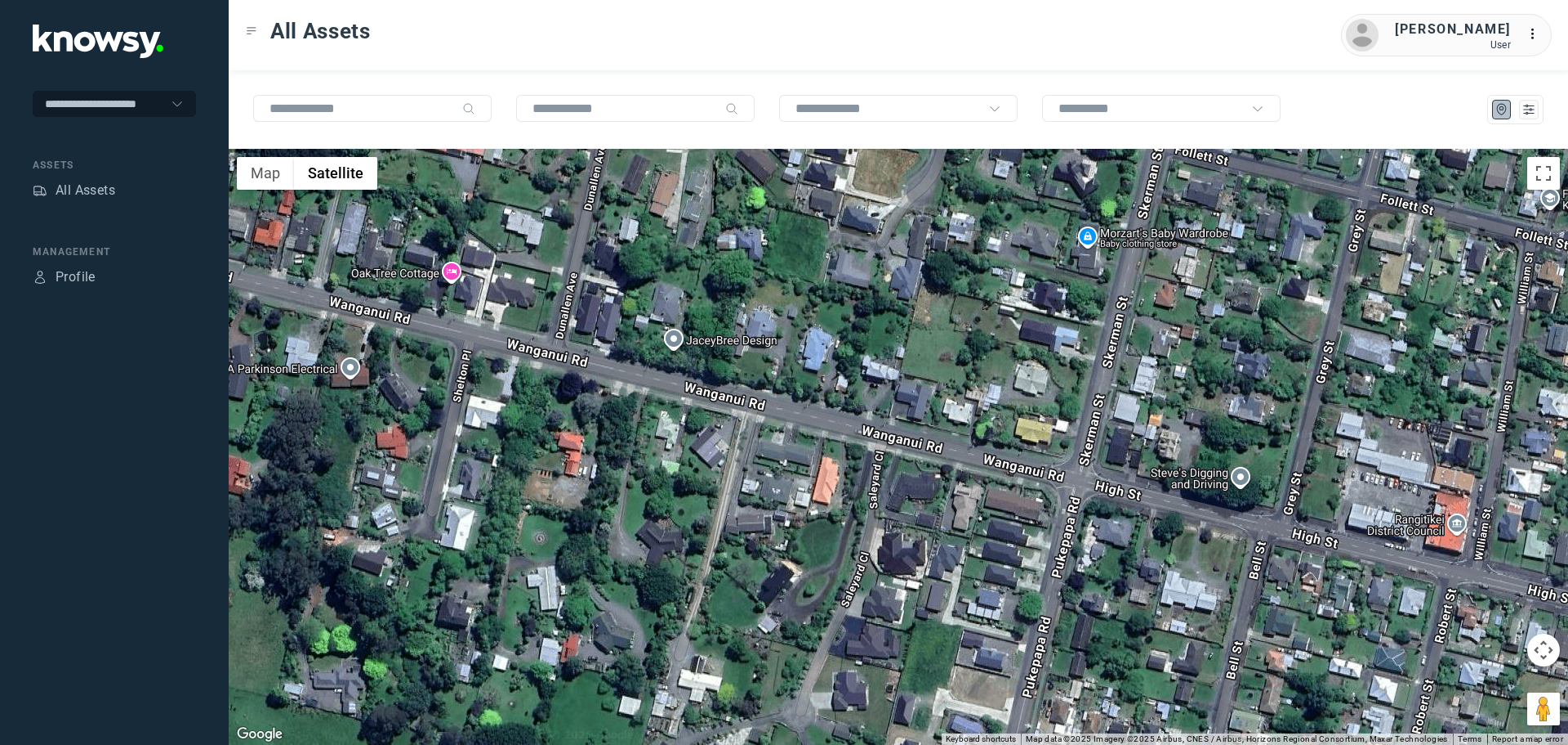
drag, startPoint x: 570, startPoint y: 601, endPoint x: 703, endPoint y: 325, distance: 306.4
click at [703, 325] on div at bounding box center [898, 446] width 1340 height 596
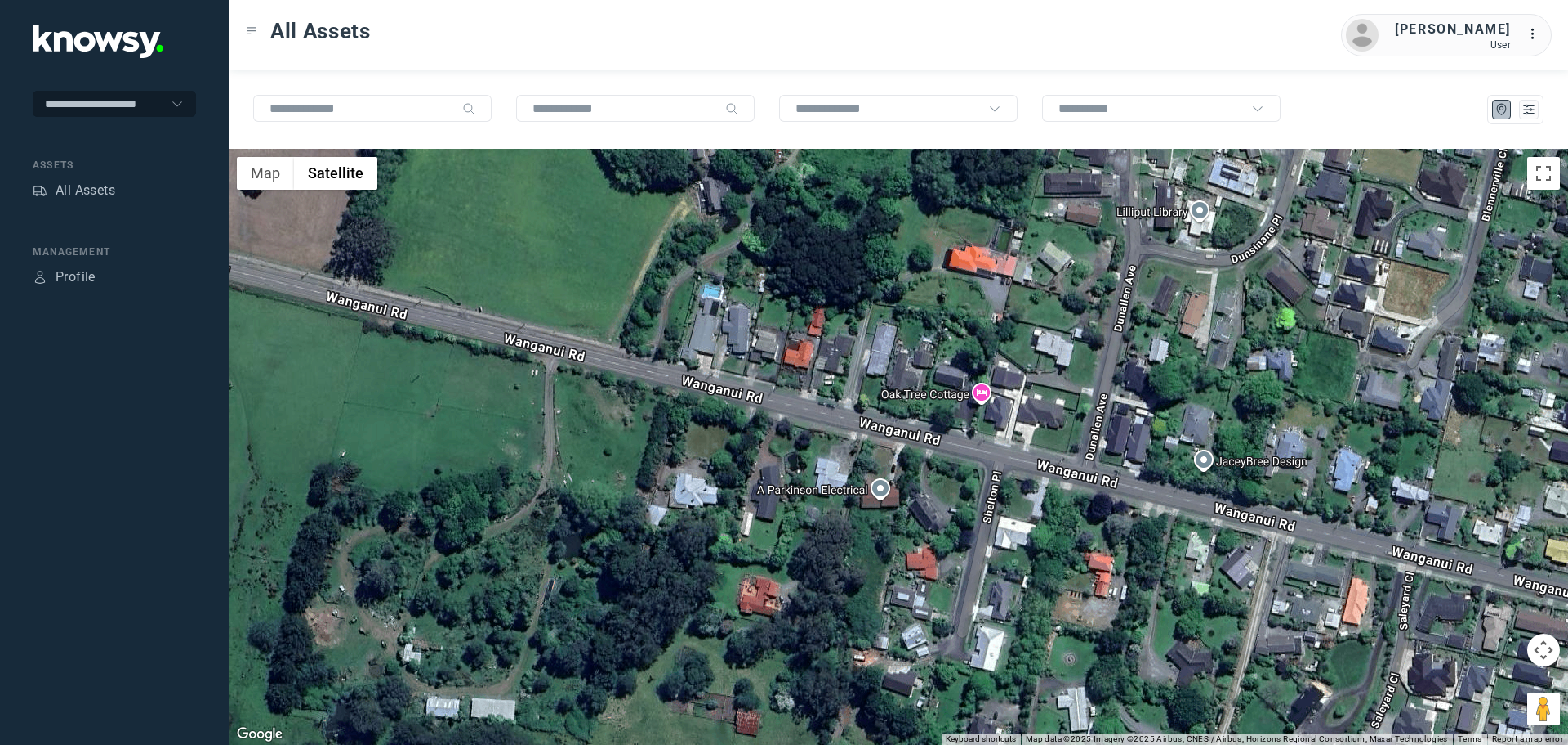
drag, startPoint x: 400, startPoint y: 468, endPoint x: 882, endPoint y: 596, distance: 498.7
click at [882, 596] on div at bounding box center [898, 446] width 1340 height 596
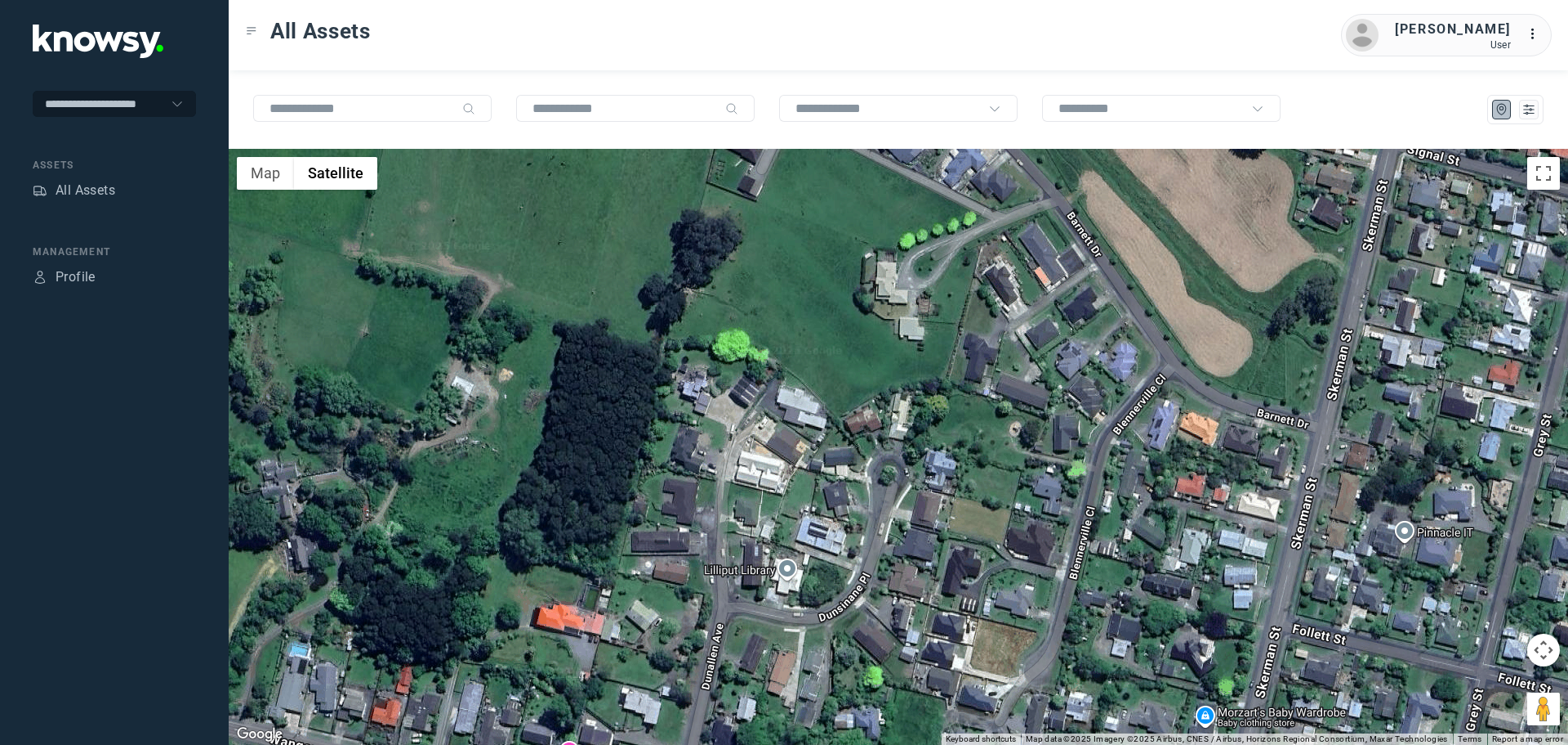
drag, startPoint x: 1008, startPoint y: 240, endPoint x: 599, endPoint y: 583, distance: 533.8
click at [595, 588] on div at bounding box center [898, 446] width 1340 height 596
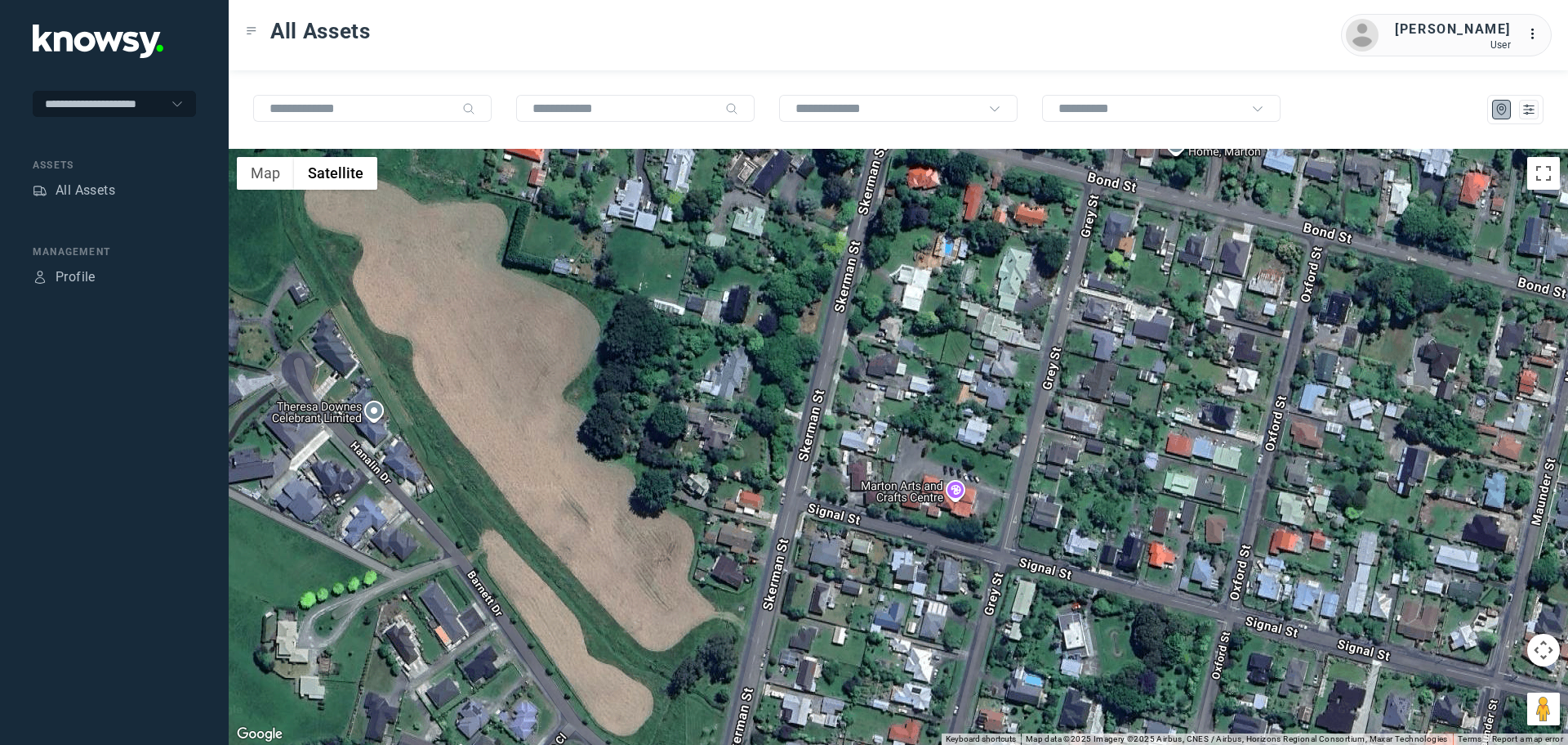
drag, startPoint x: 1108, startPoint y: 229, endPoint x: 480, endPoint y: 579, distance: 718.9
click at [500, 591] on div at bounding box center [898, 446] width 1340 height 596
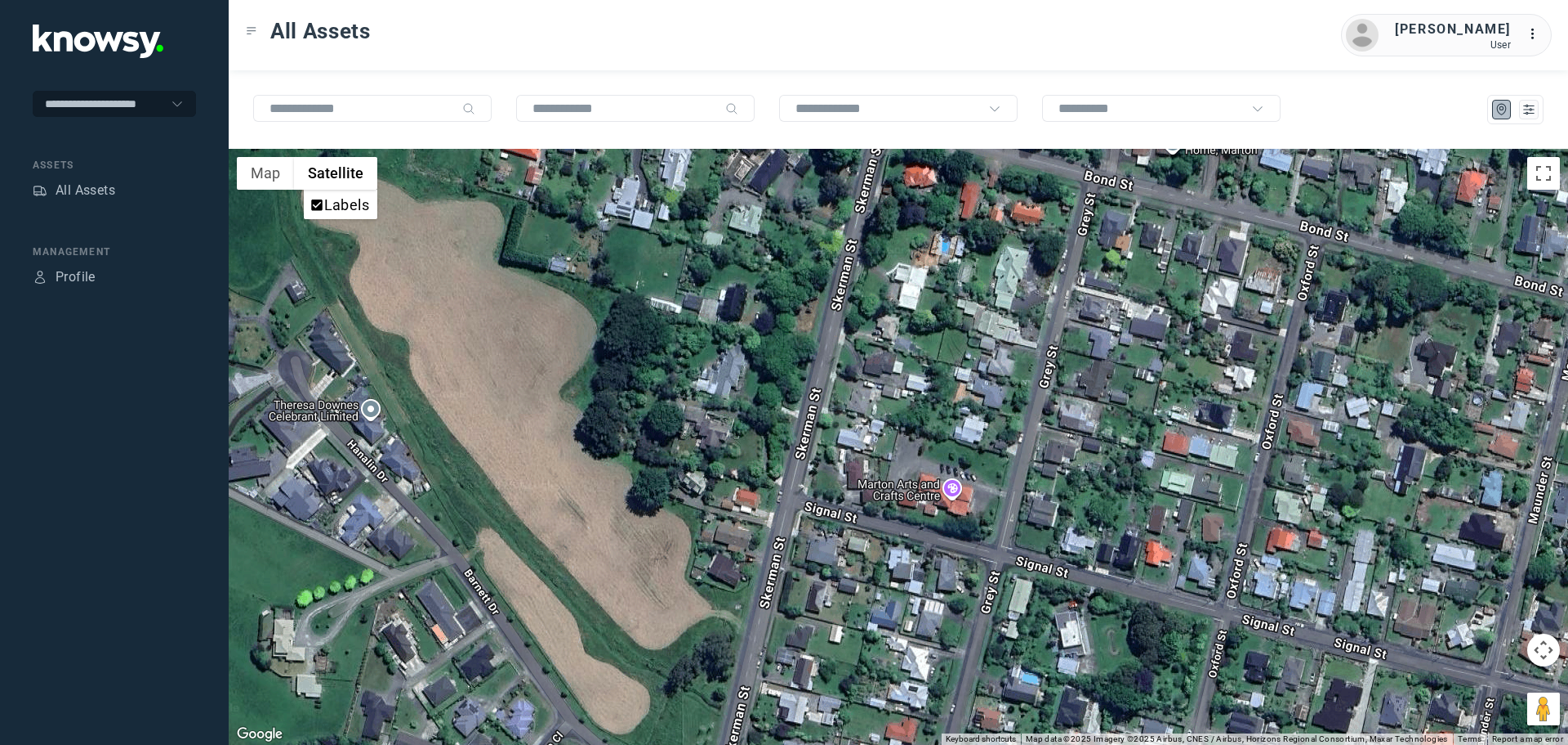
drag, startPoint x: 229, startPoint y: 182, endPoint x: 256, endPoint y: 178, distance: 27.3
click at [231, 182] on div at bounding box center [898, 446] width 1340 height 596
click at [269, 178] on button "Map" at bounding box center [266, 173] width 58 height 33
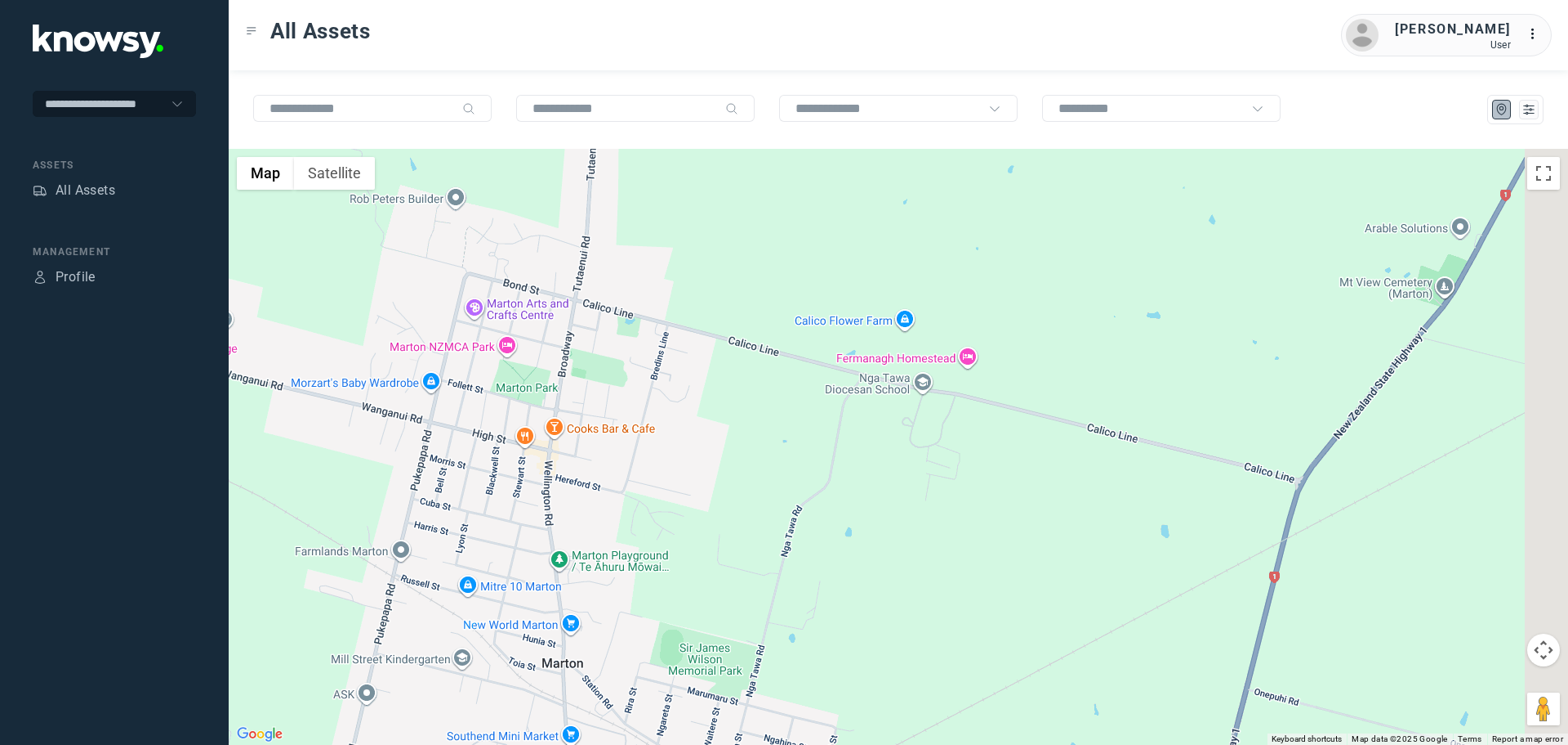
drag, startPoint x: 1106, startPoint y: 396, endPoint x: 793, endPoint y: 374, distance: 313.8
click at [793, 374] on div at bounding box center [898, 446] width 1340 height 596
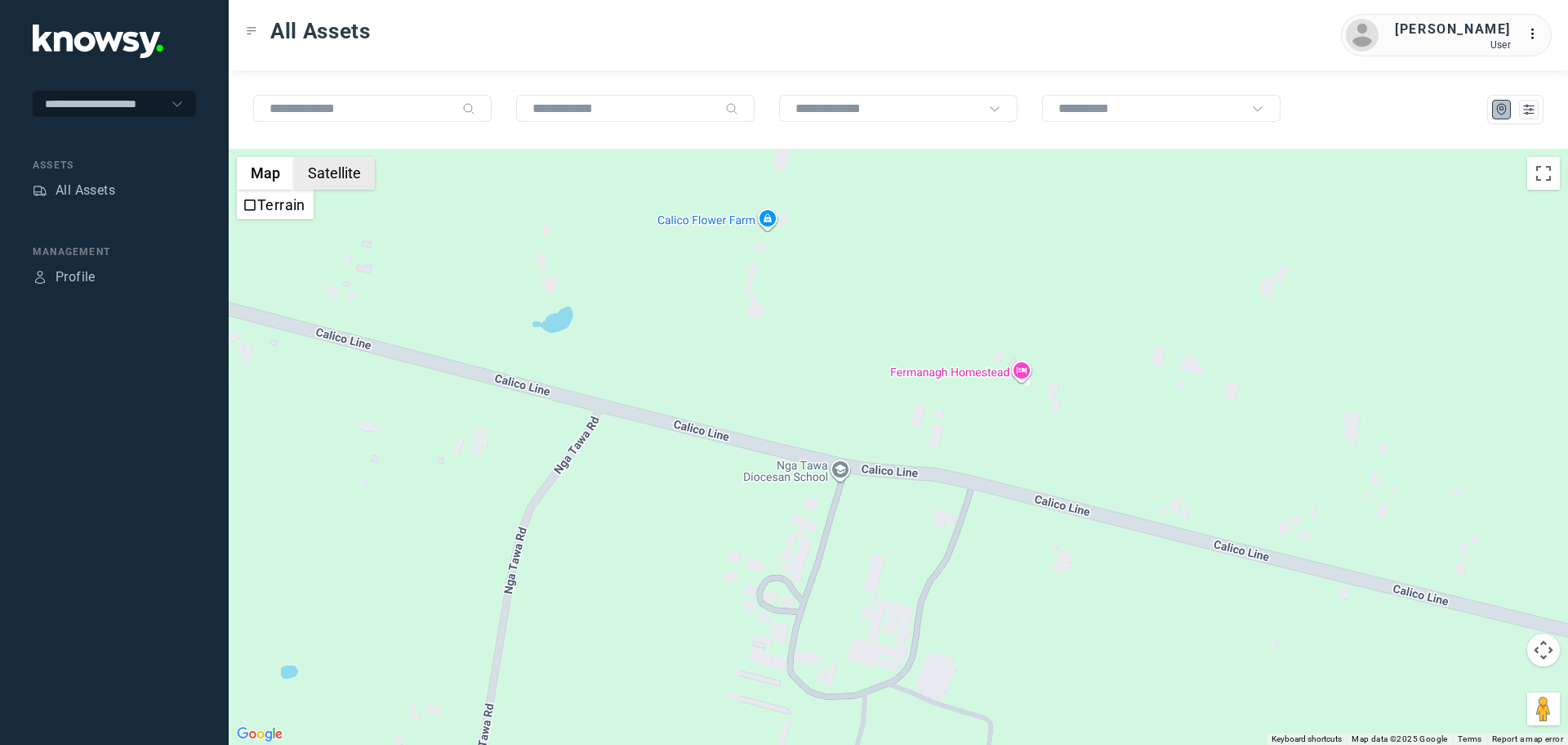
click at [341, 167] on button "Satellite" at bounding box center [334, 173] width 81 height 33
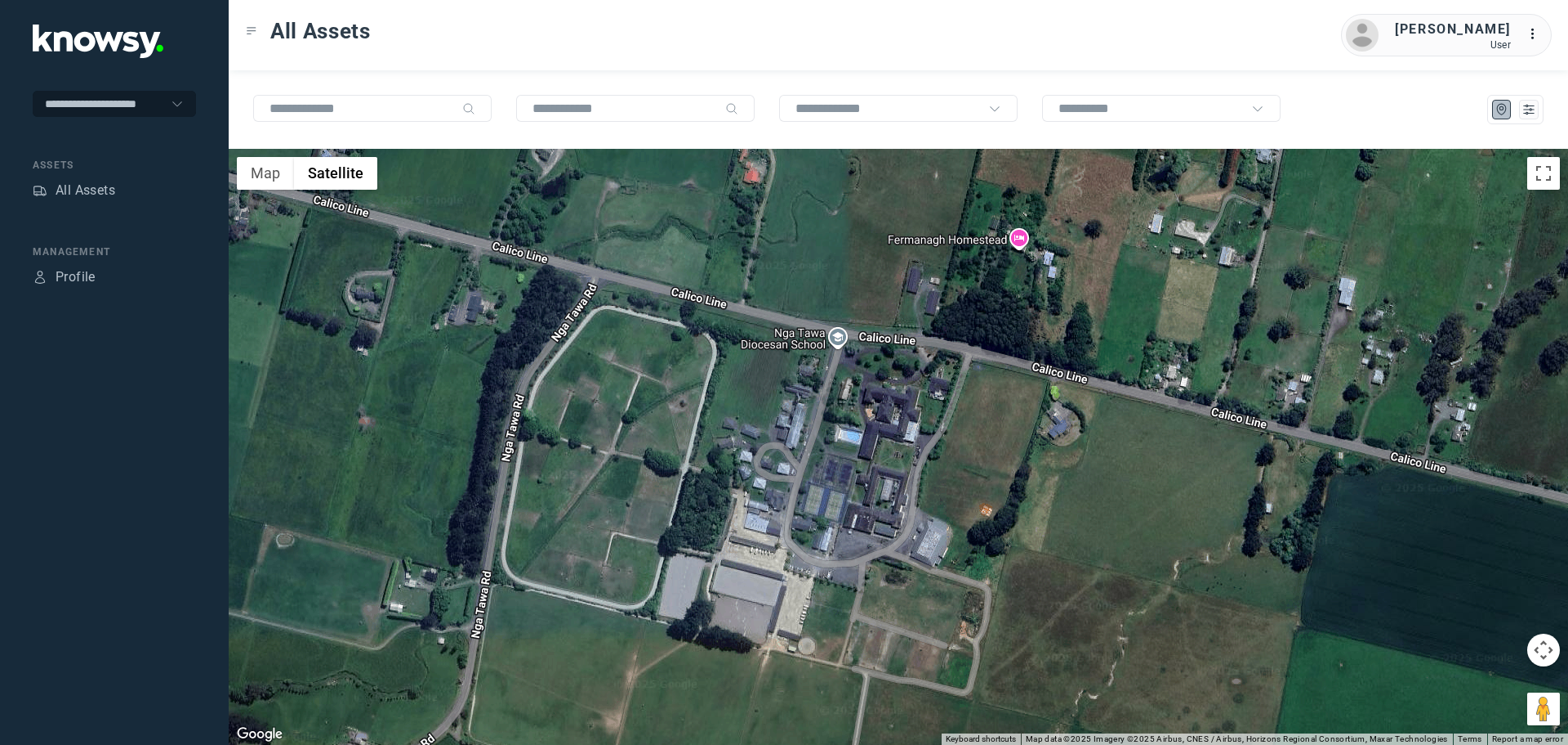
drag, startPoint x: 740, startPoint y: 493, endPoint x: 752, endPoint y: 349, distance: 144.5
click at [741, 364] on div at bounding box center [898, 446] width 1340 height 596
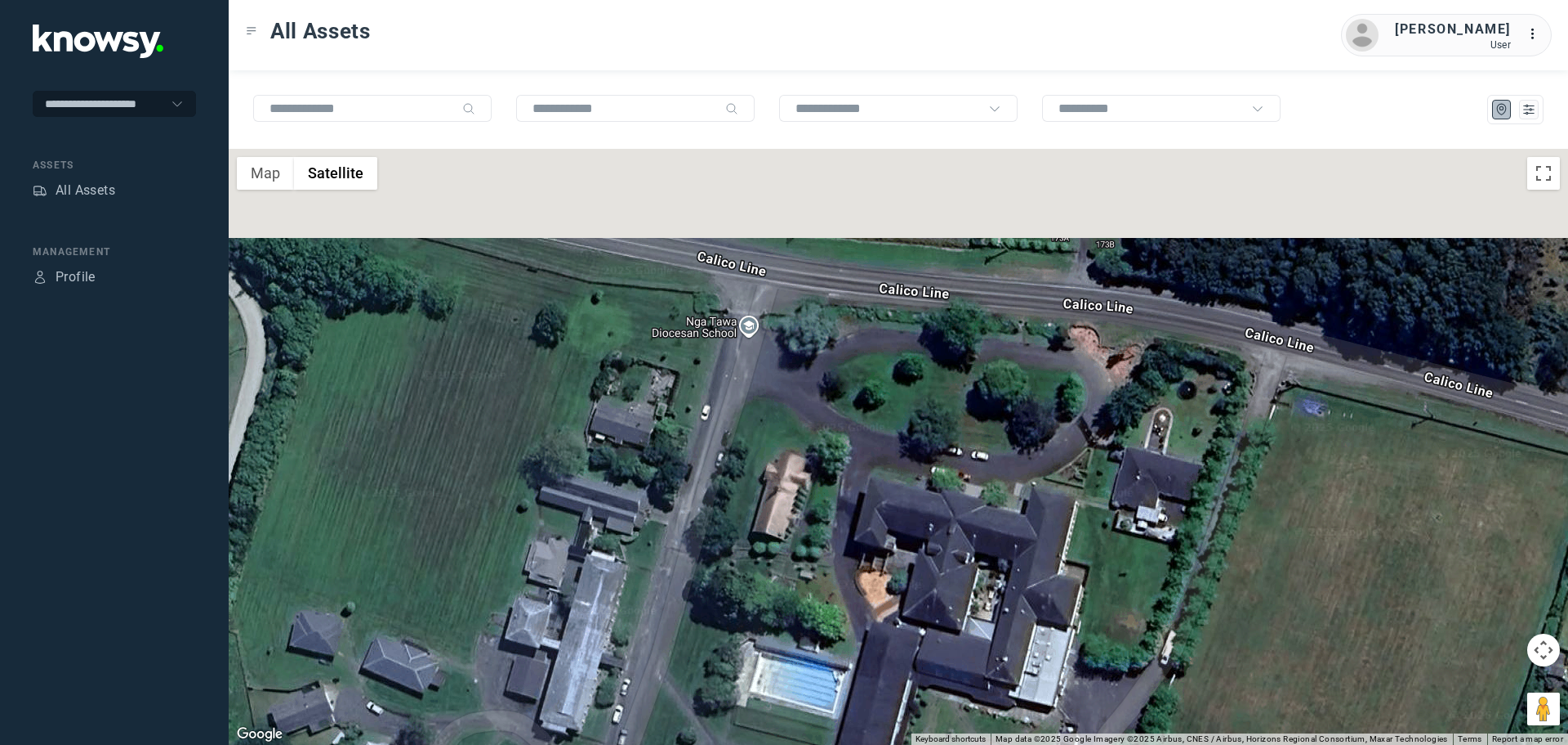
drag, startPoint x: 960, startPoint y: 319, endPoint x: 815, endPoint y: 496, distance: 228.8
click at [838, 504] on div at bounding box center [898, 446] width 1340 height 596
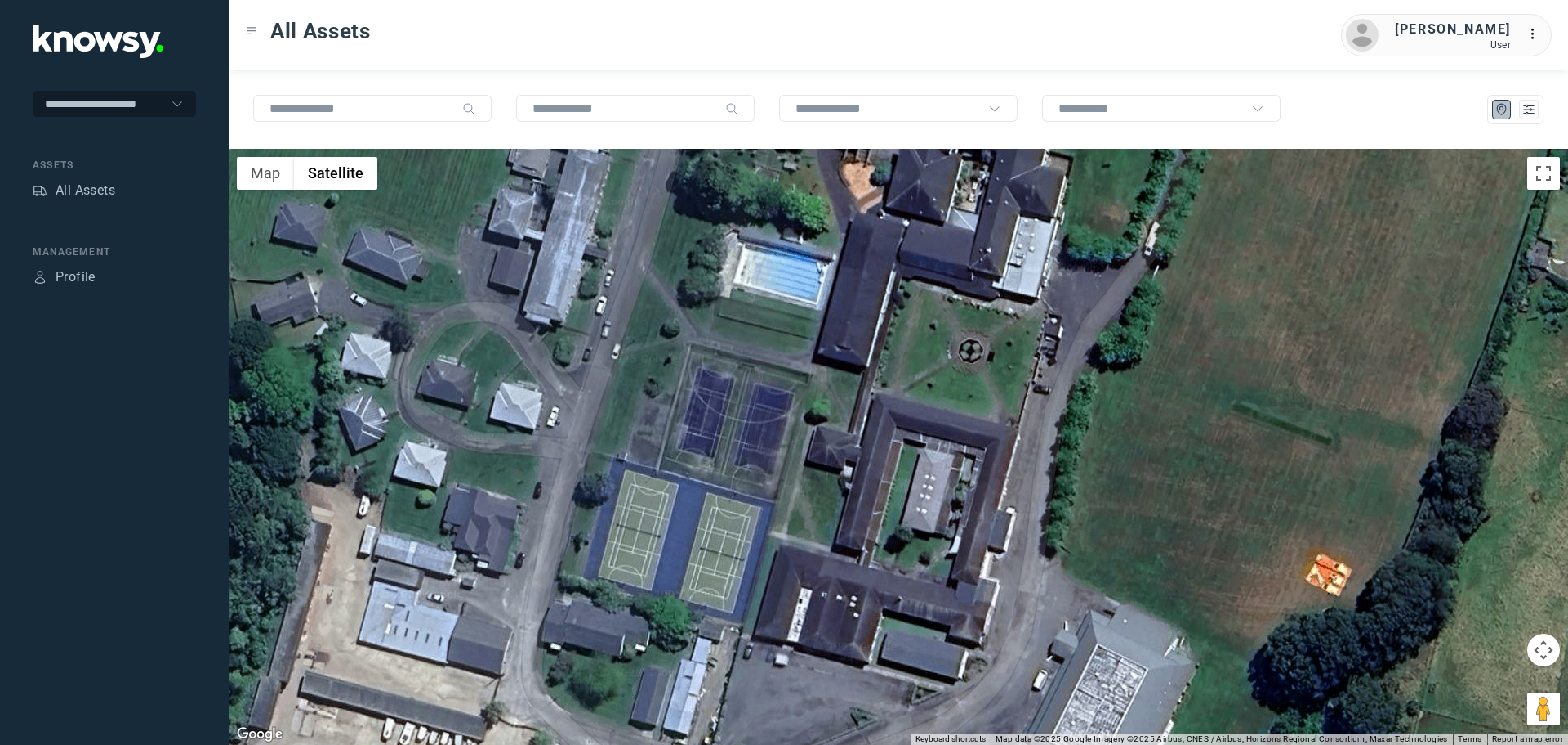
drag, startPoint x: 851, startPoint y: 630, endPoint x: 848, endPoint y: 221, distance: 409.0
click at [848, 221] on div at bounding box center [898, 446] width 1340 height 596
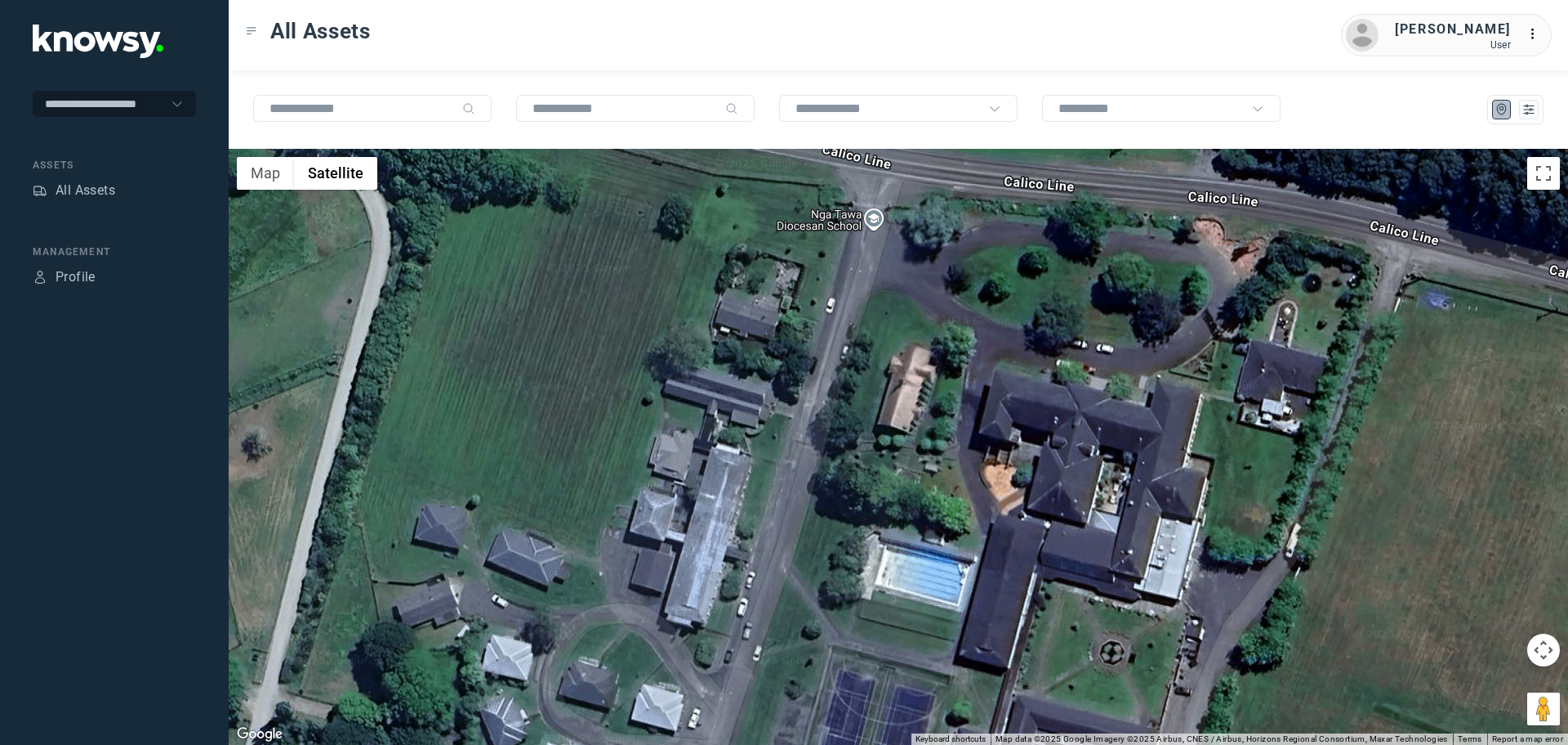
drag, startPoint x: 705, startPoint y: 438, endPoint x: 848, endPoint y: 740, distance: 334.1
click at [848, 740] on div at bounding box center [898, 446] width 1340 height 596
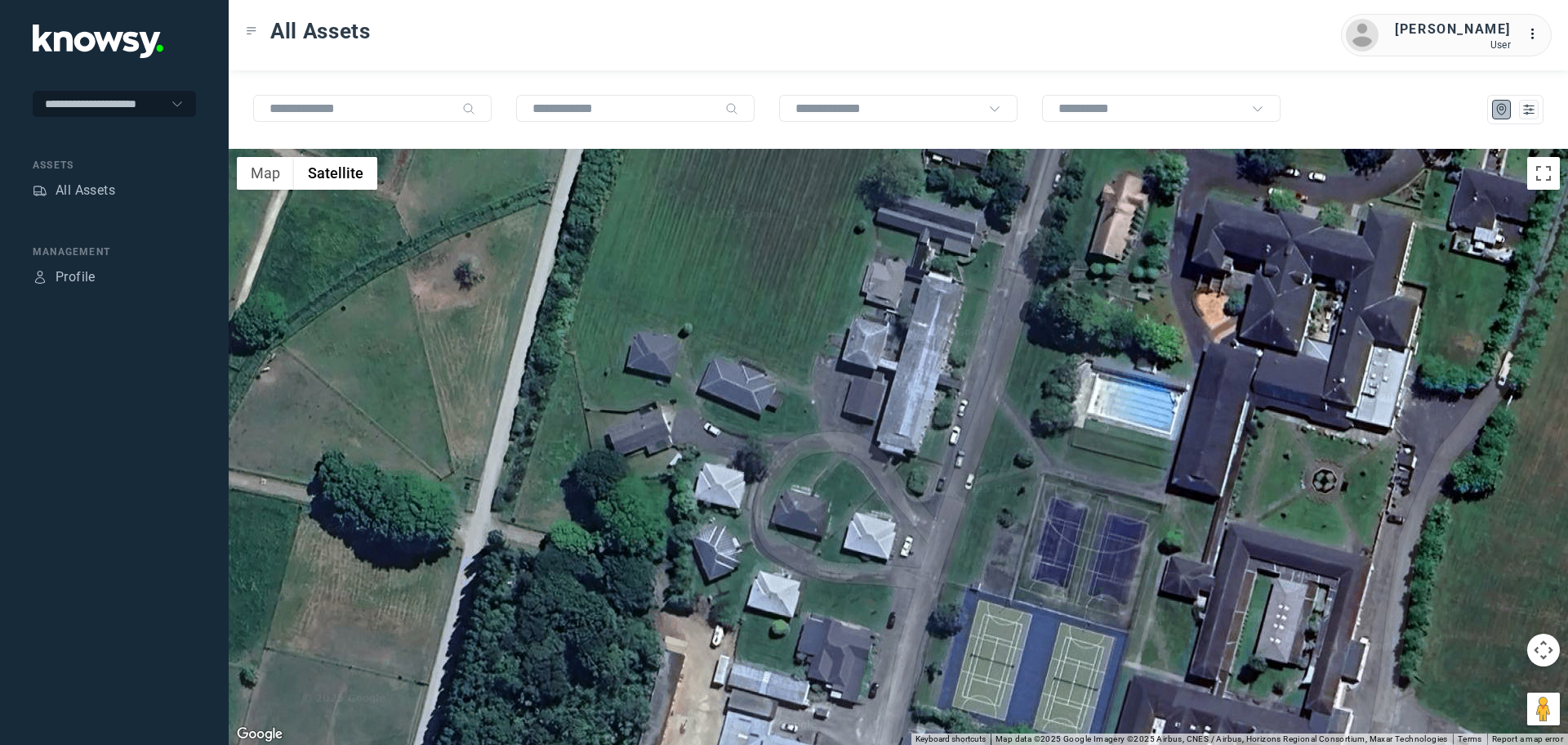
drag, startPoint x: 539, startPoint y: 698, endPoint x: 747, endPoint y: 532, distance: 266.1
click at [747, 532] on div at bounding box center [898, 446] width 1340 height 596
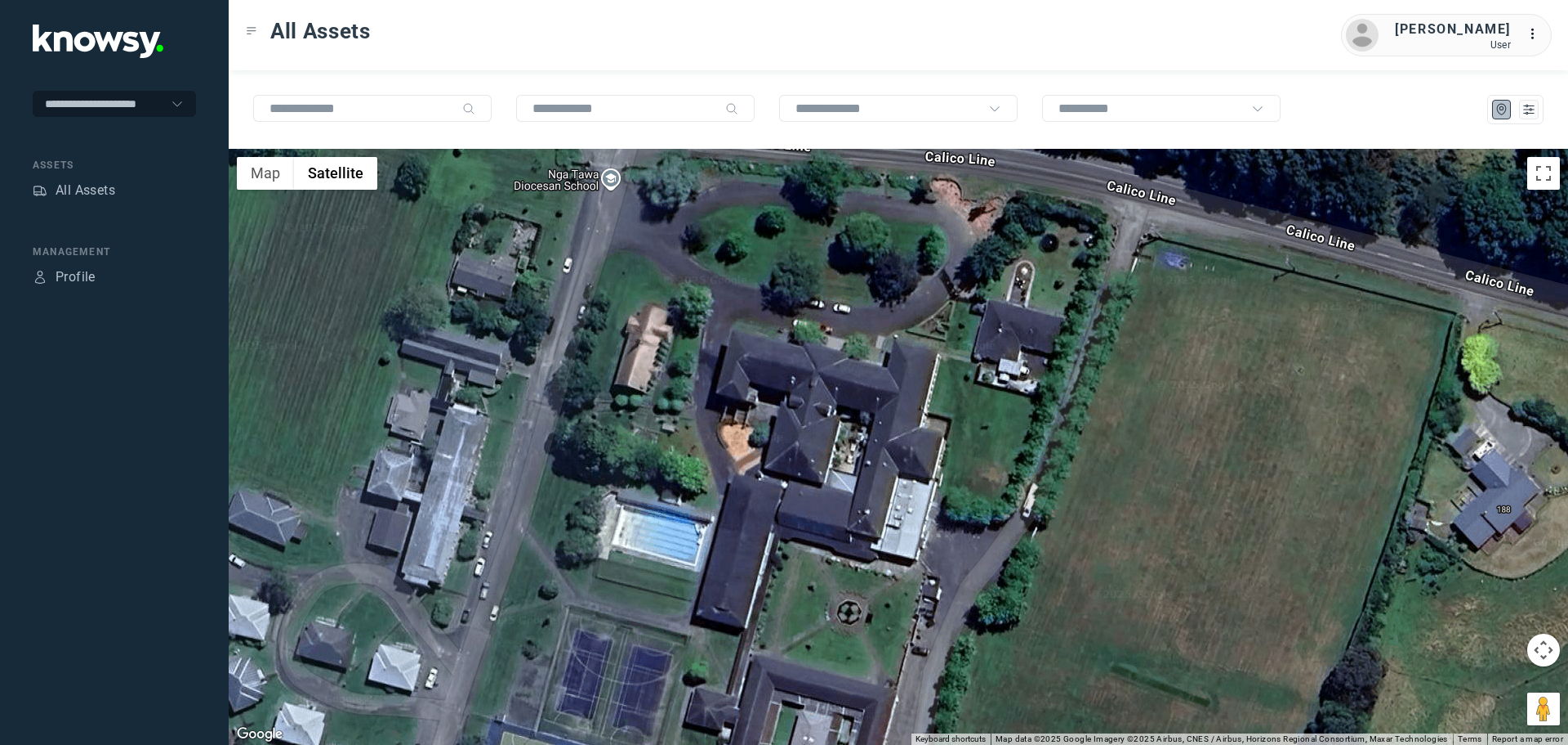
drag, startPoint x: 1035, startPoint y: 332, endPoint x: 559, endPoint y: 471, distance: 495.9
click at [559, 471] on div at bounding box center [898, 446] width 1340 height 596
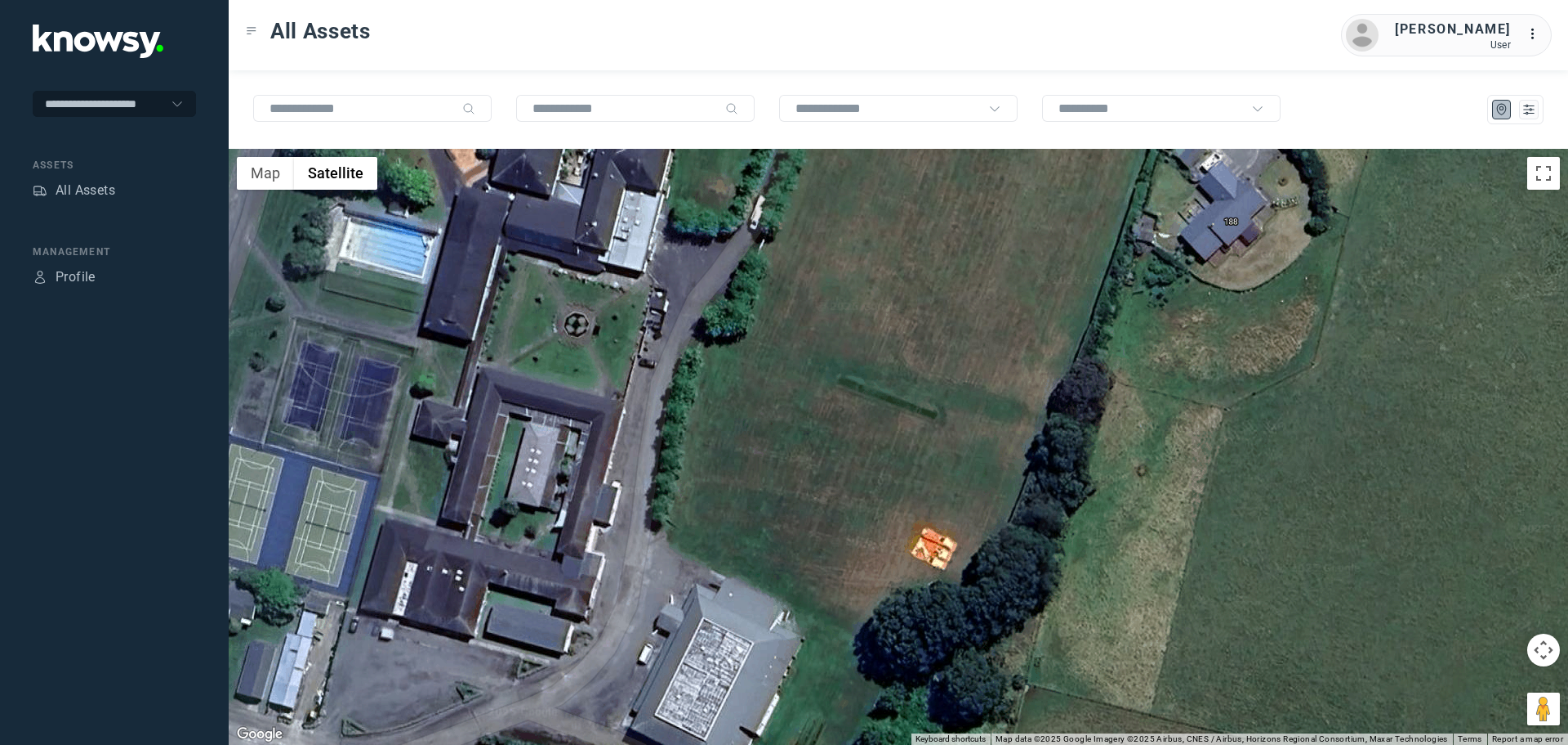
drag, startPoint x: 1344, startPoint y: 487, endPoint x: 1054, endPoint y: 193, distance: 413.0
click at [1054, 193] on div at bounding box center [898, 446] width 1340 height 596
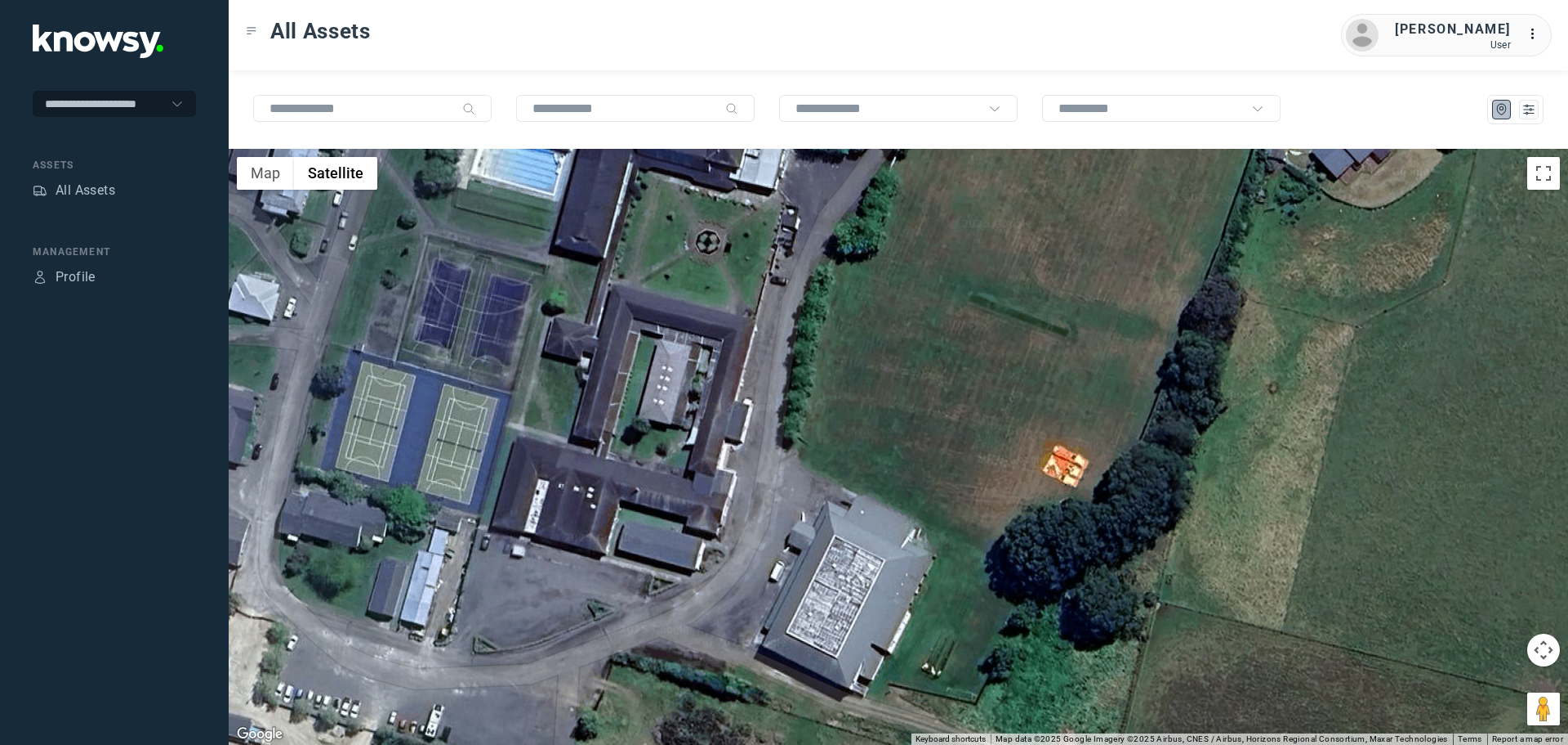
drag, startPoint x: 840, startPoint y: 483, endPoint x: 978, endPoint y: 397, distance: 162.6
click at [978, 397] on div at bounding box center [898, 446] width 1340 height 596
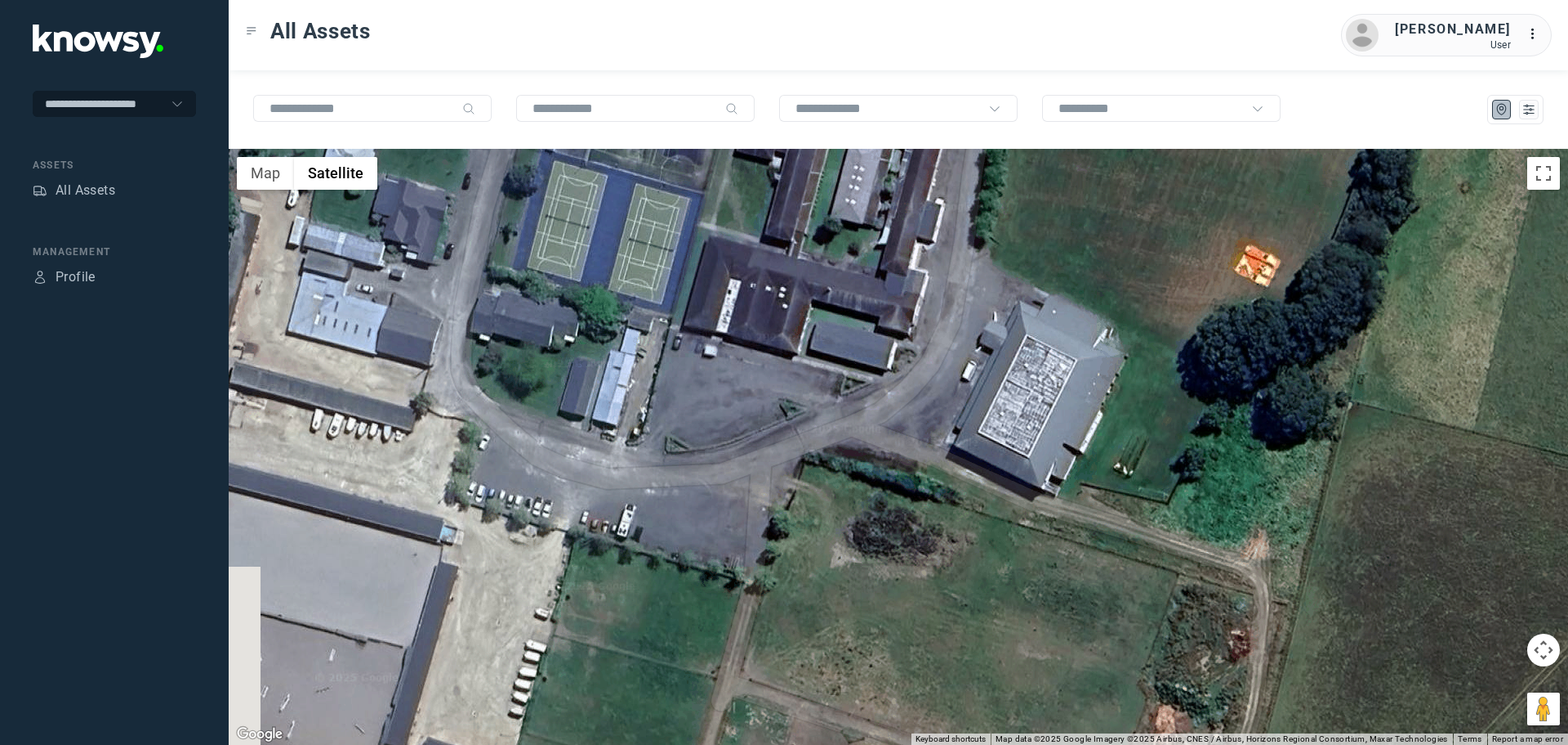
drag, startPoint x: 693, startPoint y: 492, endPoint x: 887, endPoint y: 276, distance: 290.3
click at [887, 276] on div at bounding box center [898, 446] width 1340 height 596
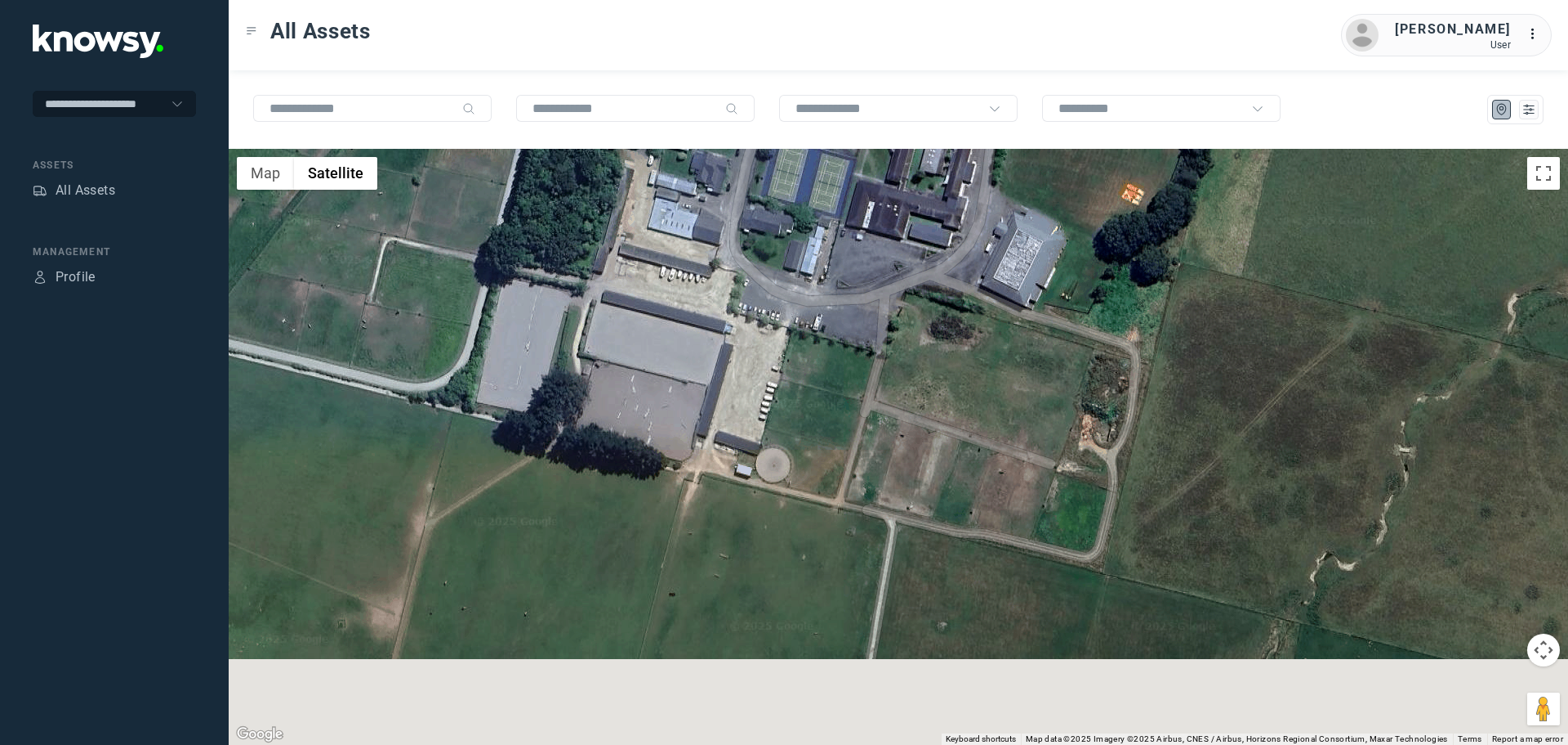
drag, startPoint x: 570, startPoint y: 442, endPoint x: 700, endPoint y: 325, distance: 174.9
click at [723, 291] on div at bounding box center [898, 446] width 1340 height 596
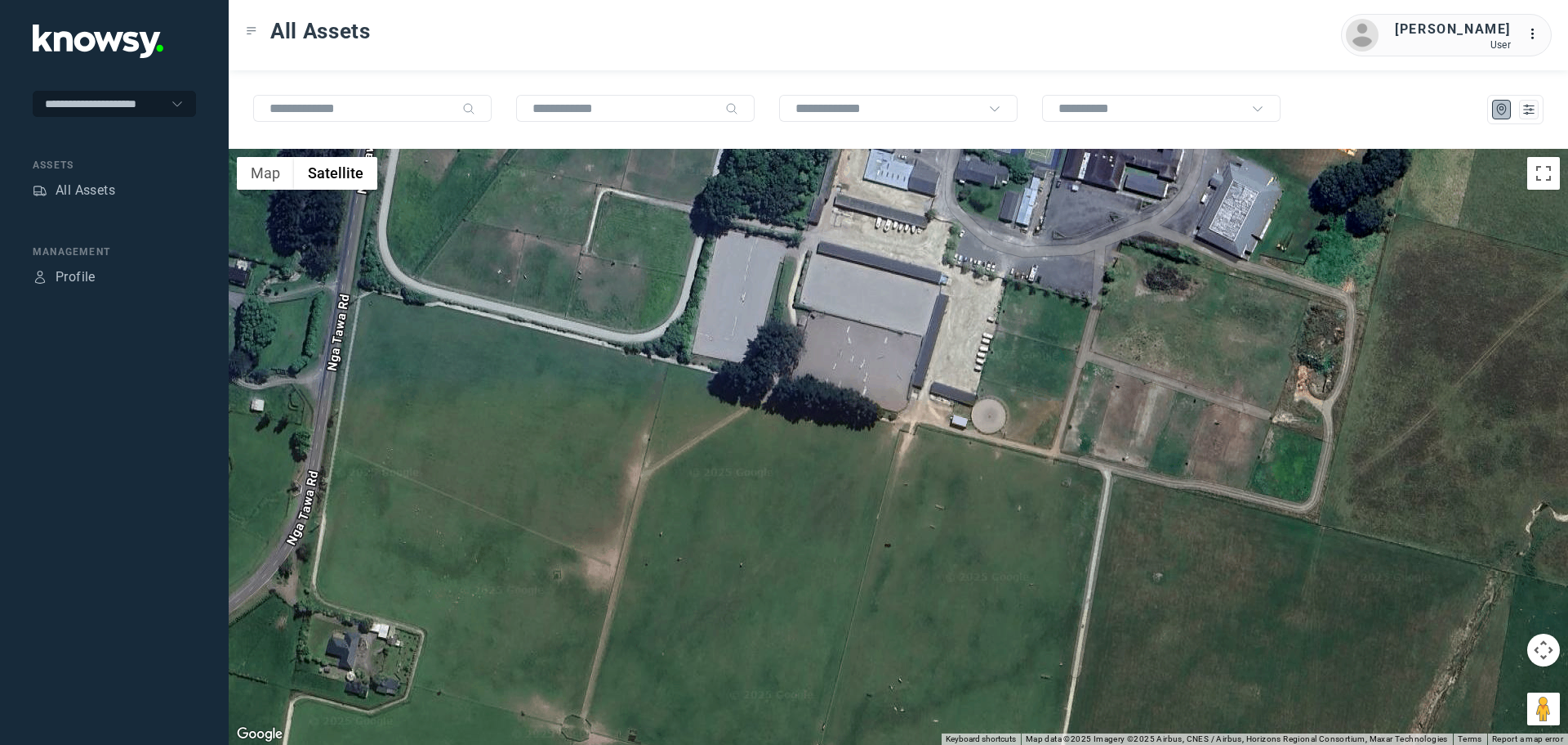
drag, startPoint x: 861, startPoint y: 231, endPoint x: 801, endPoint y: 443, distance: 220.3
click at [801, 443] on div at bounding box center [898, 446] width 1340 height 596
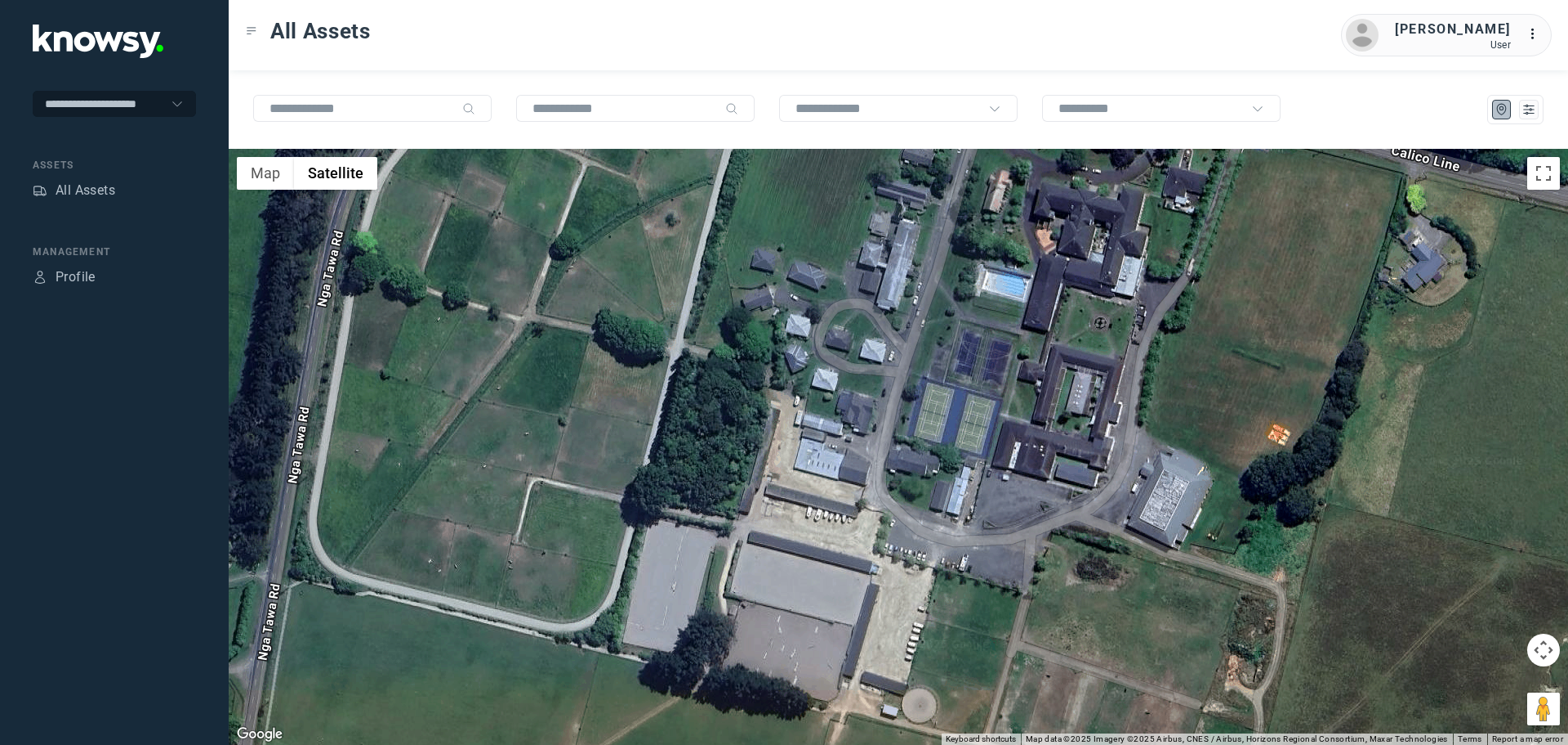
drag, startPoint x: 830, startPoint y: 397, endPoint x: 765, endPoint y: 563, distance: 178.3
click at [789, 599] on div at bounding box center [898, 446] width 1340 height 596
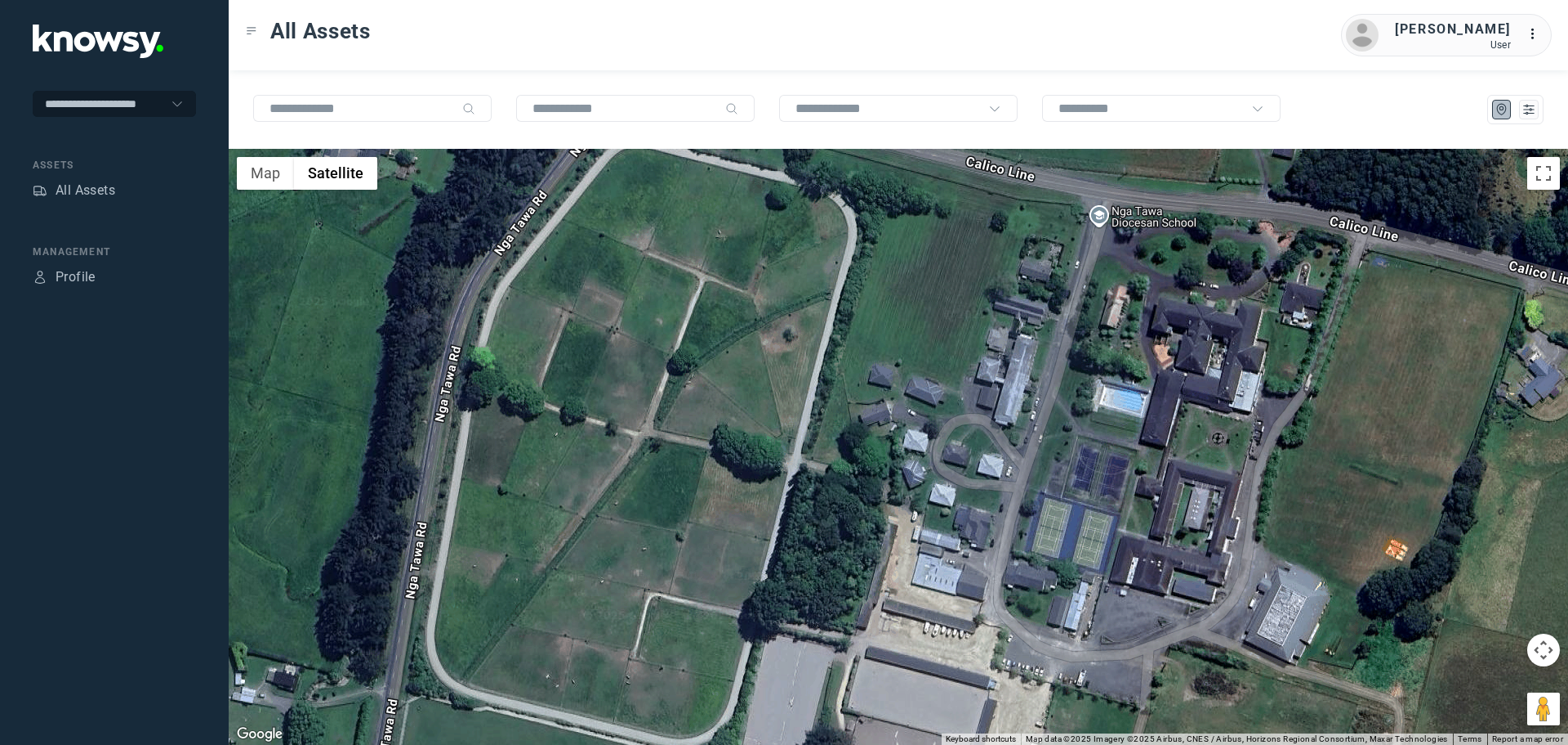
drag, startPoint x: 680, startPoint y: 448, endPoint x: 791, endPoint y: 538, distance: 142.9
click at [791, 538] on div at bounding box center [898, 446] width 1340 height 596
